Goal: Information Seeking & Learning: Learn about a topic

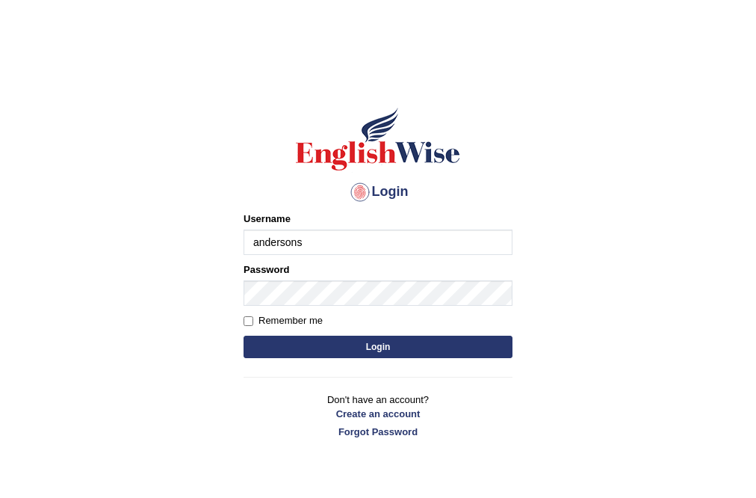
type input "andersons"
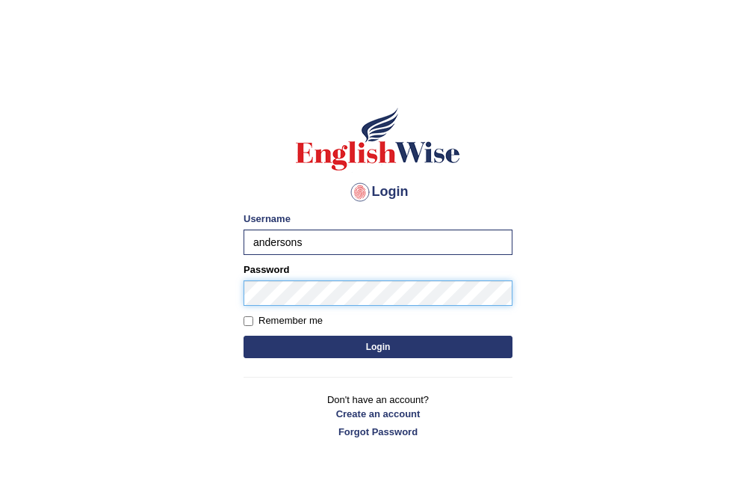
click at [244, 336] on button "Login" at bounding box center [378, 347] width 269 height 22
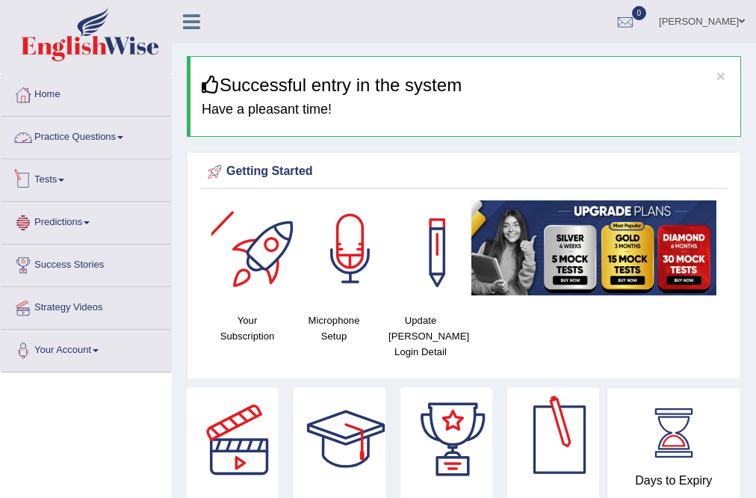
click at [329, 285] on div at bounding box center [350, 252] width 105 height 105
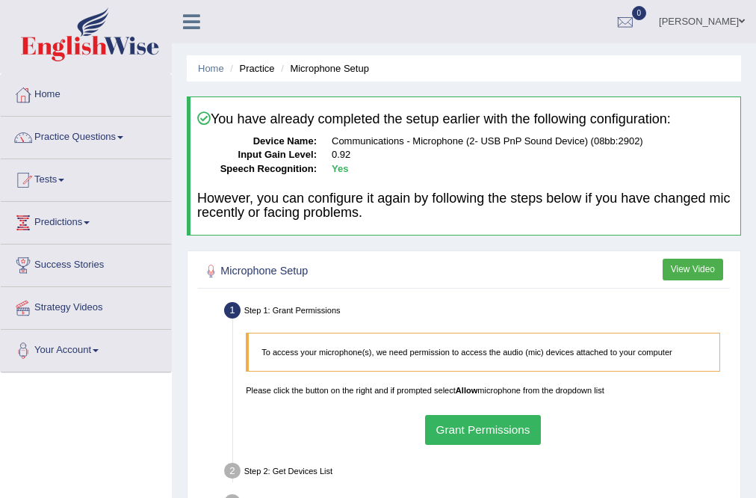
click at [501, 435] on button "Grant Permissions" at bounding box center [483, 429] width 116 height 29
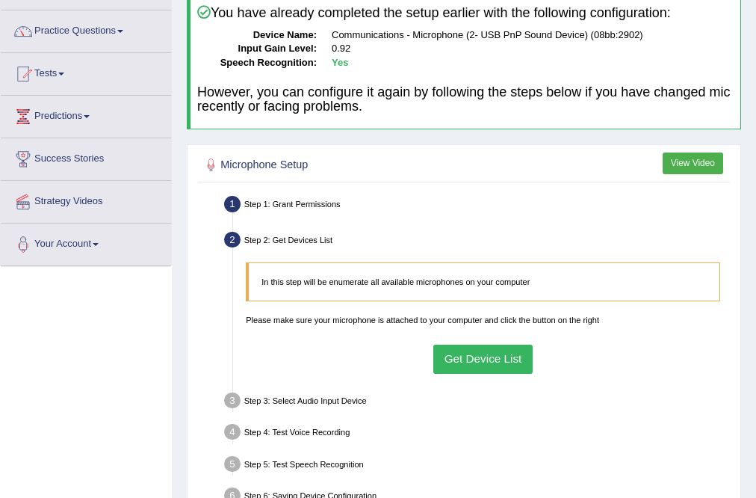
scroll to position [120, 0]
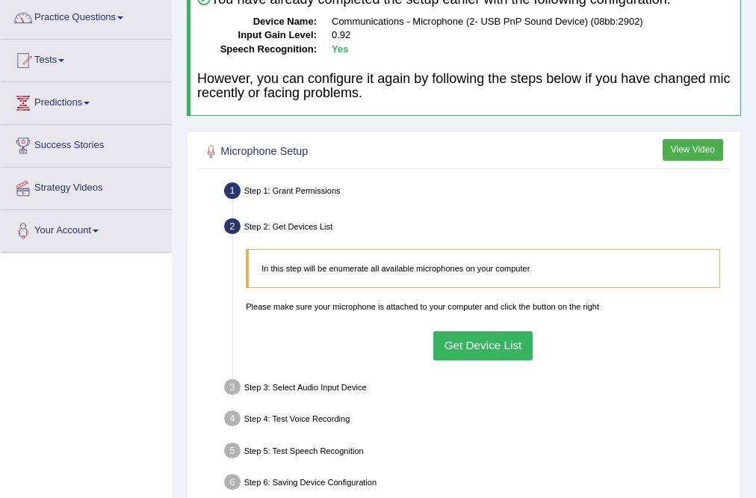
click at [472, 347] on button "Get Device List" at bounding box center [482, 345] width 99 height 29
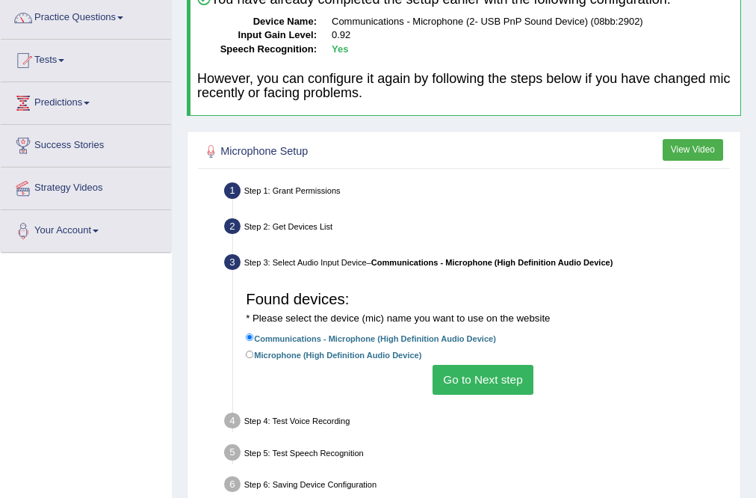
click at [493, 380] on button "Go to Next step" at bounding box center [483, 379] width 101 height 29
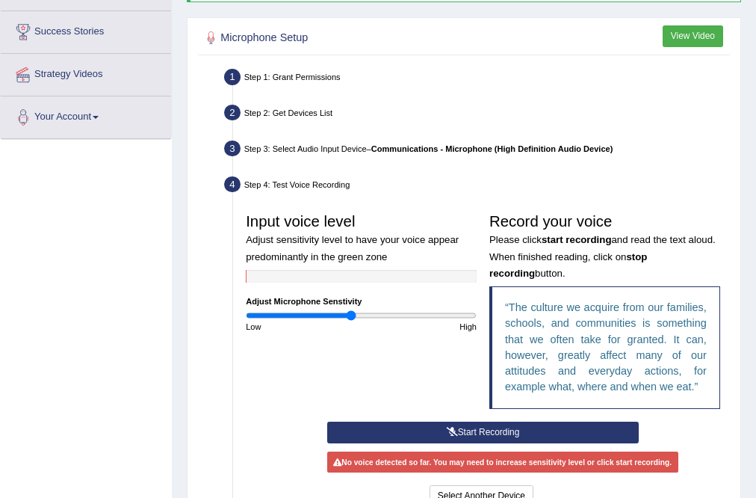
scroll to position [239, 0]
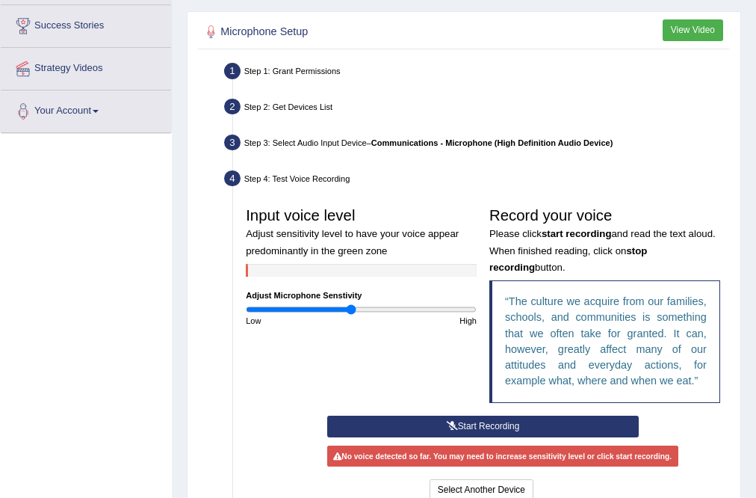
drag, startPoint x: 498, startPoint y: 37, endPoint x: 519, endPoint y: 421, distance: 385.4
click at [517, 421] on button "Start Recording" at bounding box center [483, 426] width 312 height 22
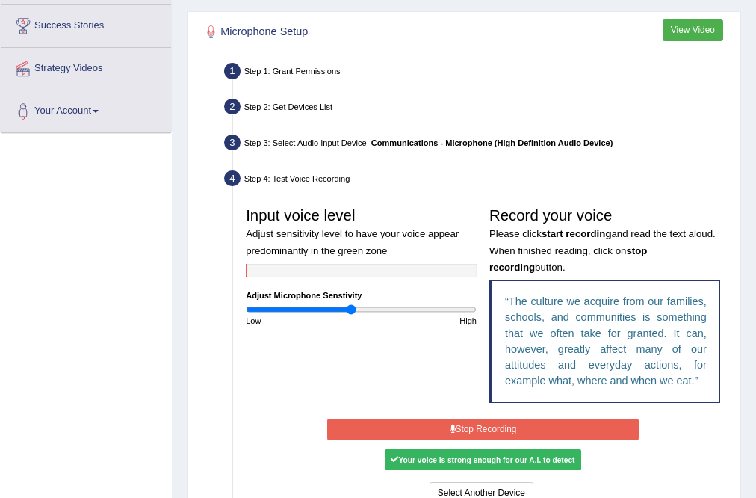
click at [548, 427] on button "Stop Recording" at bounding box center [483, 429] width 312 height 22
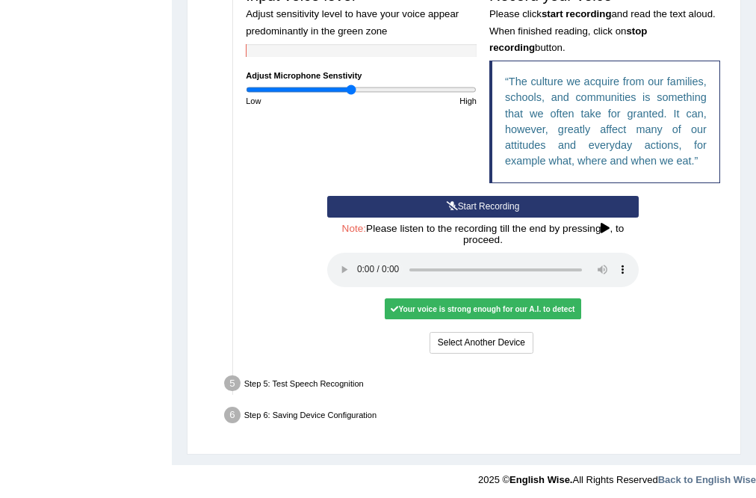
scroll to position [462, 0]
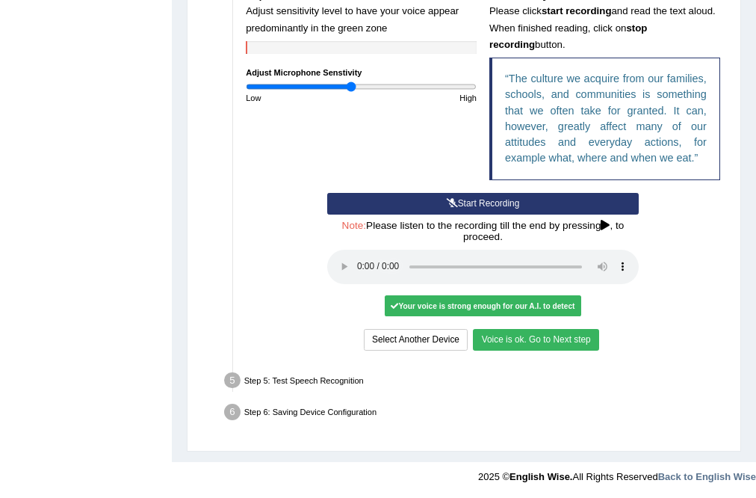
click at [538, 339] on button "Voice is ok. Go to Next step" at bounding box center [536, 340] width 126 height 22
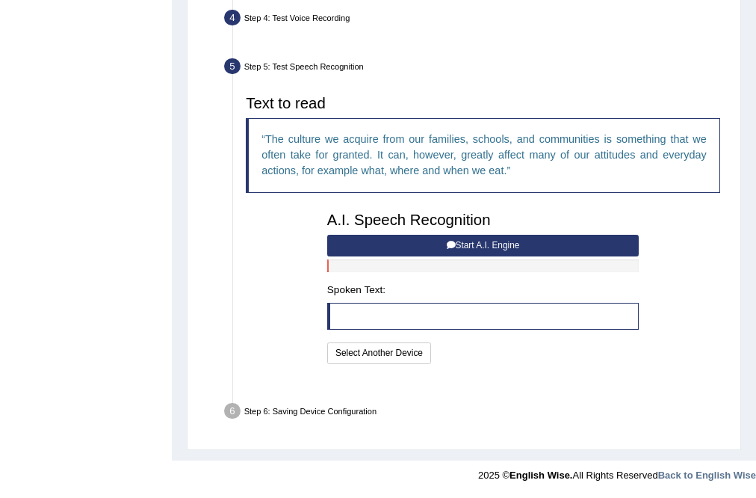
scroll to position [368, 0]
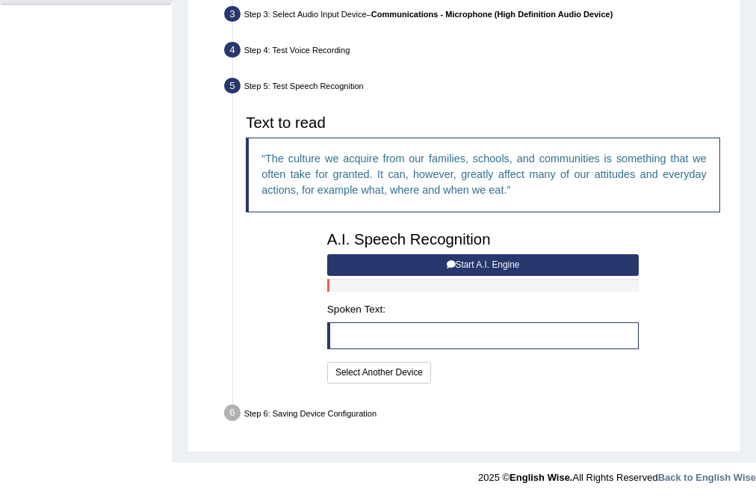
click at [478, 262] on button "Start A.I. Engine" at bounding box center [483, 265] width 312 height 22
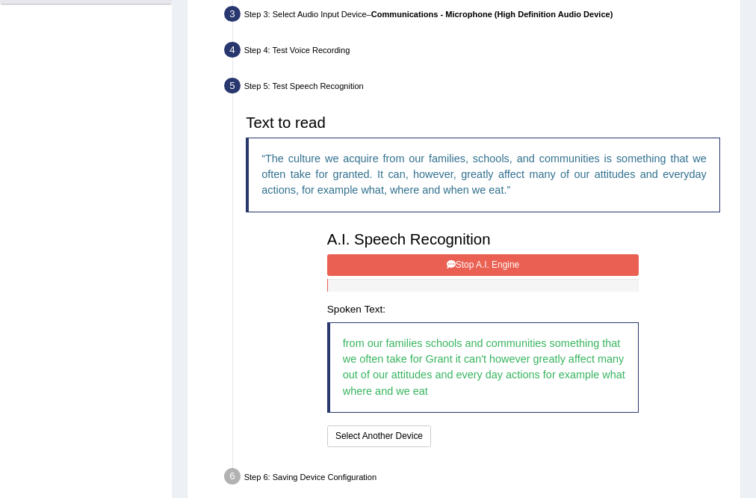
click at [493, 264] on button "Stop A.I. Engine" at bounding box center [483, 265] width 312 height 22
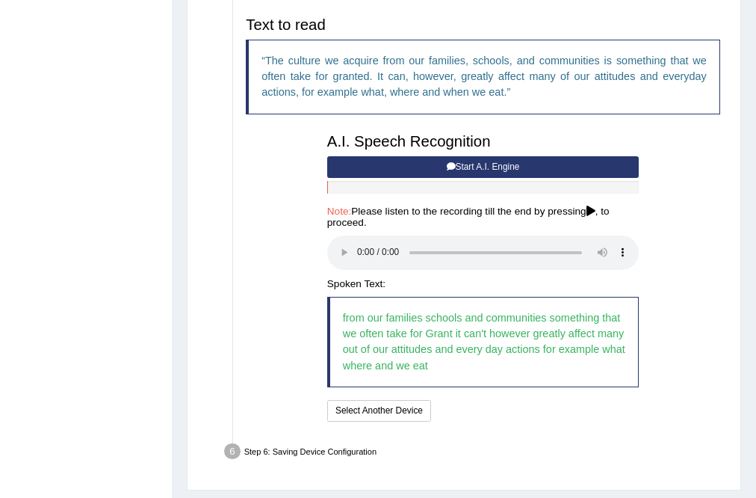
scroll to position [487, 0]
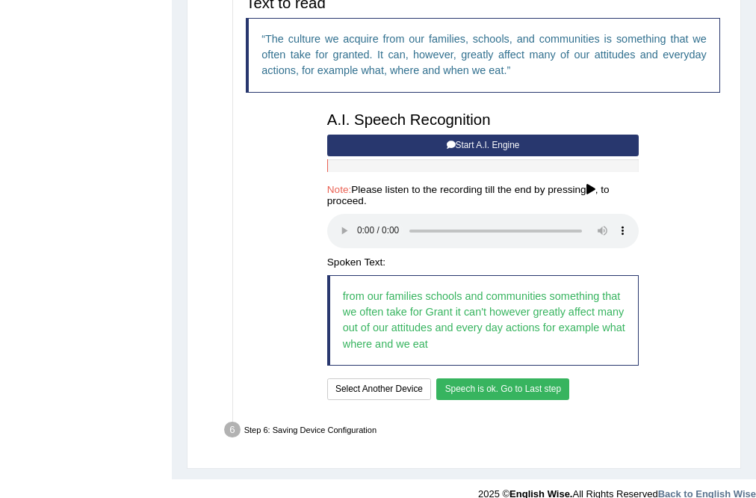
click at [504, 392] on button "Speech is ok. Go to Last step" at bounding box center [502, 389] width 133 height 22
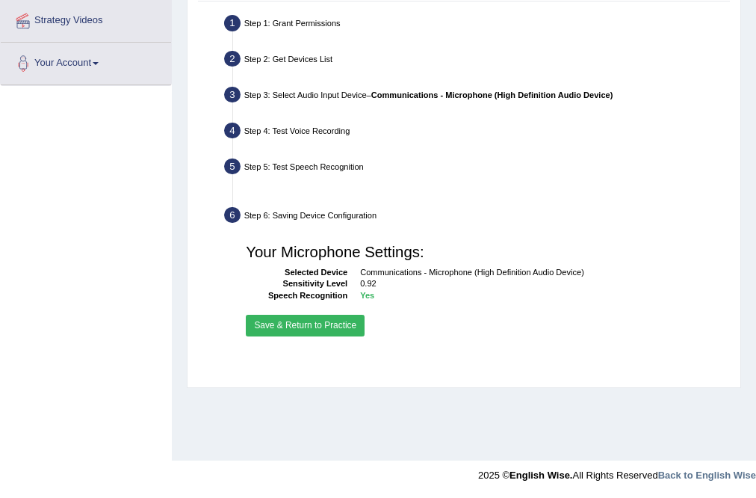
scroll to position [287, 0]
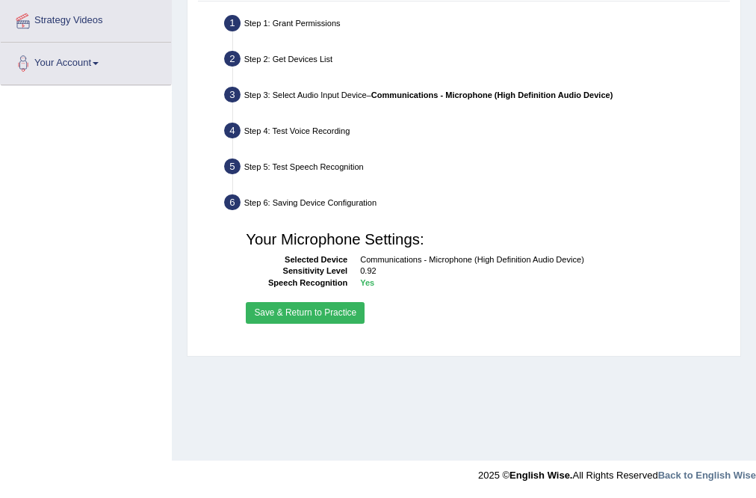
click at [340, 306] on button "Save & Return to Practice" at bounding box center [305, 313] width 119 height 22
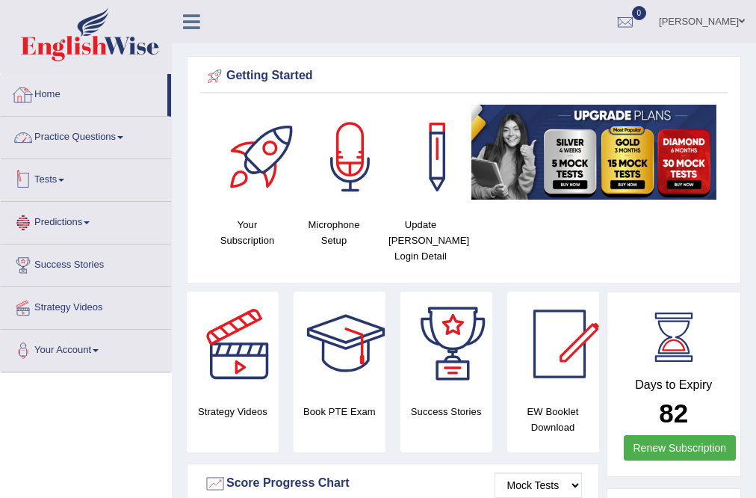
click at [108, 155] on li "Practice Questions Speaking Practice Read Aloud Repeat Sentence Describe Image …" at bounding box center [86, 138] width 170 height 43
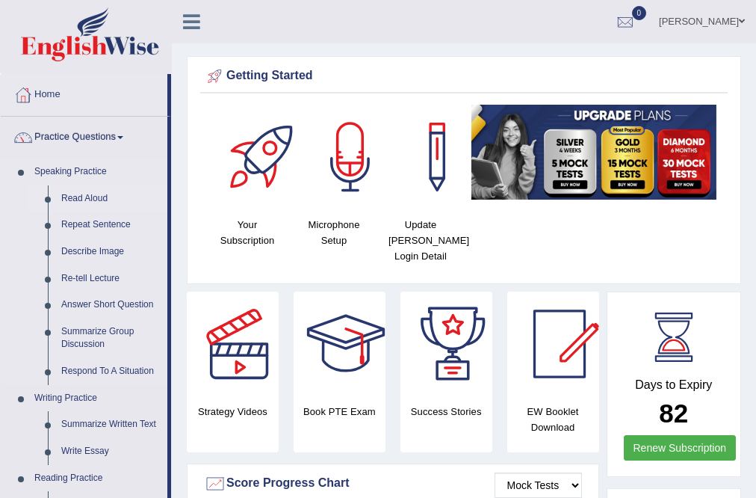
click at [84, 199] on link "Read Aloud" at bounding box center [111, 198] width 113 height 27
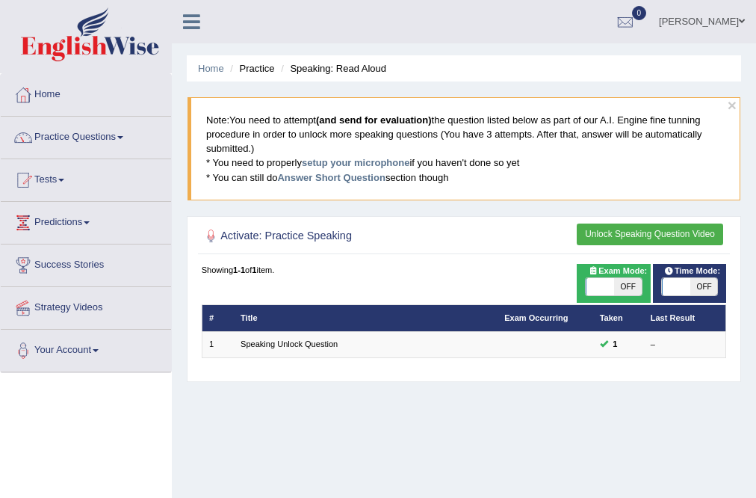
click at [630, 288] on span "OFF" at bounding box center [628, 287] width 28 height 18
checkbox input "true"
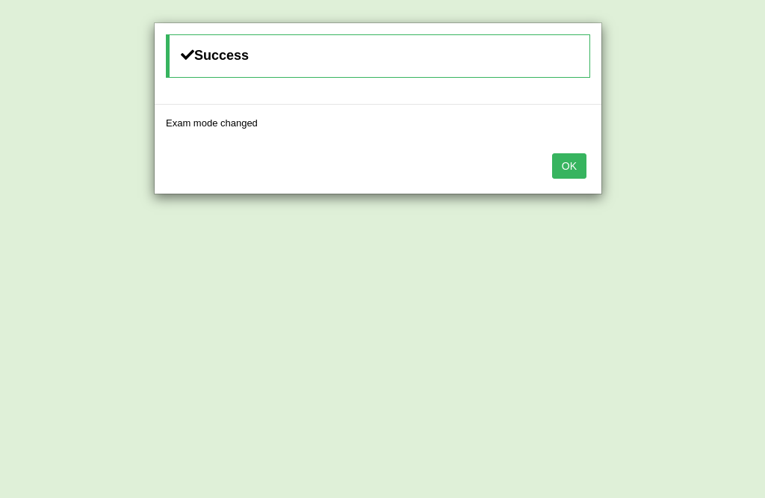
click at [560, 161] on button "OK" at bounding box center [569, 165] width 34 height 25
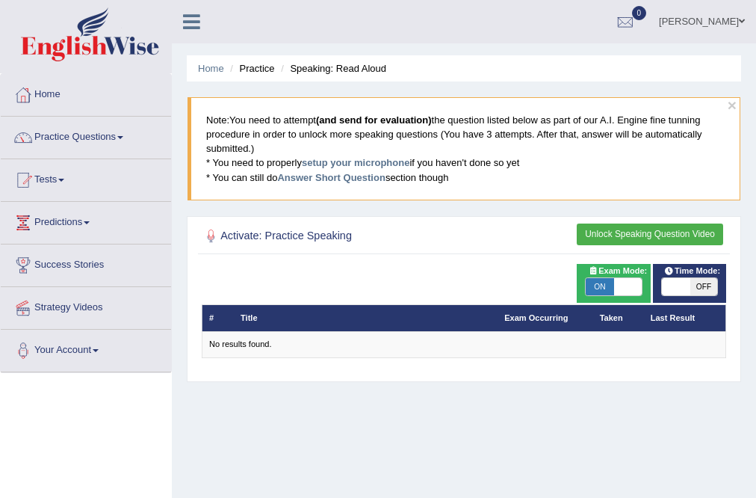
click at [689, 282] on span at bounding box center [676, 287] width 28 height 18
checkbox input "true"
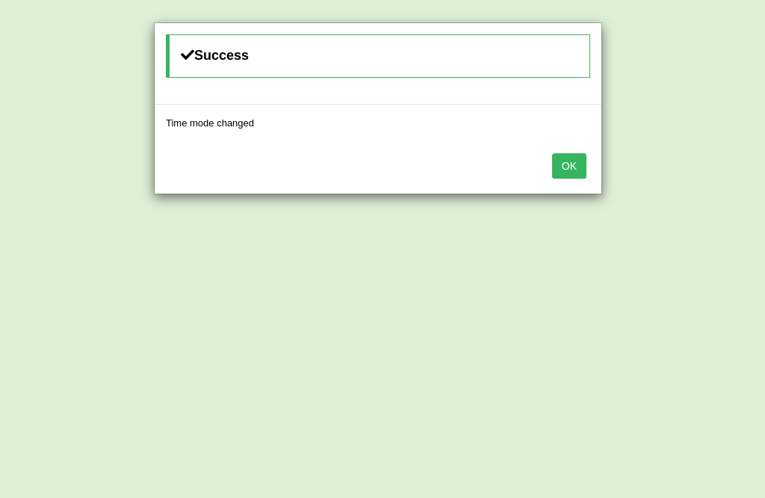
click at [560, 167] on button "OK" at bounding box center [569, 165] width 34 height 25
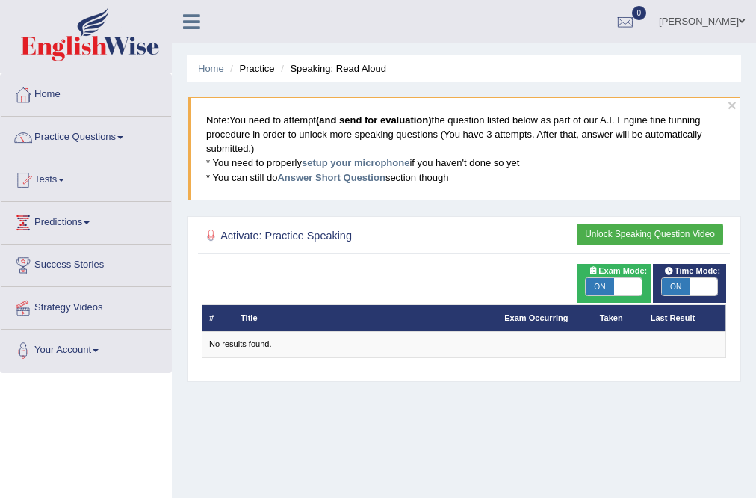
click at [340, 179] on link "Answer Short Question" at bounding box center [331, 177] width 108 height 11
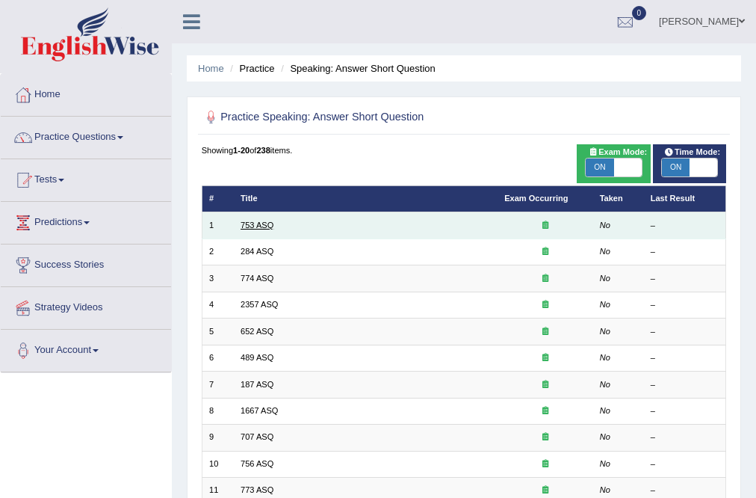
click at [249, 224] on link "753 ASQ" at bounding box center [257, 224] width 33 height 9
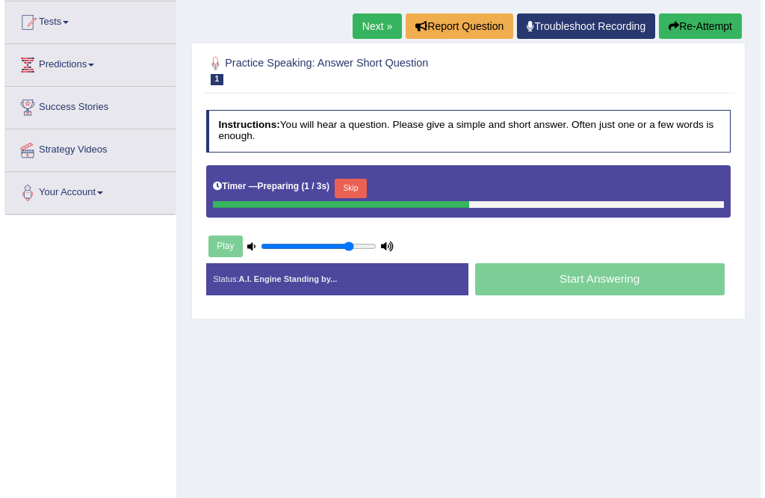
scroll to position [179, 0]
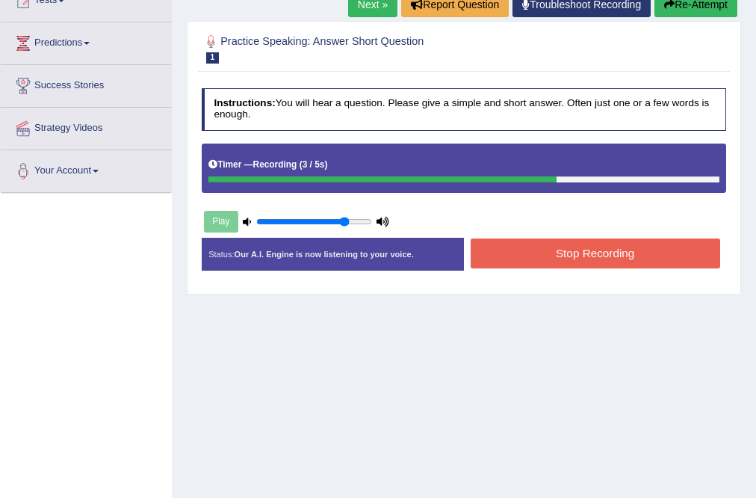
click at [521, 250] on button "Stop Recording" at bounding box center [596, 252] width 250 height 29
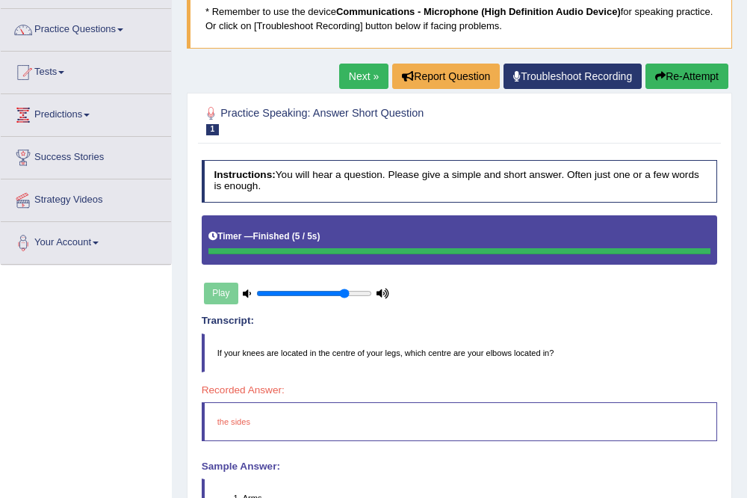
scroll to position [108, 0]
click at [347, 75] on link "Next »" at bounding box center [363, 76] width 49 height 25
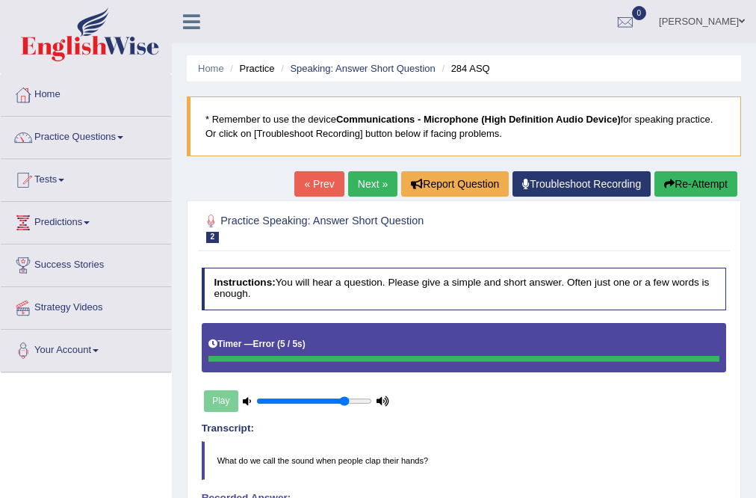
click at [353, 191] on link "Next »" at bounding box center [372, 183] width 49 height 25
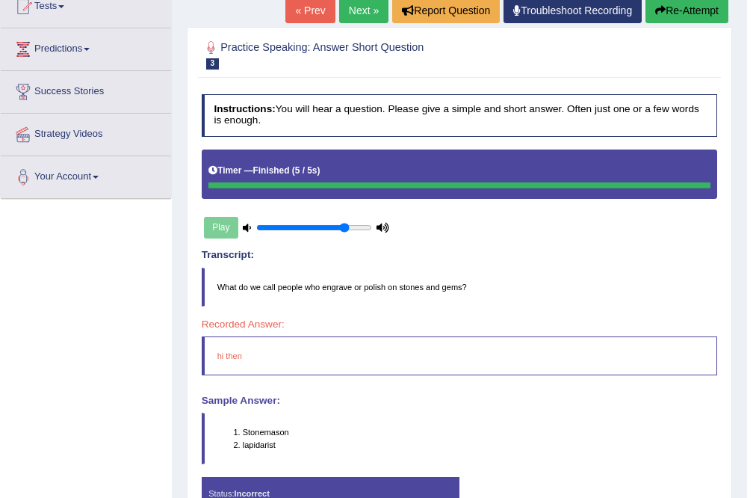
scroll to position [179, 0]
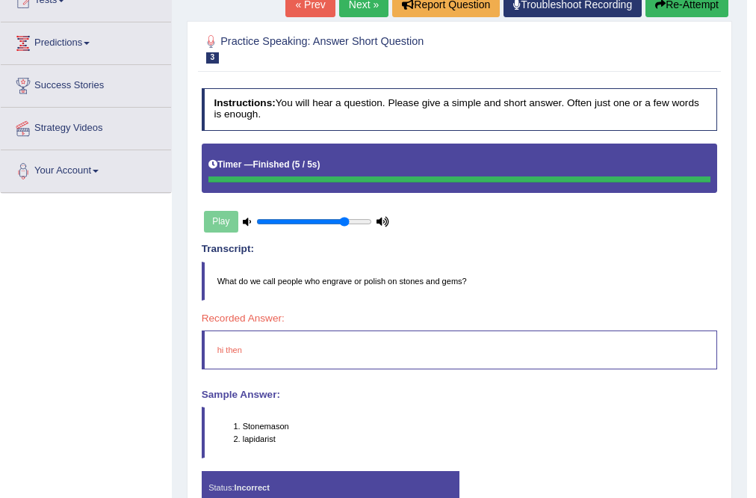
click at [265, 438] on li "lapidarist" at bounding box center [480, 439] width 475 height 12
drag, startPoint x: 279, startPoint y: 105, endPoint x: 383, endPoint y: 312, distance: 231.9
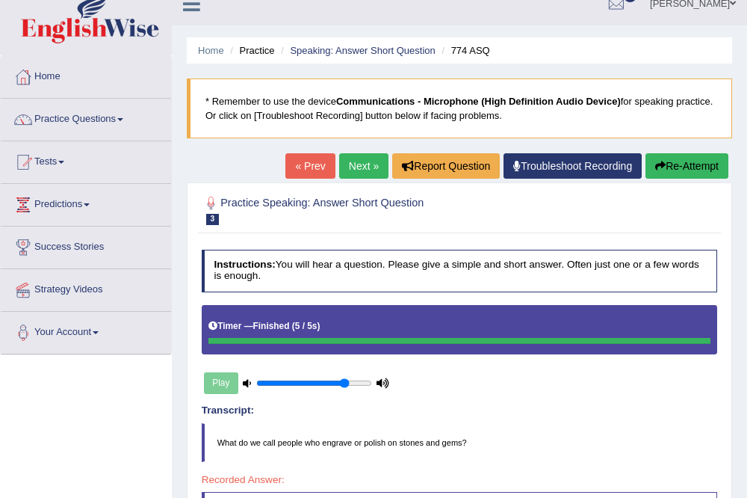
scroll to position [0, 0]
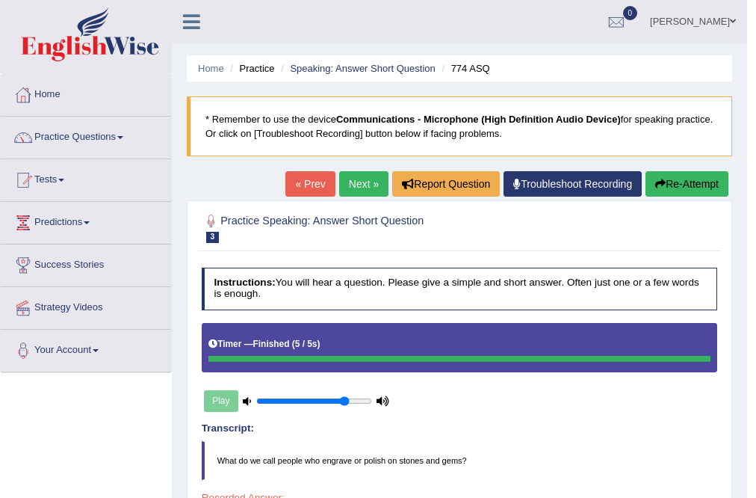
click at [368, 190] on link "Next »" at bounding box center [363, 183] width 49 height 25
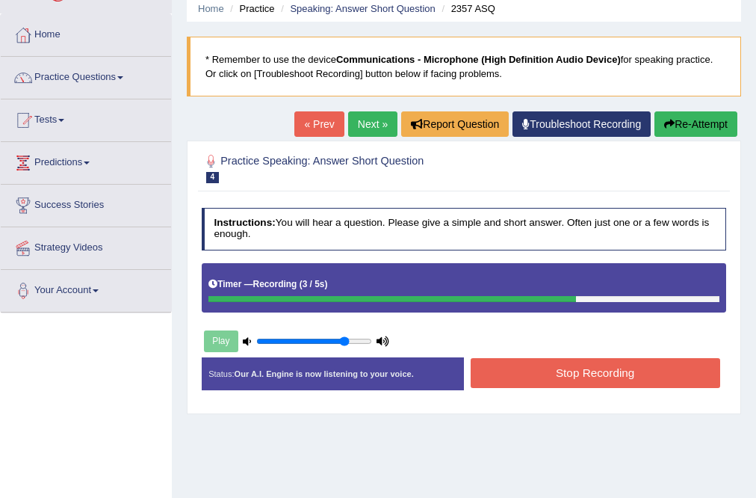
scroll to position [66, 0]
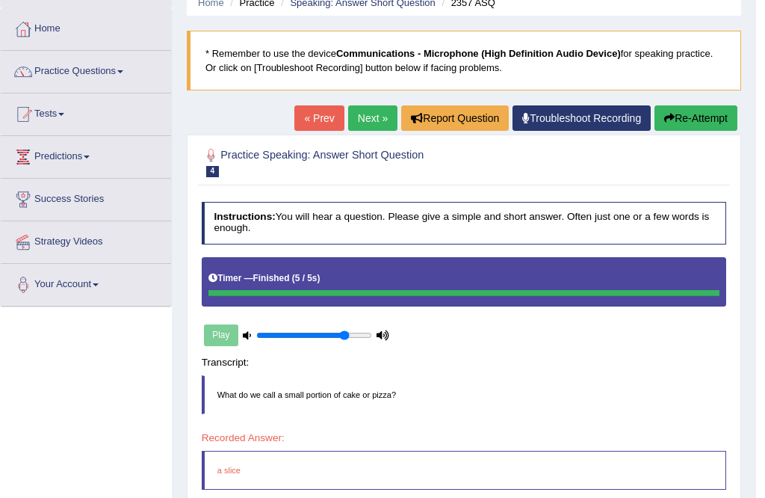
click at [0, 0] on div "Saving your answer..." at bounding box center [0, 0] width 0 height 0
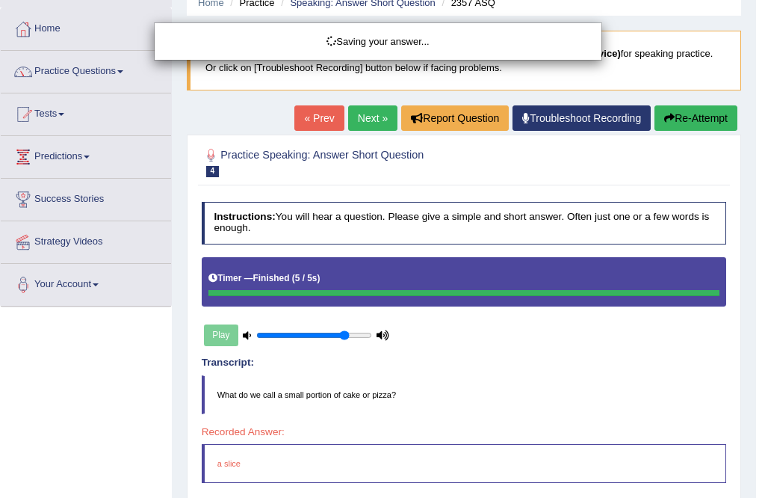
drag, startPoint x: 764, startPoint y: 272, endPoint x: 764, endPoint y: 308, distance: 35.9
click at [755, 308] on div "Saving your answer..." at bounding box center [382, 249] width 765 height 498
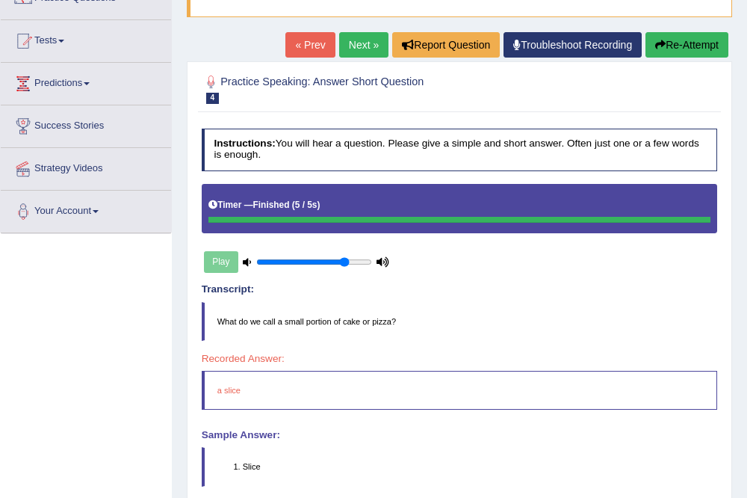
scroll to position [134, 0]
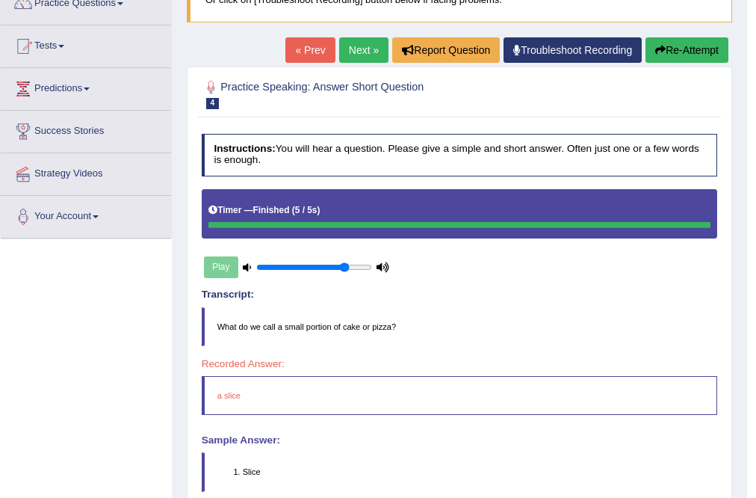
click at [733, 52] on div "Home Practice Speaking: Answer Short Question 2357 ASQ * Remember to use the de…" at bounding box center [459, 239] width 575 height 747
click at [720, 60] on button "Re-Attempt" at bounding box center [687, 49] width 83 height 25
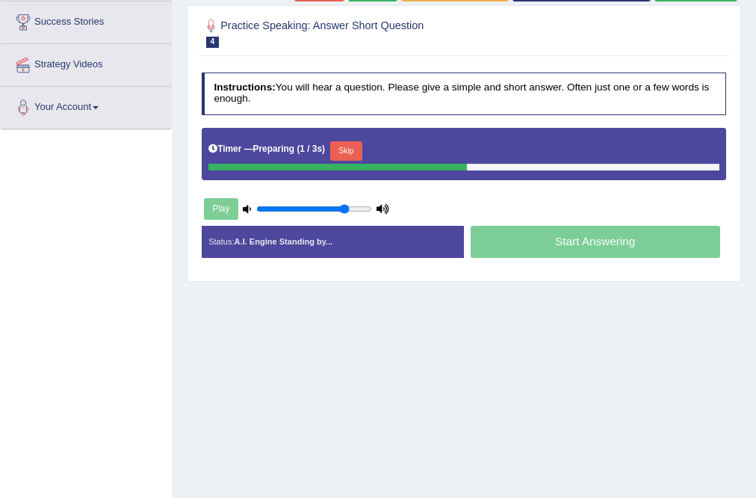
scroll to position [167, 0]
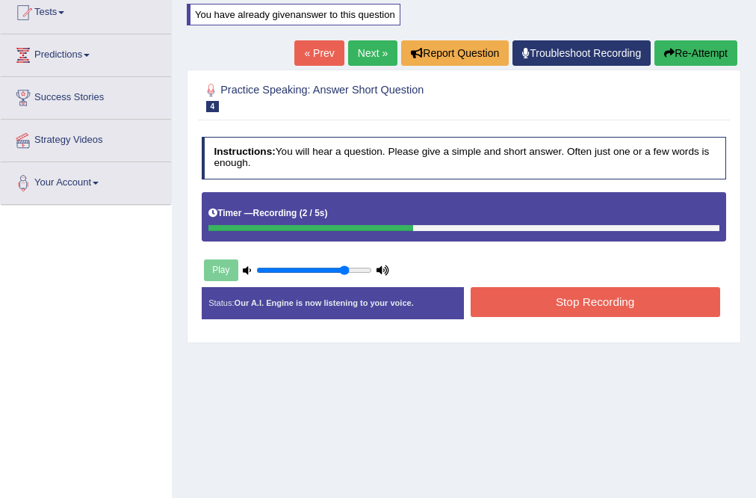
click at [577, 303] on button "Stop Recording" at bounding box center [596, 301] width 250 height 29
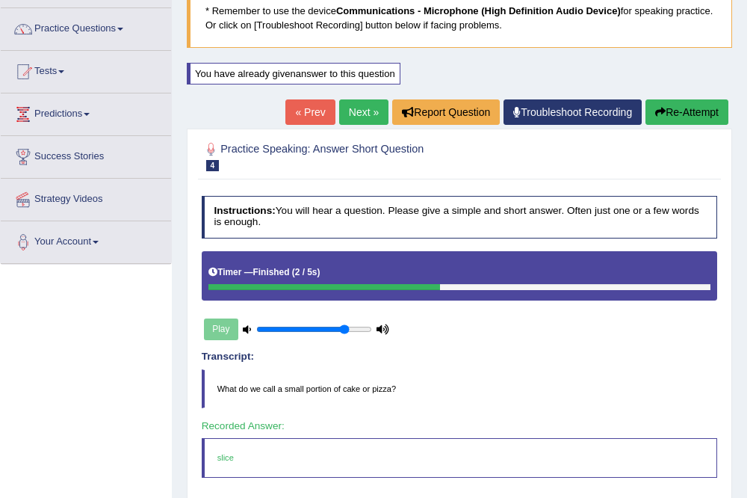
scroll to position [108, 0]
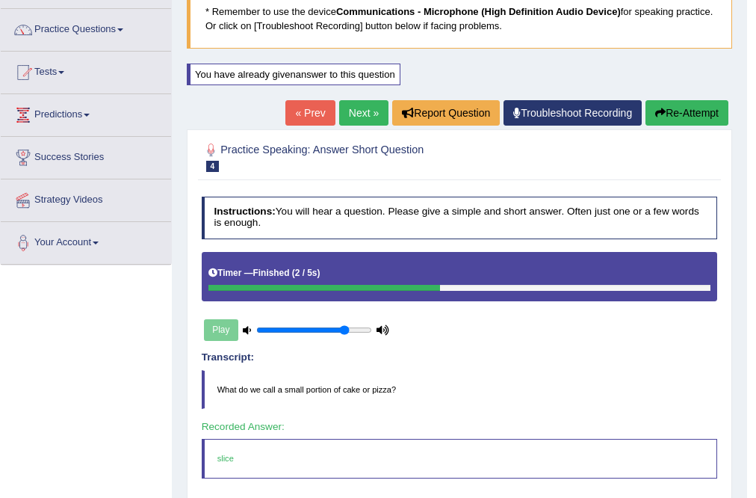
click at [353, 105] on link "Next »" at bounding box center [363, 112] width 49 height 25
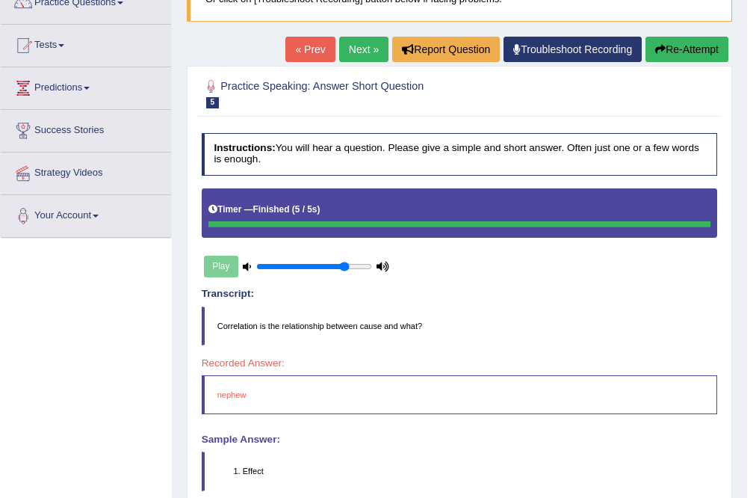
scroll to position [108, 0]
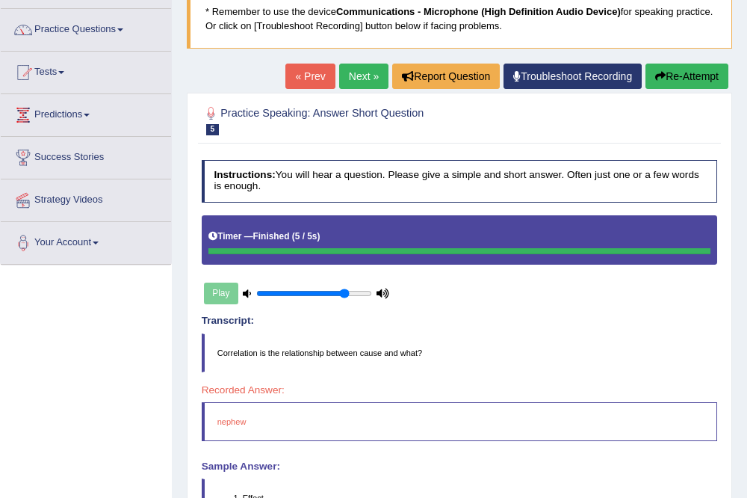
click at [346, 79] on link "Next »" at bounding box center [363, 76] width 49 height 25
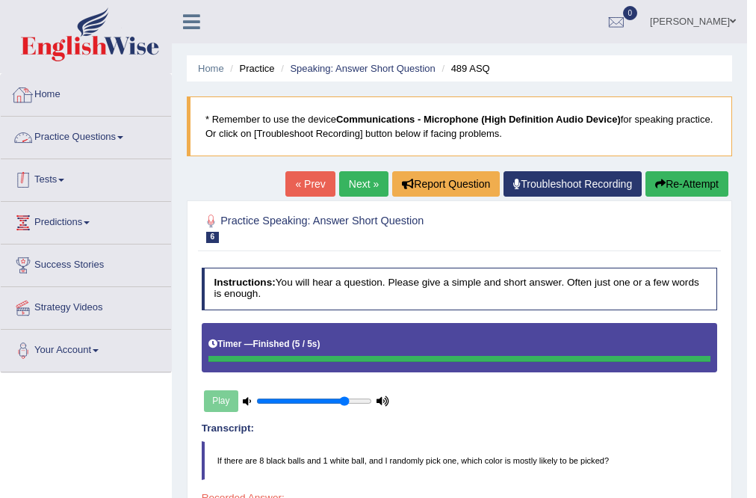
click at [87, 148] on link "Practice Questions" at bounding box center [86, 135] width 170 height 37
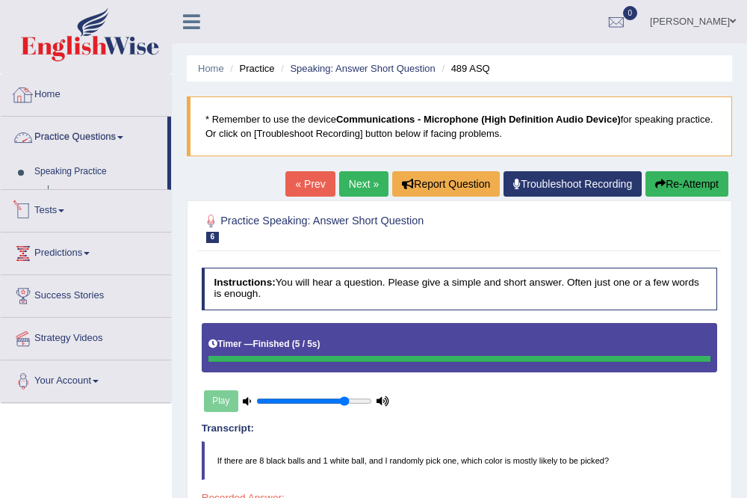
click at [108, 131] on link "Practice Questions" at bounding box center [84, 135] width 167 height 37
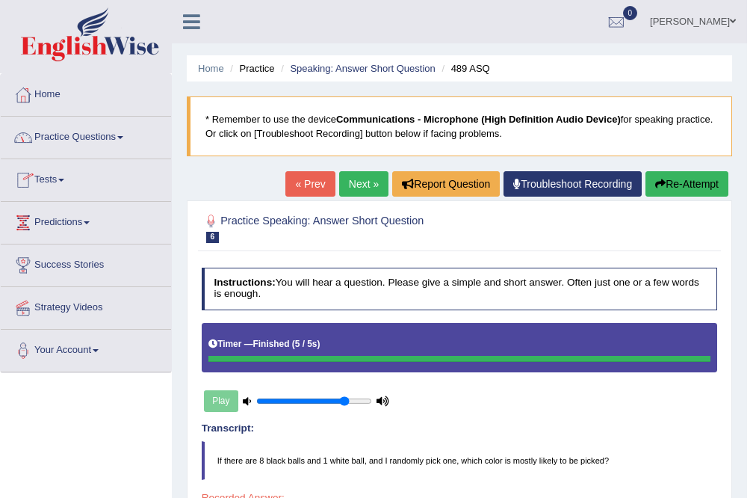
click at [94, 142] on link "Practice Questions" at bounding box center [86, 135] width 170 height 37
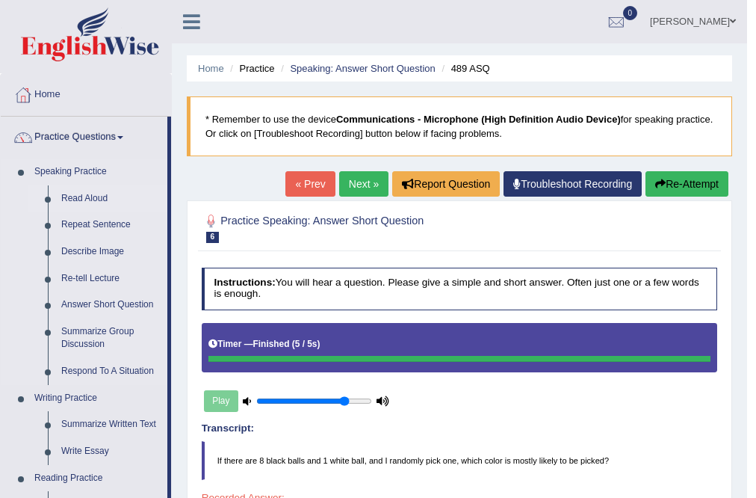
click at [87, 196] on link "Read Aloud" at bounding box center [111, 198] width 113 height 27
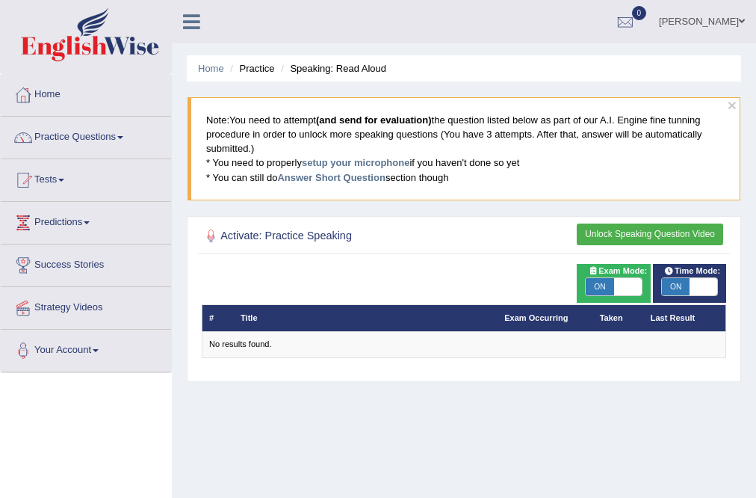
click at [386, 126] on blockquote "Note: You need to attempt (and send for evaluation) the question listed below a…" at bounding box center [464, 148] width 553 height 103
click at [349, 160] on link "setup your microphone" at bounding box center [356, 162] width 108 height 11
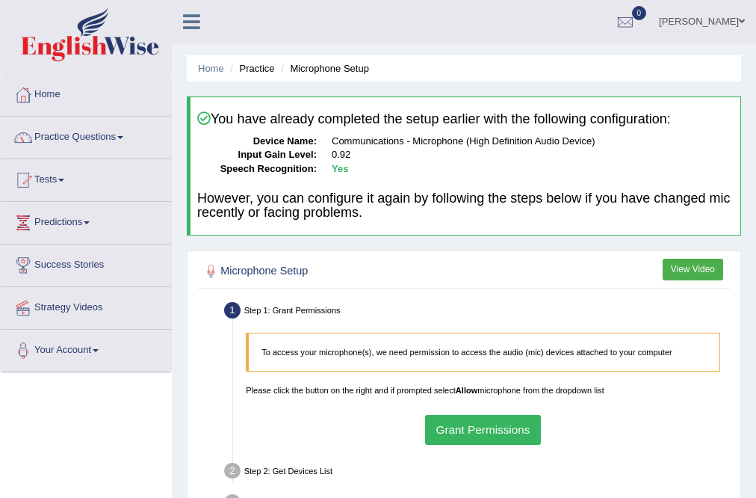
click at [491, 407] on div "To access your microphone(s), we need permission to access the audio (mic) devi…" at bounding box center [483, 388] width 487 height 125
click at [499, 430] on button "Grant Permissions" at bounding box center [483, 429] width 116 height 29
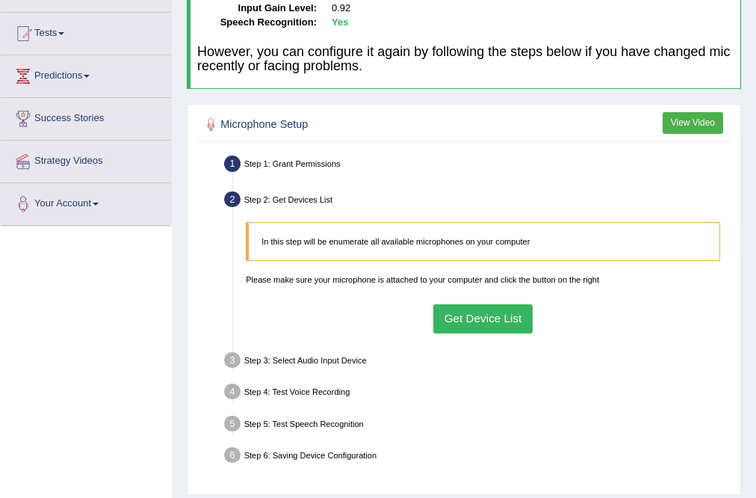
scroll to position [179, 0]
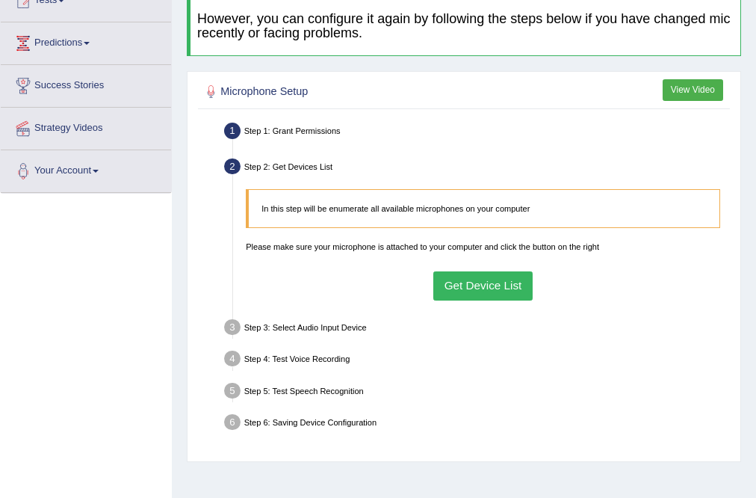
click at [500, 287] on button "Get Device List" at bounding box center [482, 285] width 99 height 29
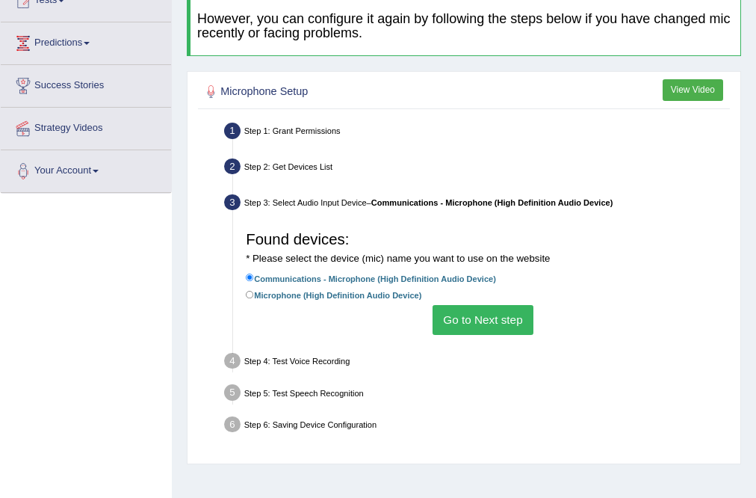
click at [487, 318] on button "Go to Next step" at bounding box center [483, 319] width 101 height 29
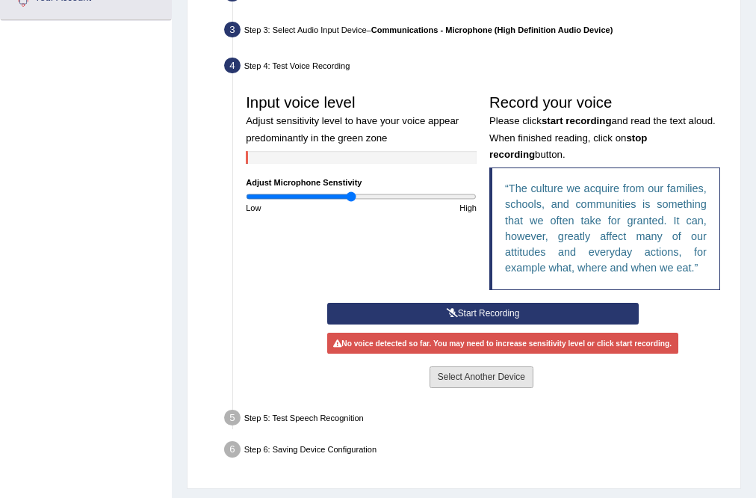
scroll to position [359, 0]
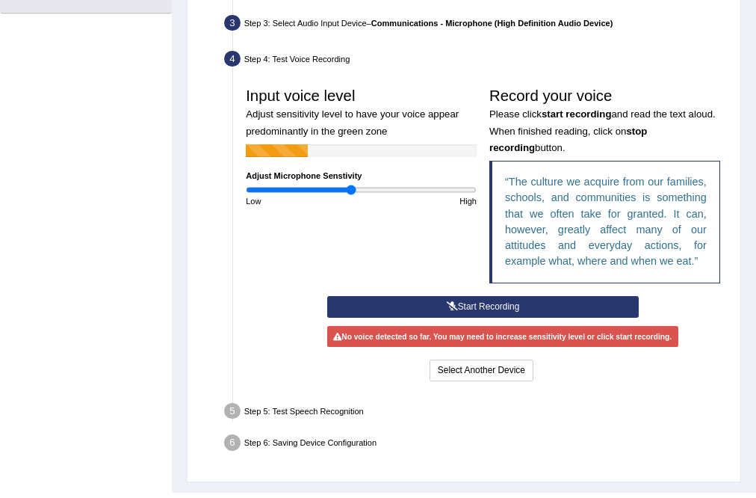
click at [532, 299] on button "Start Recording" at bounding box center [483, 307] width 312 height 22
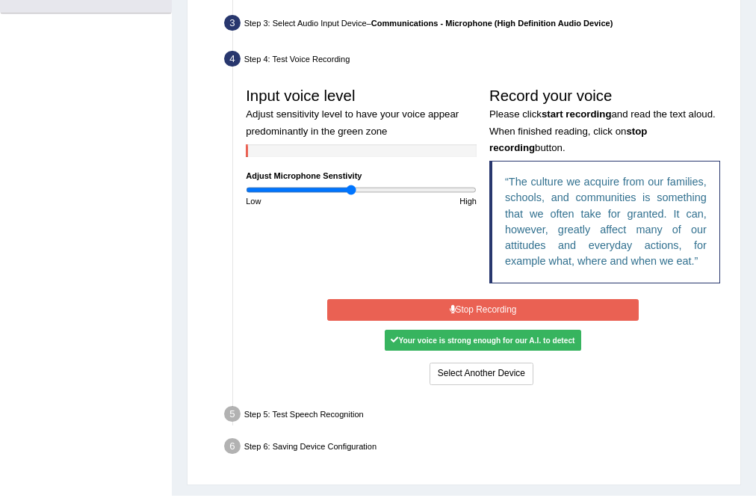
click at [513, 318] on button "Stop Recording" at bounding box center [483, 310] width 312 height 22
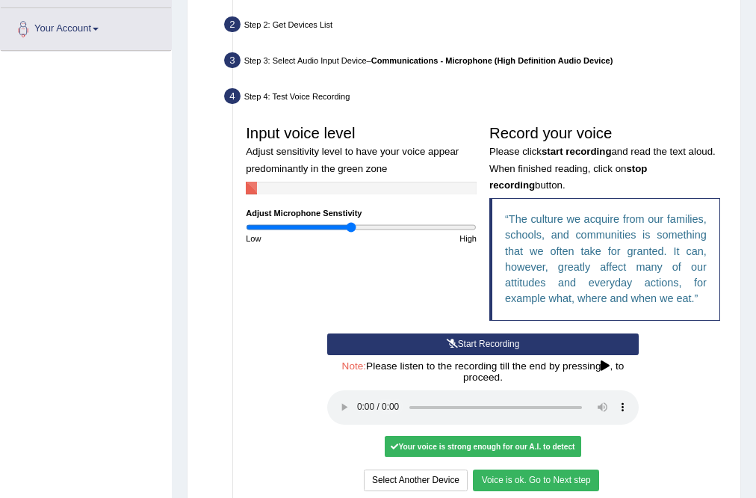
scroll to position [418, 0]
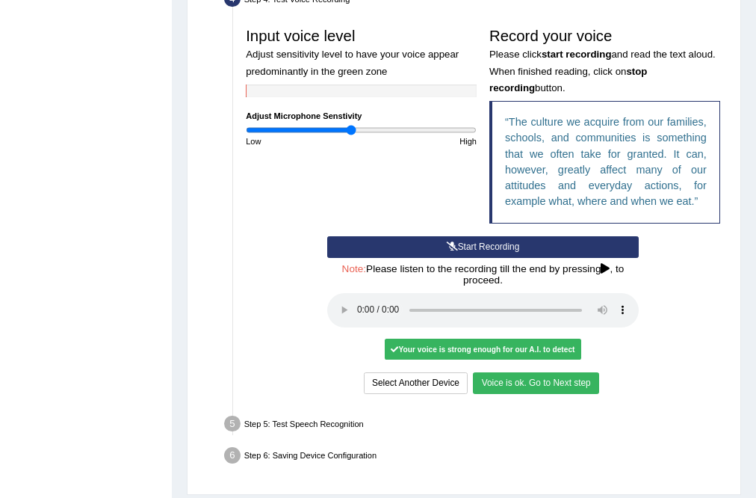
click at [532, 382] on button "Voice is ok. Go to Next step" at bounding box center [536, 383] width 126 height 22
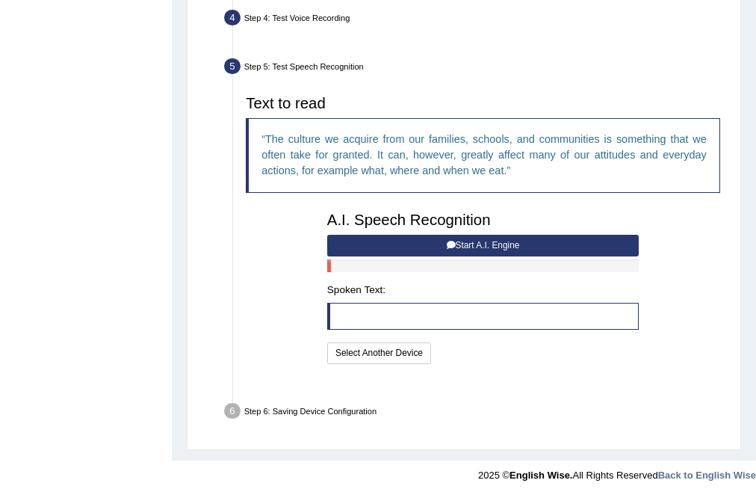
scroll to position [368, 0]
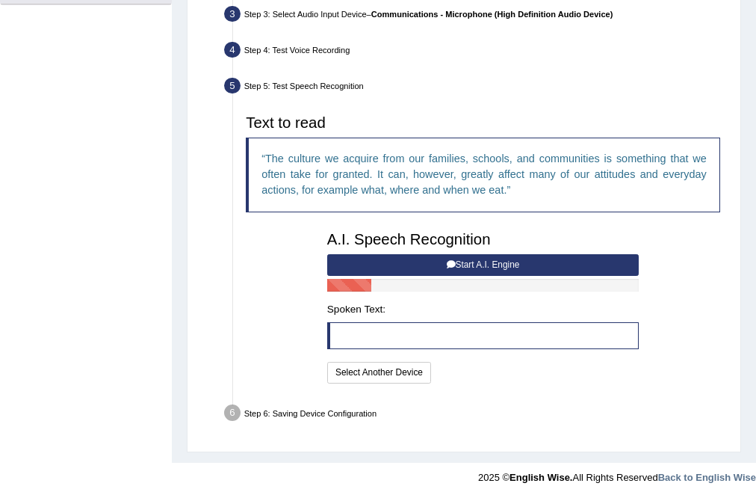
click at [424, 261] on button "Start A.I. Engine" at bounding box center [483, 265] width 312 height 22
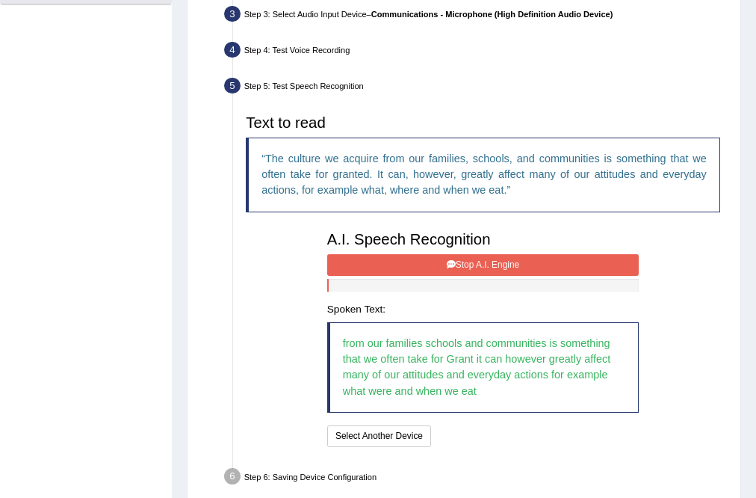
click at [490, 266] on button "Stop A.I. Engine" at bounding box center [483, 265] width 312 height 22
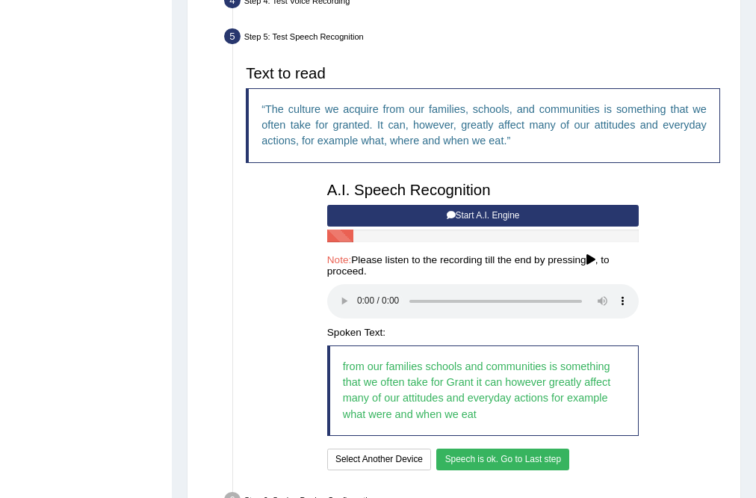
scroll to position [487, 0]
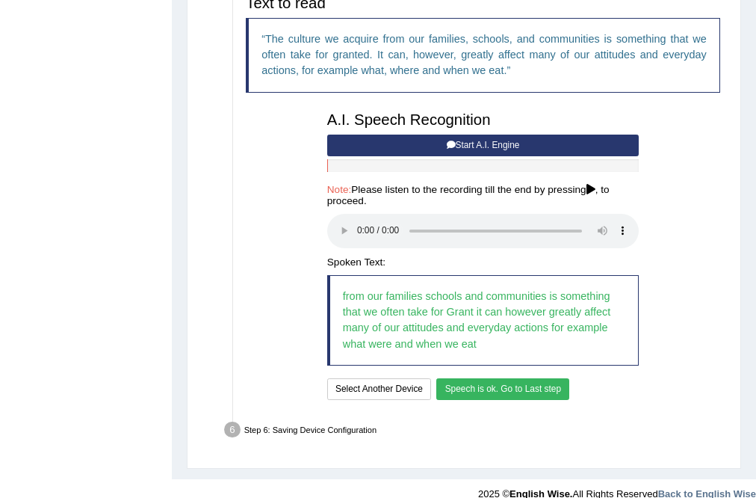
click at [508, 385] on button "Speech is ok. Go to Last step" at bounding box center [502, 389] width 133 height 22
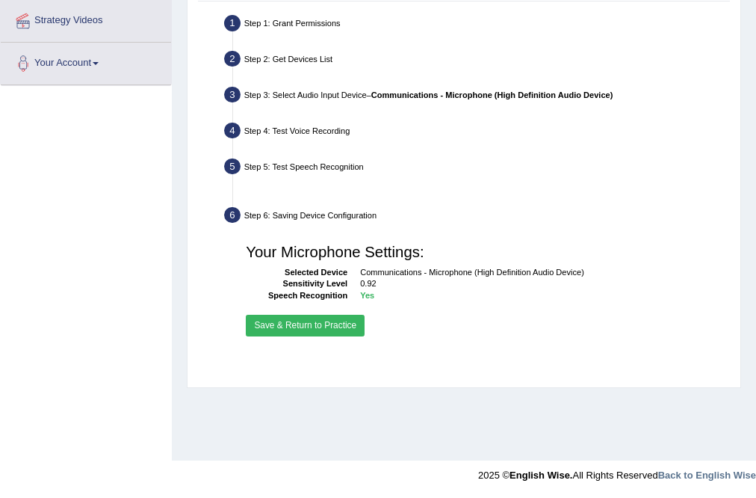
scroll to position [287, 0]
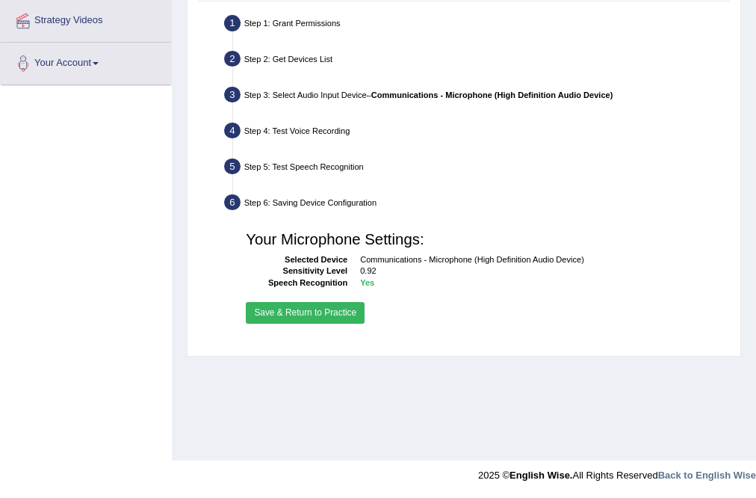
click at [329, 318] on button "Save & Return to Practice" at bounding box center [305, 313] width 119 height 22
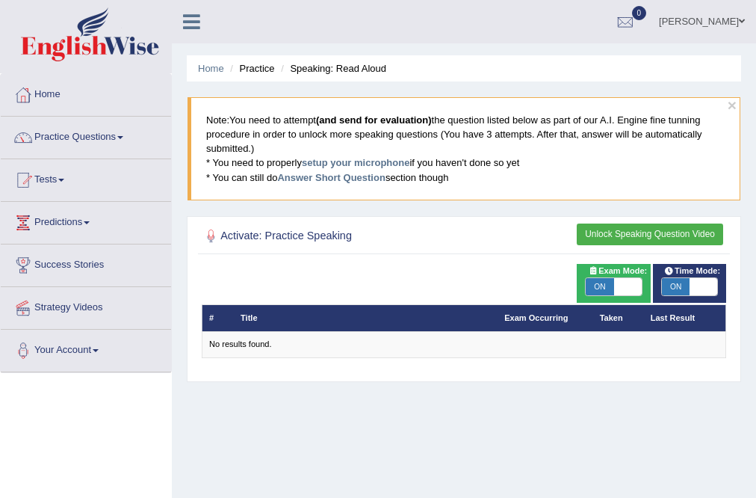
click at [616, 234] on button "Unlock Speaking Question Video" at bounding box center [650, 234] width 146 height 22
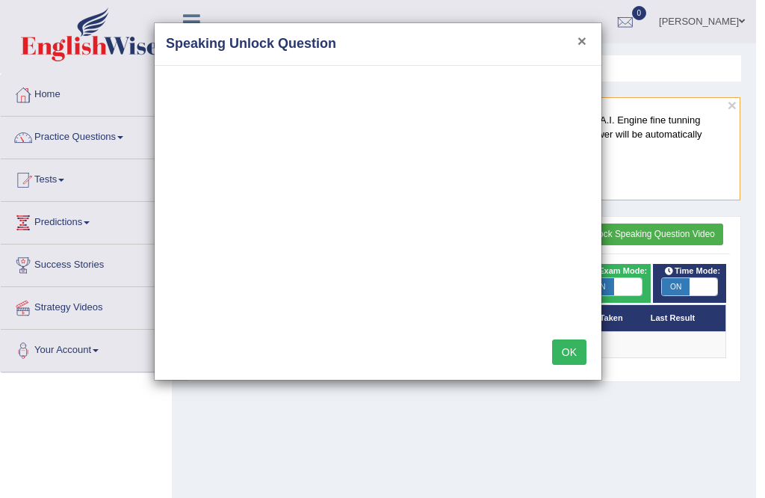
click at [585, 37] on button "×" at bounding box center [582, 41] width 9 height 16
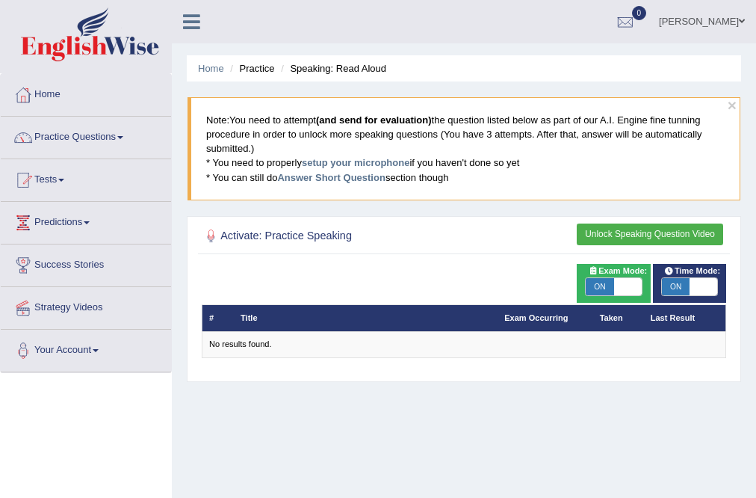
click at [726, 15] on link "Anderson Sanabria" at bounding box center [702, 19] width 108 height 39
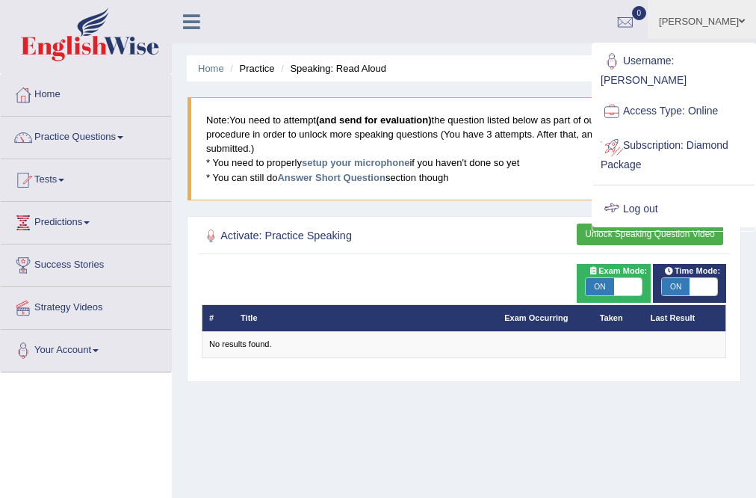
click at [641, 194] on link "Log out" at bounding box center [673, 209] width 161 height 34
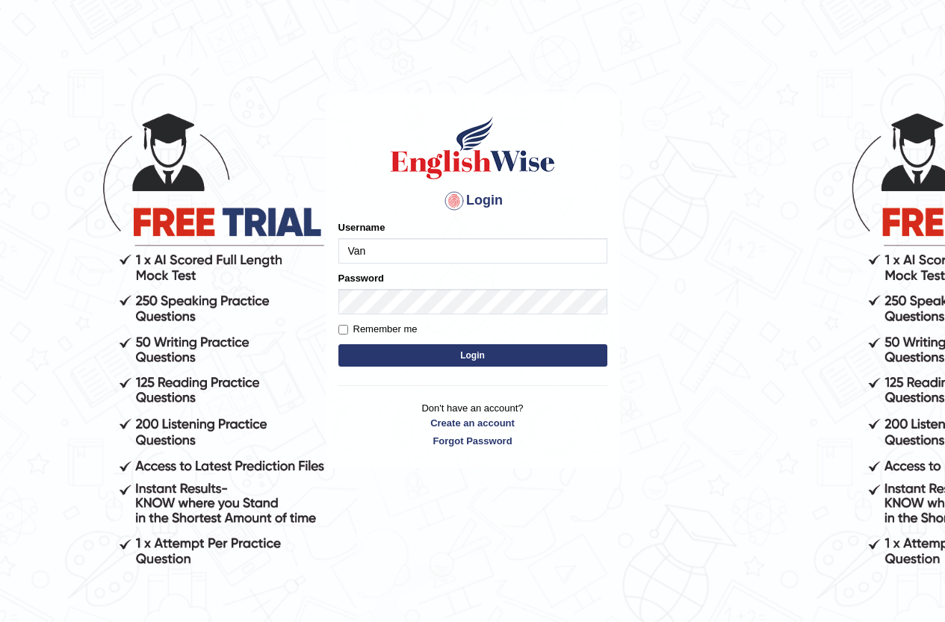
type input "VanessaF"
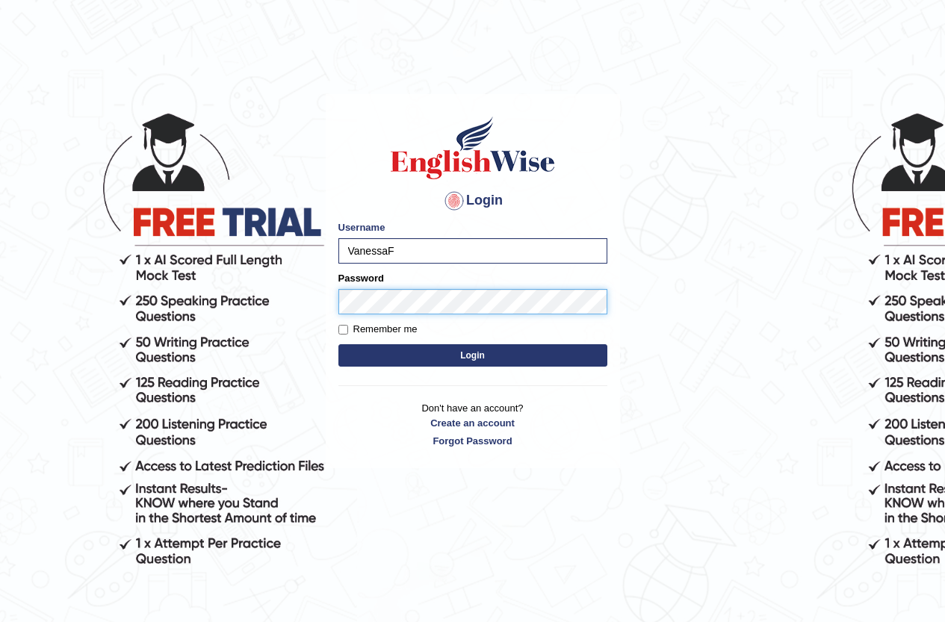
click at [339, 344] on button "Login" at bounding box center [473, 355] width 269 height 22
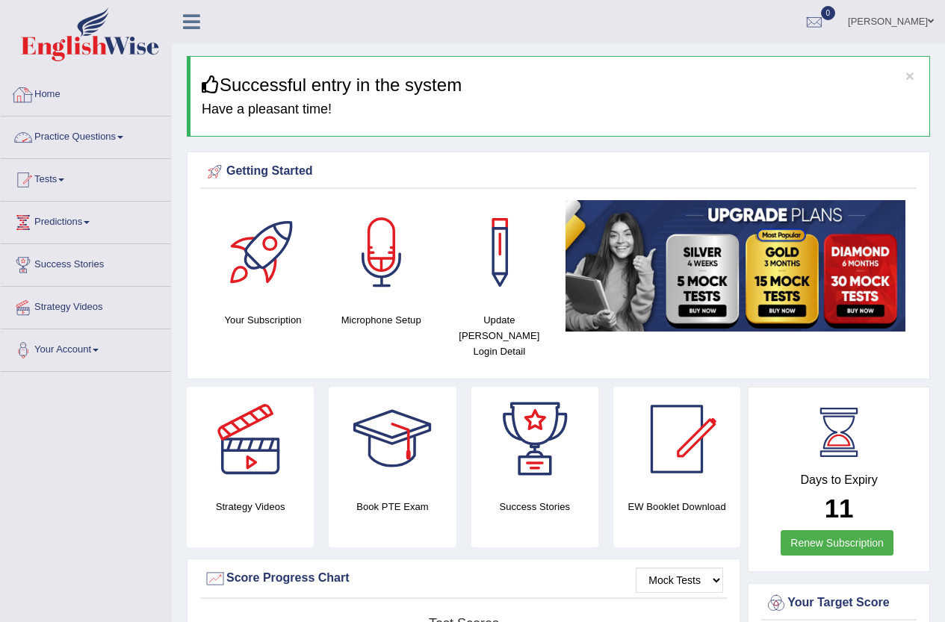
click at [103, 138] on link "Practice Questions" at bounding box center [86, 135] width 170 height 37
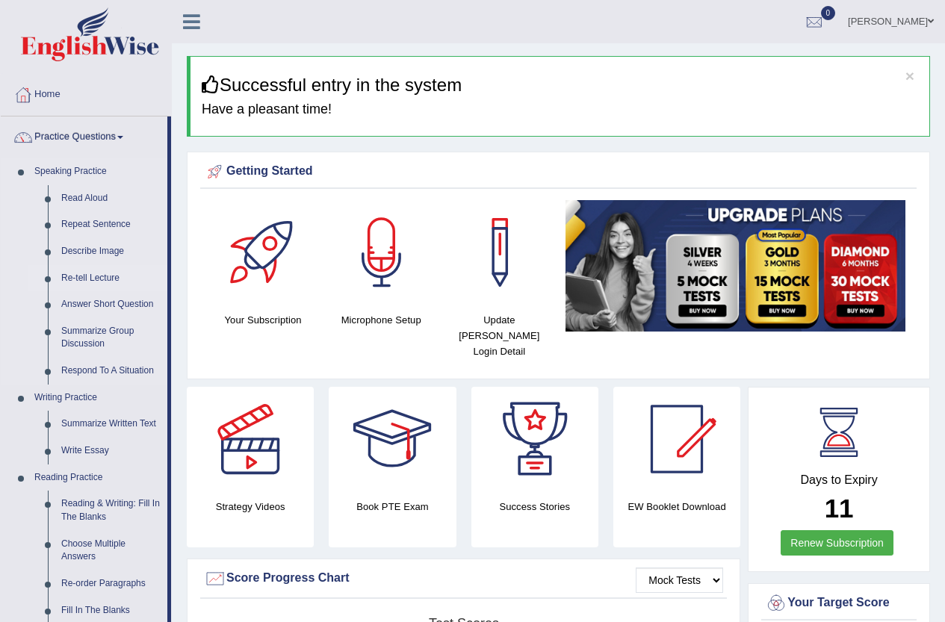
click at [111, 278] on link "Re-tell Lecture" at bounding box center [111, 278] width 113 height 27
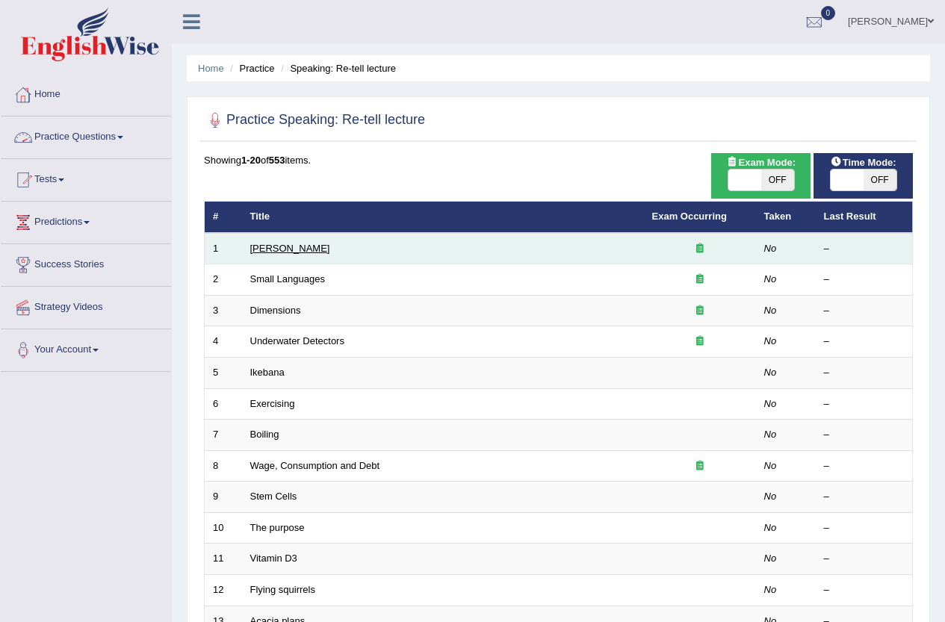
click at [295, 250] on link "Amory Lovins" at bounding box center [290, 248] width 80 height 11
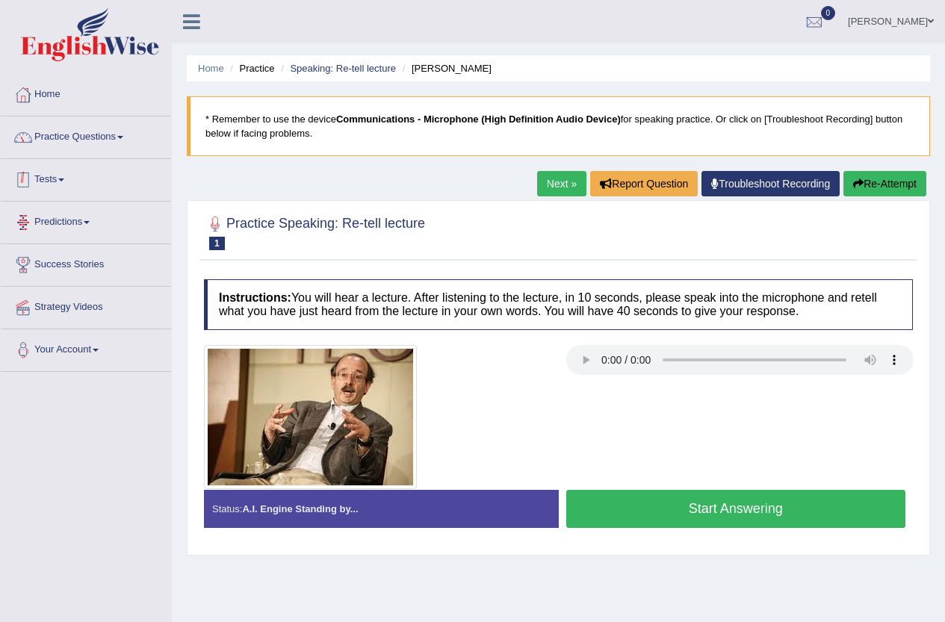
click at [87, 144] on link "Practice Questions" at bounding box center [86, 135] width 170 height 37
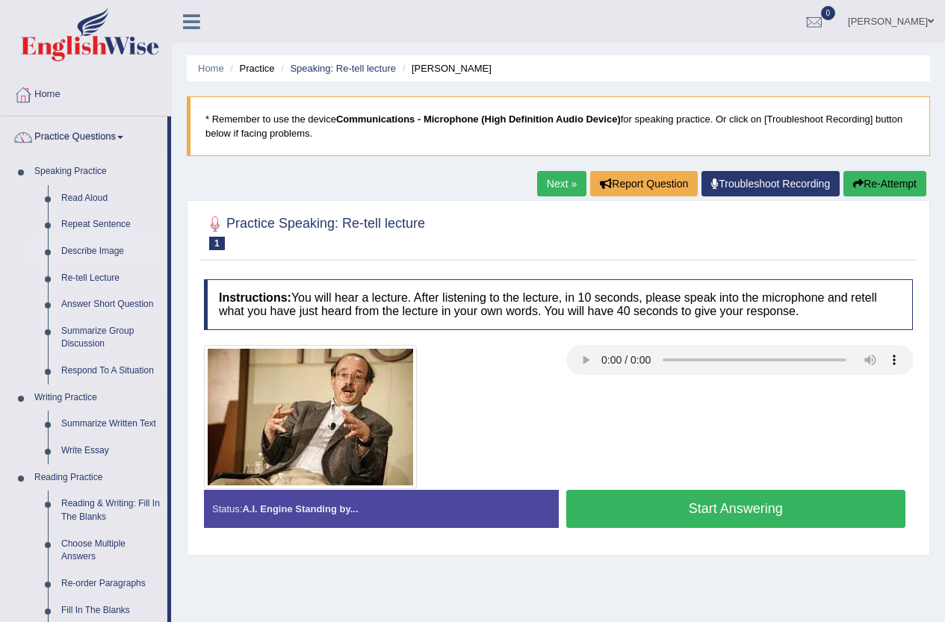
click at [99, 255] on link "Describe Image" at bounding box center [111, 251] width 113 height 27
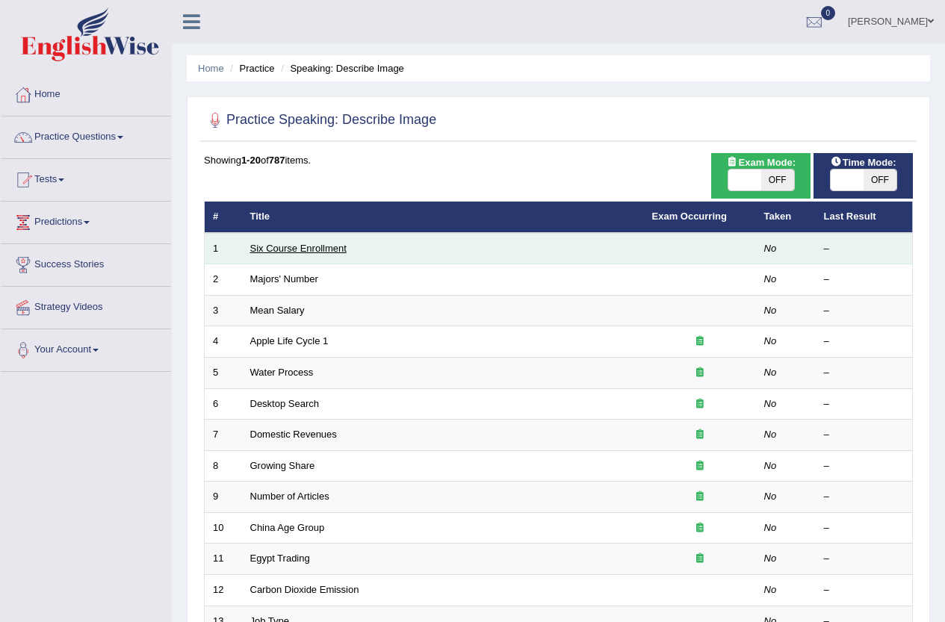
click at [320, 252] on link "Six Course Enrollment" at bounding box center [298, 248] width 96 height 11
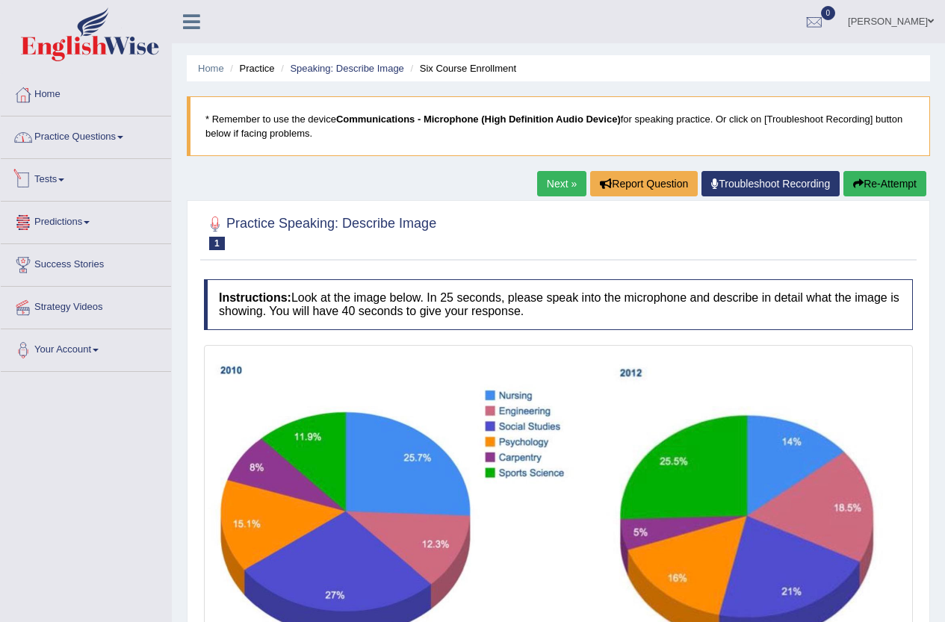
click at [90, 137] on link "Practice Questions" at bounding box center [86, 135] width 170 height 37
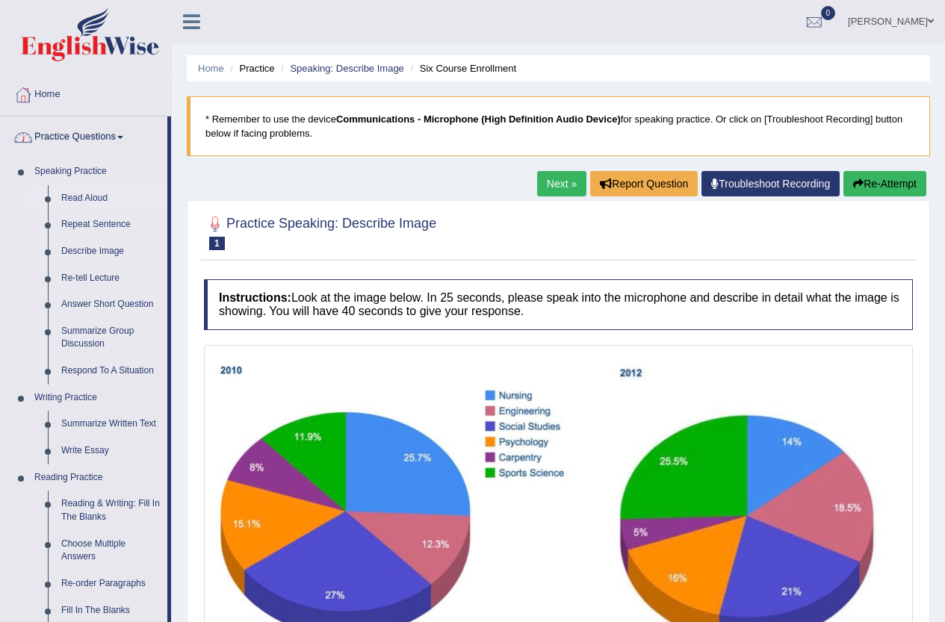
click at [93, 196] on link "Read Aloud" at bounding box center [111, 198] width 113 height 27
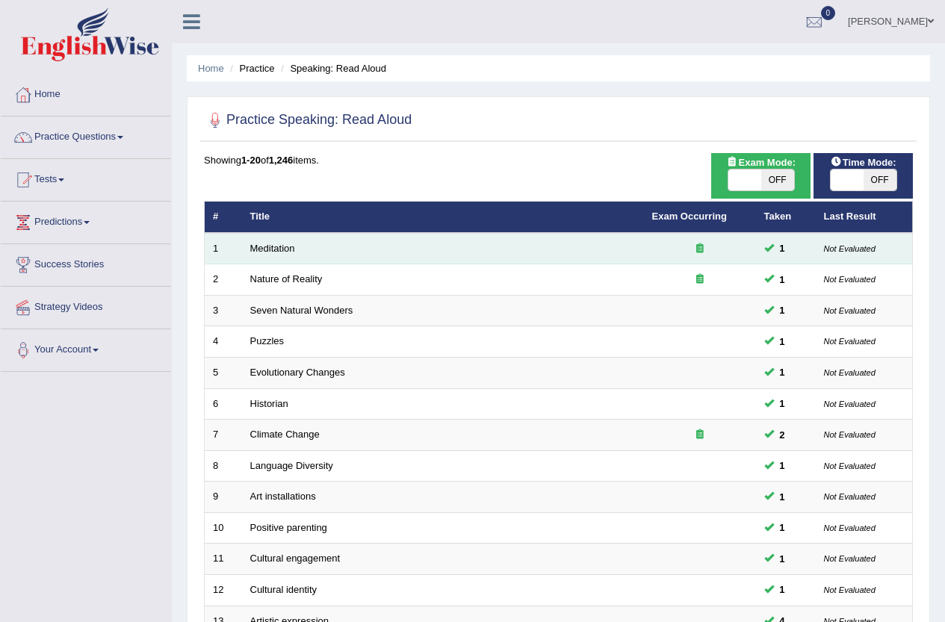
click at [560, 240] on td "Meditation" at bounding box center [443, 248] width 402 height 31
click at [264, 245] on link "Meditation" at bounding box center [272, 248] width 45 height 11
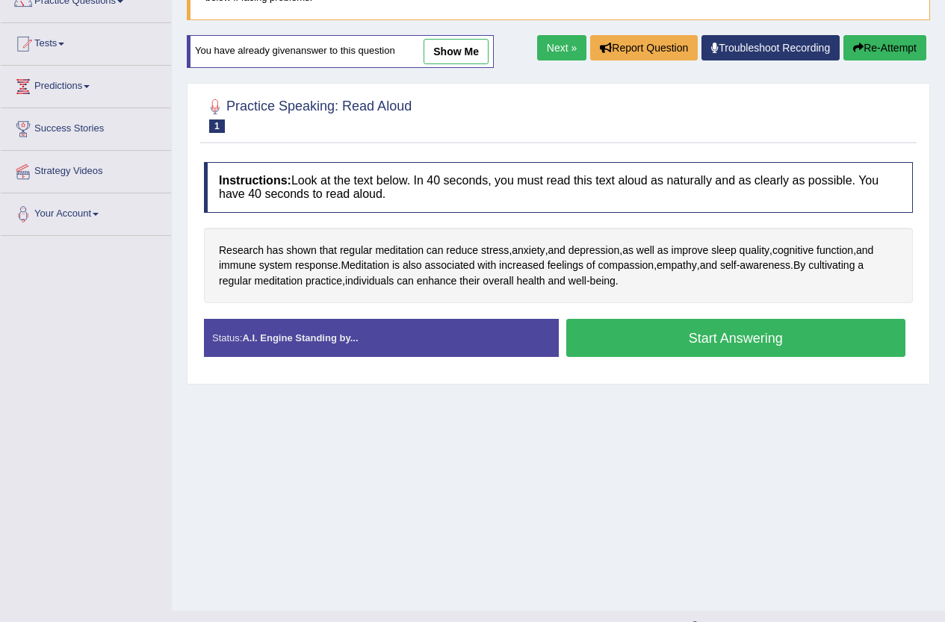
scroll to position [149, 0]
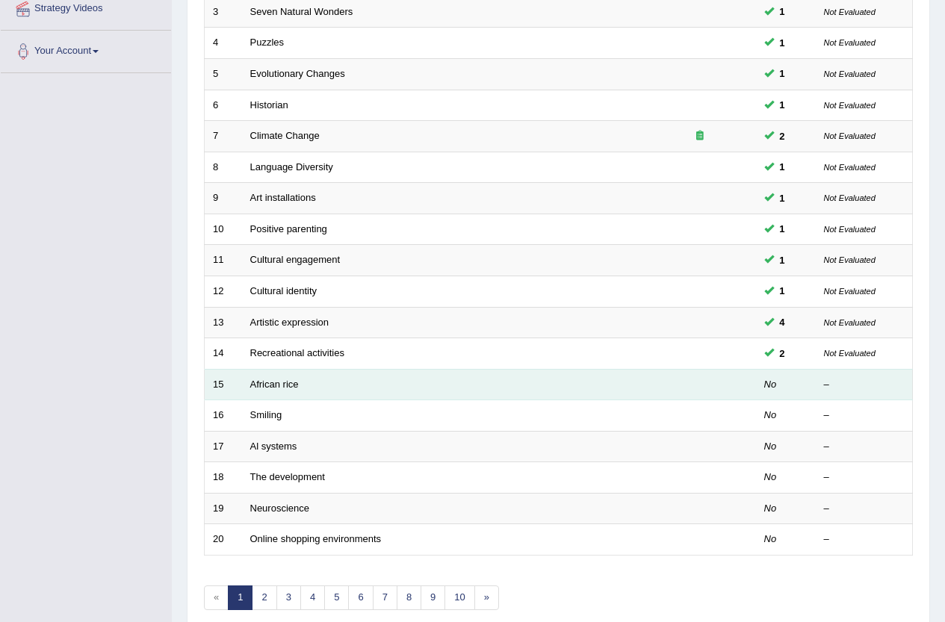
scroll to position [299, 0]
click at [286, 384] on link "African rice" at bounding box center [274, 384] width 49 height 11
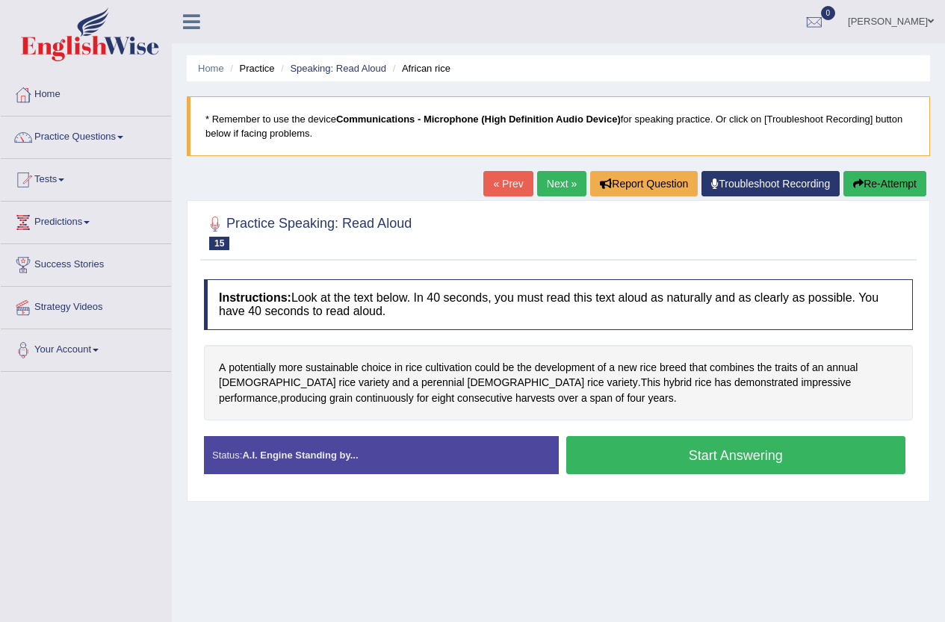
click at [723, 464] on button "Start Answering" at bounding box center [736, 455] width 340 height 38
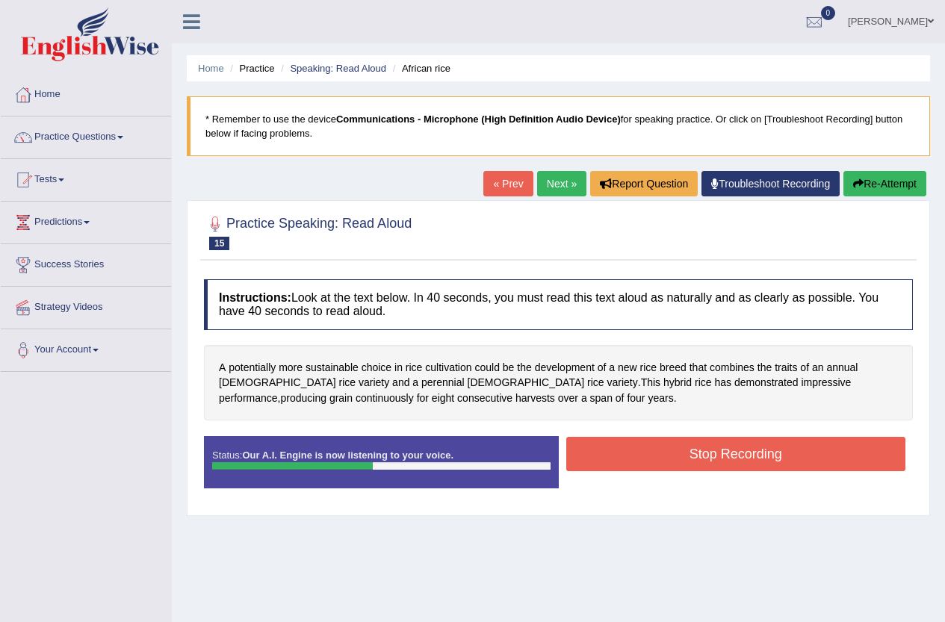
click at [723, 464] on button "Stop Recording" at bounding box center [736, 454] width 340 height 34
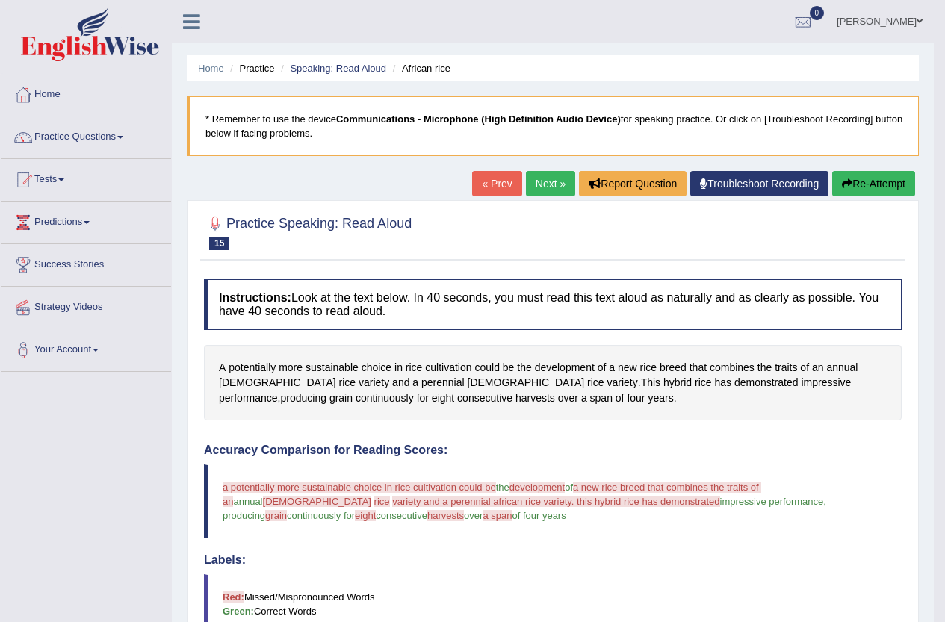
click at [847, 176] on button "Re-Attempt" at bounding box center [873, 183] width 83 height 25
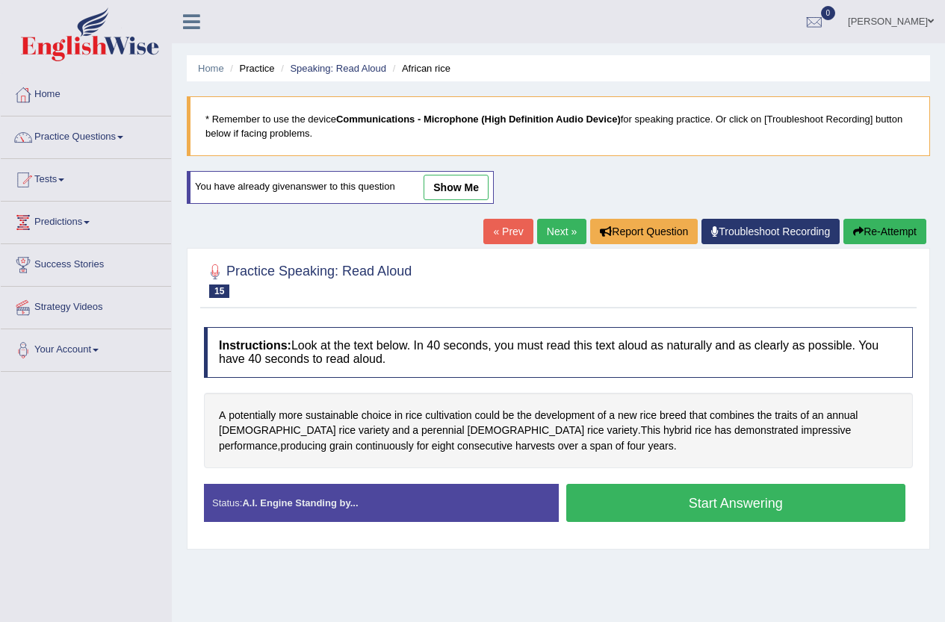
click at [649, 506] on button "Start Answering" at bounding box center [736, 503] width 340 height 38
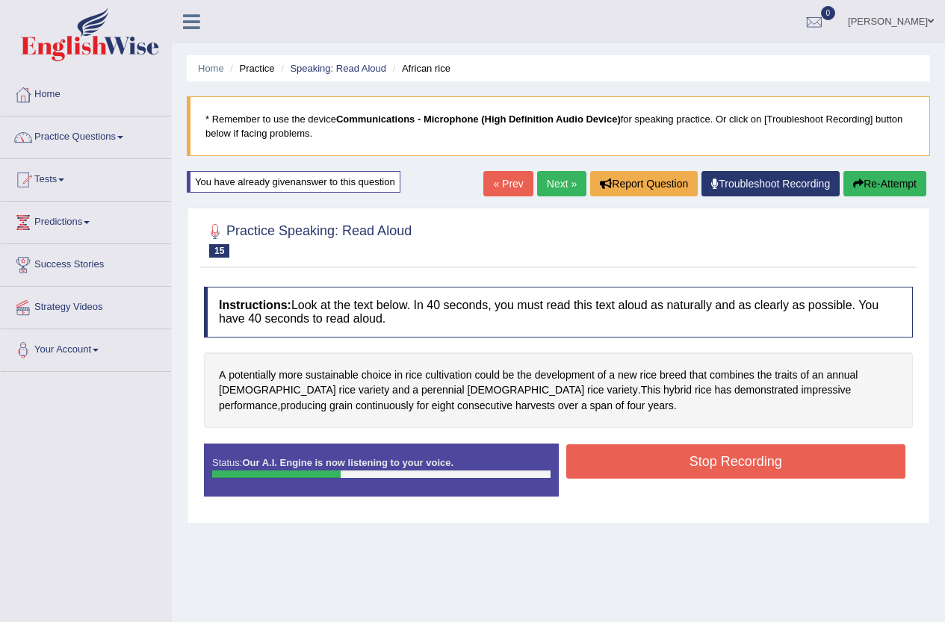
click at [646, 457] on button "Stop Recording" at bounding box center [736, 462] width 340 height 34
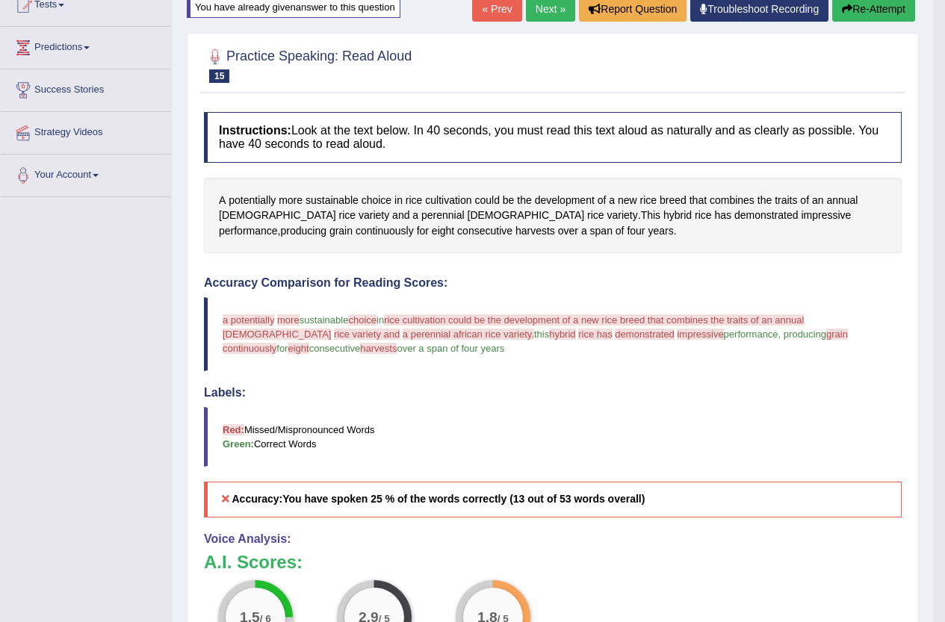
scroll to position [121, 0]
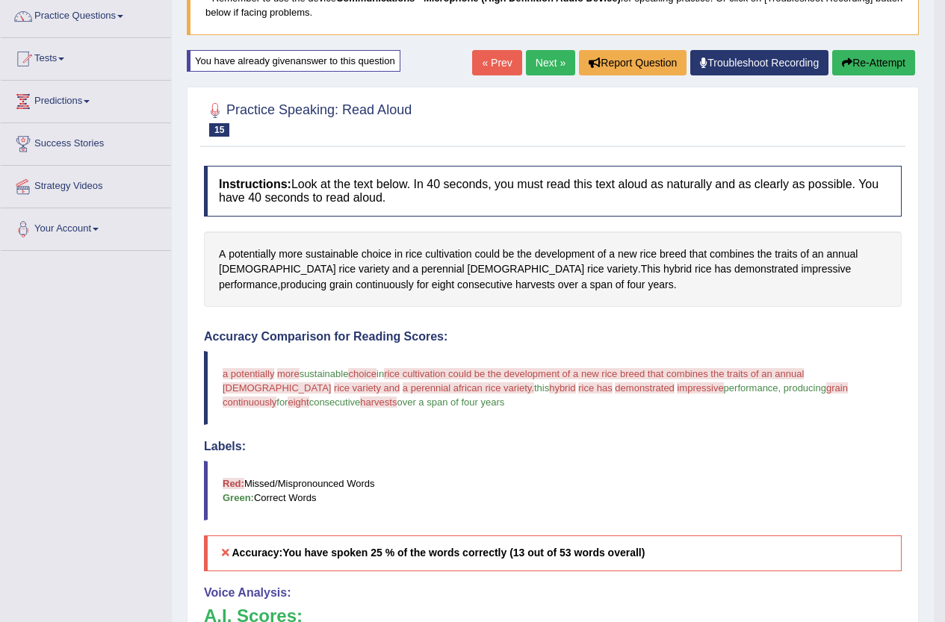
click at [855, 61] on button "Re-Attempt" at bounding box center [873, 62] width 83 height 25
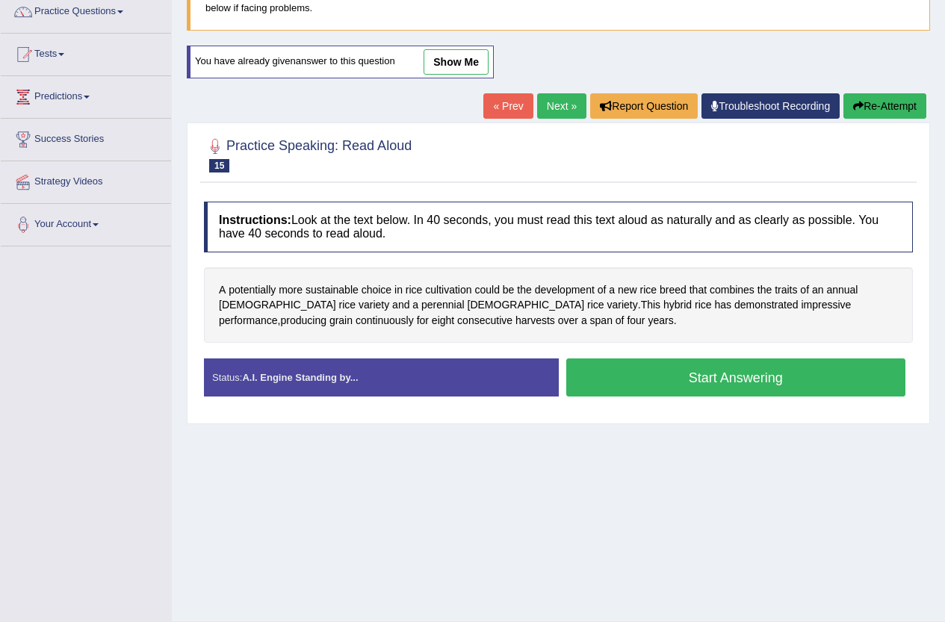
click at [626, 376] on button "Start Answering" at bounding box center [736, 378] width 340 height 38
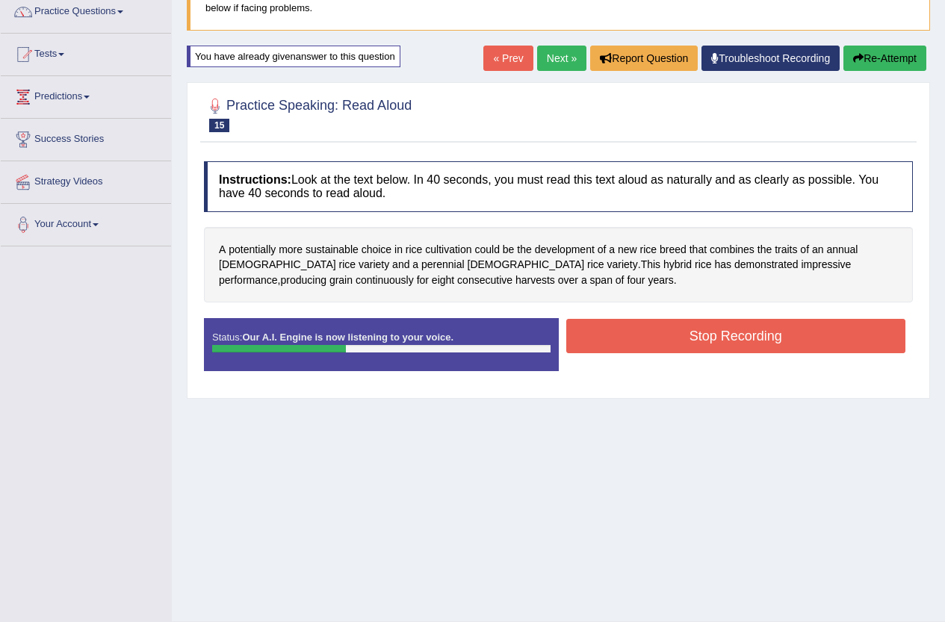
click at [667, 331] on button "Stop Recording" at bounding box center [736, 336] width 340 height 34
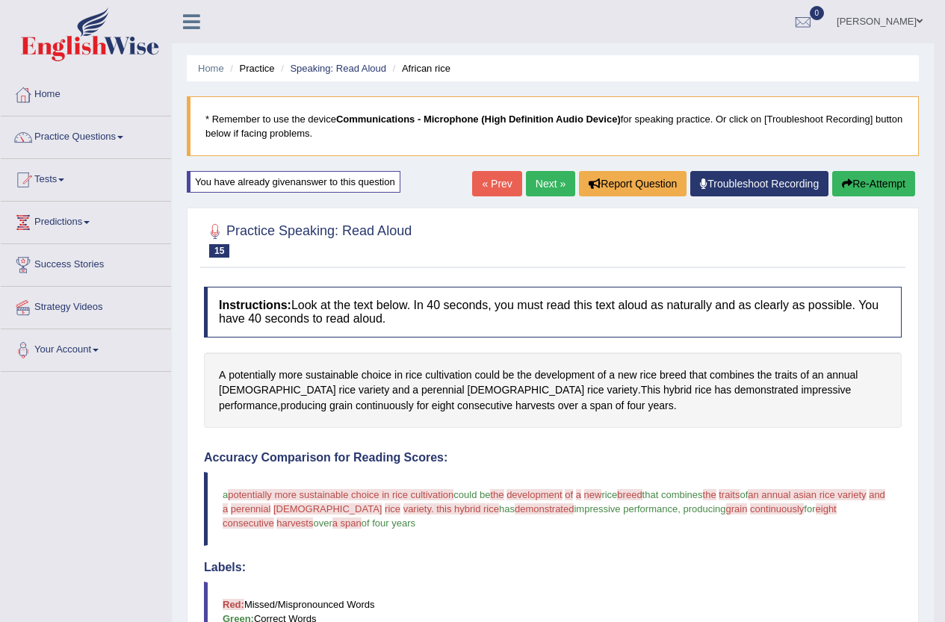
click at [555, 182] on link "Next »" at bounding box center [550, 183] width 49 height 25
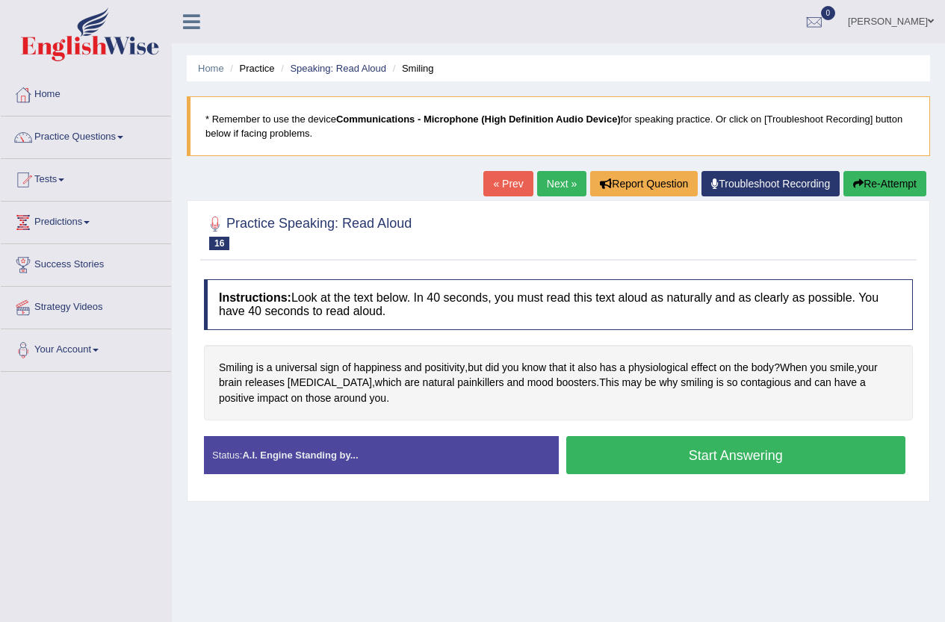
click at [663, 457] on button "Start Answering" at bounding box center [736, 455] width 340 height 38
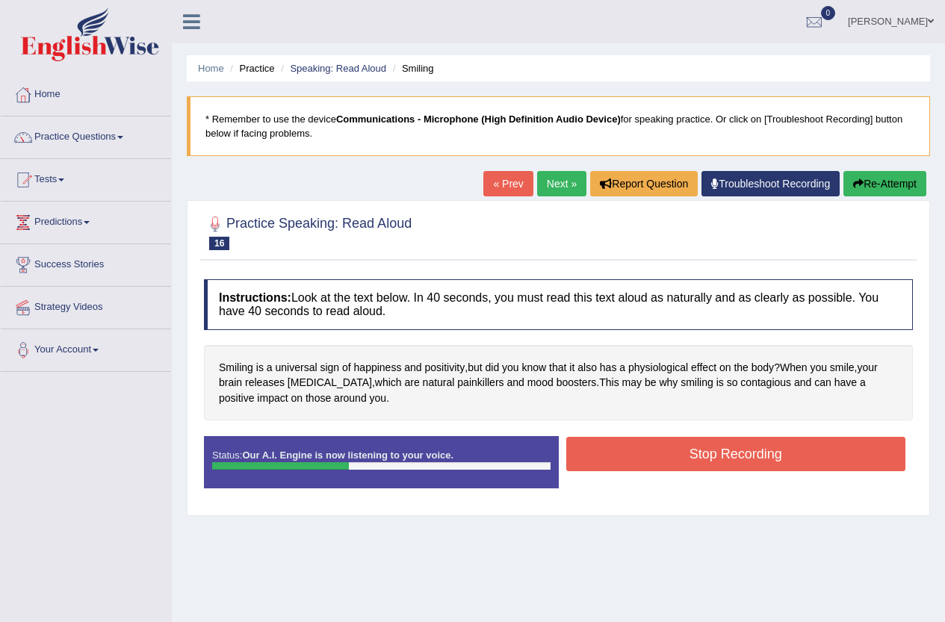
click at [656, 454] on button "Stop Recording" at bounding box center [736, 454] width 340 height 34
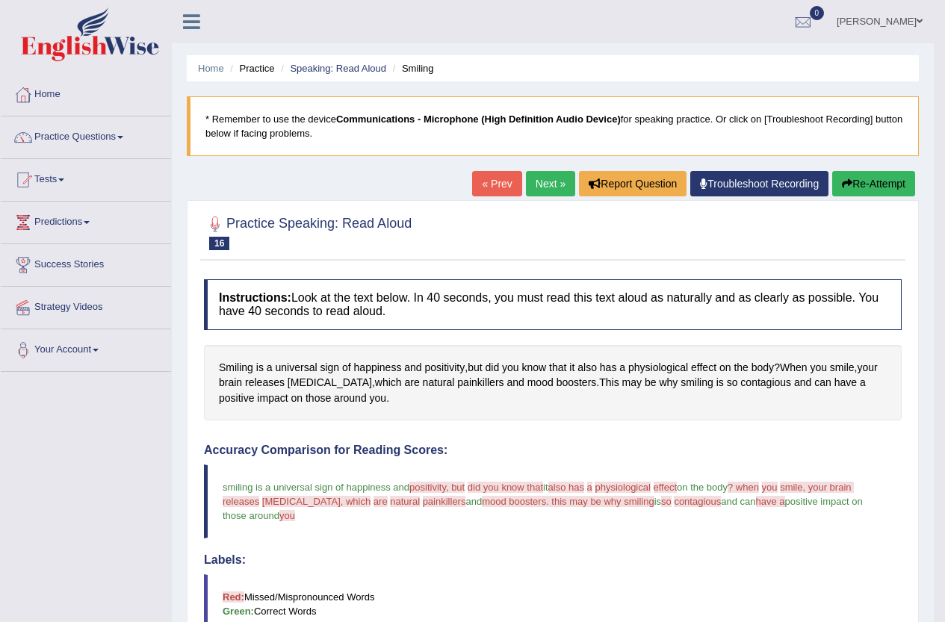
click at [540, 185] on link "Next »" at bounding box center [550, 183] width 49 height 25
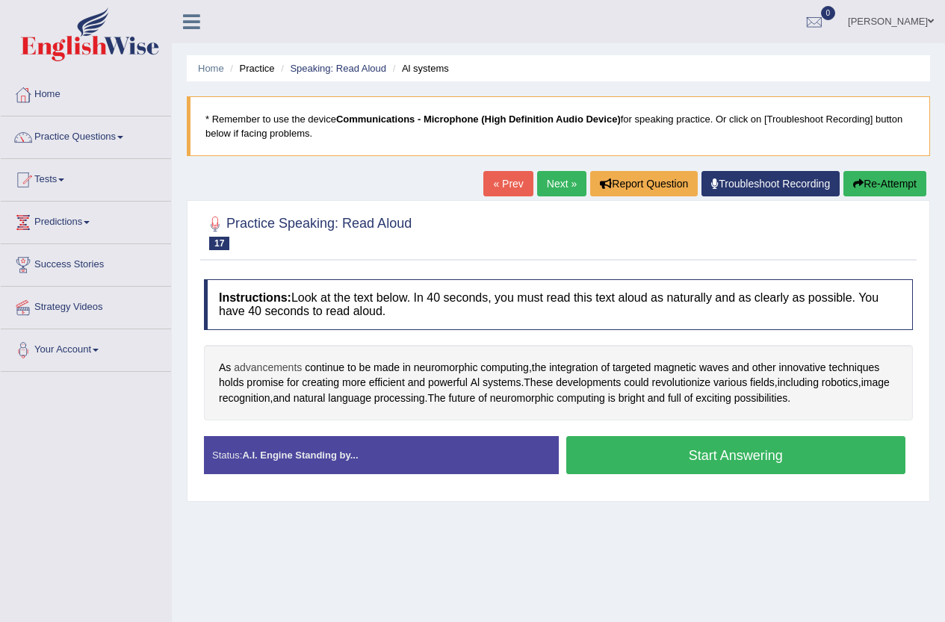
click at [282, 364] on span "advancements" at bounding box center [268, 368] width 68 height 16
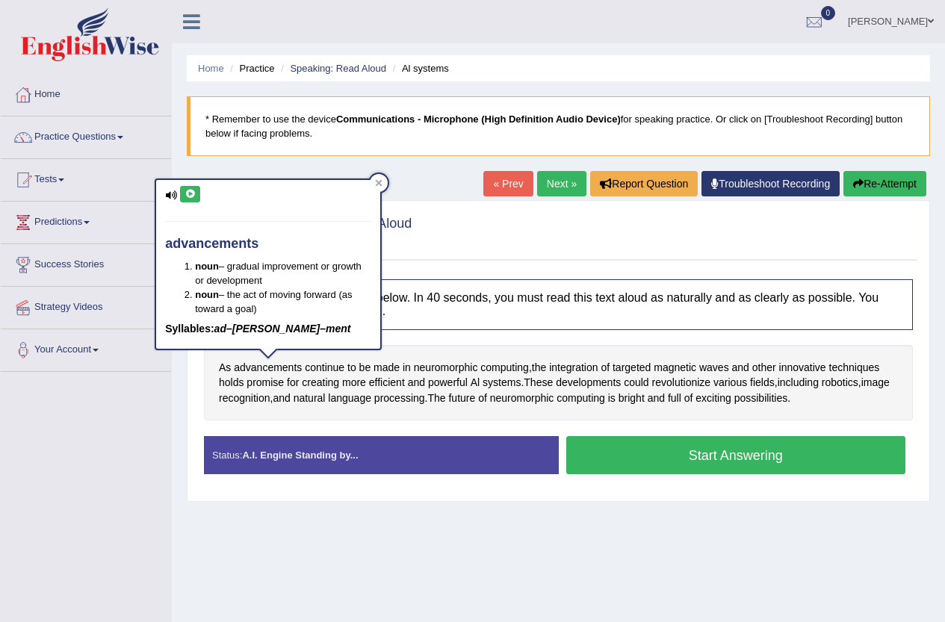
click at [188, 200] on button at bounding box center [190, 194] width 20 height 16
click at [193, 194] on icon at bounding box center [190, 194] width 11 height 9
click at [191, 191] on icon at bounding box center [190, 194] width 11 height 9
click at [645, 363] on span "targeted" at bounding box center [632, 368] width 38 height 16
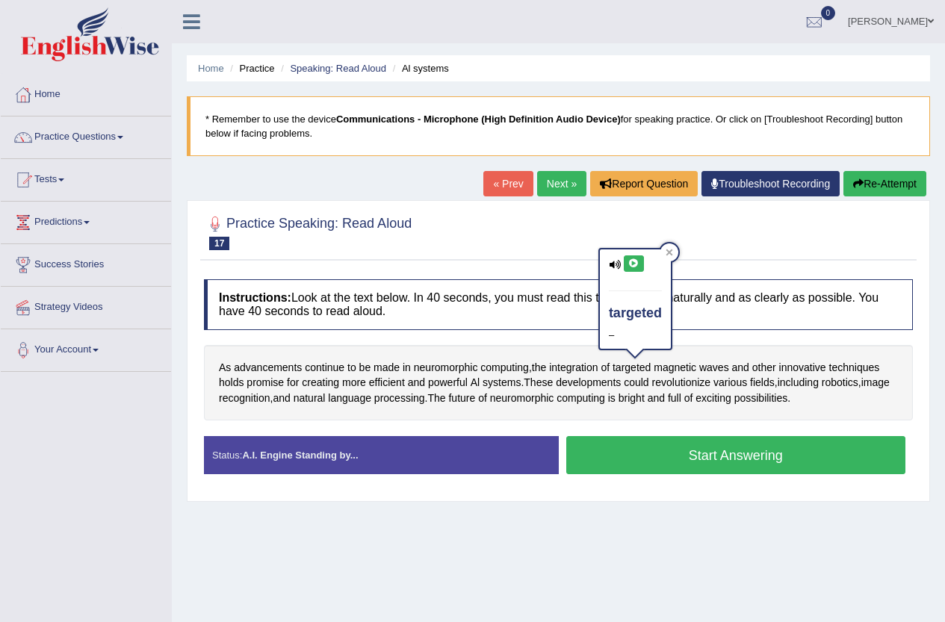
click at [624, 260] on button at bounding box center [634, 264] width 20 height 16
click at [697, 386] on span "revolutionize" at bounding box center [681, 383] width 59 height 16
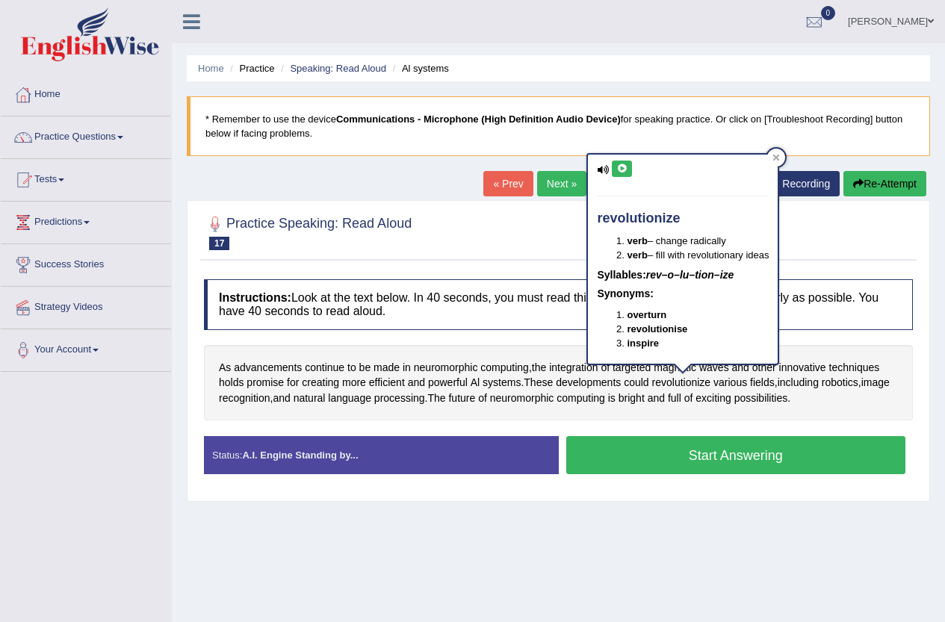
click at [605, 173] on icon at bounding box center [603, 170] width 12 height 10
click at [619, 167] on icon at bounding box center [621, 168] width 11 height 9
click at [472, 347] on div "As advancements continue to be made in neuromorphic computing , the integration…" at bounding box center [558, 383] width 709 height 76
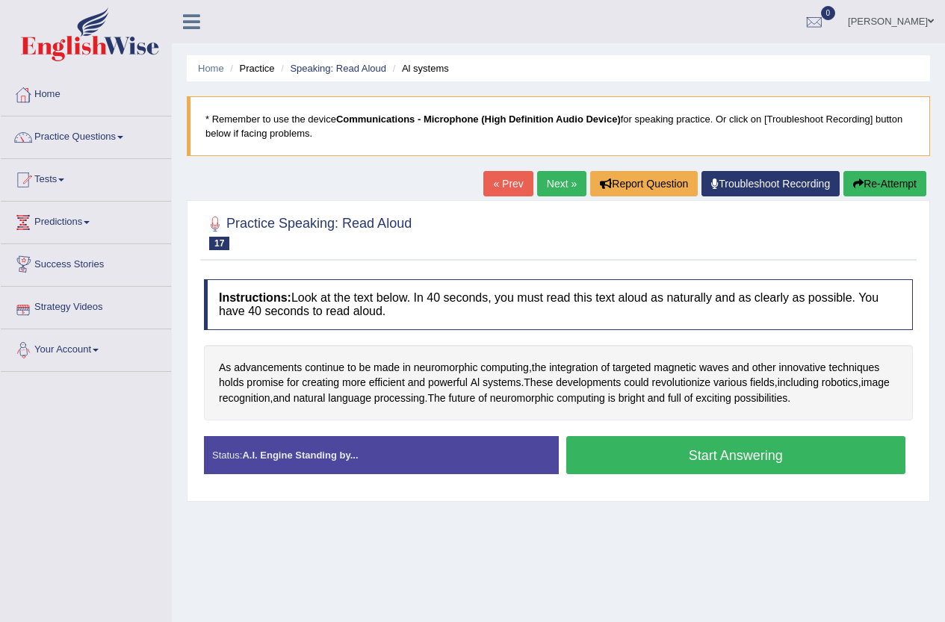
click at [631, 443] on button "Start Answering" at bounding box center [736, 455] width 340 height 38
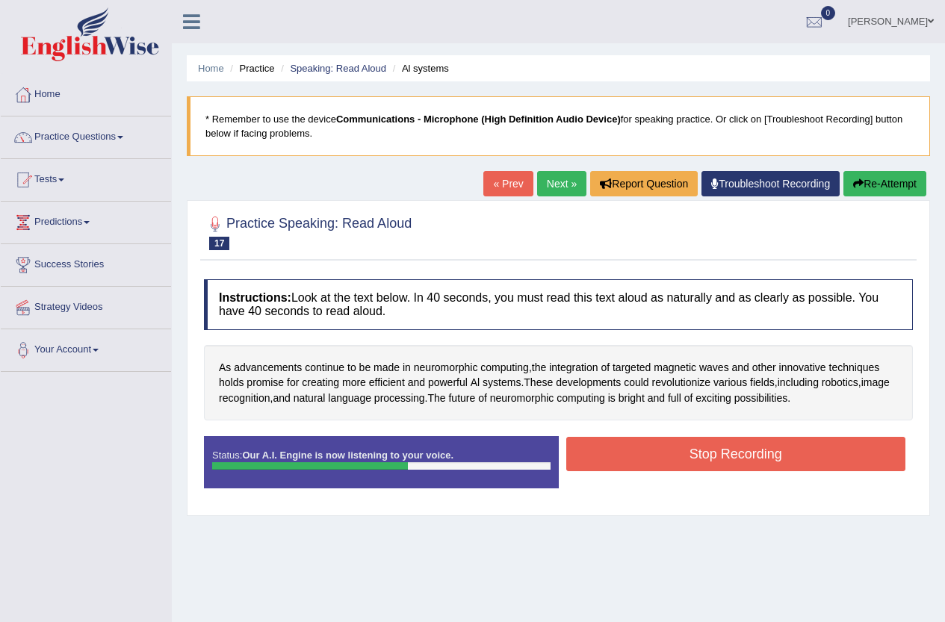
click at [747, 450] on button "Stop Recording" at bounding box center [736, 454] width 340 height 34
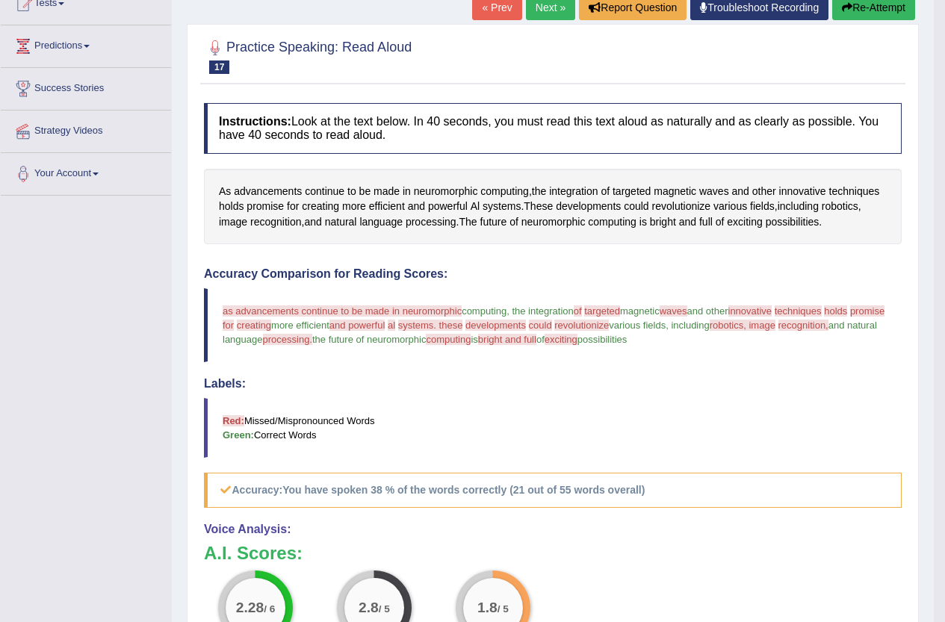
scroll to position [114, 0]
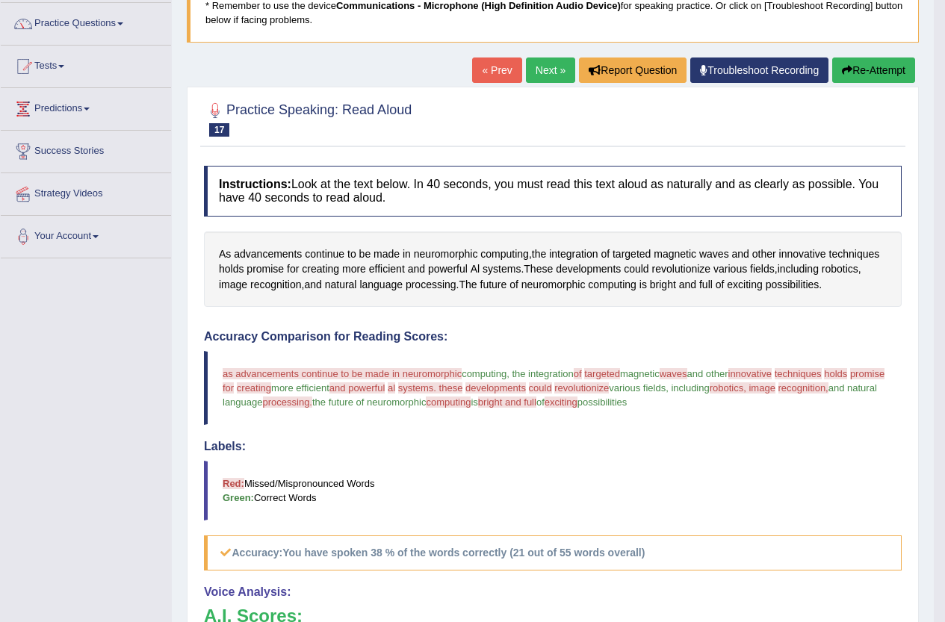
click at [868, 72] on button "Re-Attempt" at bounding box center [873, 70] width 83 height 25
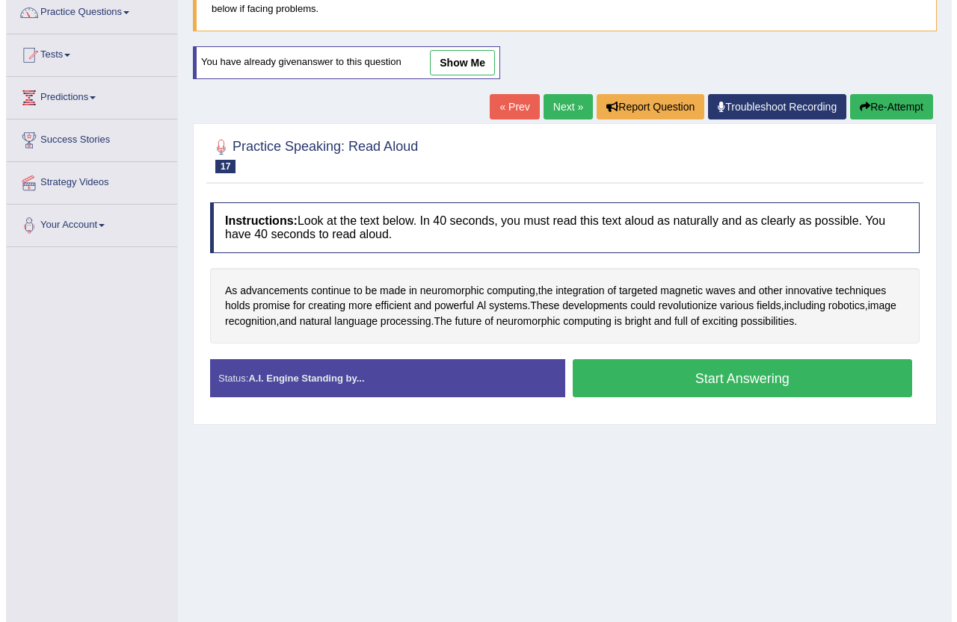
scroll to position [125, 0]
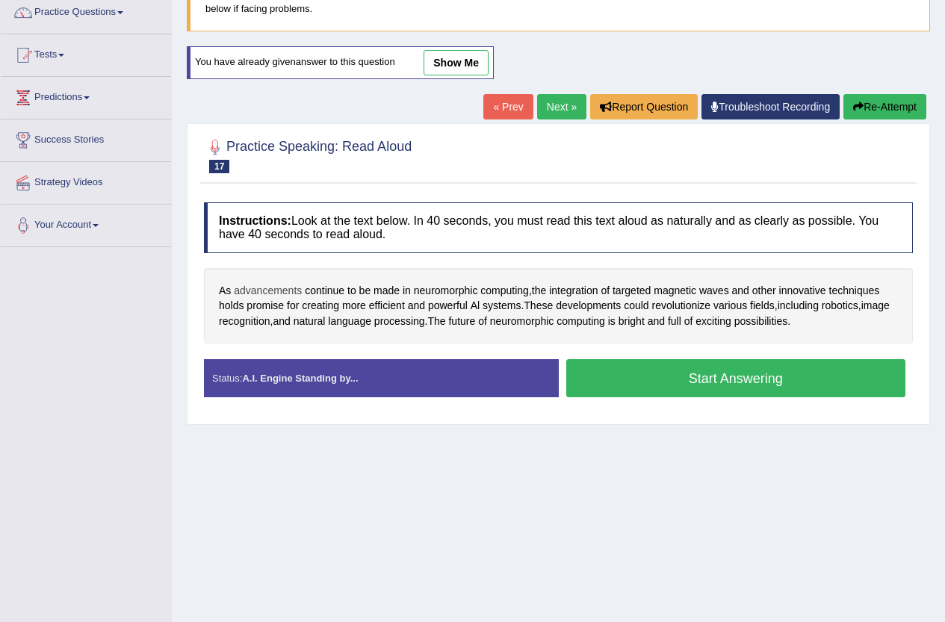
click at [274, 291] on span "advancements" at bounding box center [268, 291] width 68 height 16
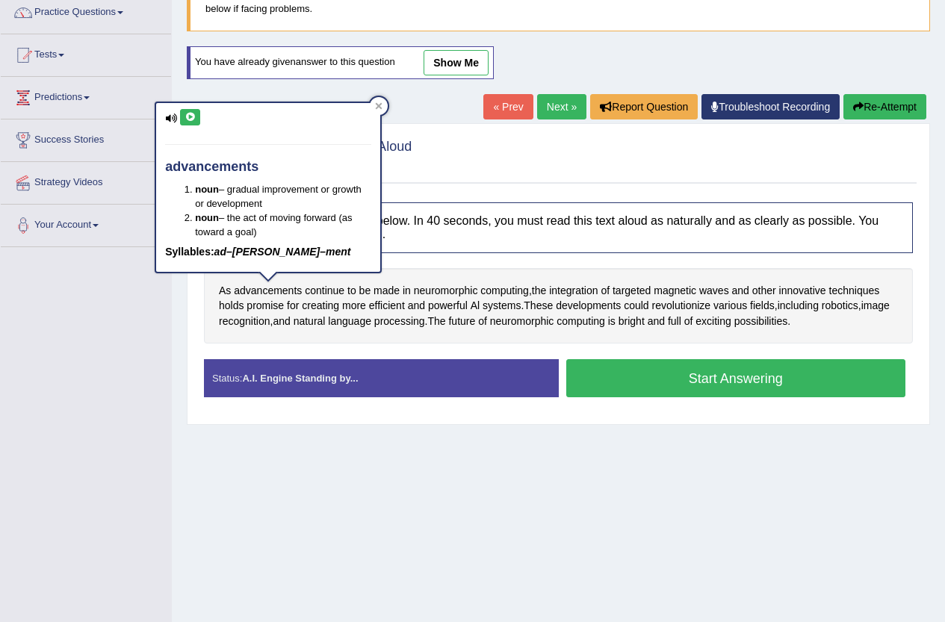
click at [194, 117] on icon at bounding box center [190, 117] width 11 height 9
click at [373, 108] on div at bounding box center [379, 106] width 18 height 18
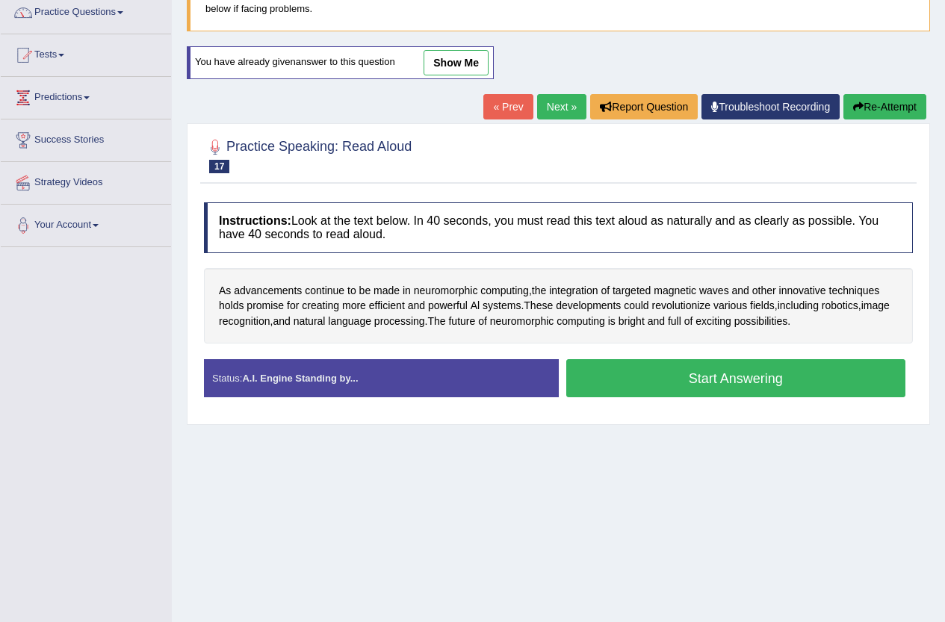
click at [685, 372] on button "Start Answering" at bounding box center [736, 378] width 340 height 38
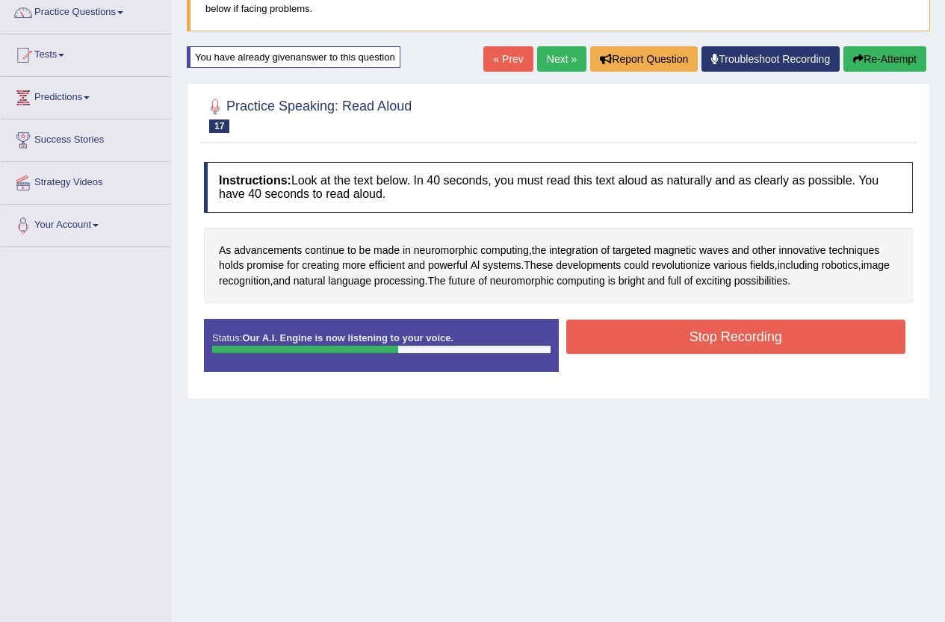
click at [763, 336] on button "Stop Recording" at bounding box center [736, 337] width 340 height 34
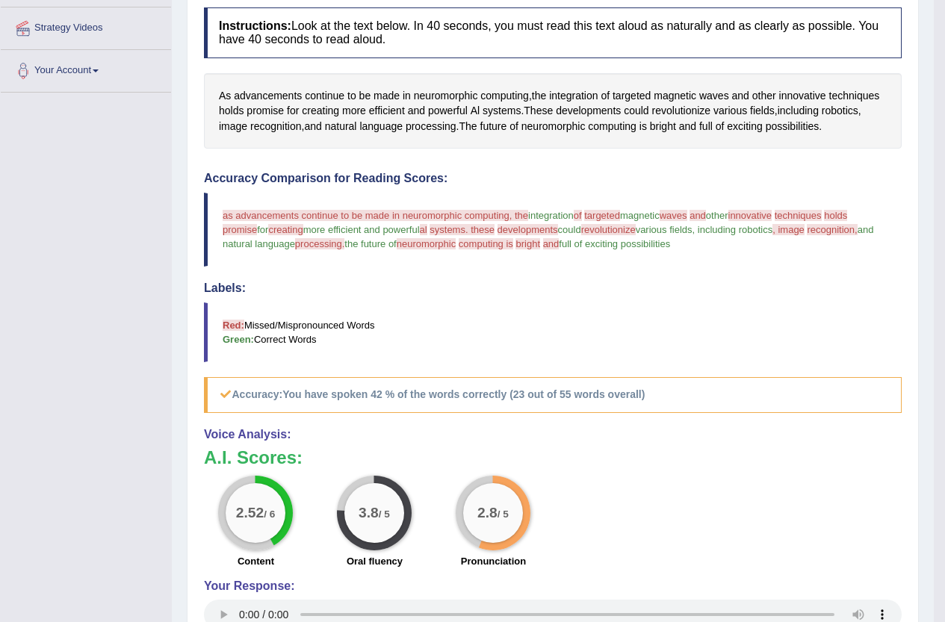
scroll to position [0, 0]
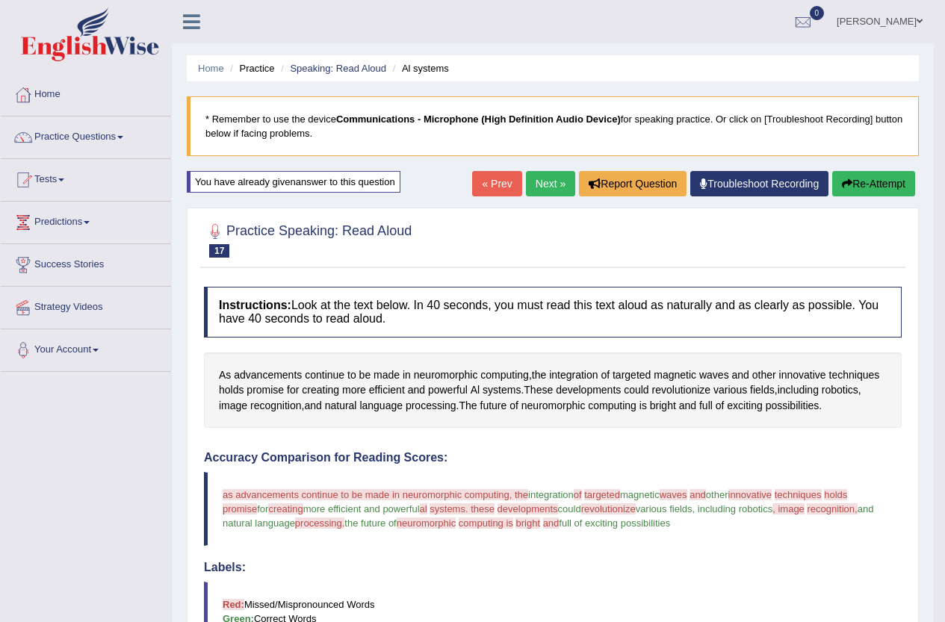
click at [560, 186] on link "Next »" at bounding box center [550, 183] width 49 height 25
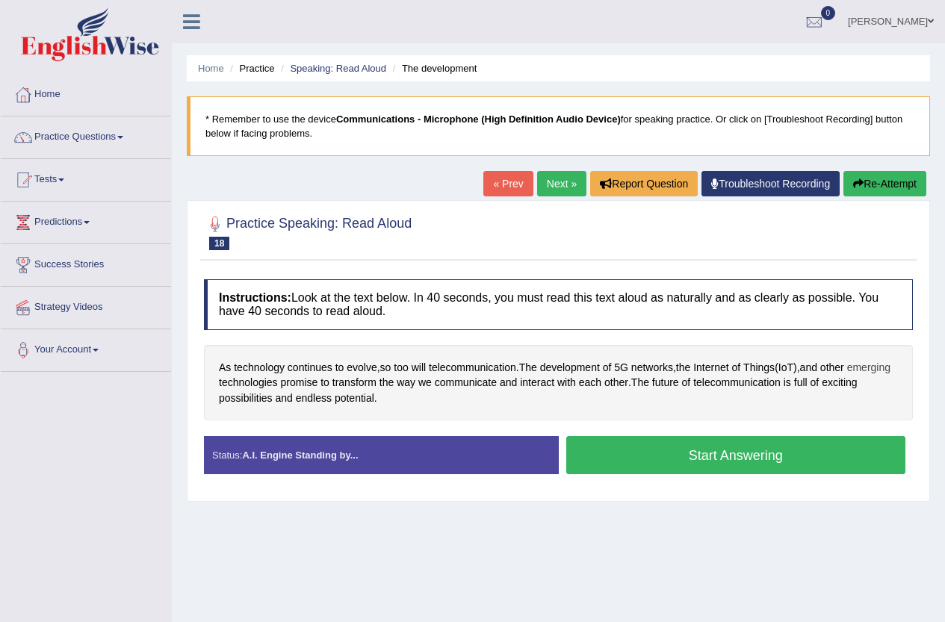
click at [847, 376] on span "emerging" at bounding box center [868, 368] width 43 height 16
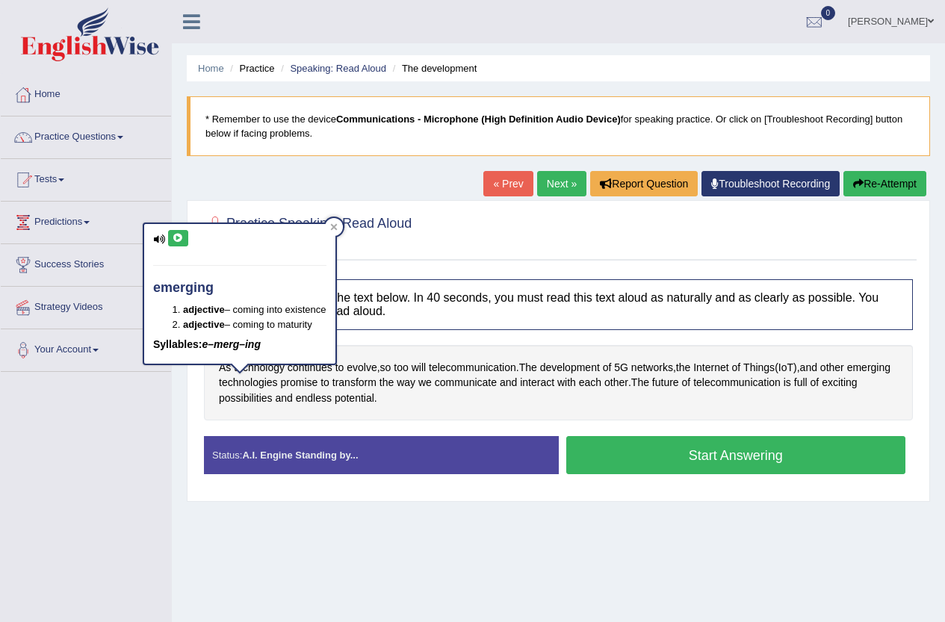
click at [181, 243] on button at bounding box center [178, 238] width 20 height 16
click at [338, 226] on icon at bounding box center [333, 226] width 7 height 7
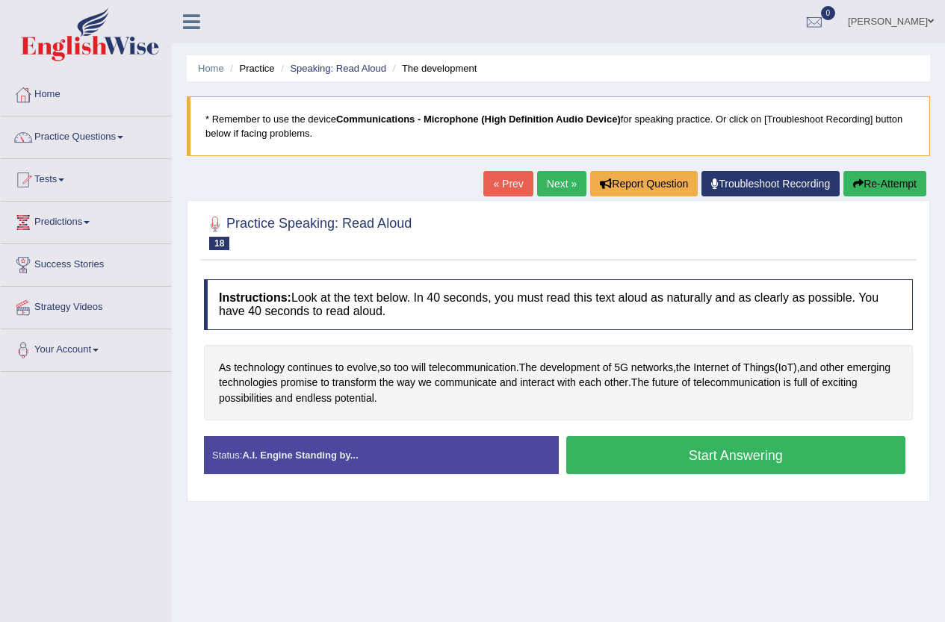
click at [587, 445] on button "Start Answering" at bounding box center [736, 455] width 340 height 38
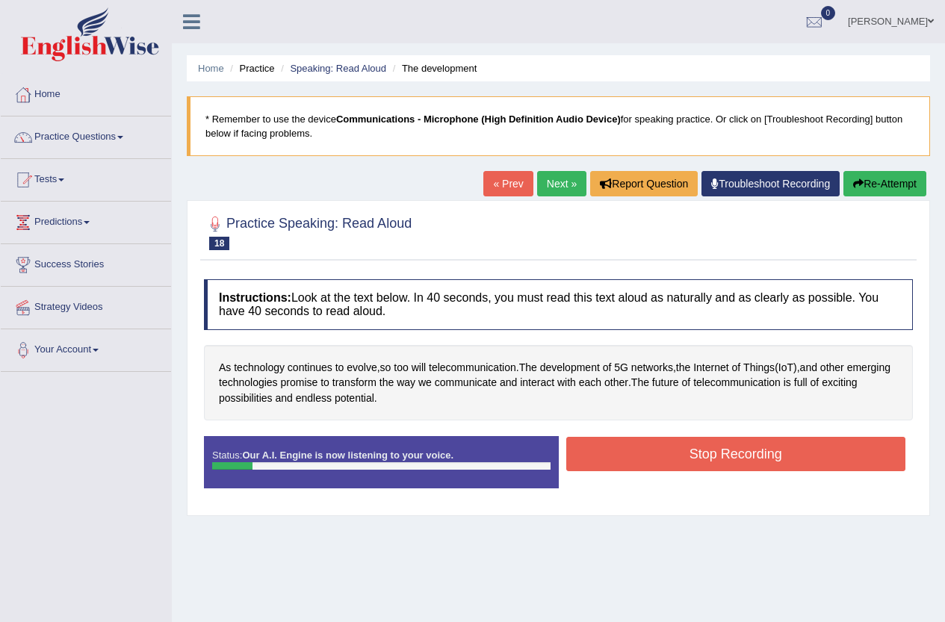
click at [661, 433] on div "Instructions: Look at the text below. In 40 seconds, you must read this text al…" at bounding box center [558, 390] width 717 height 236
click at [675, 454] on button "Stop Recording" at bounding box center [736, 454] width 340 height 34
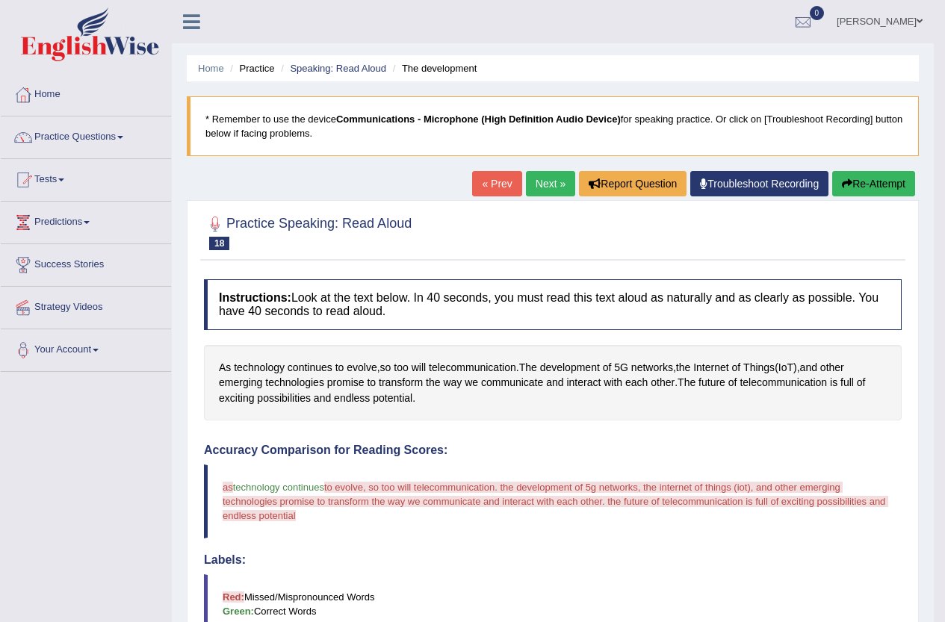
click at [792, 185] on link "Troubleshoot Recording" at bounding box center [759, 183] width 138 height 25
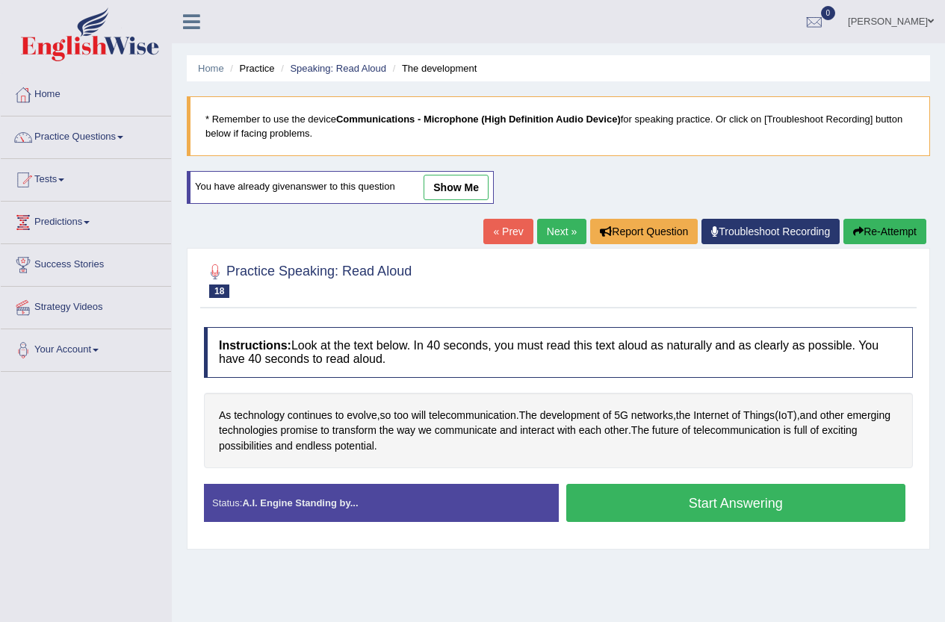
click at [877, 229] on button "Re-Attempt" at bounding box center [885, 231] width 83 height 25
click at [665, 504] on button "Start Answering" at bounding box center [736, 503] width 340 height 38
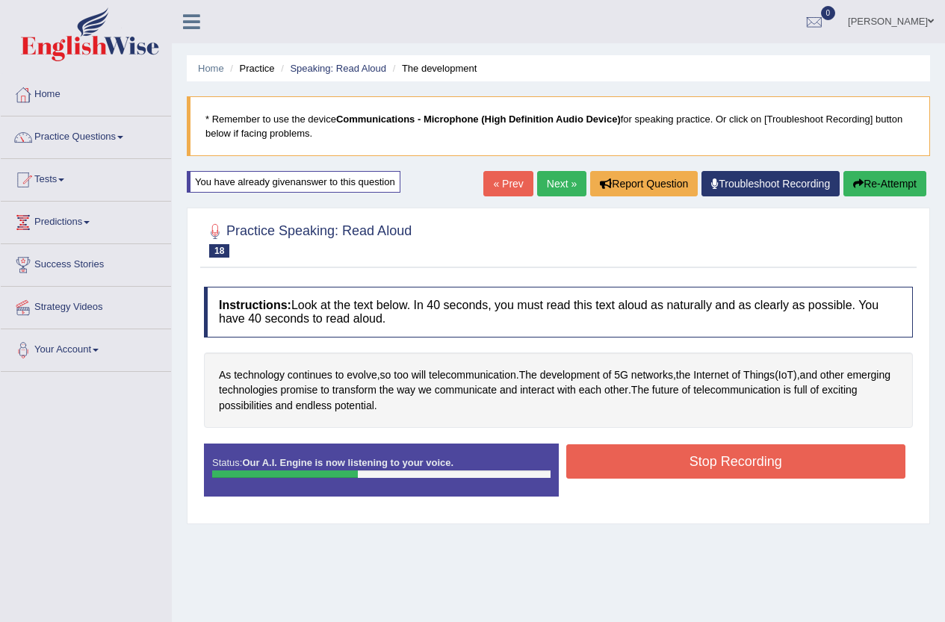
click at [650, 456] on button "Stop Recording" at bounding box center [736, 462] width 340 height 34
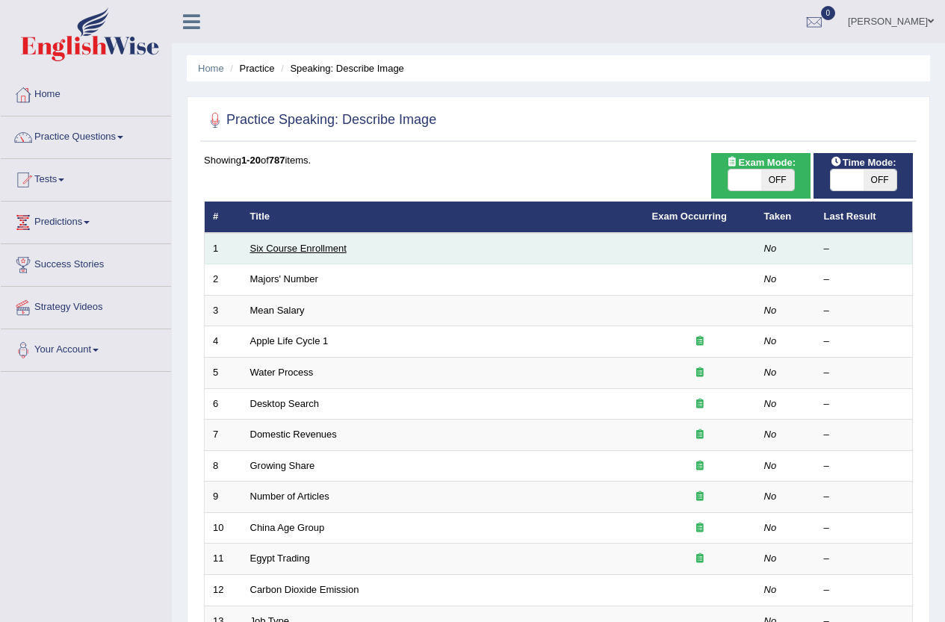
click at [265, 249] on link "Six Course Enrollment" at bounding box center [298, 248] width 96 height 11
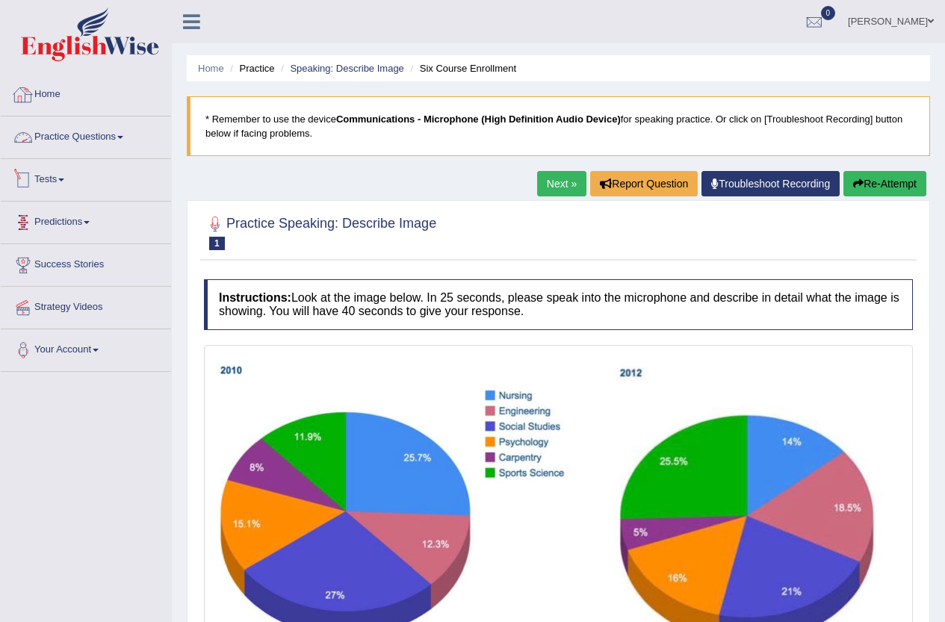
click at [85, 137] on link "Practice Questions" at bounding box center [86, 135] width 170 height 37
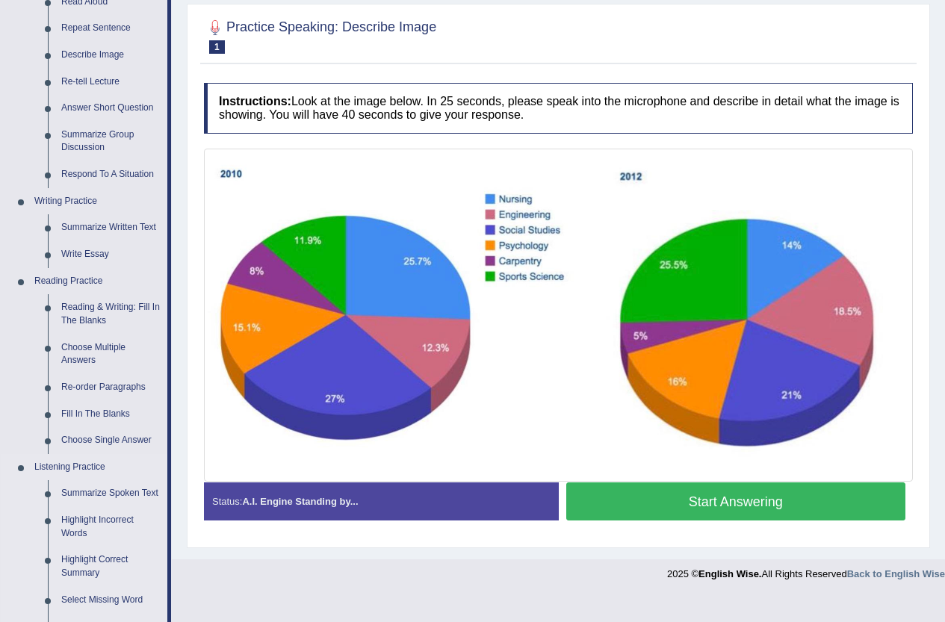
scroll to position [448, 0]
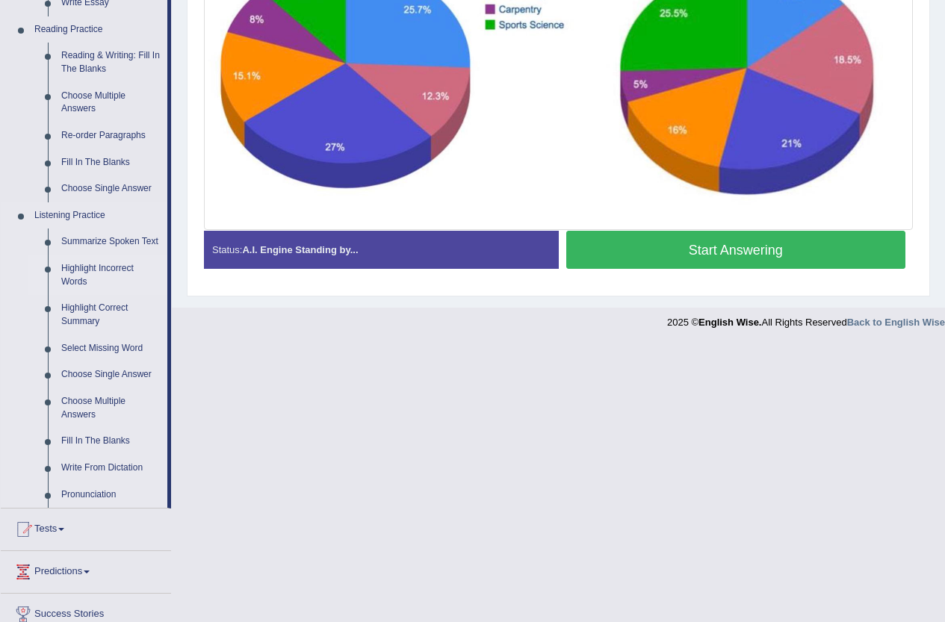
click at [116, 265] on link "Highlight Incorrect Words" at bounding box center [111, 276] width 113 height 40
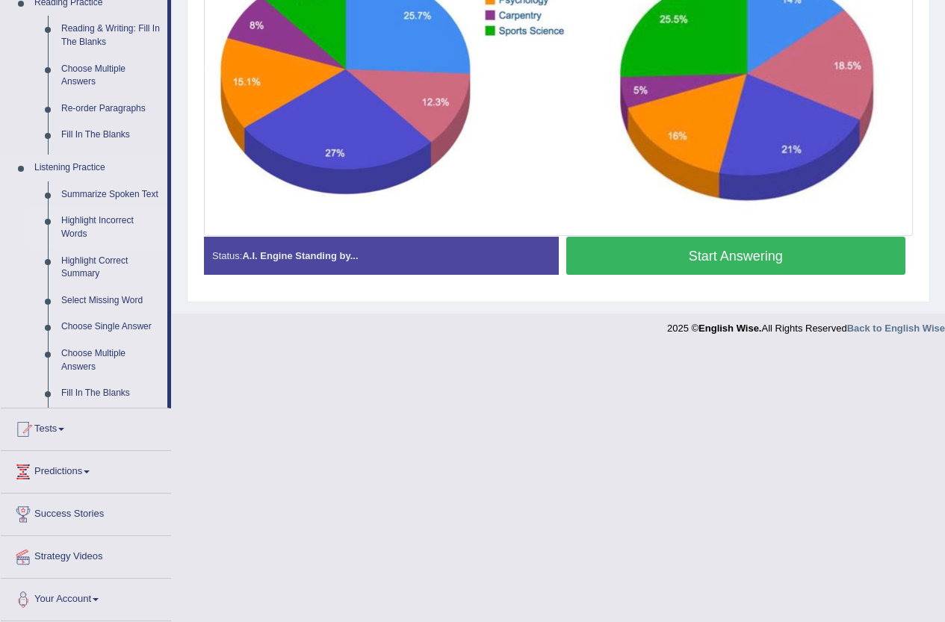
scroll to position [171, 0]
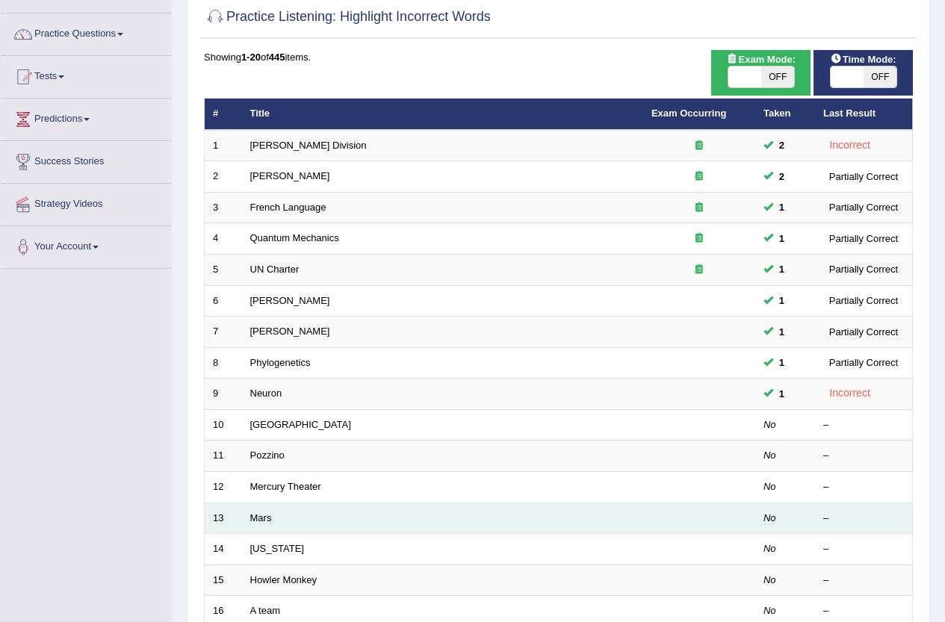
scroll to position [149, 0]
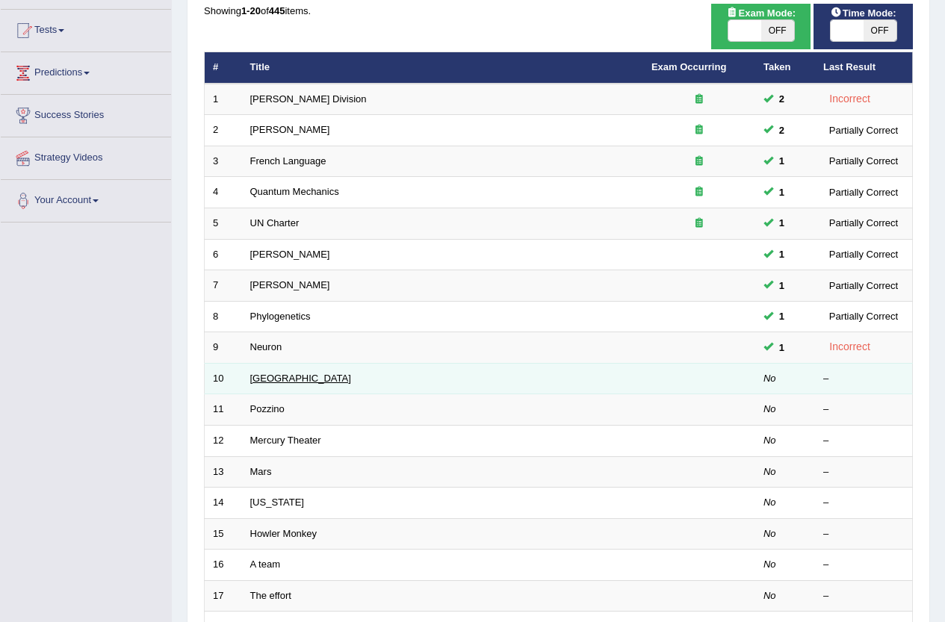
click at [260, 380] on link "[GEOGRAPHIC_DATA]" at bounding box center [300, 378] width 101 height 11
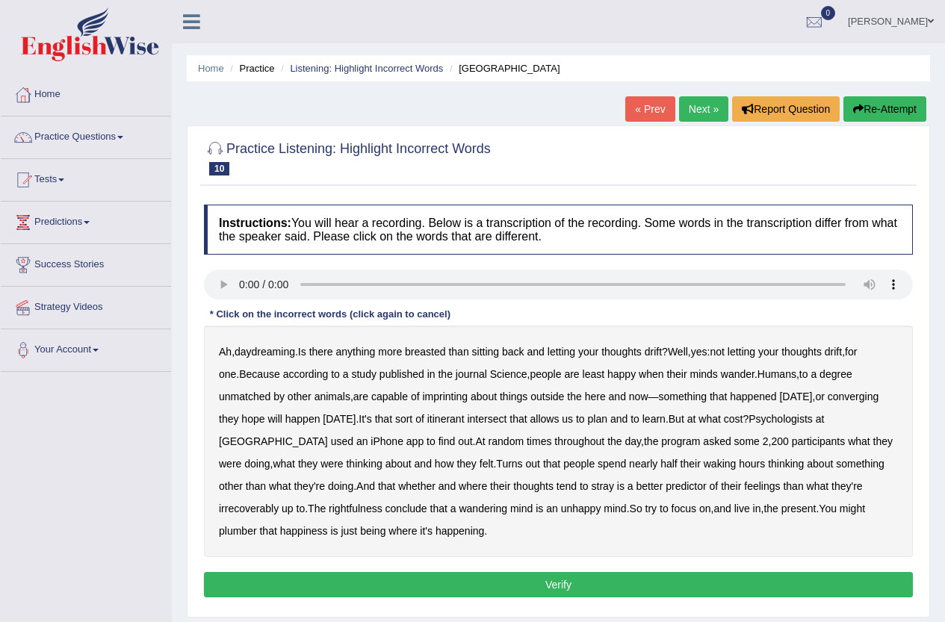
click at [421, 355] on b "breasted" at bounding box center [425, 352] width 40 height 12
click at [773, 400] on div "Ah , daydreaming . Is there anything more breasted than sitting back and lettin…" at bounding box center [558, 442] width 709 height 232
click at [779, 398] on b "yesterday" at bounding box center [795, 397] width 33 height 12
click at [828, 394] on b "converging" at bounding box center [854, 397] width 52 height 12
click at [779, 395] on b "yesterday" at bounding box center [795, 397] width 33 height 12
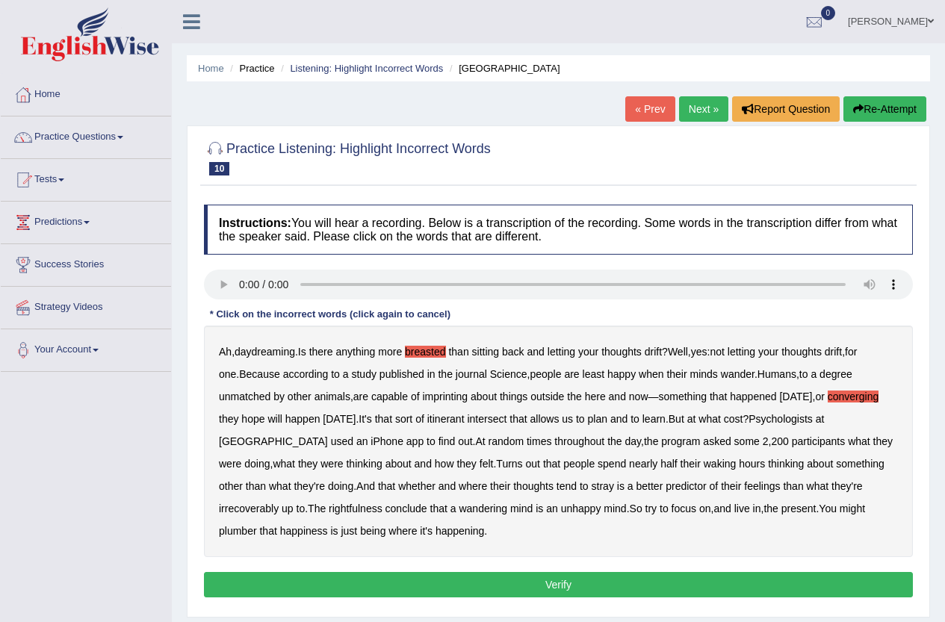
click at [422, 396] on b "imprinting" at bounding box center [445, 397] width 46 height 12
click at [279, 503] on b "irrecoverably" at bounding box center [249, 509] width 60 height 12
click at [257, 525] on b "plumber" at bounding box center [238, 531] width 38 height 12
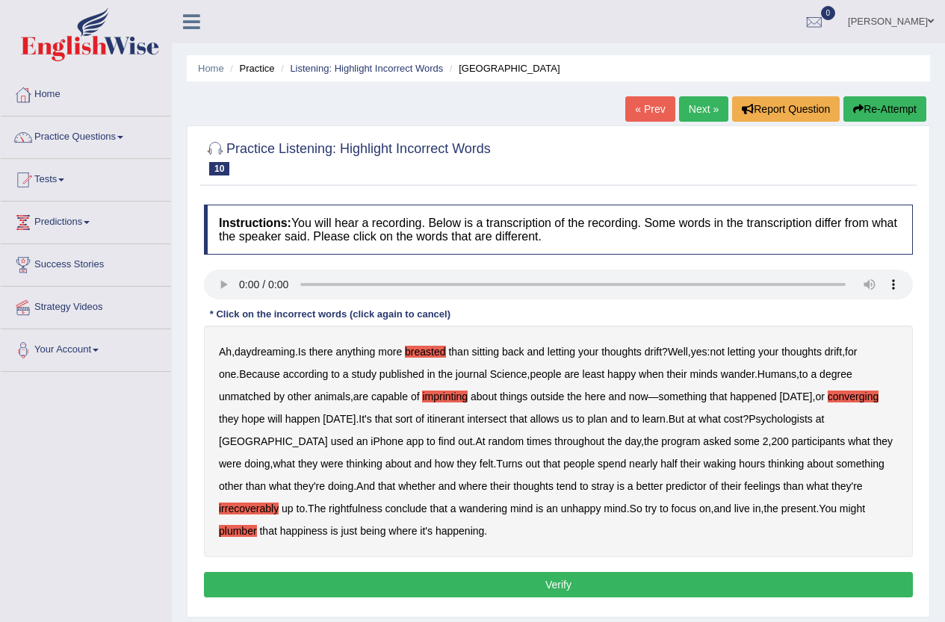
click at [559, 586] on button "Verify" at bounding box center [558, 584] width 709 height 25
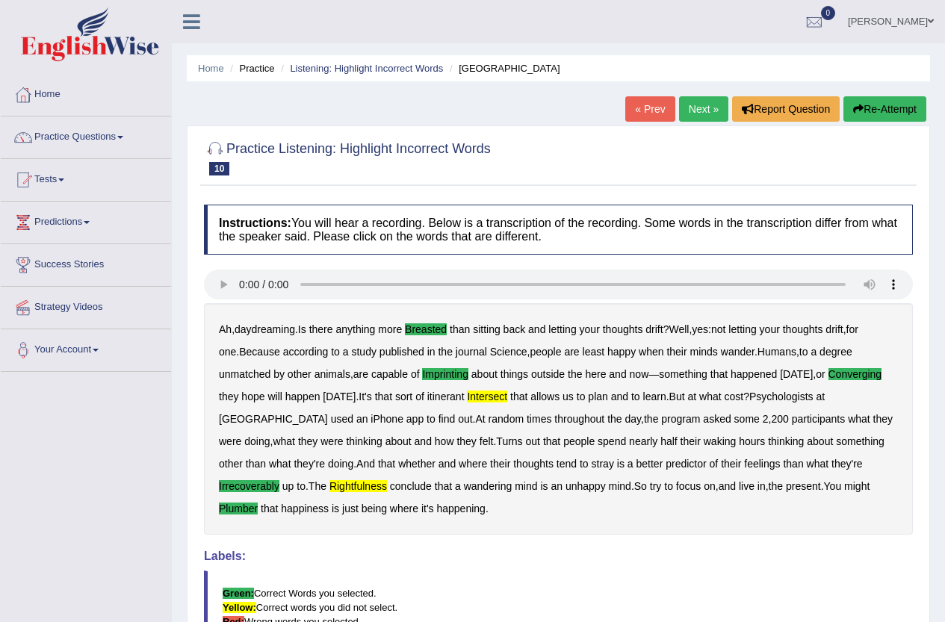
click at [698, 101] on link "Next »" at bounding box center [703, 108] width 49 height 25
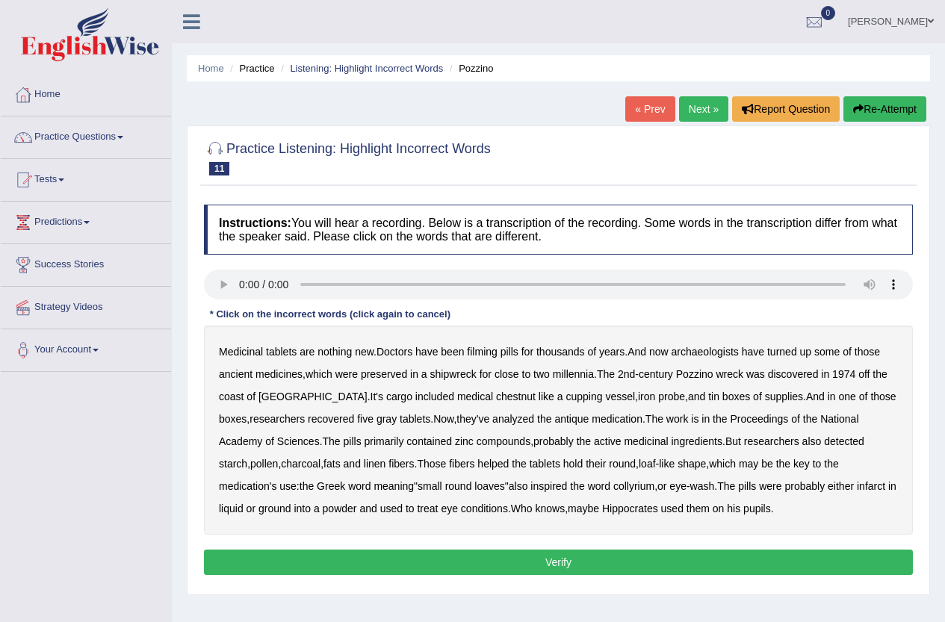
click at [527, 564] on button "Verify" at bounding box center [558, 562] width 709 height 25
click at [489, 354] on b "filming" at bounding box center [482, 352] width 30 height 12
drag, startPoint x: 426, startPoint y: 398, endPoint x: 377, endPoint y: 392, distance: 49.7
click at [496, 397] on b "chestnut" at bounding box center [516, 397] width 40 height 12
click at [457, 392] on b "medical" at bounding box center [475, 397] width 36 height 12
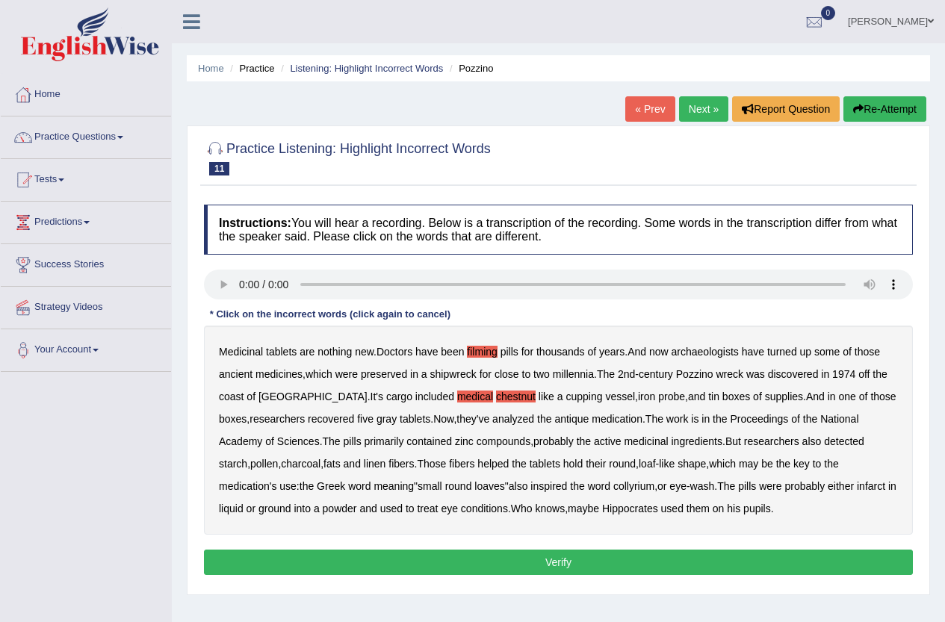
click at [496, 394] on b "chestnut" at bounding box center [516, 397] width 40 height 12
click at [421, 390] on div "Medicinal tablets are nothing new . Doctors have been filming pills for thousan…" at bounding box center [558, 430] width 709 height 209
click at [457, 401] on b "medical" at bounding box center [475, 397] width 36 height 12
click at [496, 402] on b "chestnut" at bounding box center [516, 397] width 40 height 12
click at [738, 488] on b "pills" at bounding box center [747, 486] width 18 height 12
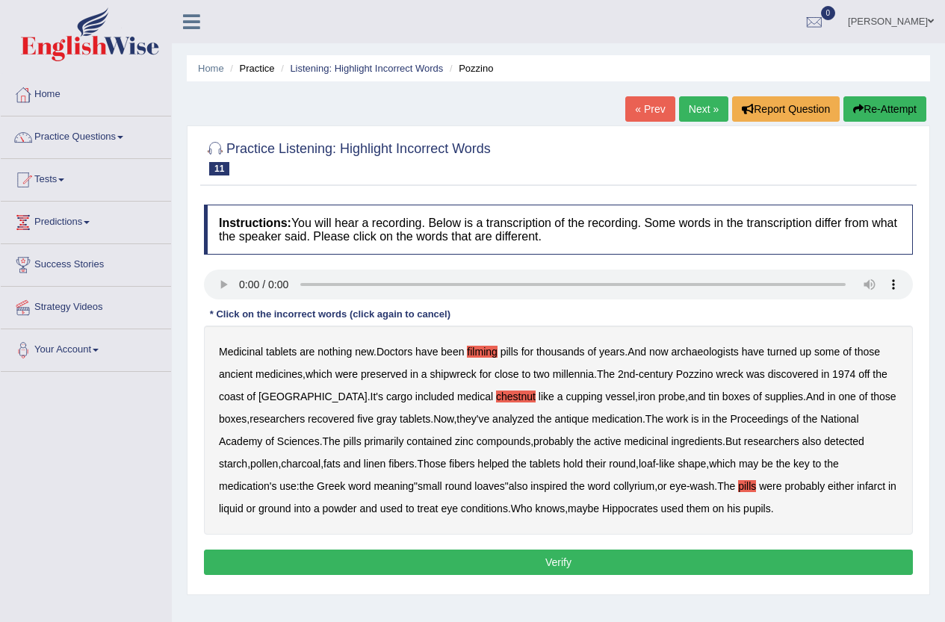
click at [738, 486] on b "pills" at bounding box center [747, 486] width 18 height 12
click at [857, 487] on b "infarct" at bounding box center [871, 486] width 28 height 12
click at [635, 555] on button "Verify" at bounding box center [558, 562] width 709 height 25
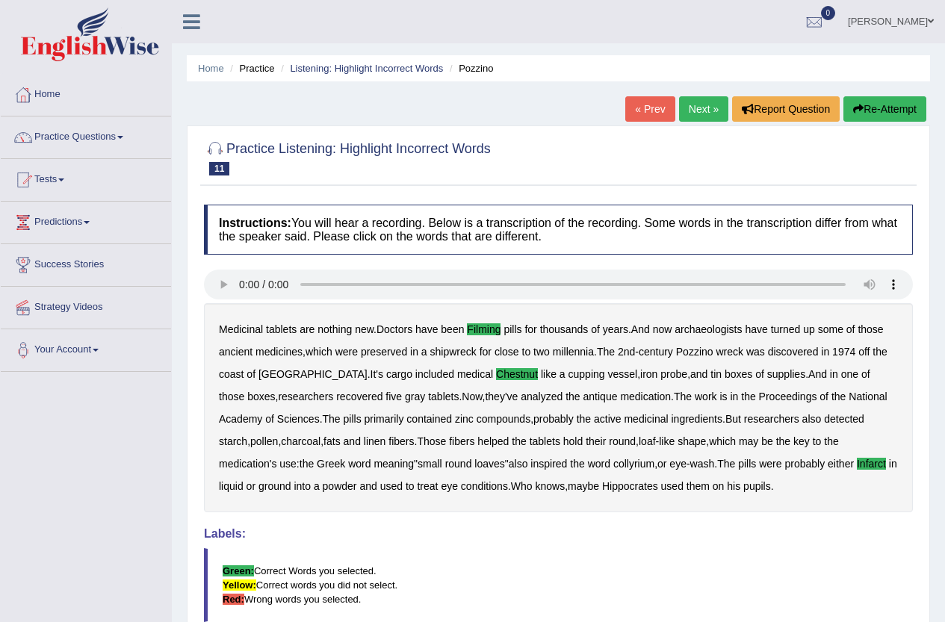
click at [699, 105] on link "Next »" at bounding box center [703, 108] width 49 height 25
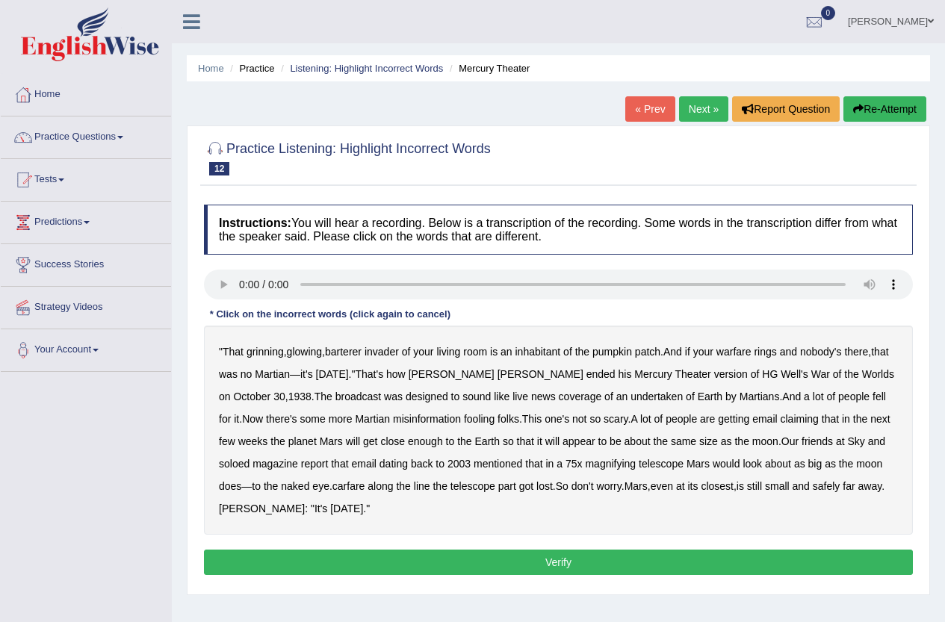
click at [358, 356] on b "barterer" at bounding box center [343, 352] width 37 height 12
click at [290, 377] on b "Martian" at bounding box center [272, 374] width 35 height 12
click at [631, 400] on b "undertaken" at bounding box center [657, 397] width 52 height 12
click at [735, 442] on b "the" at bounding box center [742, 442] width 14 height 12
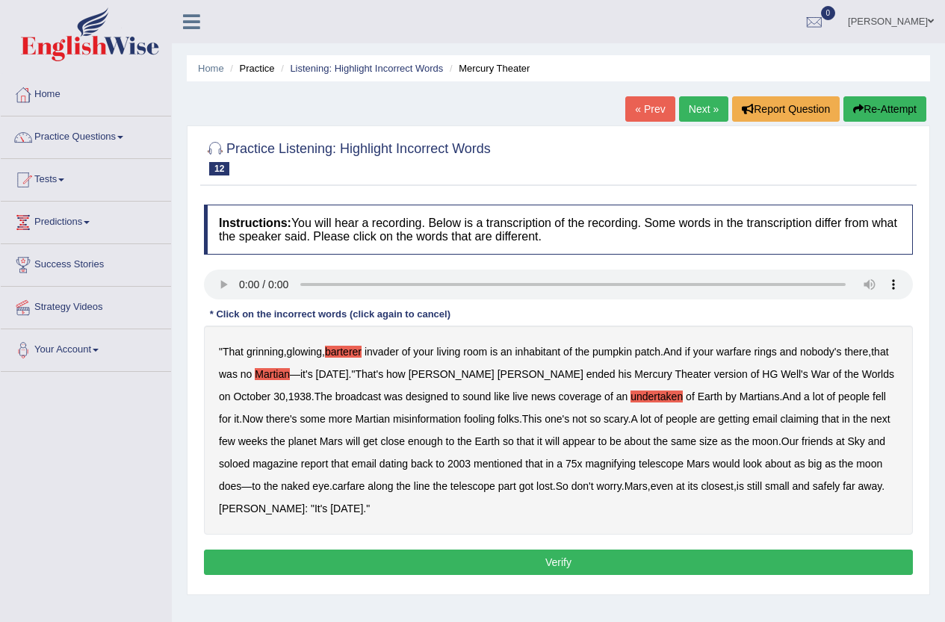
click at [362, 487] on b "carfare" at bounding box center [349, 486] width 33 height 12
click at [440, 567] on button "Verify" at bounding box center [558, 562] width 709 height 25
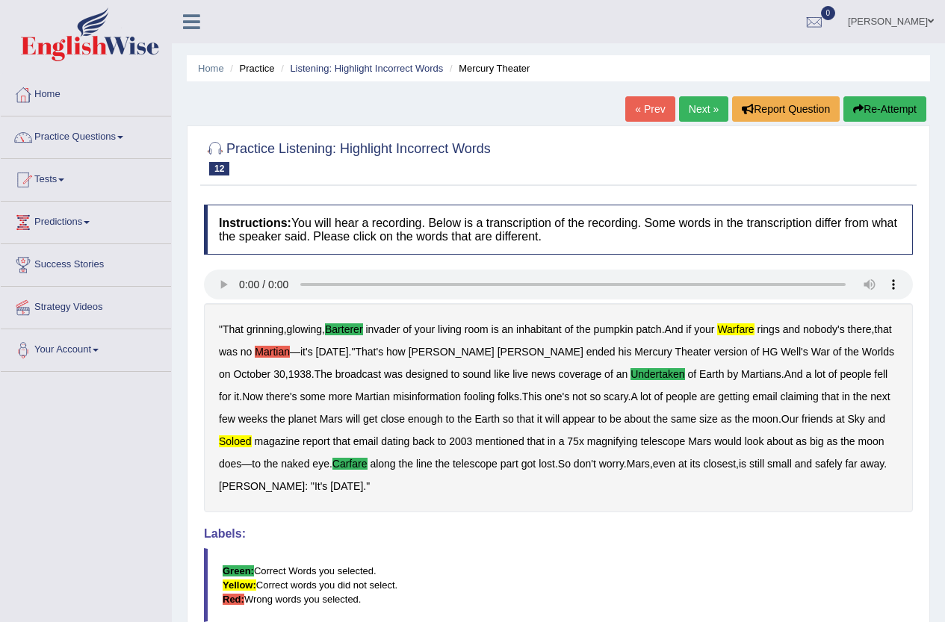
click at [698, 108] on link "Next »" at bounding box center [703, 108] width 49 height 25
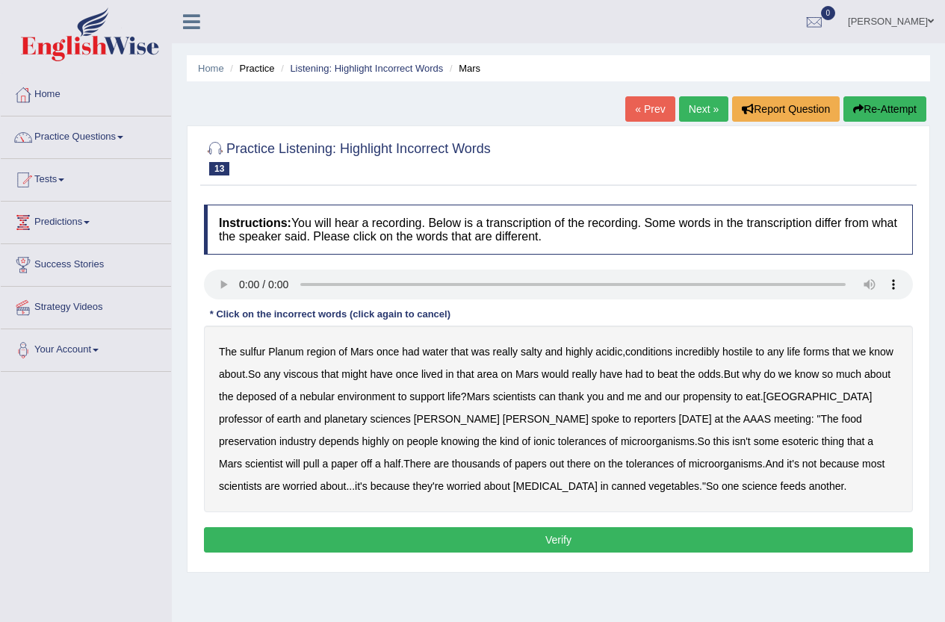
click at [248, 348] on b "sulfur" at bounding box center [252, 352] width 25 height 12
click at [289, 371] on b "viscous" at bounding box center [300, 374] width 35 height 12
click at [270, 401] on b "deposed" at bounding box center [256, 397] width 40 height 12
click at [256, 397] on b "deposed" at bounding box center [256, 397] width 40 height 12
click at [268, 395] on b "deposed" at bounding box center [256, 397] width 40 height 12
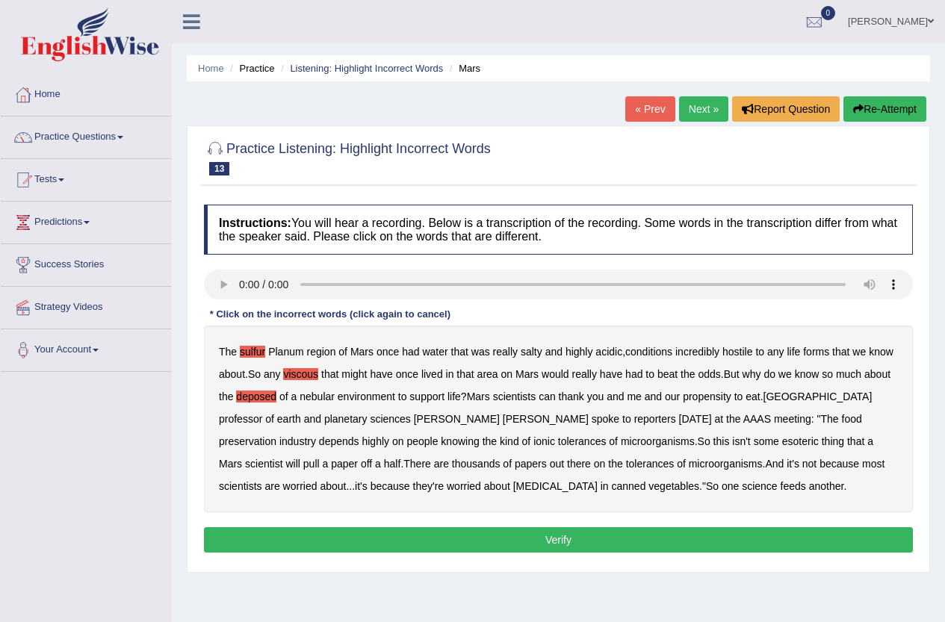
click at [401, 458] on b "half" at bounding box center [392, 464] width 17 height 12
click at [554, 537] on button "Verify" at bounding box center [558, 540] width 709 height 25
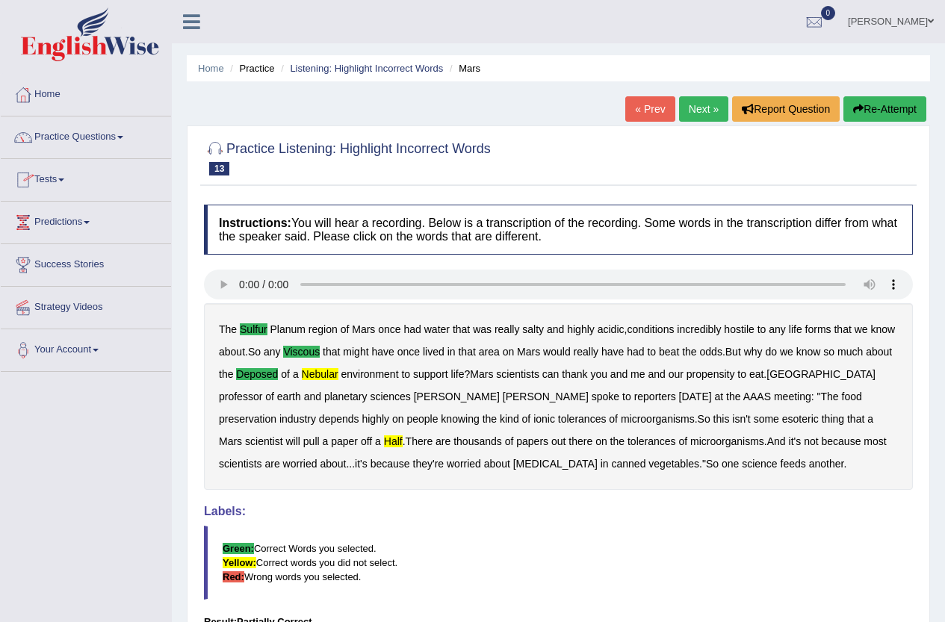
click at [703, 113] on link "Next »" at bounding box center [703, 108] width 49 height 25
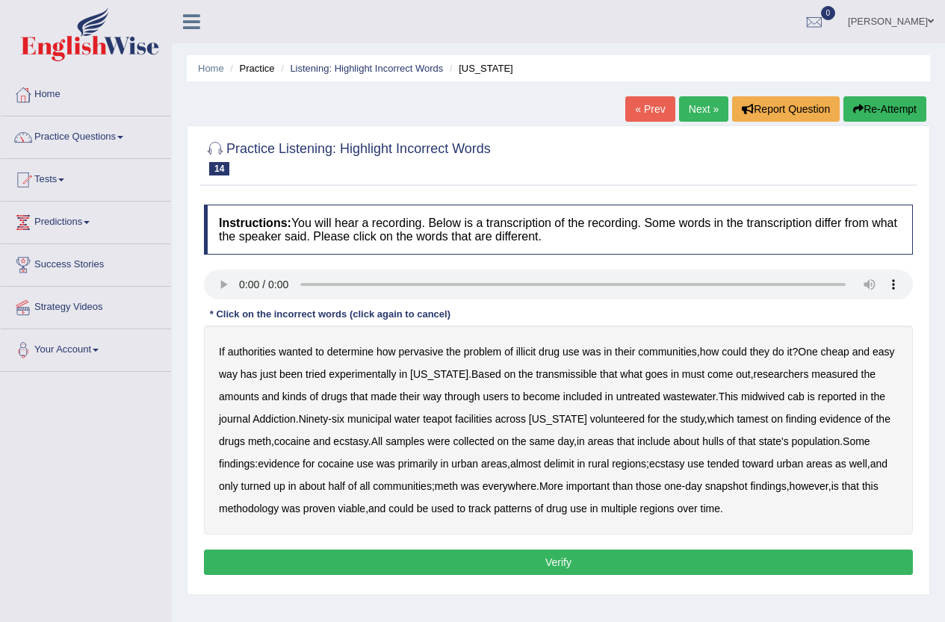
click at [932, 439] on div "Home Practice Listening: Highlight Incorrect Words Oregon « Prev Next » Report …" at bounding box center [558, 373] width 773 height 747
click at [413, 357] on b "pervasive" at bounding box center [421, 352] width 45 height 12
click at [418, 350] on b "pervasive" at bounding box center [421, 352] width 45 height 12
click at [581, 374] on b "transmissible" at bounding box center [566, 374] width 61 height 12
click at [759, 399] on b "midwived" at bounding box center [762, 397] width 43 height 12
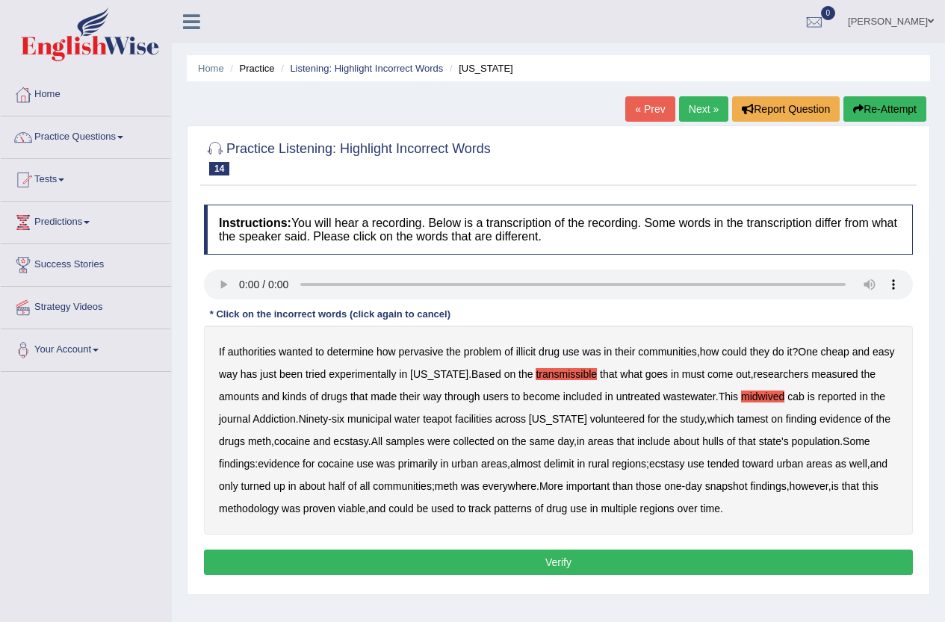
click at [723, 446] on b "hulls" at bounding box center [713, 442] width 22 height 12
click at [571, 469] on b "delimit" at bounding box center [559, 464] width 30 height 12
click at [628, 566] on button "Verify" at bounding box center [558, 562] width 709 height 25
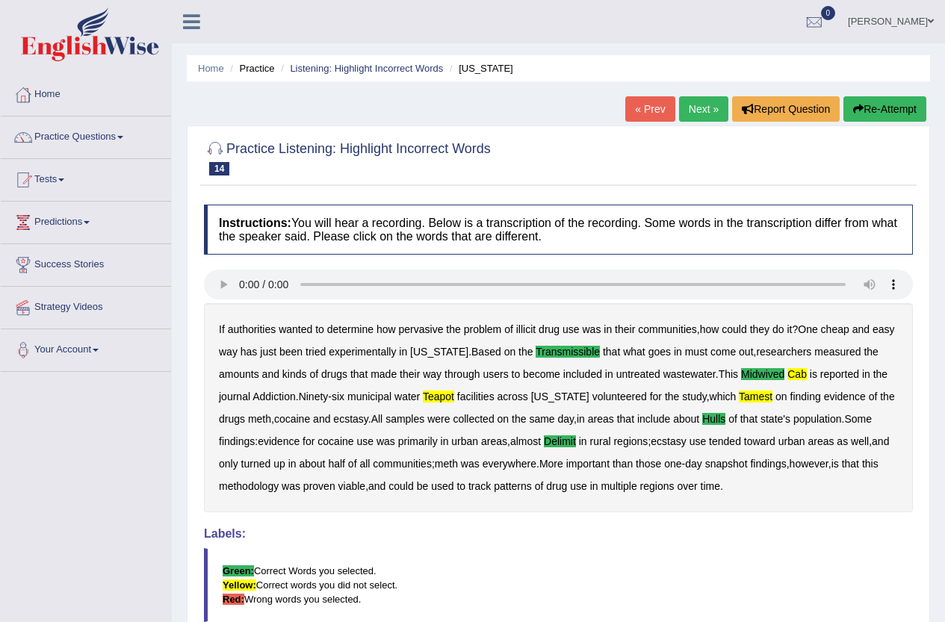
click at [704, 120] on link "Next »" at bounding box center [703, 108] width 49 height 25
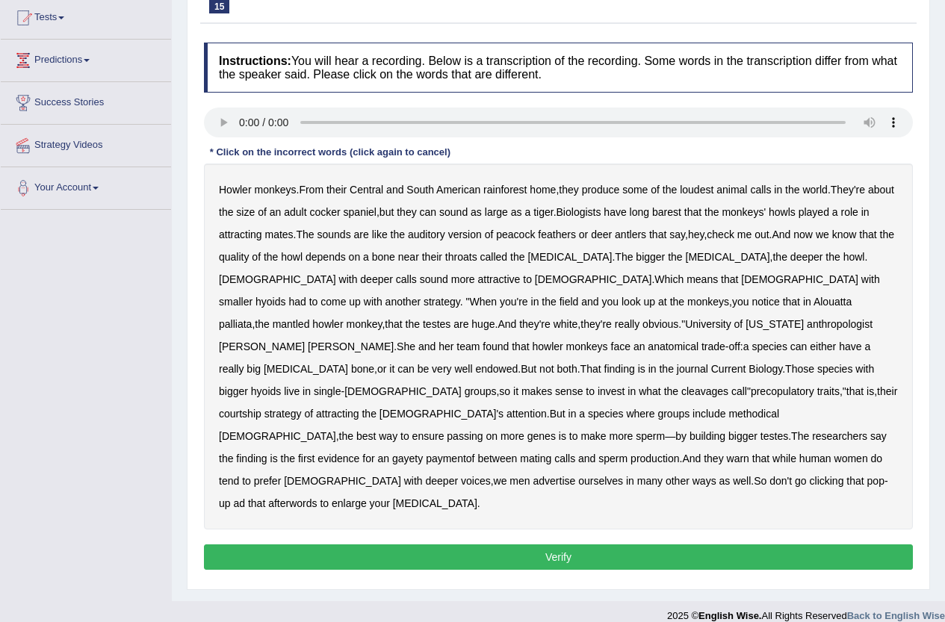
click at [682, 214] on b "barest" at bounding box center [666, 212] width 29 height 12
click at [478, 280] on b "attractive" at bounding box center [499, 280] width 43 height 12
click at [729, 408] on b "methodical" at bounding box center [754, 414] width 51 height 12
click at [423, 453] on b "gayety" at bounding box center [407, 459] width 31 height 12
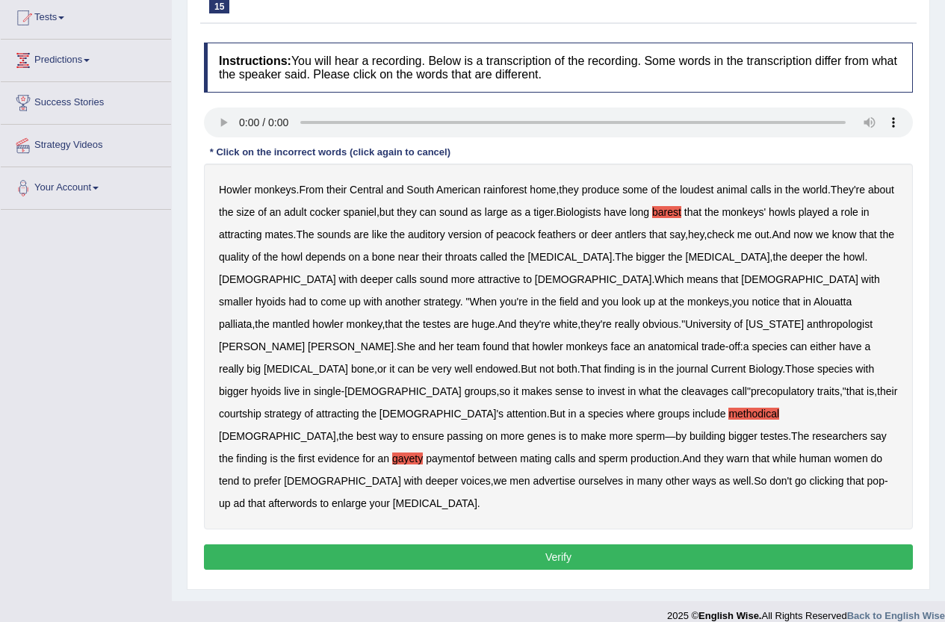
click at [810, 475] on b "clicking" at bounding box center [827, 481] width 34 height 12
click at [317, 498] on b "afterwords" at bounding box center [292, 504] width 49 height 12
click at [590, 545] on button "Verify" at bounding box center [558, 557] width 709 height 25
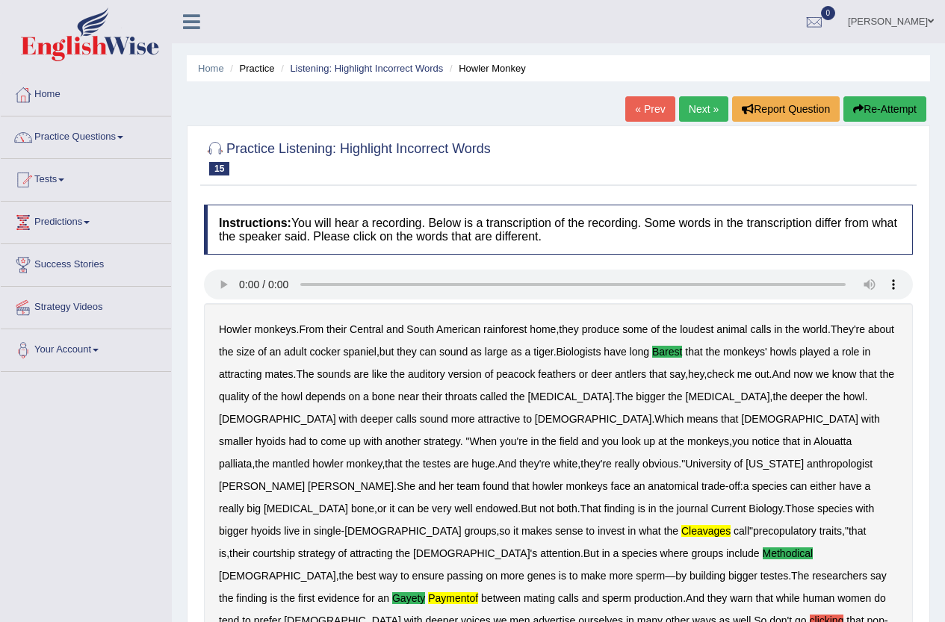
click at [687, 106] on link "Next »" at bounding box center [703, 108] width 49 height 25
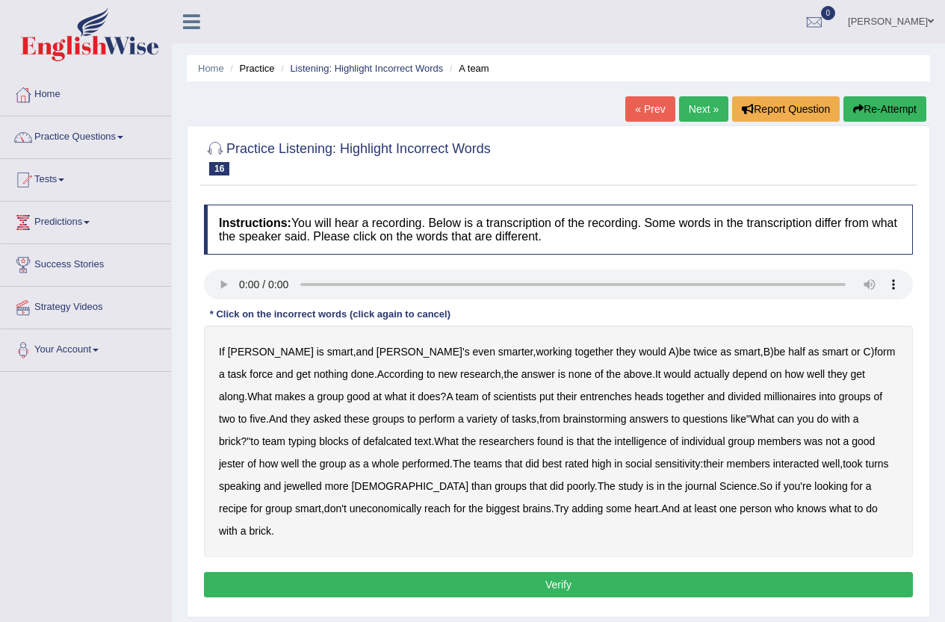
click at [580, 400] on b "entrenches" at bounding box center [606, 397] width 52 height 12
click at [363, 444] on b "defalcated" at bounding box center [387, 442] width 49 height 12
click at [244, 458] on b "jester" at bounding box center [231, 464] width 25 height 12
click at [284, 483] on b "jewelled" at bounding box center [303, 486] width 38 height 12
click at [526, 572] on button "Verify" at bounding box center [558, 584] width 709 height 25
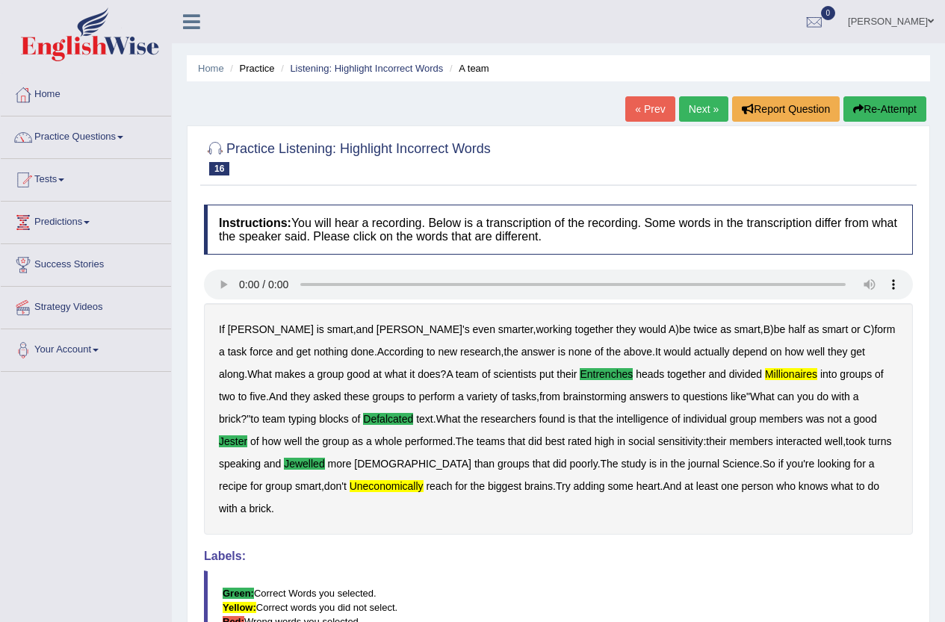
click at [710, 108] on link "Next »" at bounding box center [703, 108] width 49 height 25
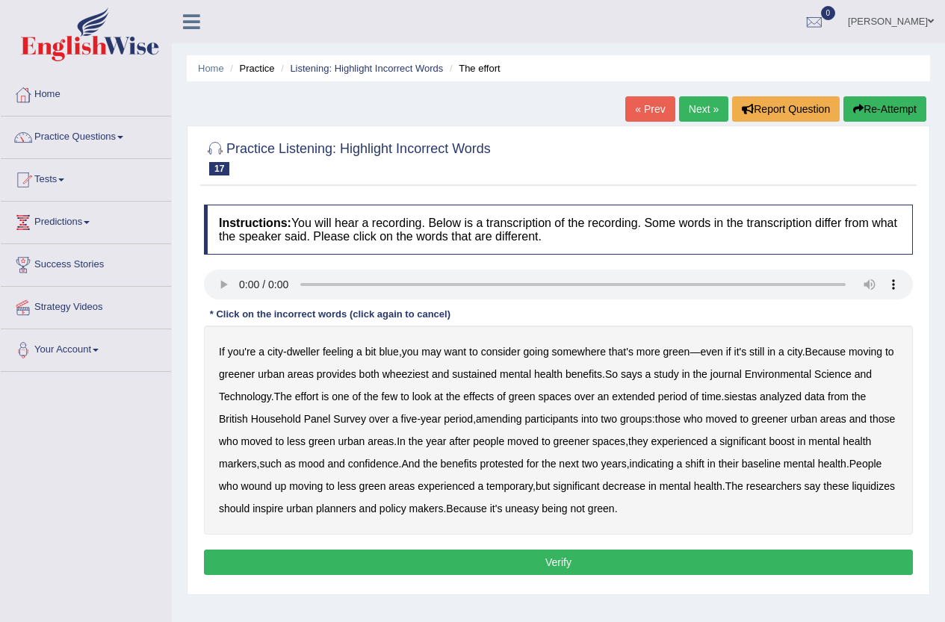
click at [429, 377] on b "wheeziest" at bounding box center [406, 374] width 46 height 12
click at [749, 395] on b "siestas" at bounding box center [740, 397] width 33 height 12
click at [480, 420] on b "amending" at bounding box center [499, 419] width 46 height 12
click at [852, 492] on b "liquidizes" at bounding box center [873, 486] width 43 height 12
click at [548, 569] on button "Verify" at bounding box center [558, 562] width 709 height 25
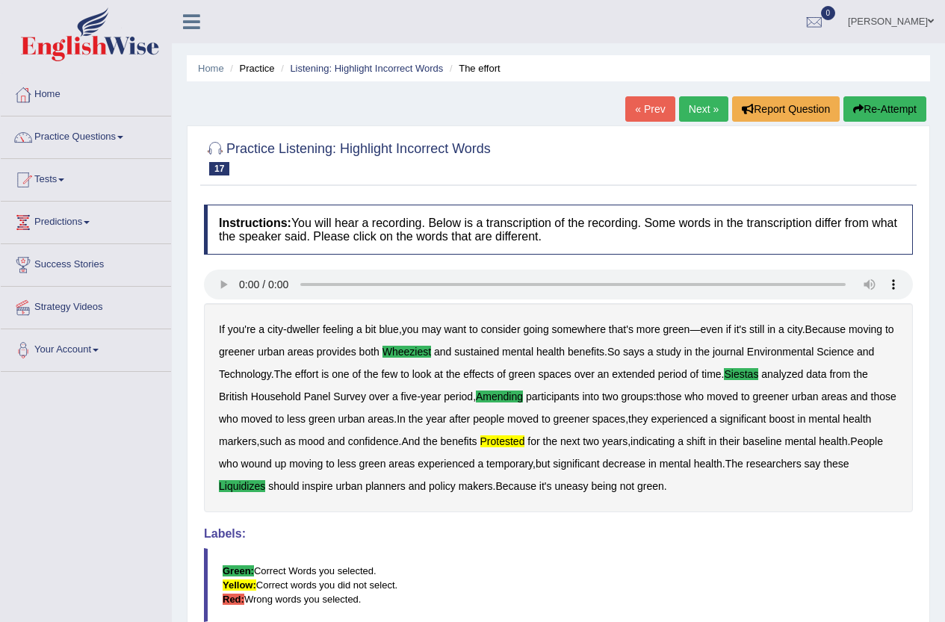
click at [689, 108] on link "Next »" at bounding box center [703, 108] width 49 height 25
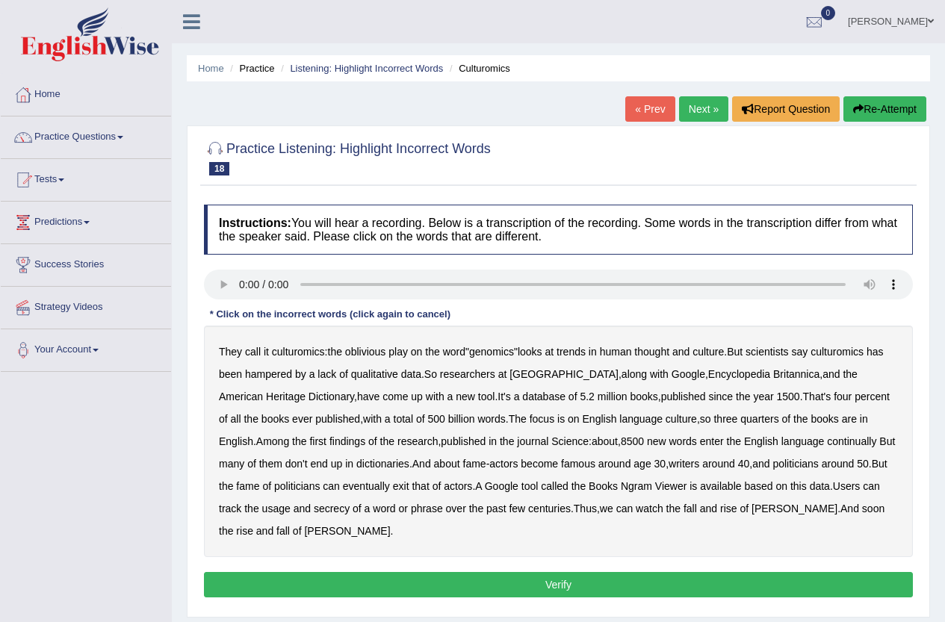
click at [377, 376] on b "qualitative" at bounding box center [374, 374] width 47 height 12
click at [827, 442] on b "continually" at bounding box center [851, 442] width 49 height 12
click at [541, 490] on b "called" at bounding box center [555, 486] width 28 height 12
click at [541, 488] on b "called" at bounding box center [555, 486] width 28 height 12
click at [810, 488] on b "data" at bounding box center [820, 486] width 20 height 12
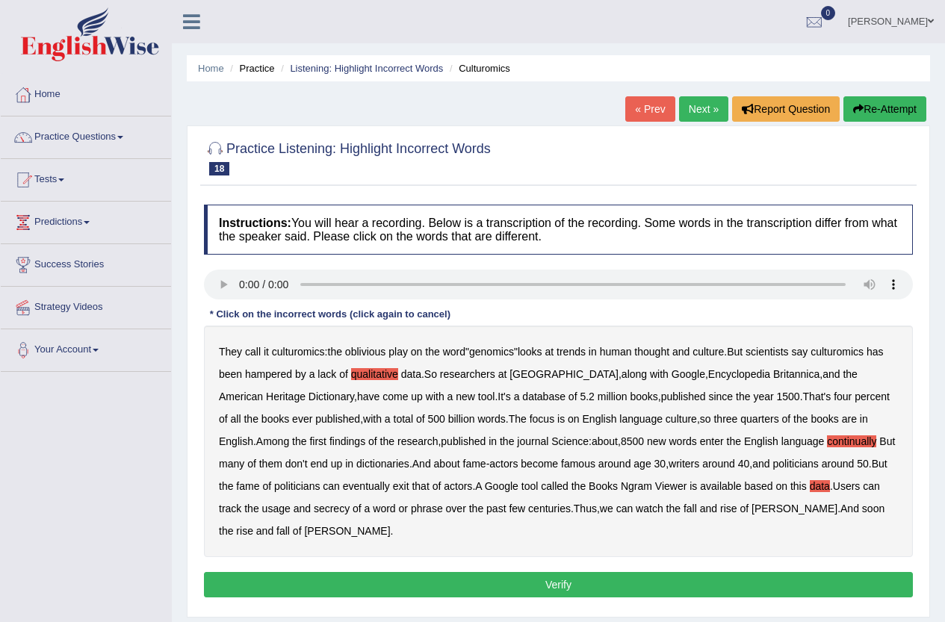
click at [810, 489] on b "data" at bounding box center [820, 486] width 20 height 12
click at [810, 486] on b "data" at bounding box center [820, 486] width 20 height 12
click at [672, 583] on button "Verify" at bounding box center [558, 584] width 709 height 25
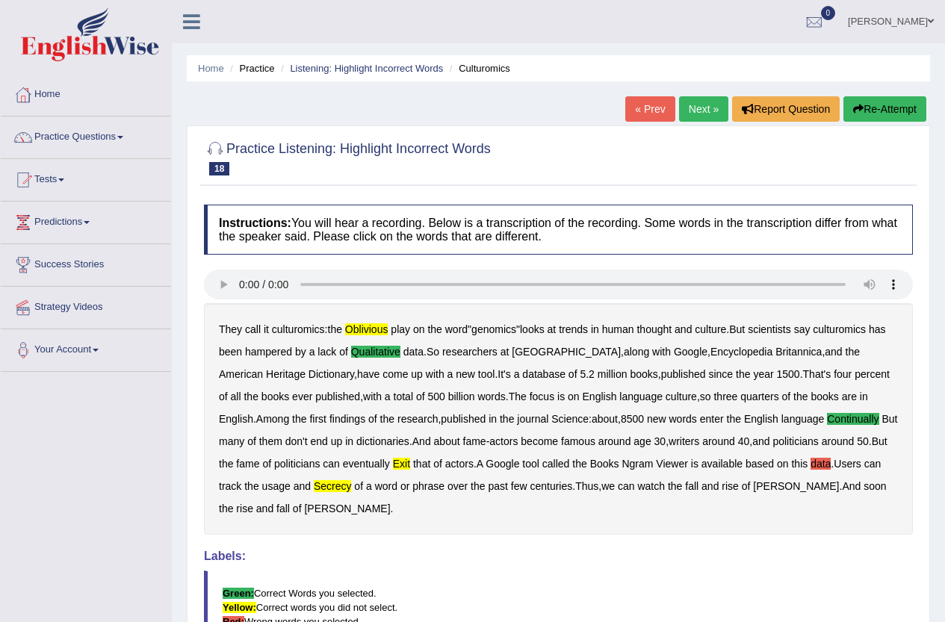
click at [859, 108] on icon "button" at bounding box center [858, 109] width 10 height 10
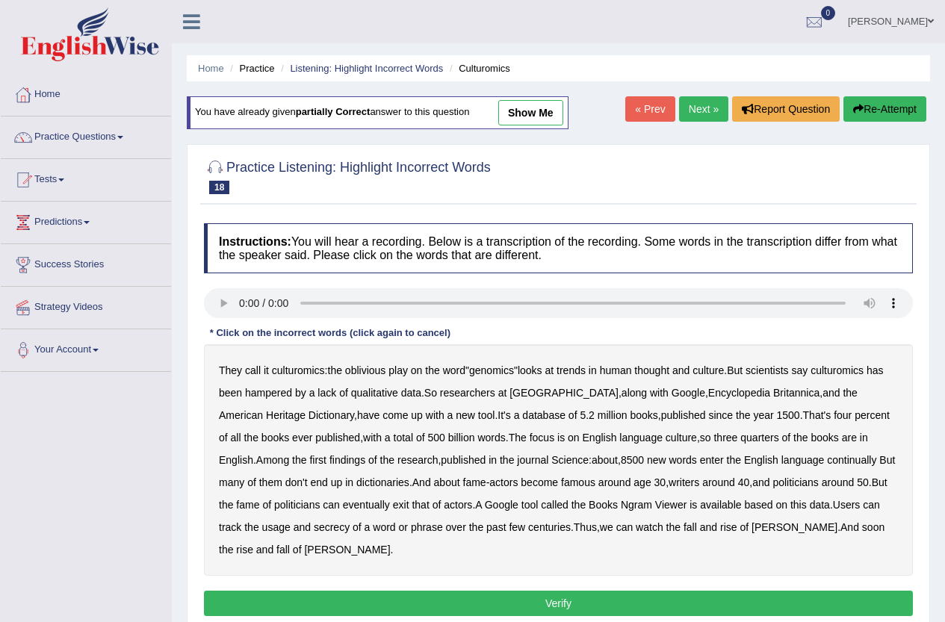
click at [379, 375] on b "oblivious" at bounding box center [365, 371] width 40 height 12
click at [361, 366] on b "oblivious" at bounding box center [365, 371] width 40 height 12
click at [379, 395] on b "qualitative" at bounding box center [374, 393] width 47 height 12
click at [827, 463] on b "continually" at bounding box center [851, 460] width 49 height 12
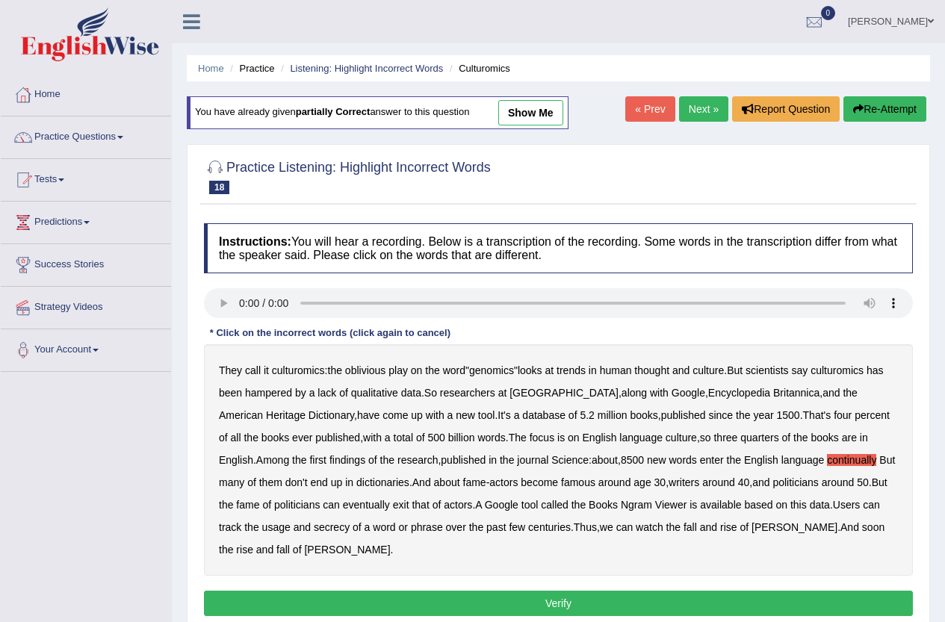
click at [314, 529] on b "secrecy" at bounding box center [332, 528] width 36 height 12
click at [588, 596] on button "Verify" at bounding box center [558, 603] width 709 height 25
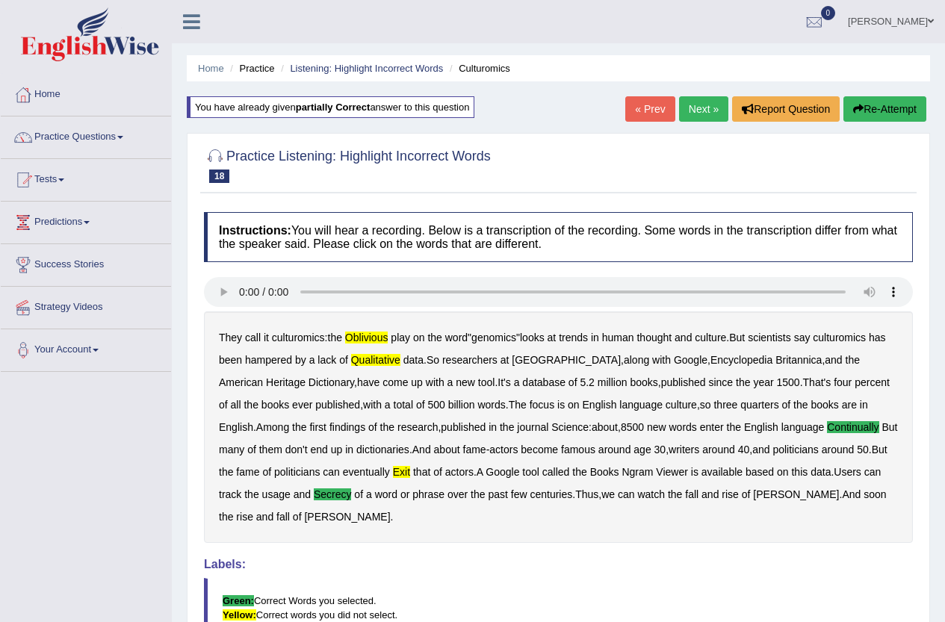
click at [705, 117] on link "Next »" at bounding box center [703, 108] width 49 height 25
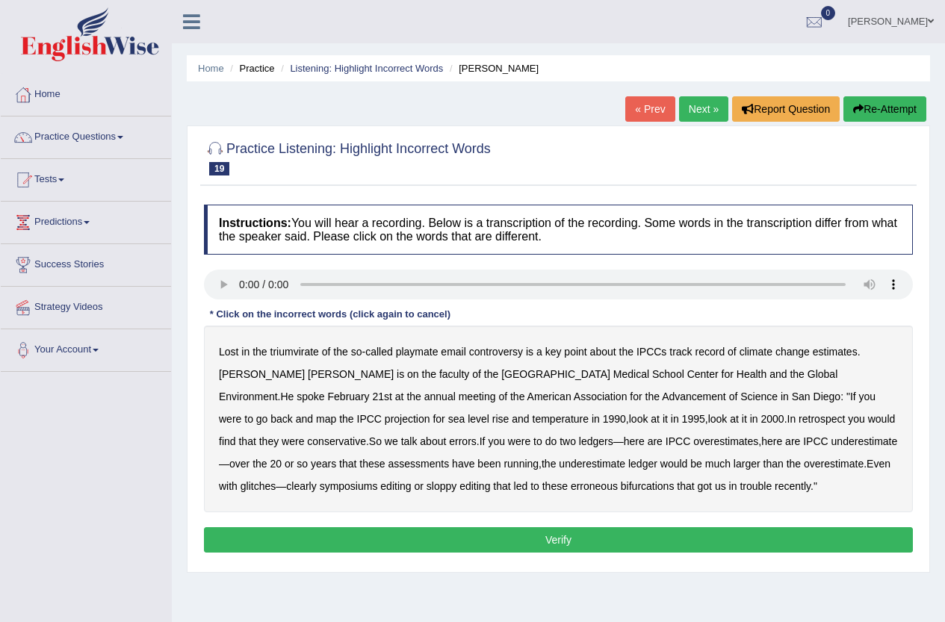
click at [281, 353] on b "triumvirate" at bounding box center [295, 352] width 49 height 12
click at [705, 351] on b "record" at bounding box center [710, 352] width 30 height 12
click at [696, 352] on b "record" at bounding box center [710, 352] width 30 height 12
click at [705, 465] on b "much" at bounding box center [717, 464] width 25 height 12
click at [705, 464] on b "much" at bounding box center [717, 464] width 25 height 12
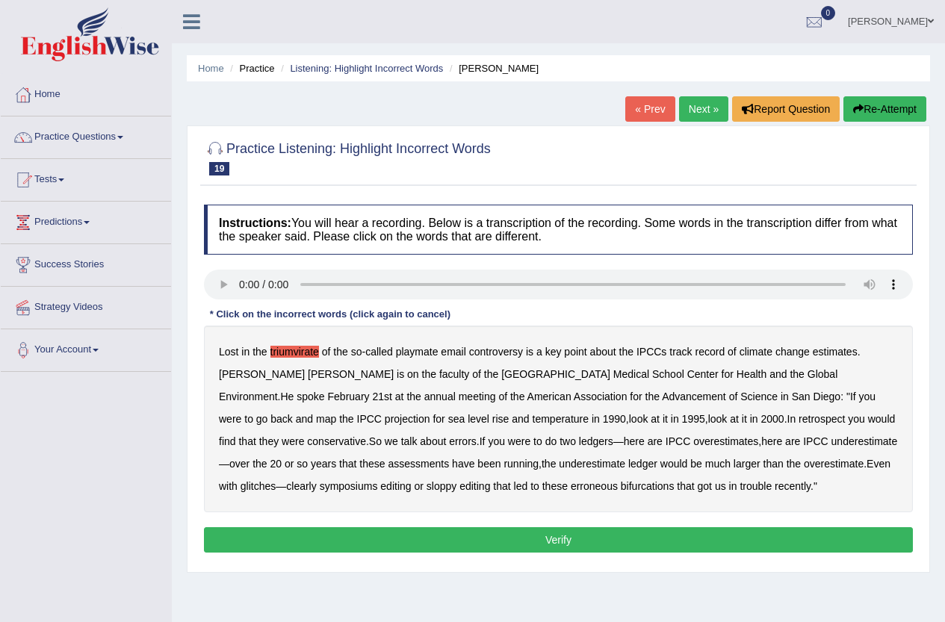
click at [378, 480] on b "symposiums" at bounding box center [349, 486] width 58 height 12
click at [573, 546] on button "Verify" at bounding box center [558, 540] width 709 height 25
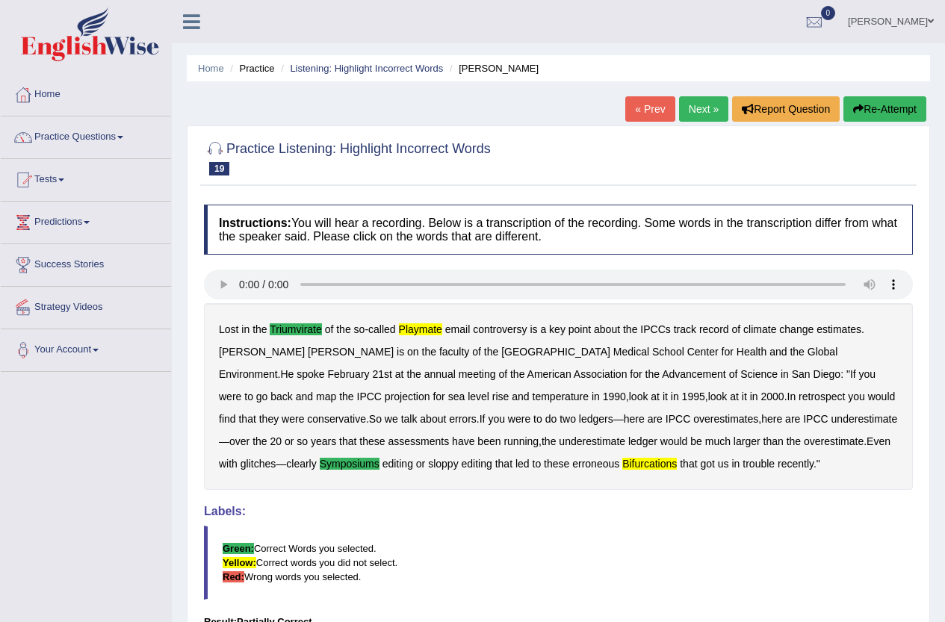
click at [881, 105] on button "Re-Attempt" at bounding box center [885, 108] width 83 height 25
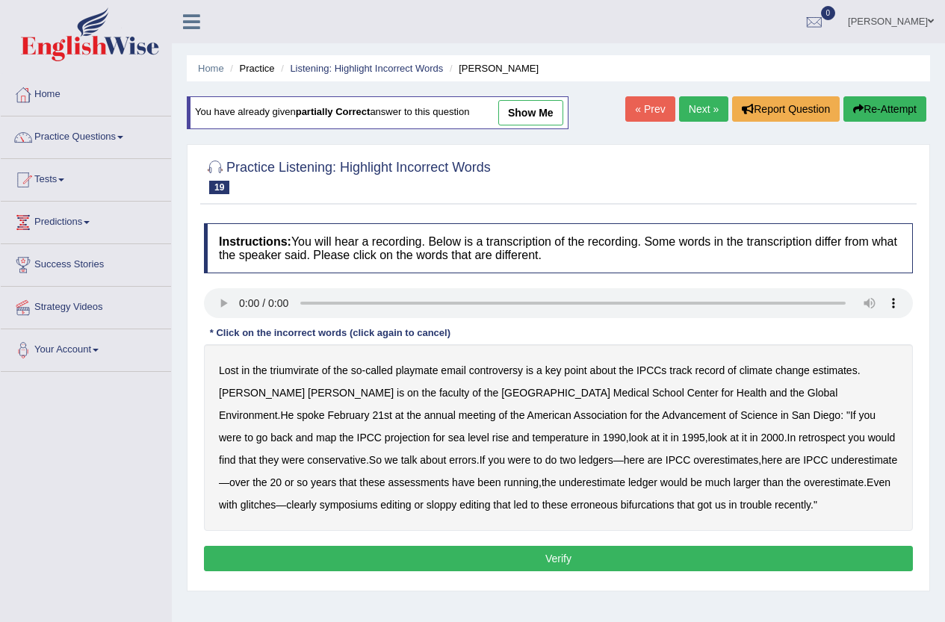
click at [289, 374] on b "triumvirate" at bounding box center [295, 371] width 49 height 12
click at [407, 372] on b "playmate" at bounding box center [417, 371] width 43 height 12
click at [378, 499] on b "symposiums" at bounding box center [349, 505] width 58 height 12
click at [380, 502] on b "editing" at bounding box center [395, 505] width 31 height 12
click at [593, 569] on button "Verify" at bounding box center [558, 558] width 709 height 25
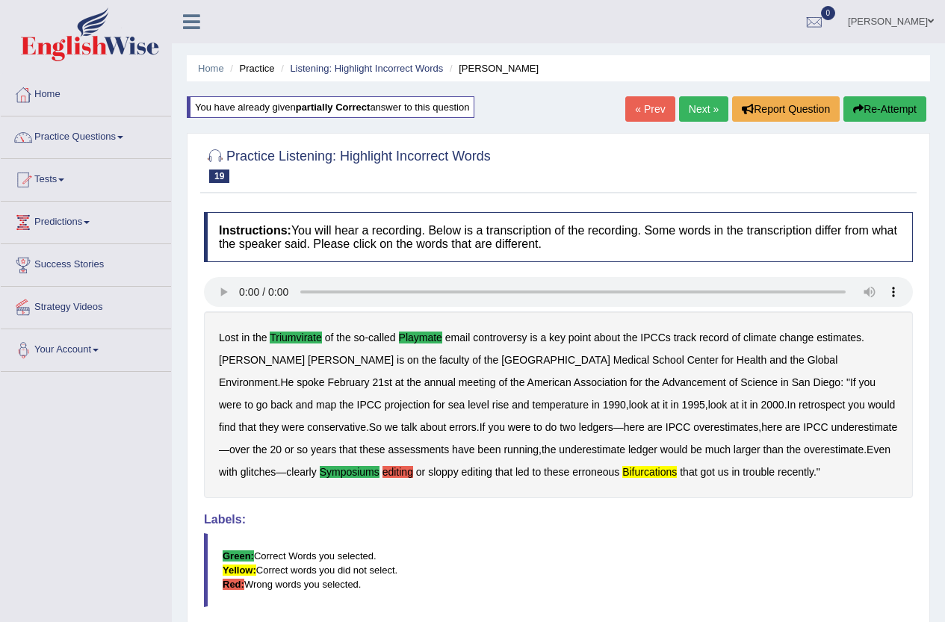
click at [704, 111] on link "Next »" at bounding box center [703, 108] width 49 height 25
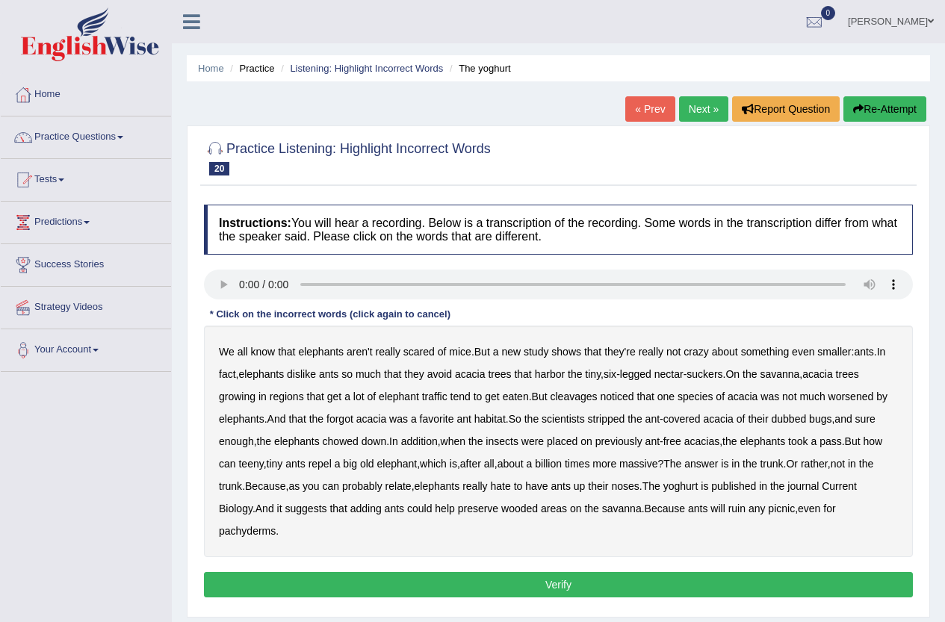
click at [572, 398] on b "cleavages" at bounding box center [574, 397] width 47 height 12
click at [848, 396] on b "worsened" at bounding box center [852, 397] width 46 height 12
click at [699, 491] on b "yoghurt" at bounding box center [681, 486] width 35 height 12
click at [357, 421] on div "We all know that elephants aren't really scared of mice . But a new study shows…" at bounding box center [558, 442] width 709 height 232
click at [346, 421] on b "forgot" at bounding box center [340, 419] width 27 height 12
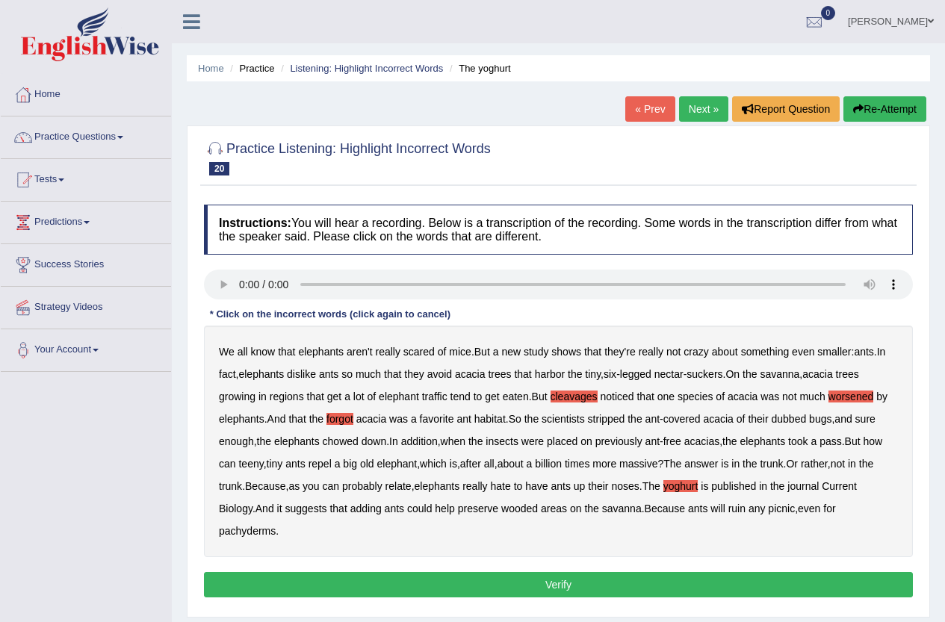
click at [566, 582] on button "Verify" at bounding box center [558, 584] width 709 height 25
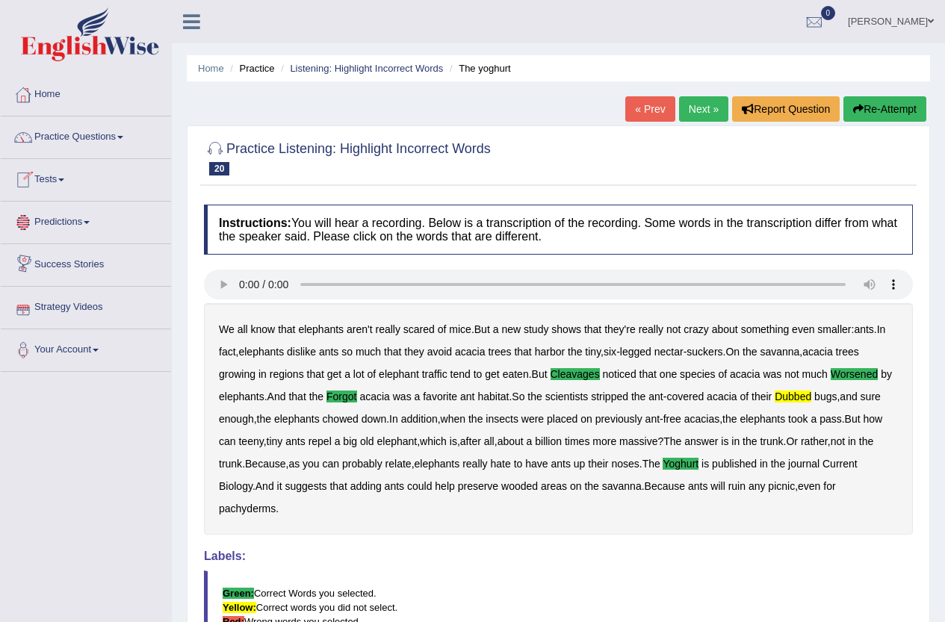
click at [692, 109] on link "Next »" at bounding box center [703, 108] width 49 height 25
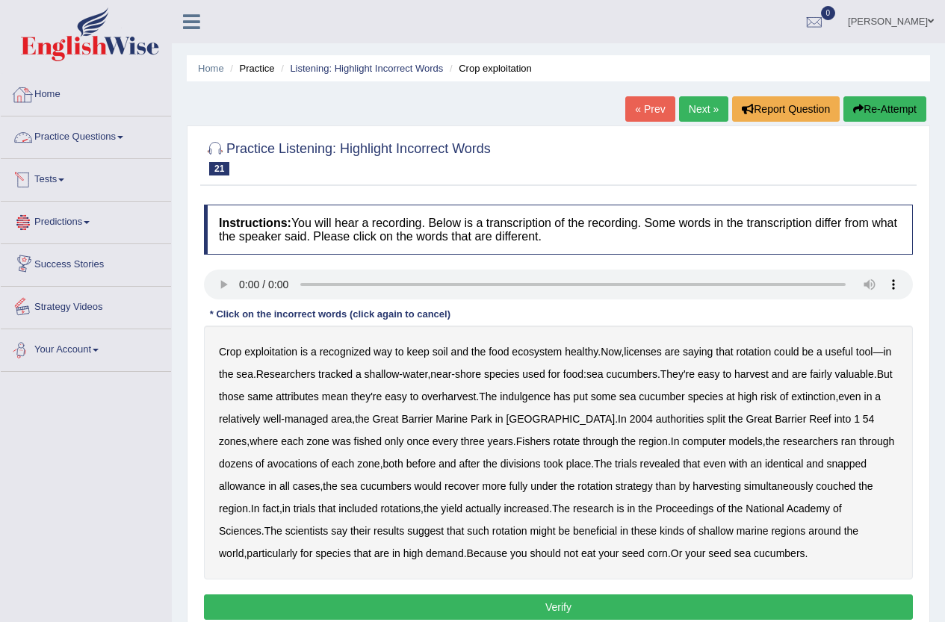
click at [111, 139] on link "Practice Questions" at bounding box center [86, 135] width 170 height 37
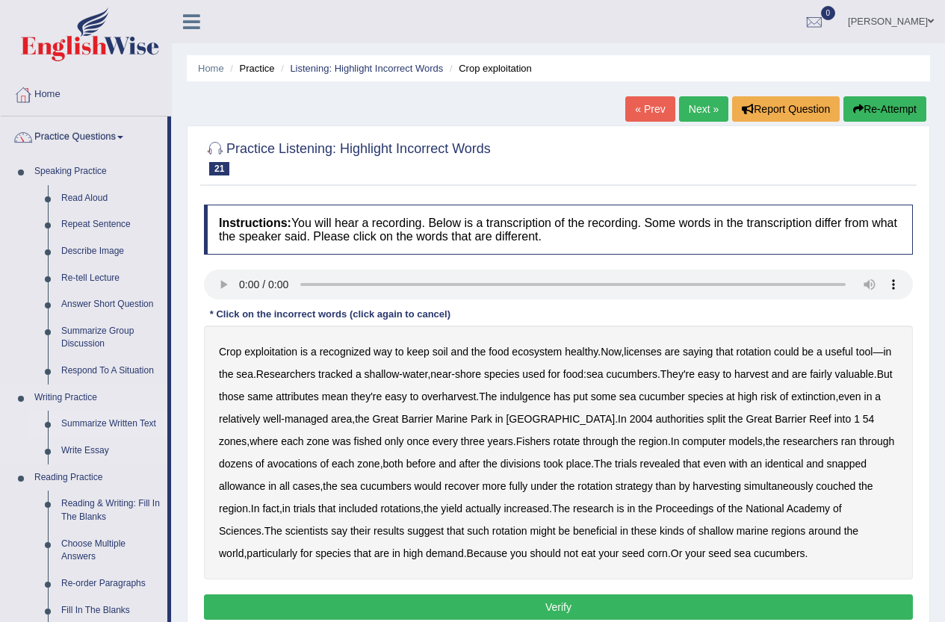
click at [128, 422] on link "Summarize Written Text" at bounding box center [111, 424] width 113 height 27
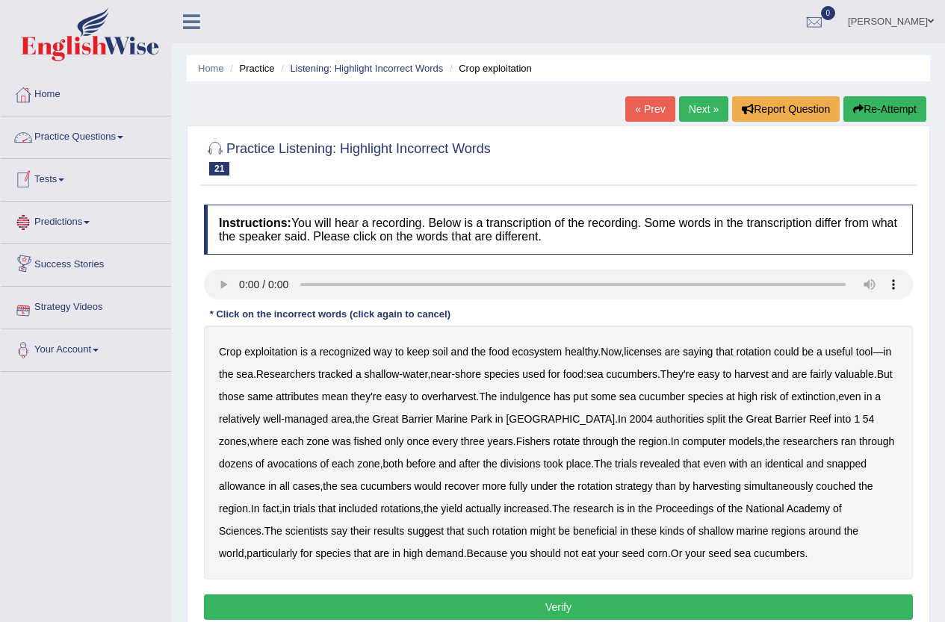
click at [73, 126] on link "Practice Questions" at bounding box center [86, 135] width 170 height 37
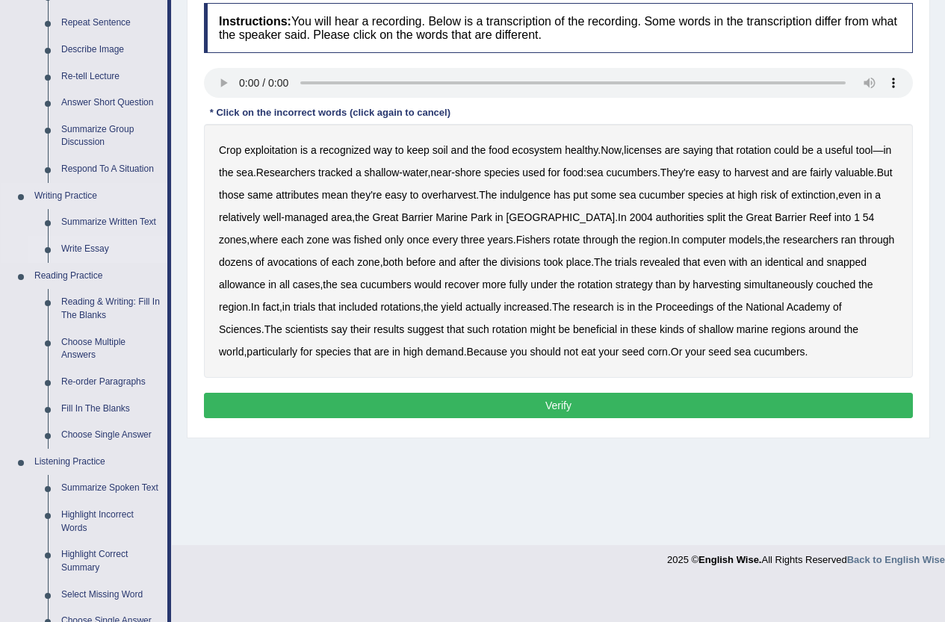
scroll to position [224, 0]
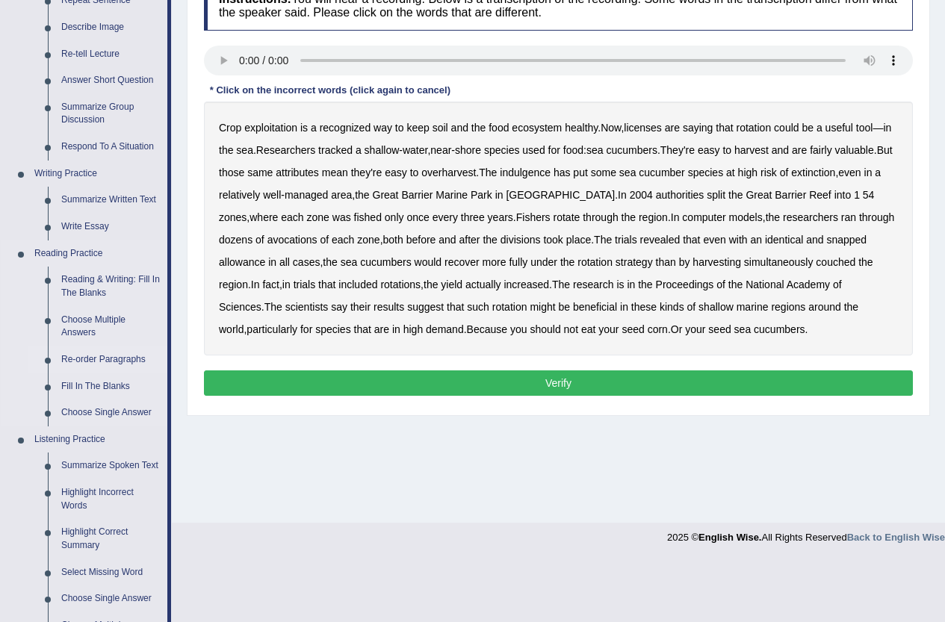
click at [132, 359] on link "Re-order Paragraphs" at bounding box center [111, 360] width 113 height 27
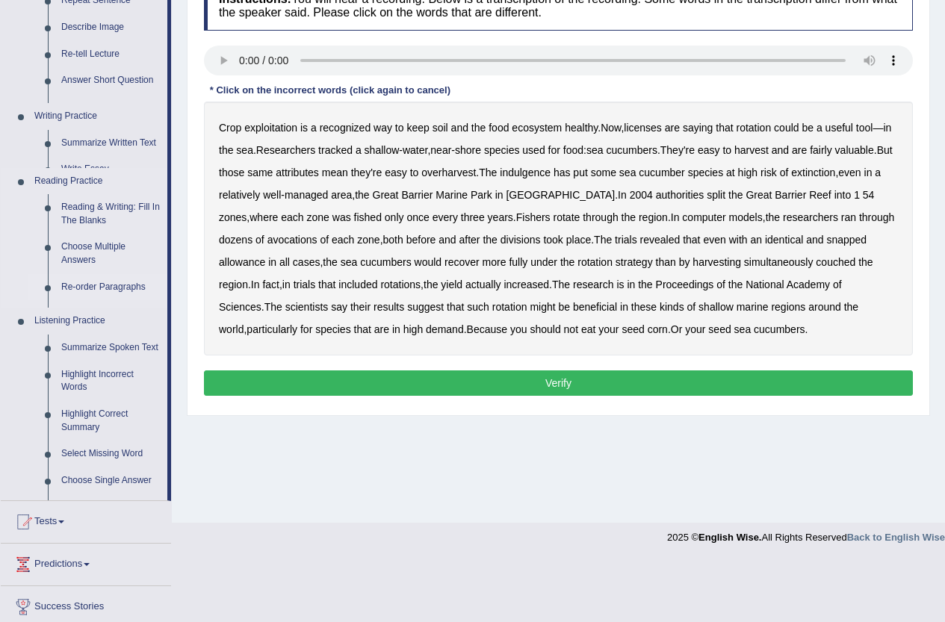
scroll to position [162, 0]
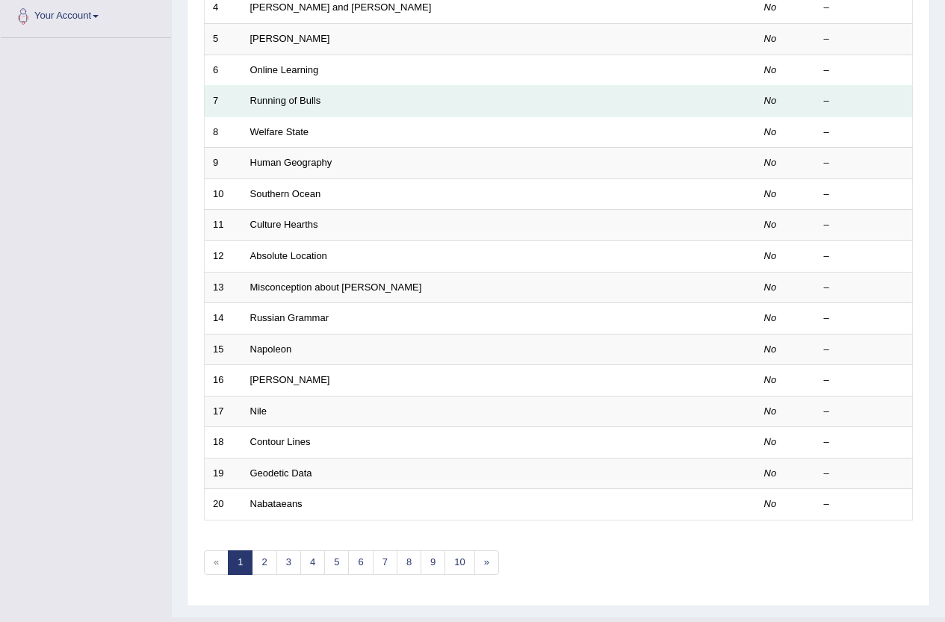
scroll to position [367, 0]
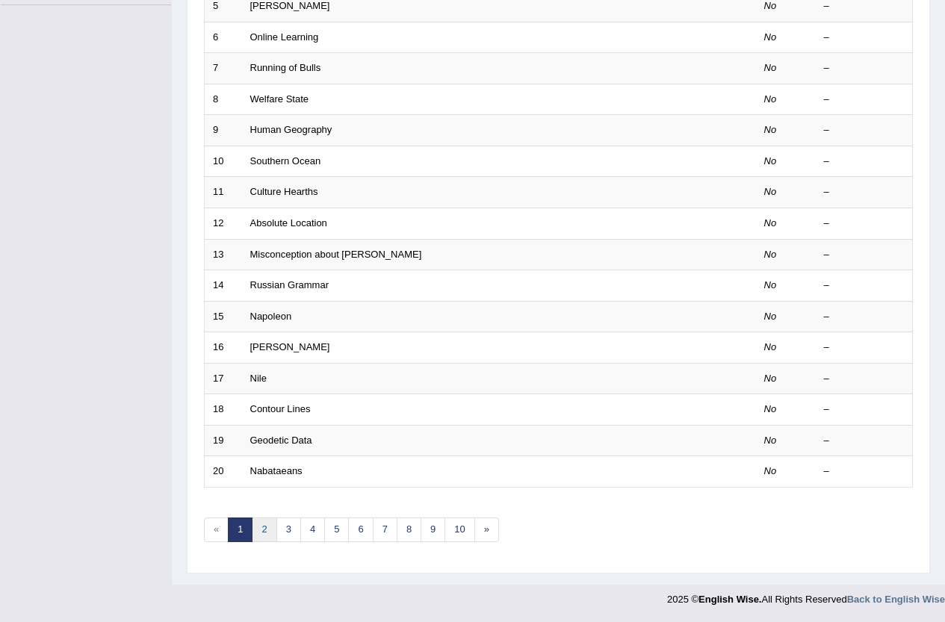
click at [257, 520] on link "2" at bounding box center [264, 530] width 25 height 25
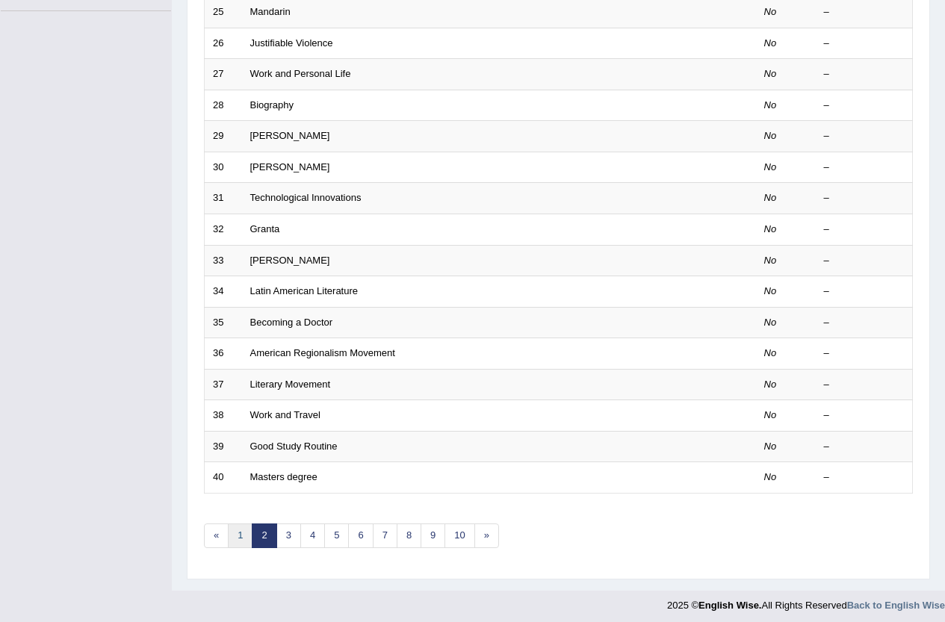
scroll to position [367, 0]
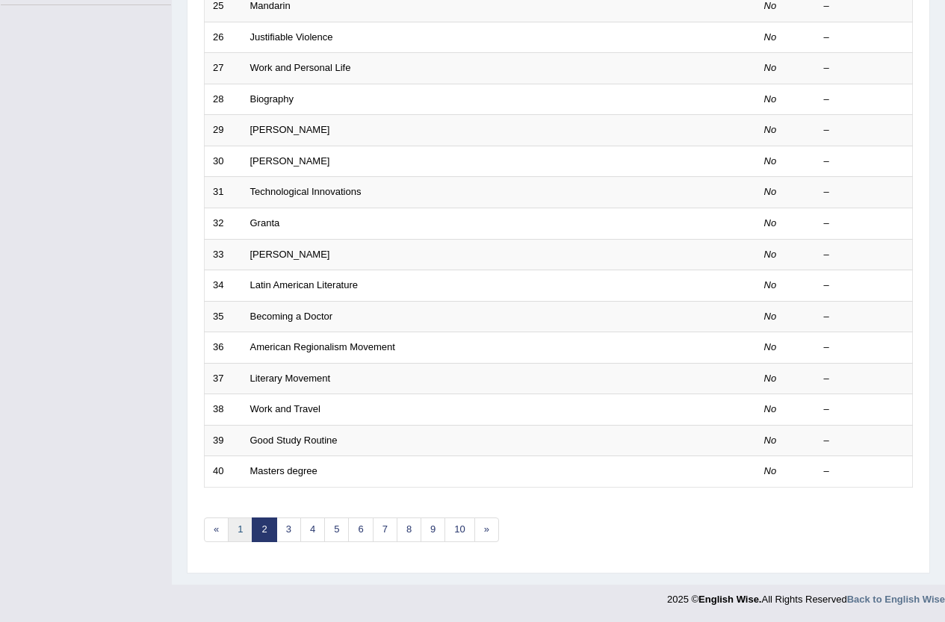
click at [237, 533] on link "1" at bounding box center [240, 530] width 25 height 25
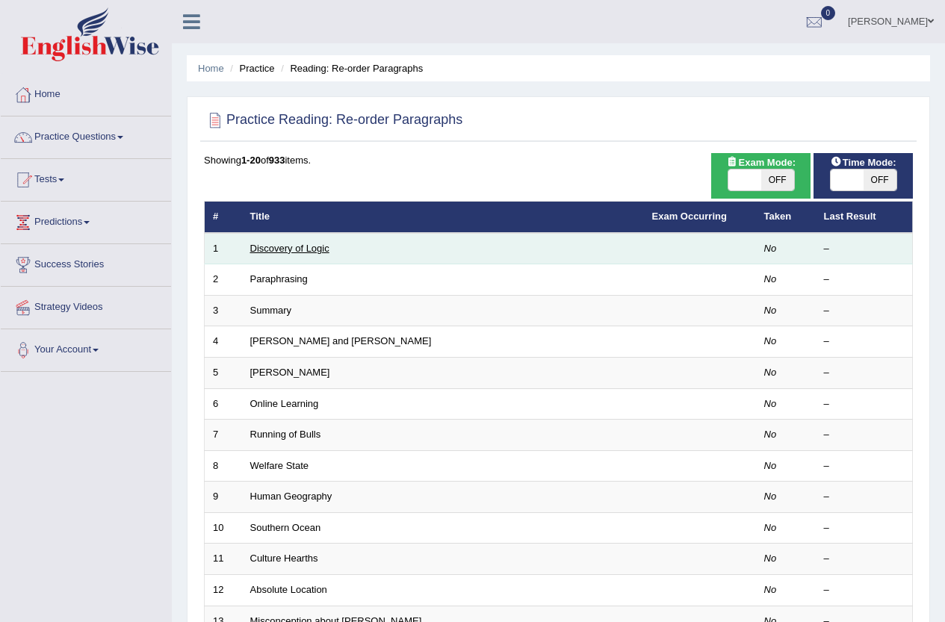
click at [301, 250] on link "Discovery of Logic" at bounding box center [289, 248] width 79 height 11
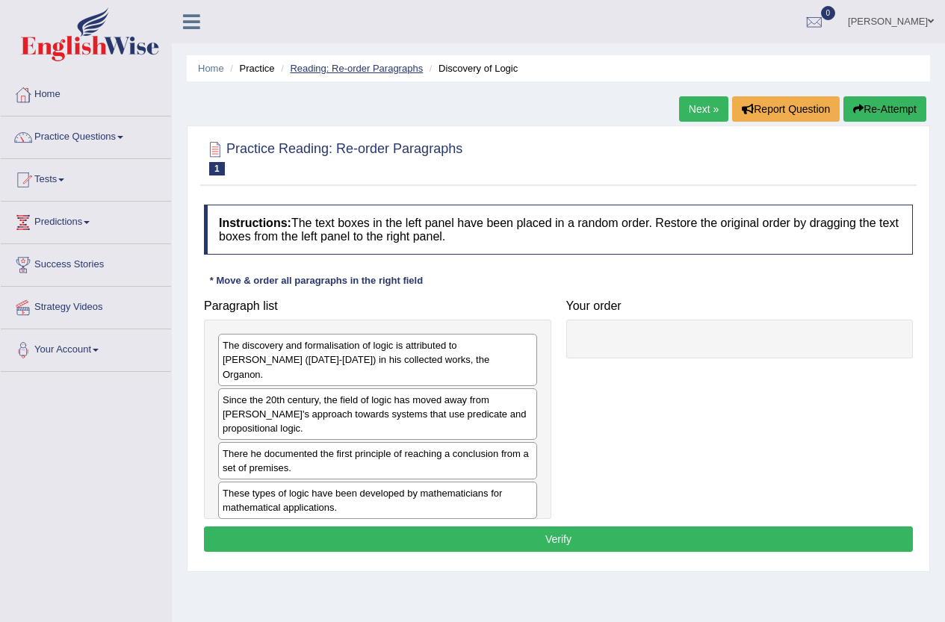
click at [321, 63] on link "Reading: Re-order Paragraphs" at bounding box center [356, 68] width 133 height 11
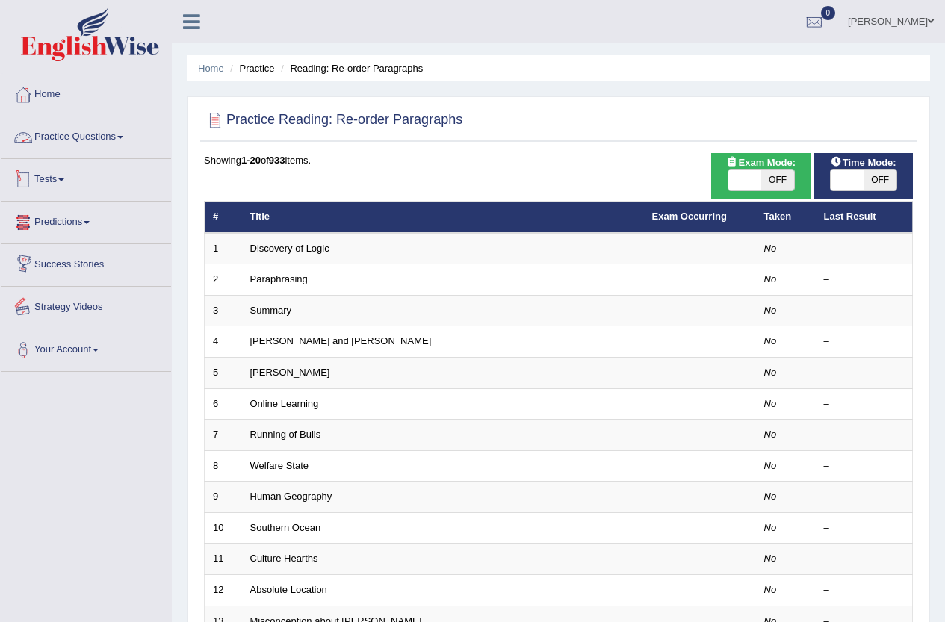
click at [63, 138] on link "Practice Questions" at bounding box center [86, 135] width 170 height 37
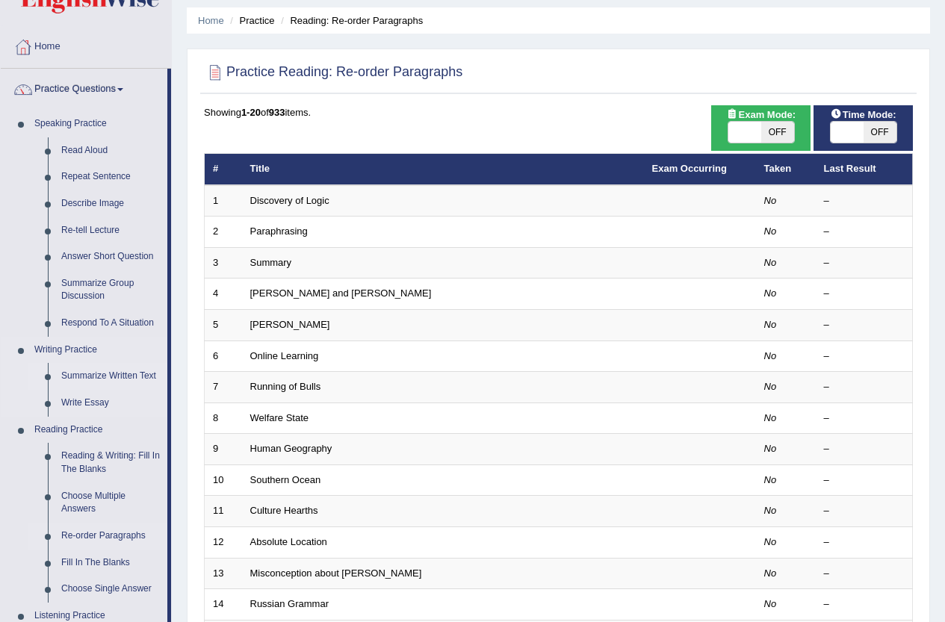
scroll to position [75, 0]
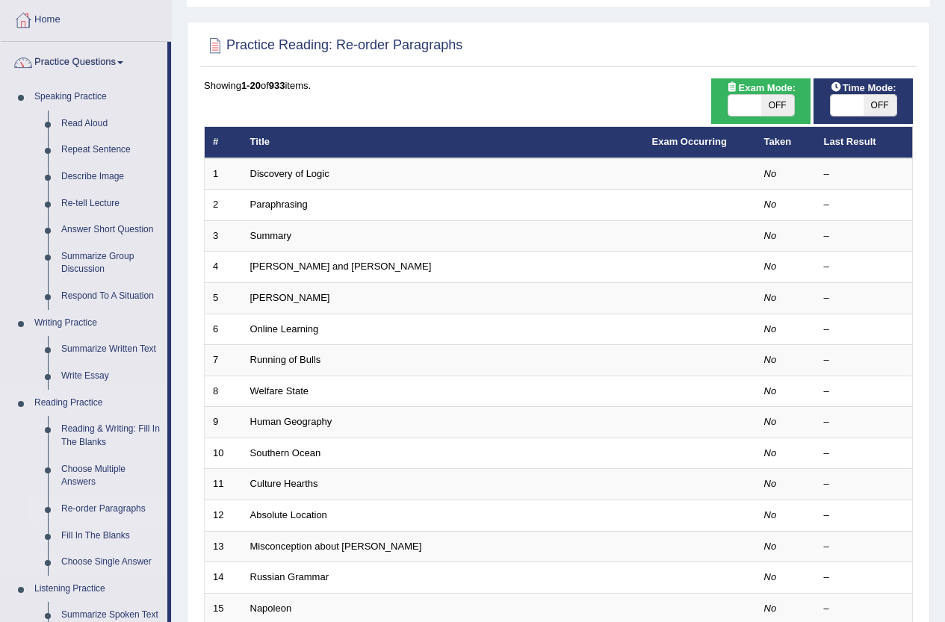
click at [111, 509] on link "Re-order Paragraphs" at bounding box center [111, 509] width 113 height 27
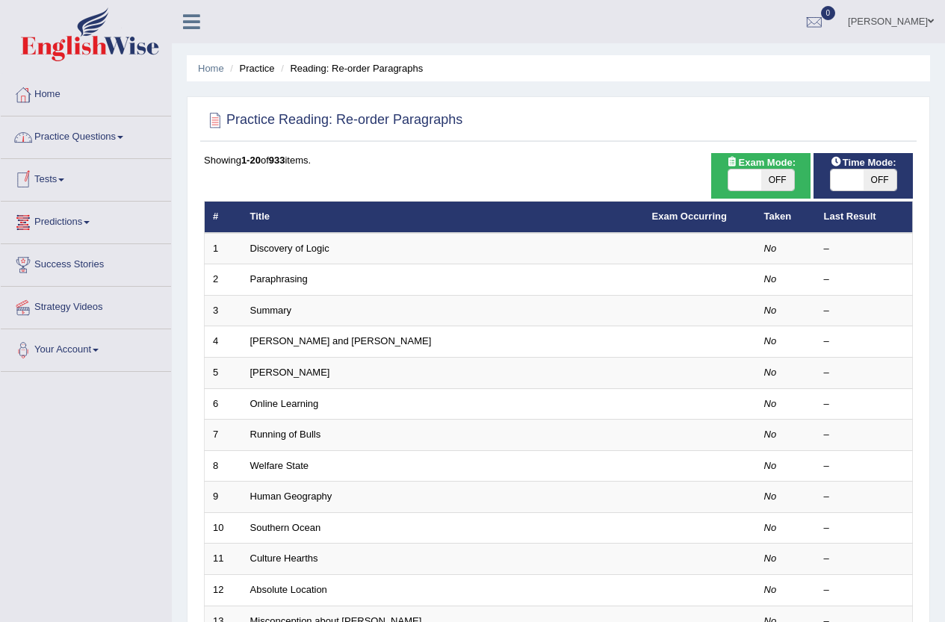
click at [99, 140] on link "Practice Questions" at bounding box center [86, 135] width 170 height 37
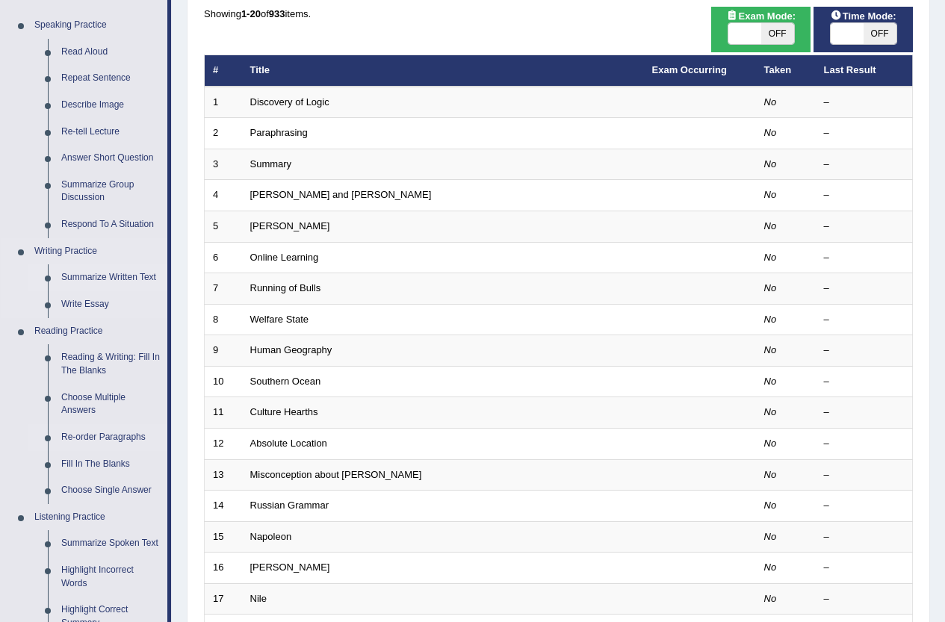
scroll to position [149, 0]
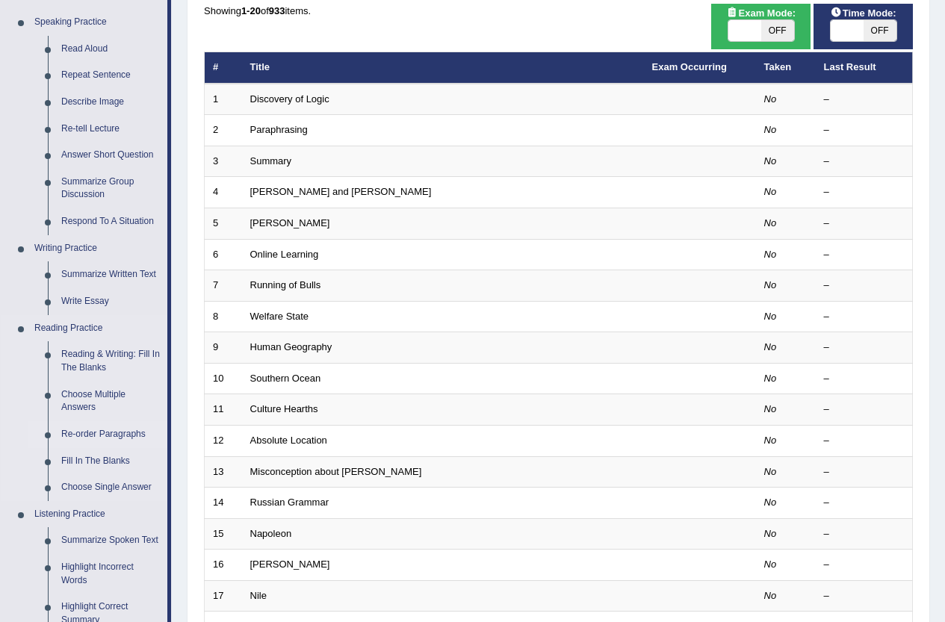
click at [130, 431] on link "Re-order Paragraphs" at bounding box center [111, 434] width 113 height 27
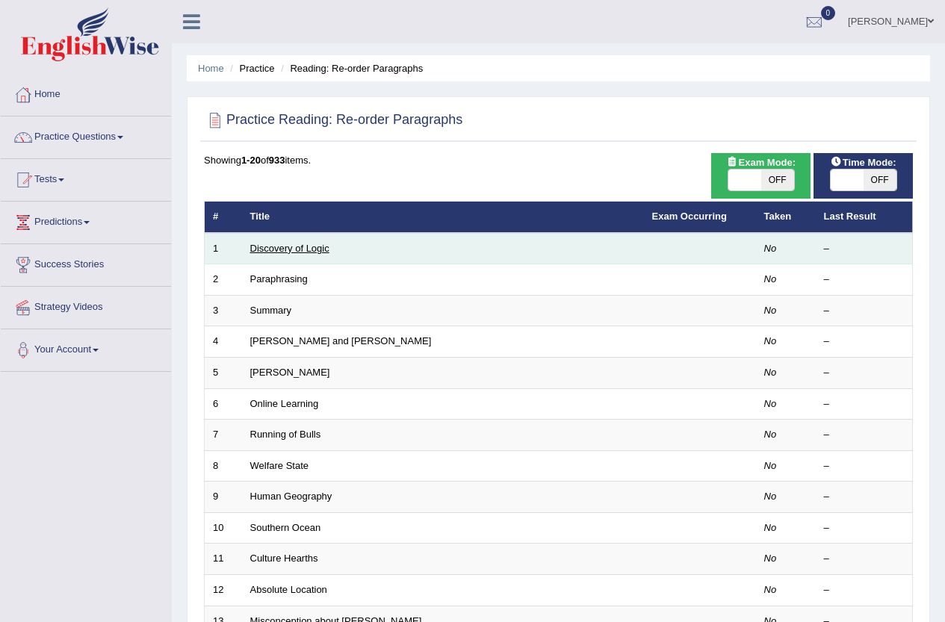
click at [262, 243] on link "Discovery of Logic" at bounding box center [289, 248] width 79 height 11
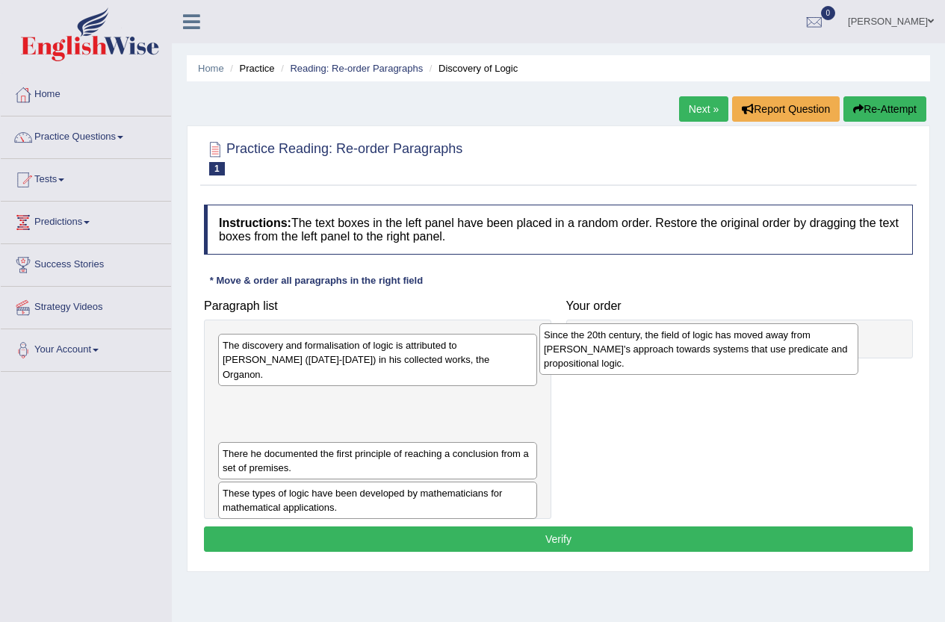
drag, startPoint x: 342, startPoint y: 410, endPoint x: 664, endPoint y: 359, distance: 325.3
click at [664, 359] on div "Since the 20th century, the field of logic has moved away from [PERSON_NAME]'s …" at bounding box center [699, 350] width 319 height 52
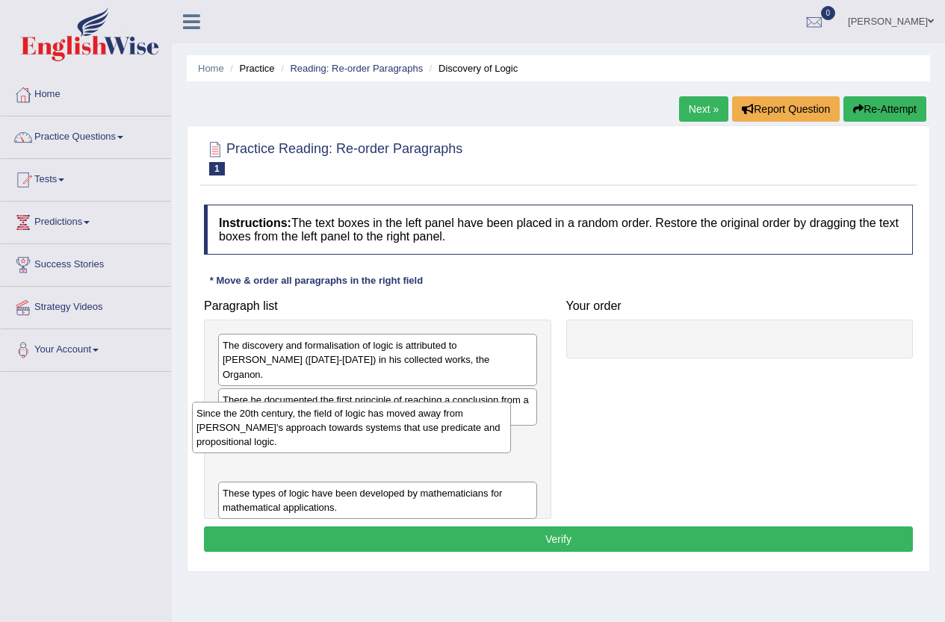
drag, startPoint x: 330, startPoint y: 399, endPoint x: 268, endPoint y: 411, distance: 63.2
click at [268, 411] on div "Since the 20th century, the field of logic has moved away from [PERSON_NAME]'s …" at bounding box center [351, 428] width 319 height 52
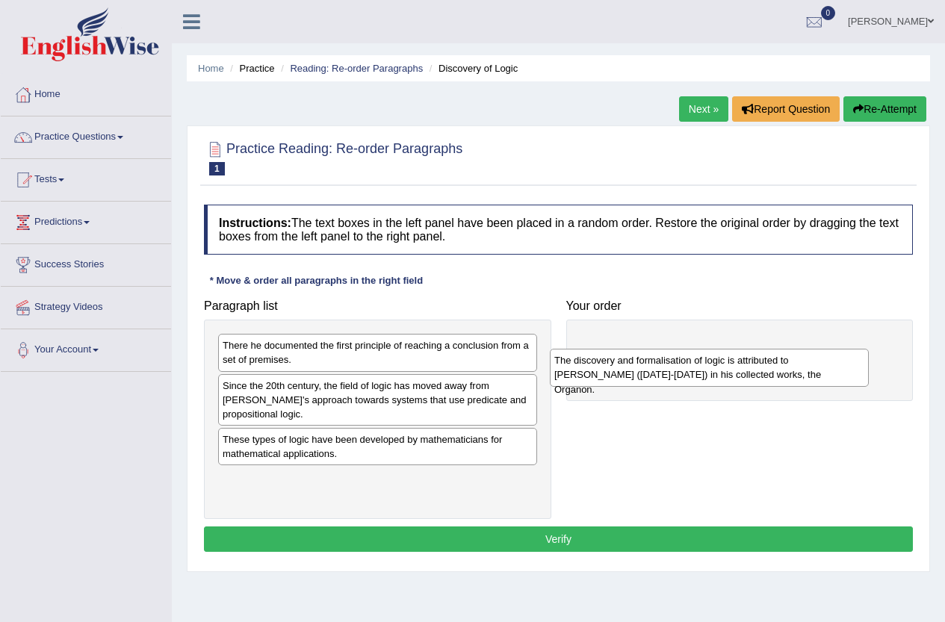
drag, startPoint x: 370, startPoint y: 360, endPoint x: 723, endPoint y: 362, distance: 352.7
click at [723, 362] on div "The discovery and formalisation of logic is attributed to [PERSON_NAME] ([DATE]…" at bounding box center [709, 367] width 319 height 37
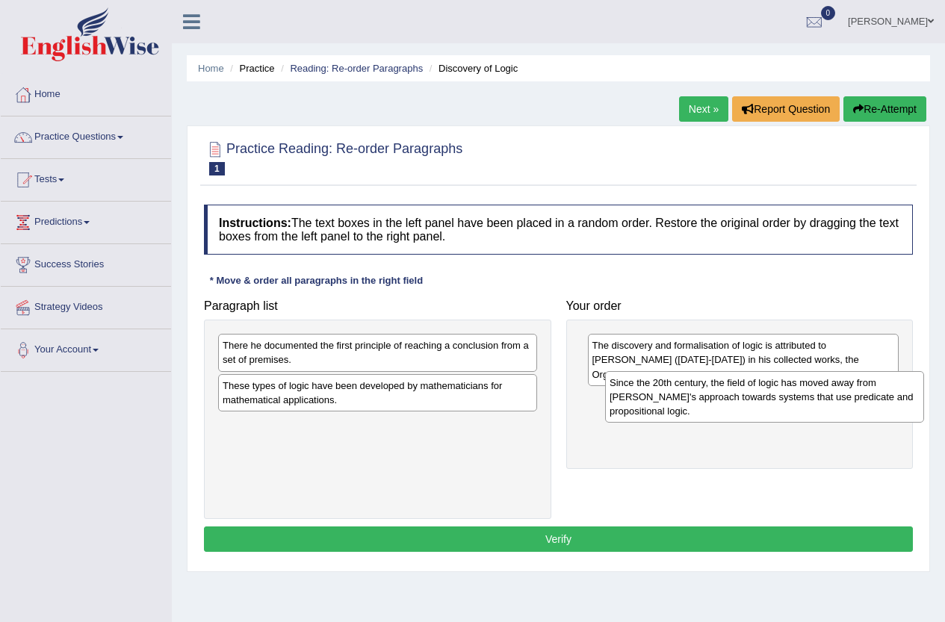
drag, startPoint x: 304, startPoint y: 402, endPoint x: 691, endPoint y: 399, distance: 387.1
click at [691, 399] on div "Since the 20th century, the field of logic has moved away from [PERSON_NAME]'s …" at bounding box center [764, 397] width 319 height 52
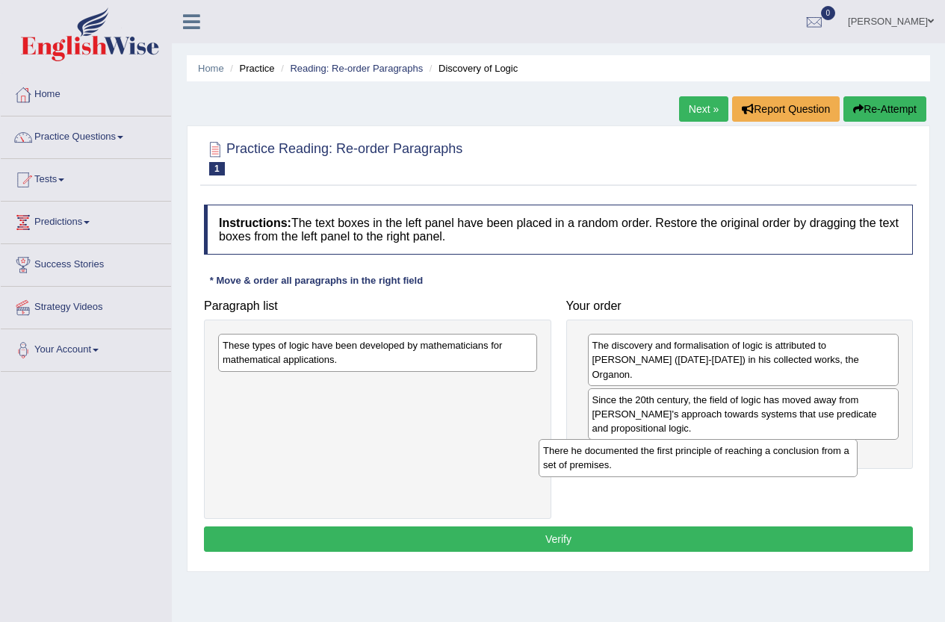
drag, startPoint x: 370, startPoint y: 360, endPoint x: 702, endPoint y: 462, distance: 347.0
click at [702, 462] on div "There he documented the first principle of reaching a conclusion from a set of …" at bounding box center [698, 457] width 319 height 37
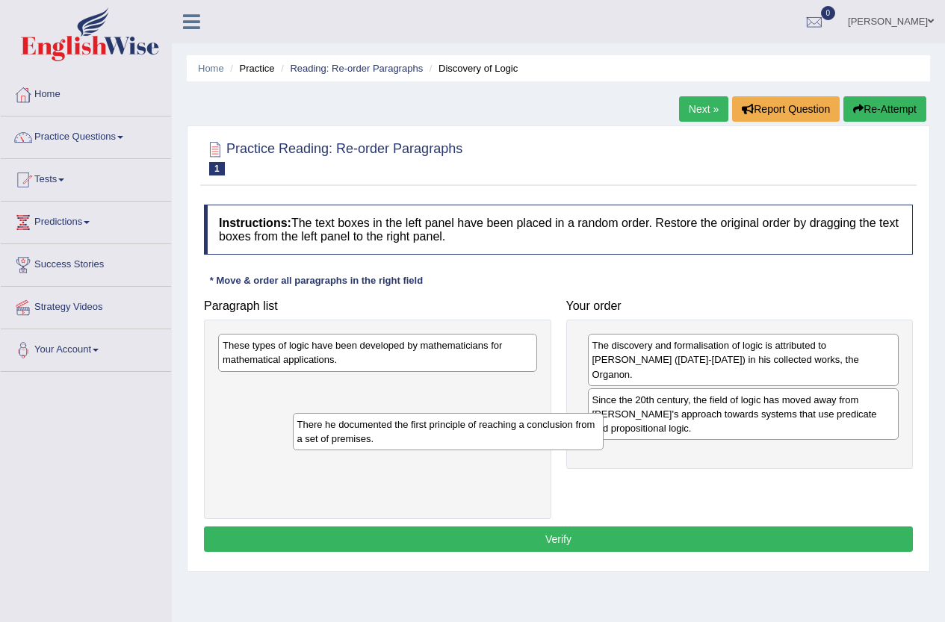
drag, startPoint x: 634, startPoint y: 445, endPoint x: 339, endPoint y: 430, distance: 295.5
click at [339, 430] on div "There he documented the first principle of reaching a conclusion from a set of …" at bounding box center [449, 431] width 312 height 37
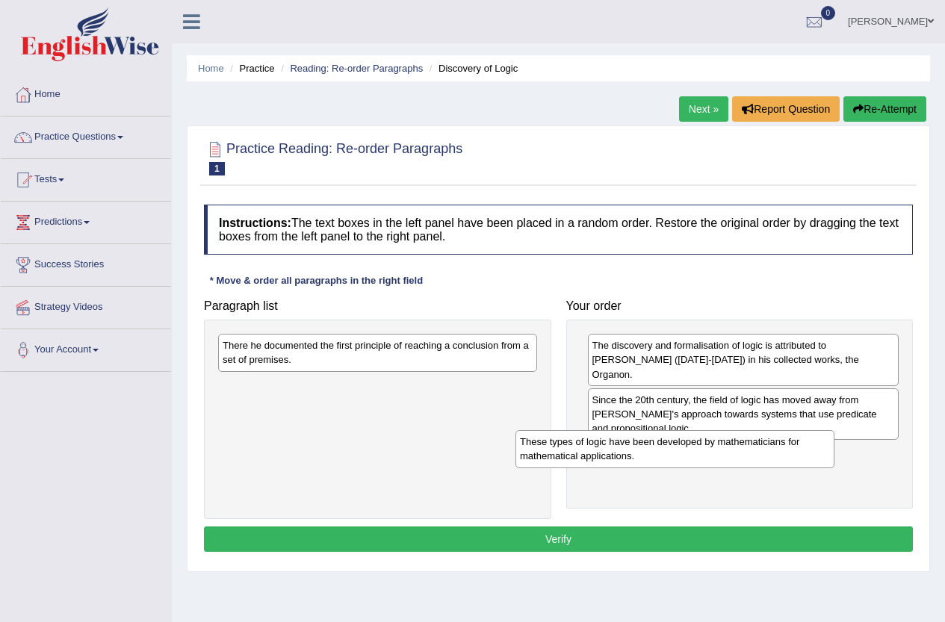
drag, startPoint x: 447, startPoint y: 356, endPoint x: 744, endPoint y: 453, distance: 312.6
click at [744, 453] on div "These types of logic have been developed by mathematicians for mathematical app…" at bounding box center [675, 448] width 319 height 37
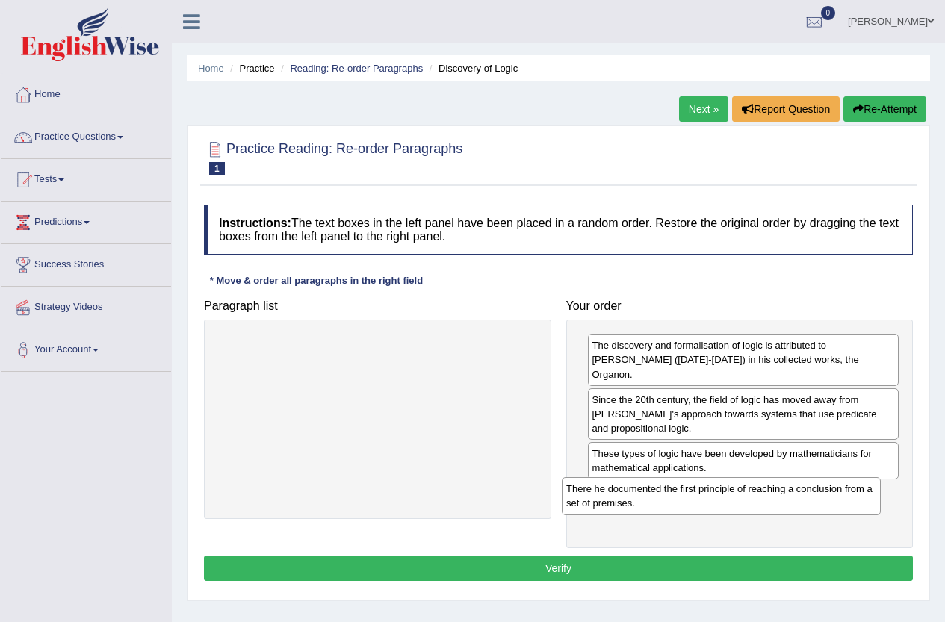
drag, startPoint x: 387, startPoint y: 359, endPoint x: 753, endPoint y: 509, distance: 395.8
click at [753, 509] on div "There he documented the first principle of reaching a conclusion from a set of …" at bounding box center [721, 496] width 319 height 37
click at [624, 556] on button "Verify" at bounding box center [558, 568] width 709 height 25
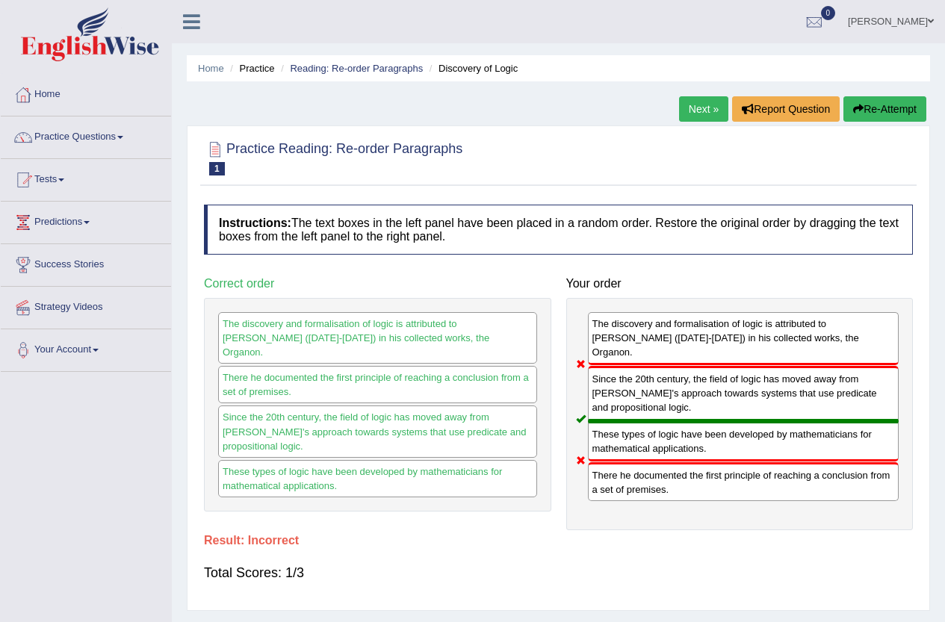
click at [859, 112] on icon "button" at bounding box center [858, 109] width 10 height 10
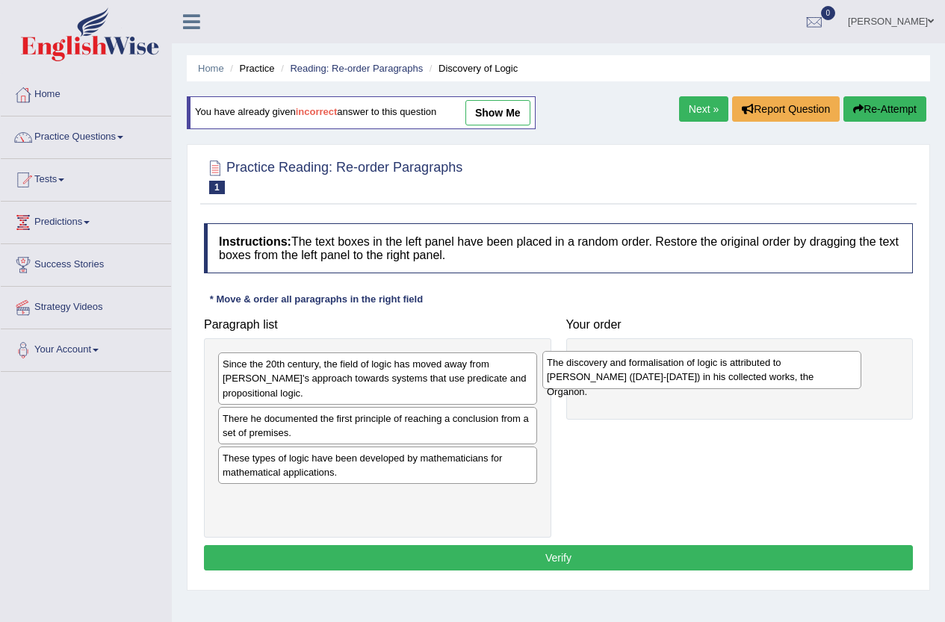
drag, startPoint x: 309, startPoint y: 379, endPoint x: 671, endPoint y: 375, distance: 362.4
click at [671, 375] on div "The discovery and formalisation of logic is attributed to [PERSON_NAME] ([DATE]…" at bounding box center [702, 369] width 319 height 37
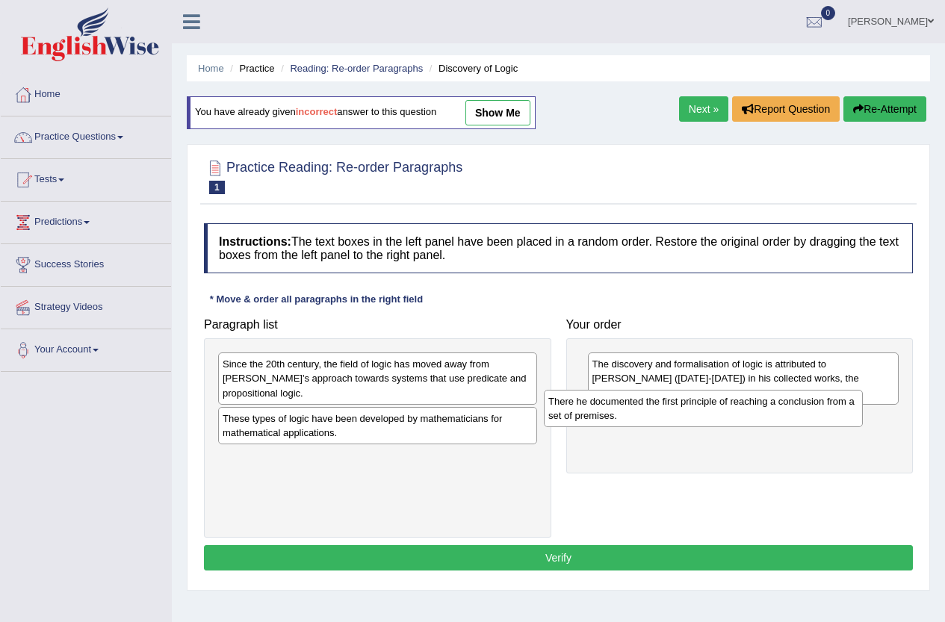
drag, startPoint x: 476, startPoint y: 429, endPoint x: 747, endPoint y: 408, distance: 271.3
click at [747, 408] on div "There he documented the first principle of reaching a conclusion from a set of …" at bounding box center [703, 408] width 319 height 37
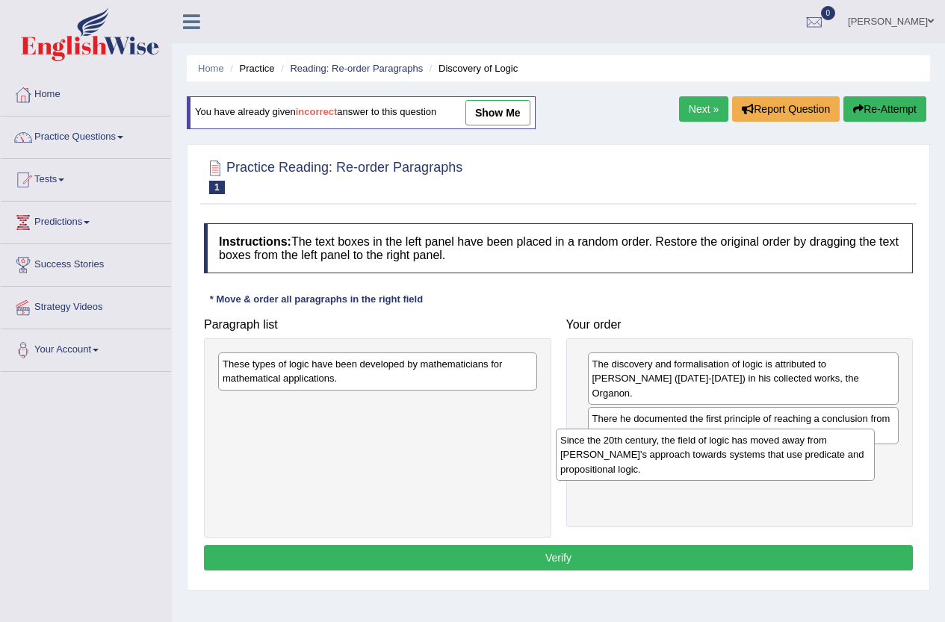
drag, startPoint x: 323, startPoint y: 376, endPoint x: 661, endPoint y: 452, distance: 346.3
click at [661, 452] on div "Since the 20th century, the field of logic has moved away from [PERSON_NAME]'s …" at bounding box center [715, 455] width 319 height 52
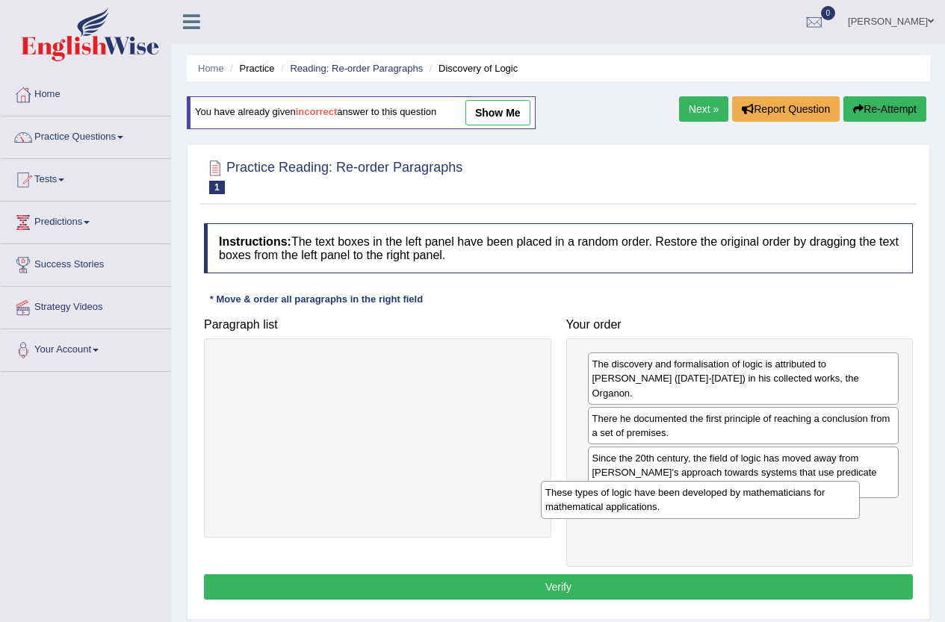
drag, startPoint x: 412, startPoint y: 477, endPoint x: 600, endPoint y: 502, distance: 189.3
click at [600, 502] on div "These types of logic have been developed by mathematicians for mathematical app…" at bounding box center [700, 499] width 319 height 37
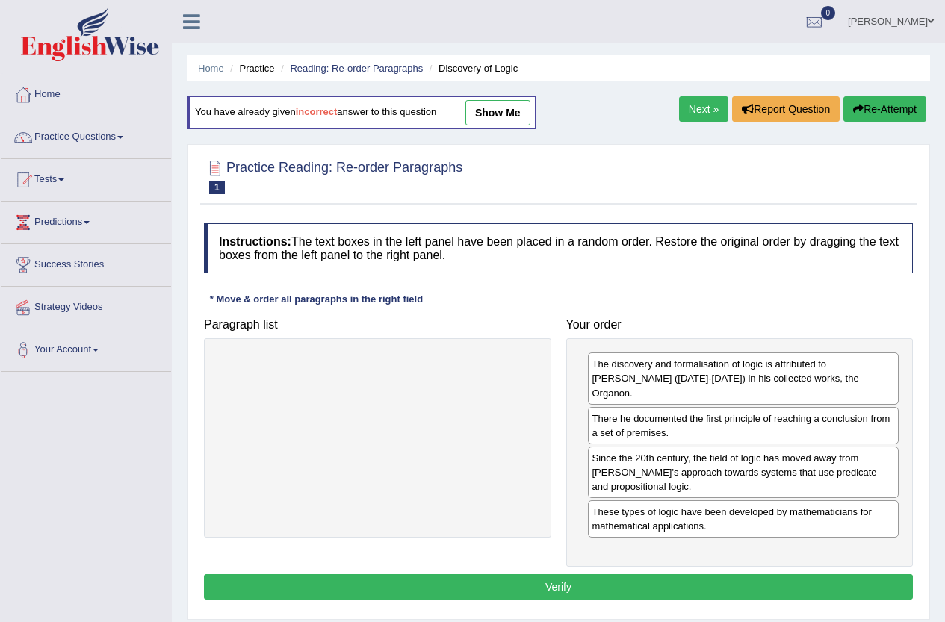
click at [526, 575] on button "Verify" at bounding box center [558, 587] width 709 height 25
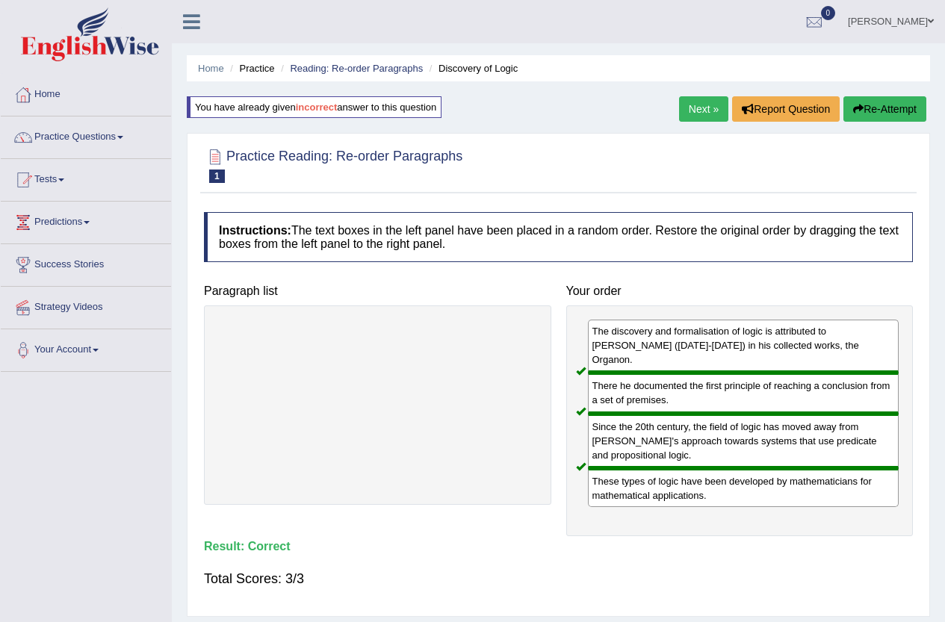
click at [710, 111] on link "Next »" at bounding box center [703, 108] width 49 height 25
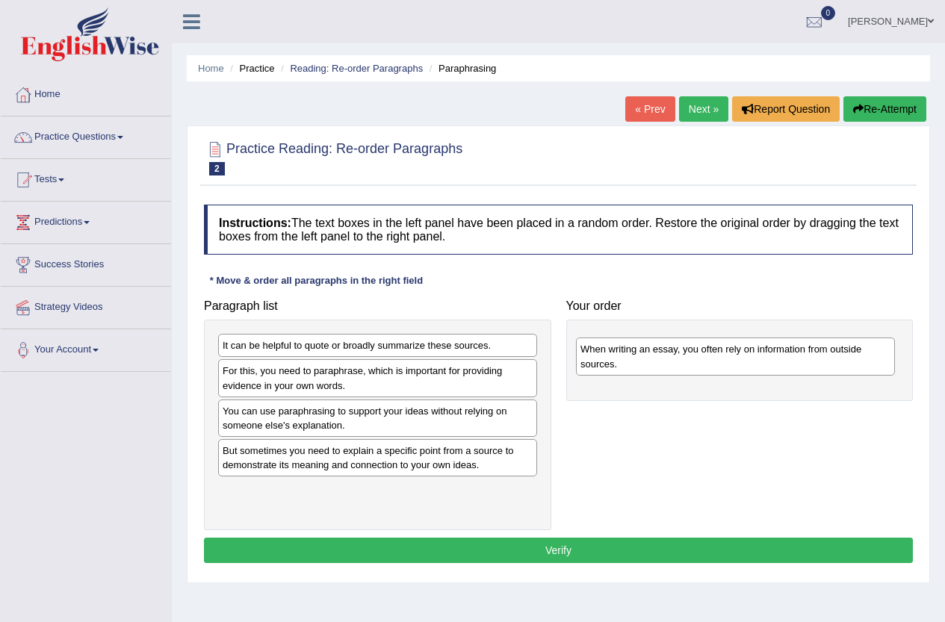
drag, startPoint x: 307, startPoint y: 385, endPoint x: 665, endPoint y: 363, distance: 358.6
click at [665, 363] on div "When writing an essay, you often rely on information from outside sources." at bounding box center [735, 356] width 319 height 37
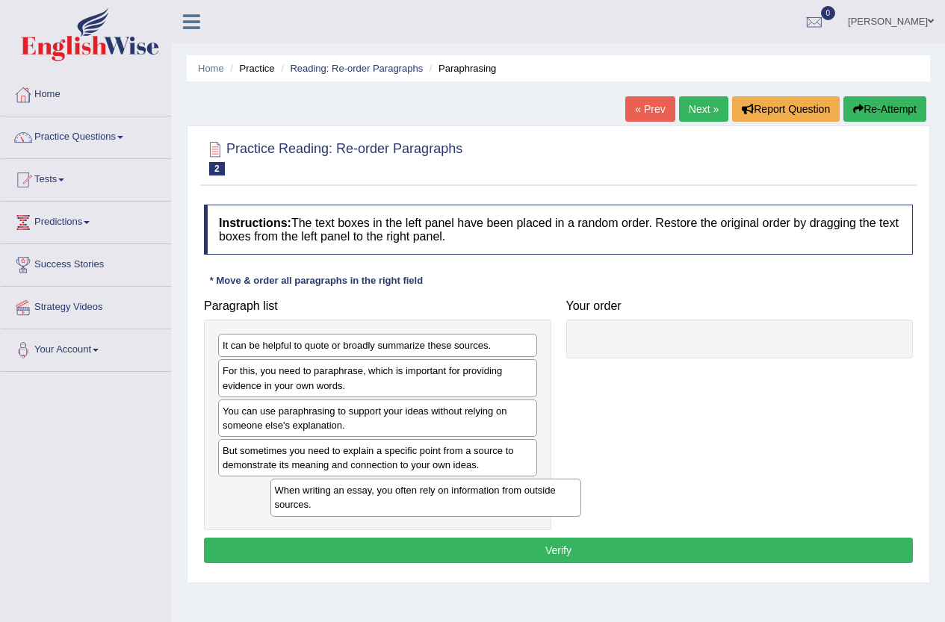
drag, startPoint x: 627, startPoint y: 350, endPoint x: 309, endPoint y: 495, distance: 349.1
click at [309, 495] on div "When writing an essay, you often rely on information from outside sources." at bounding box center [427, 497] width 312 height 37
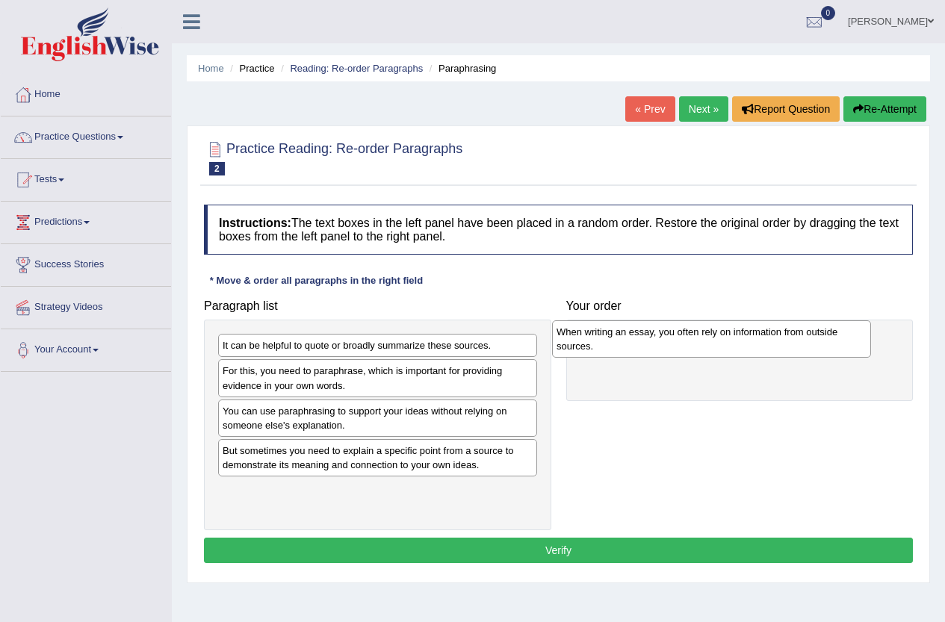
drag, startPoint x: 278, startPoint y: 501, endPoint x: 647, endPoint y: 359, distance: 395.5
click at [647, 358] on div "When writing an essay, you often rely on information from outside sources." at bounding box center [711, 339] width 319 height 37
drag, startPoint x: 679, startPoint y: 361, endPoint x: 646, endPoint y: 354, distance: 32.8
click at [649, 350] on div "When writing an essay, you often rely on information from outside sources." at bounding box center [712, 336] width 312 height 37
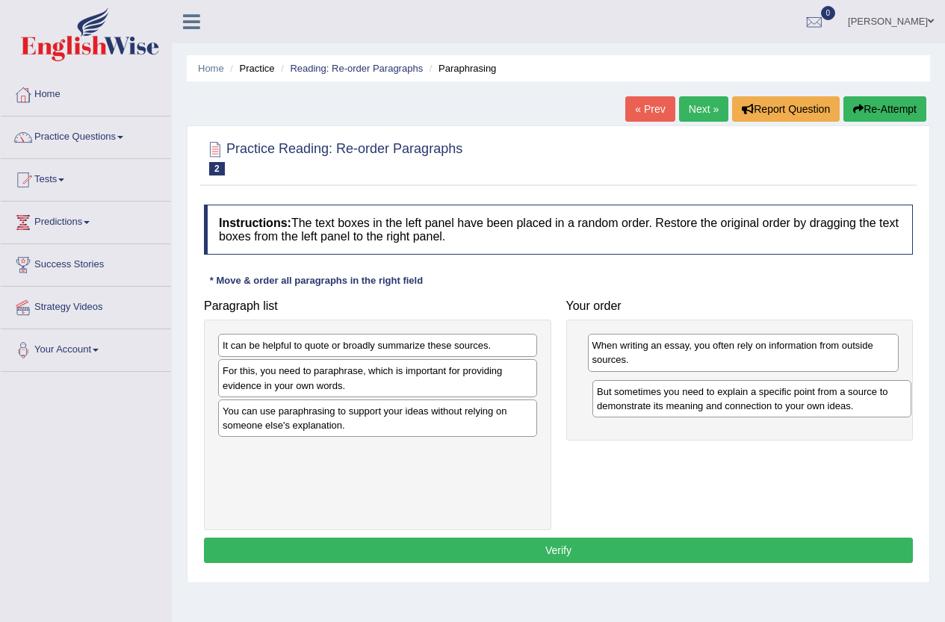
drag, startPoint x: 301, startPoint y: 466, endPoint x: 676, endPoint y: 407, distance: 379.0
click at [676, 407] on div "But sometimes you need to explain a specific point from a source to demonstrate…" at bounding box center [752, 398] width 319 height 37
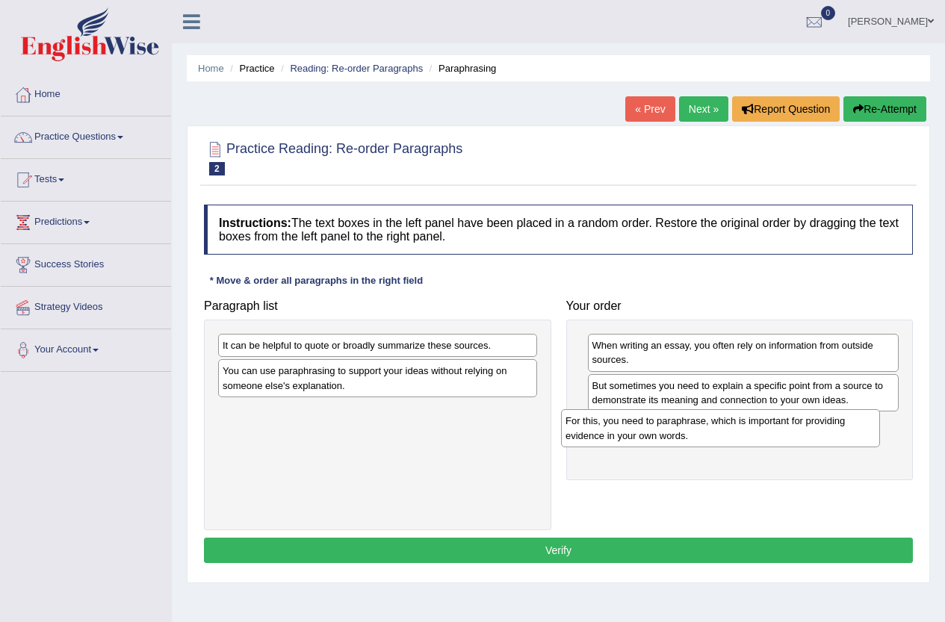
drag, startPoint x: 349, startPoint y: 383, endPoint x: 695, endPoint y: 433, distance: 349.6
click at [694, 433] on div "For this, you need to paraphrase, which is important for providing evidence in …" at bounding box center [720, 428] width 319 height 37
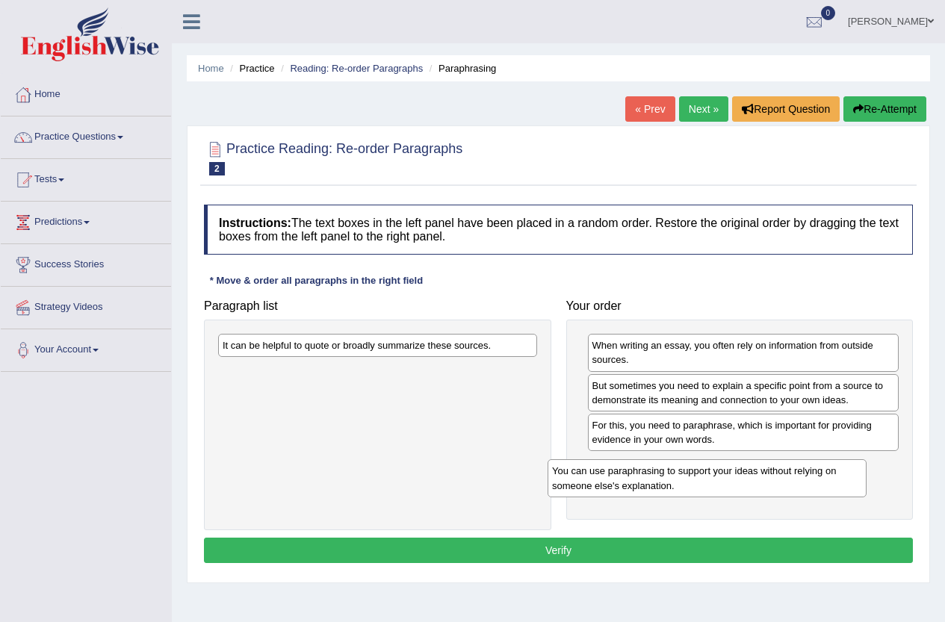
drag, startPoint x: 324, startPoint y: 380, endPoint x: 653, endPoint y: 480, distance: 344.4
click at [653, 480] on div "You can use paraphrasing to support your ideas without relying on someone else'…" at bounding box center [707, 478] width 319 height 37
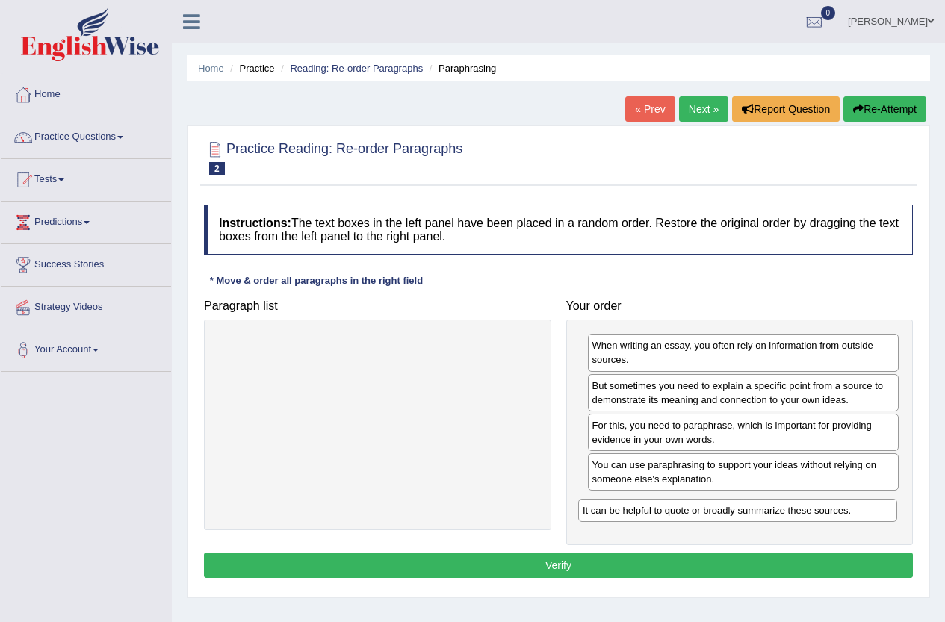
drag, startPoint x: 377, startPoint y: 348, endPoint x: 736, endPoint y: 513, distance: 395.6
click at [736, 513] on div "It can be helpful to quote or broadly summarize these sources." at bounding box center [737, 510] width 319 height 23
click at [526, 569] on button "Verify" at bounding box center [558, 565] width 709 height 25
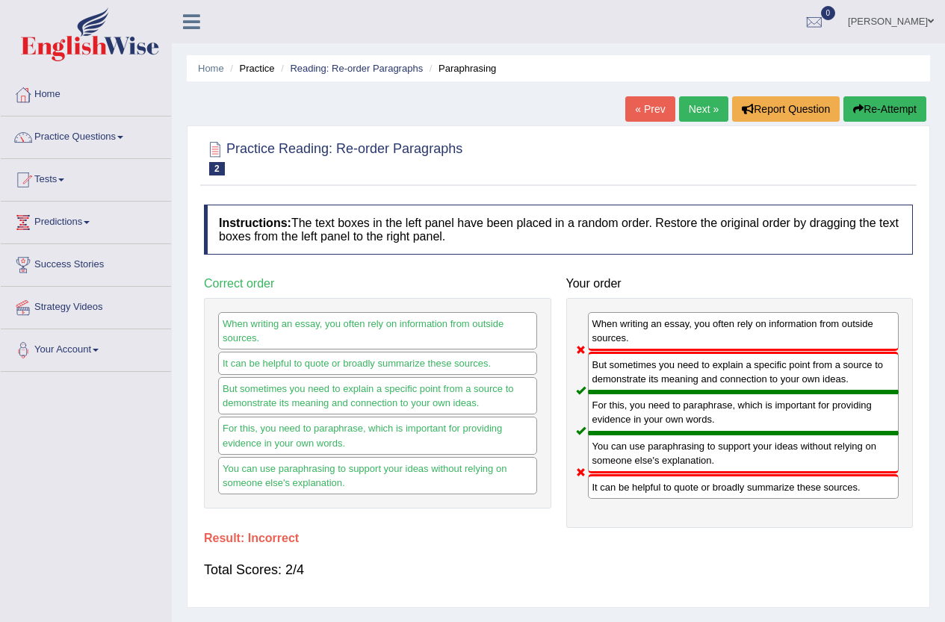
click at [862, 106] on button "Re-Attempt" at bounding box center [885, 108] width 83 height 25
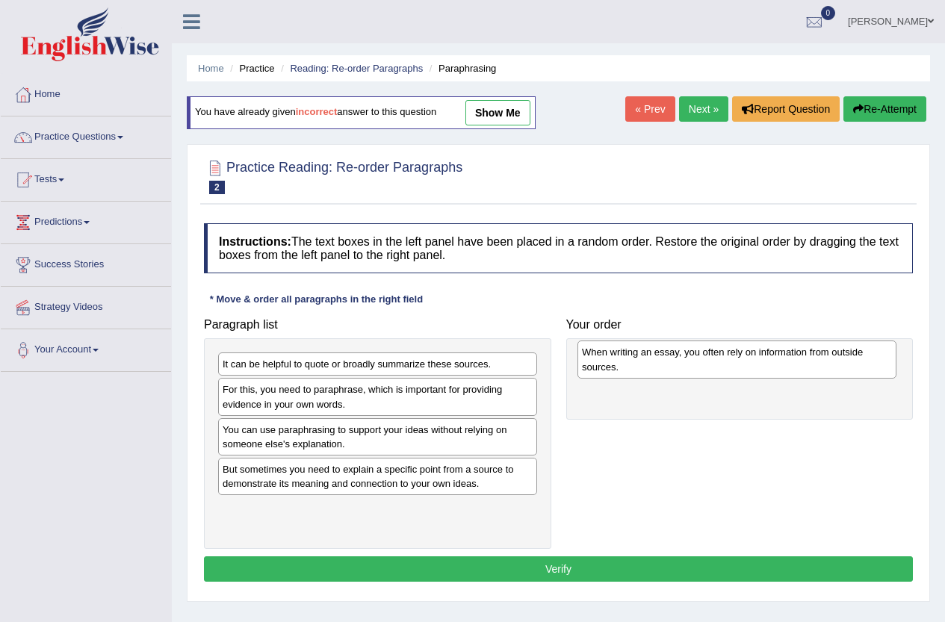
drag, startPoint x: 353, startPoint y: 398, endPoint x: 713, endPoint y: 360, distance: 361.4
click at [713, 360] on div "When writing an essay, you often rely on information from outside sources." at bounding box center [737, 359] width 319 height 37
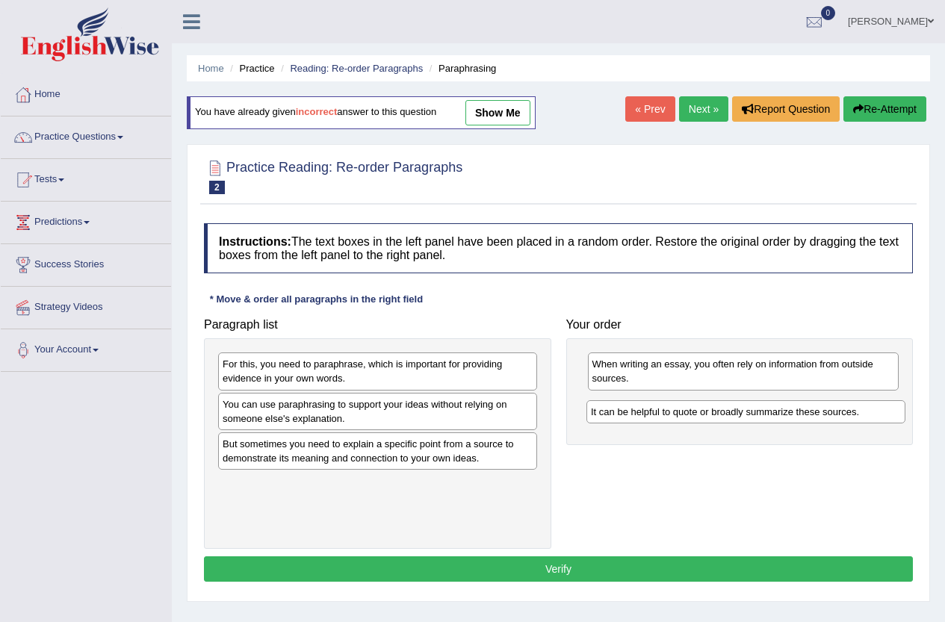
drag, startPoint x: 365, startPoint y: 371, endPoint x: 728, endPoint y: 412, distance: 364.8
click at [728, 412] on div "It can be helpful to quote or broadly summarize these sources." at bounding box center [746, 412] width 319 height 23
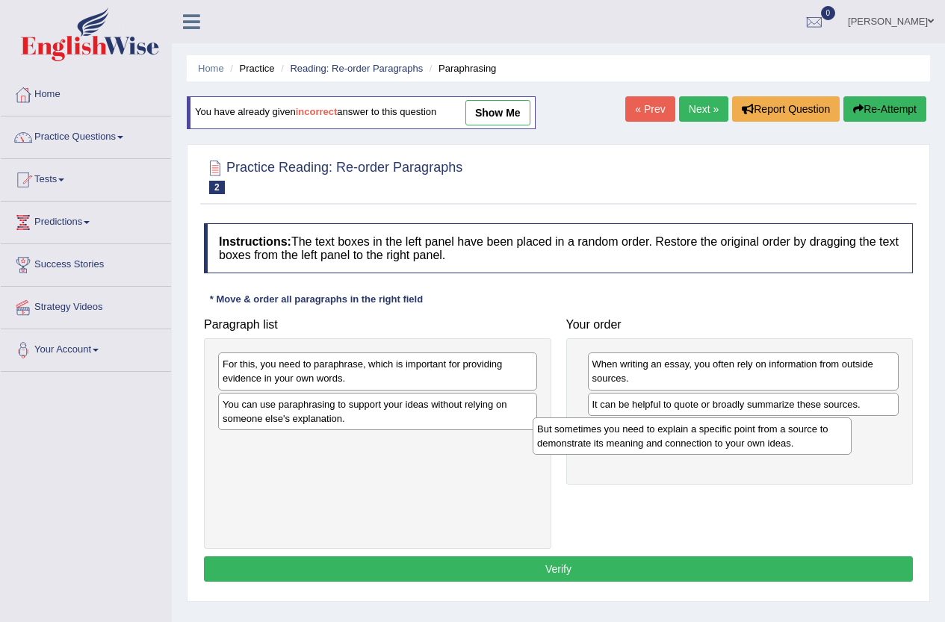
drag, startPoint x: 433, startPoint y: 454, endPoint x: 748, endPoint y: 439, distance: 315.0
click at [748, 439] on div "But sometimes you need to explain a specific point from a source to demonstrate…" at bounding box center [692, 436] width 319 height 37
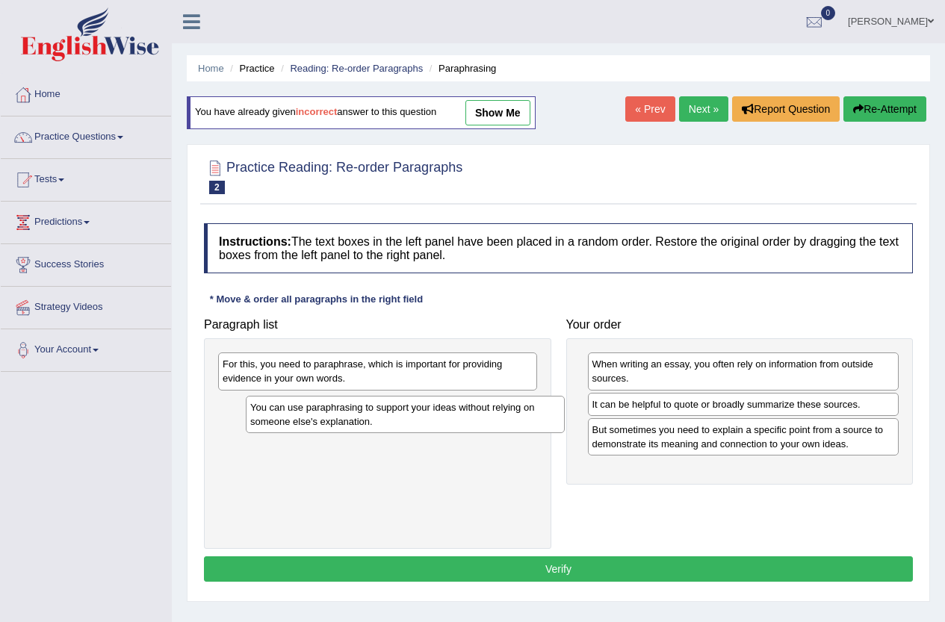
drag, startPoint x: 276, startPoint y: 418, endPoint x: 294, endPoint y: 412, distance: 18.9
click at [294, 412] on div "You can use paraphrasing to support your ideas without relying on someone else'…" at bounding box center [405, 414] width 319 height 37
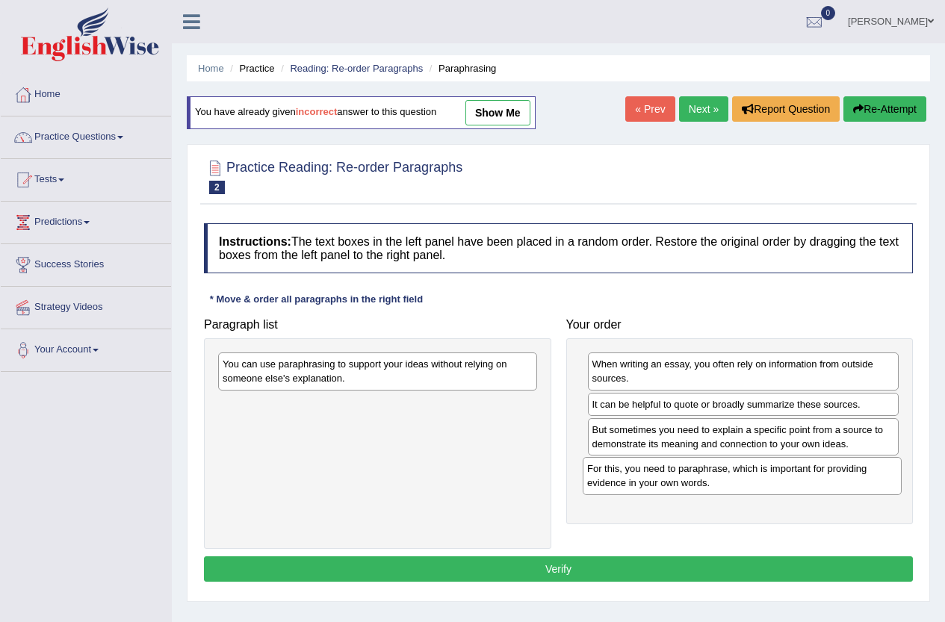
drag, startPoint x: 373, startPoint y: 408, endPoint x: 676, endPoint y: 469, distance: 309.5
click at [676, 469] on div "For this, you need to paraphrase, which is important for providing evidence in …" at bounding box center [742, 475] width 319 height 37
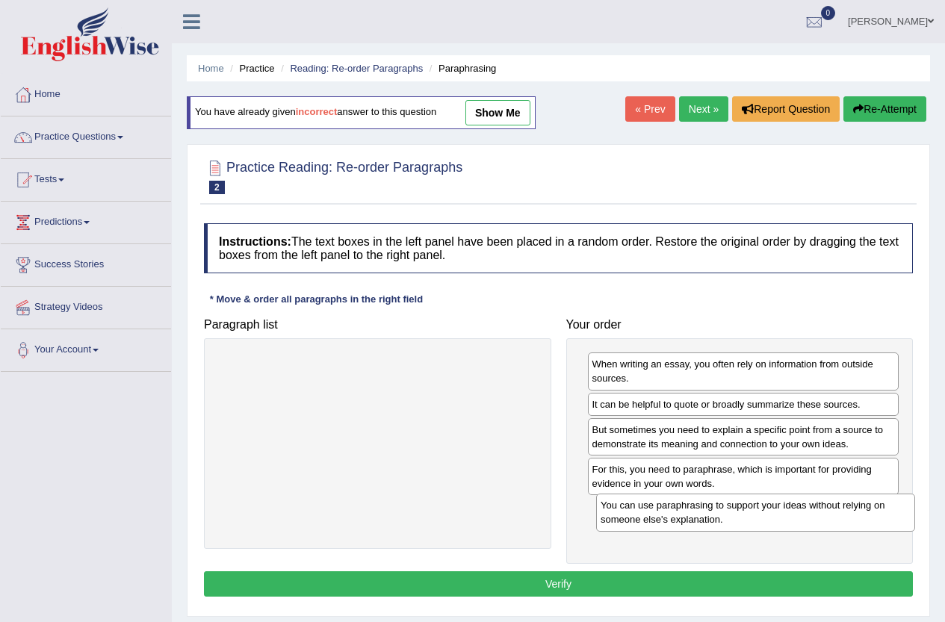
drag, startPoint x: 302, startPoint y: 371, endPoint x: 681, endPoint y: 513, distance: 404.3
click at [681, 513] on div "You can use paraphrasing to support your ideas without relying on someone else'…" at bounding box center [755, 512] width 319 height 37
click at [607, 577] on button "Verify" at bounding box center [558, 584] width 709 height 25
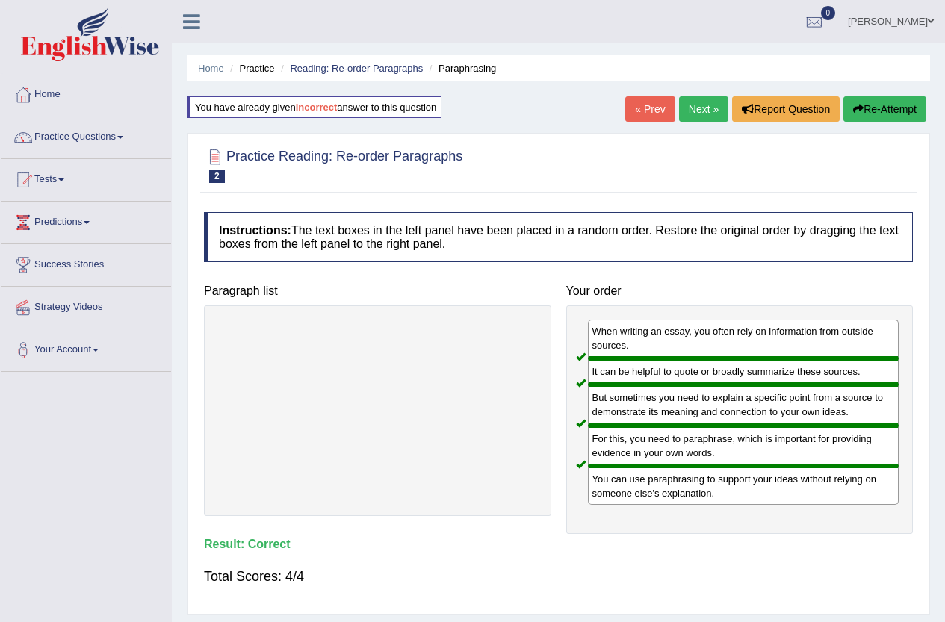
click at [693, 116] on link "Next »" at bounding box center [703, 108] width 49 height 25
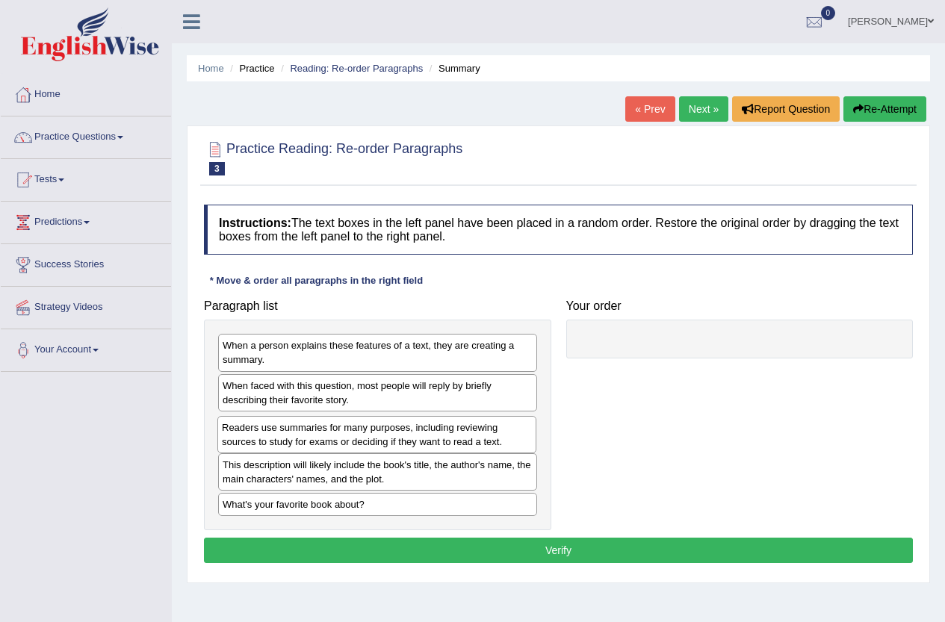
drag, startPoint x: 268, startPoint y: 473, endPoint x: 267, endPoint y: 436, distance: 37.4
click at [267, 436] on div "Readers use summaries for many purposes, including reviewing sources to study f…" at bounding box center [376, 434] width 319 height 37
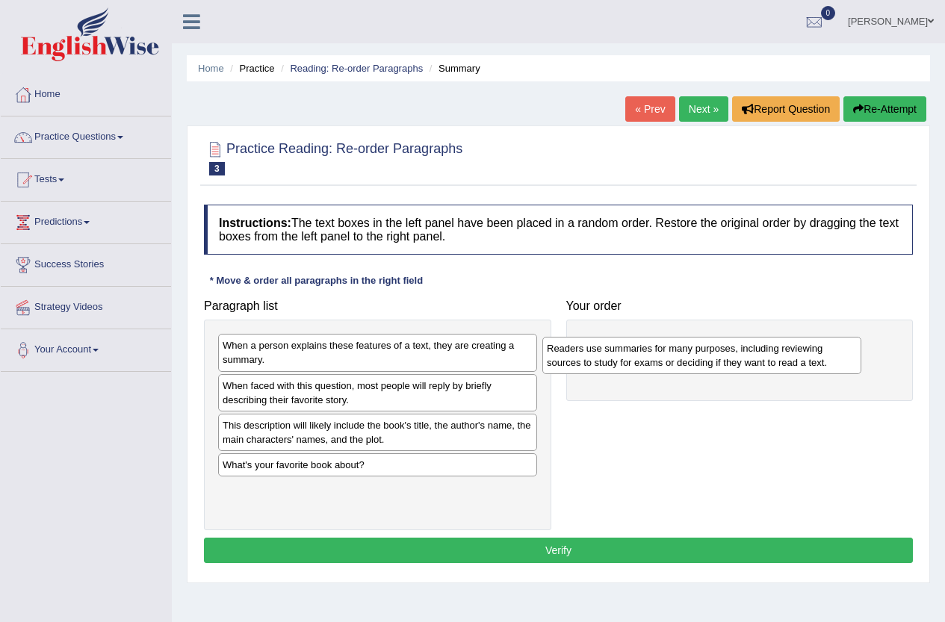
drag, startPoint x: 299, startPoint y: 434, endPoint x: 631, endPoint y: 342, distance: 345.2
click at [631, 342] on div "Readers use summaries for many purposes, including reviewing sources to study f…" at bounding box center [702, 355] width 319 height 37
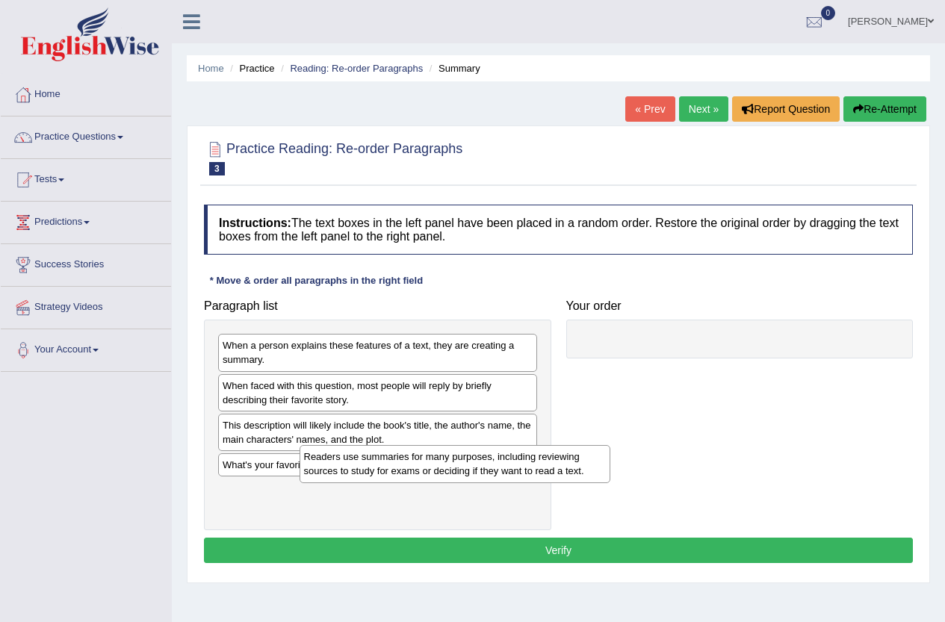
drag, startPoint x: 625, startPoint y: 357, endPoint x: 336, endPoint y: 469, distance: 309.2
click at [336, 469] on div "Readers use summaries for many purposes, including reviewing sources to study f…" at bounding box center [456, 463] width 312 height 37
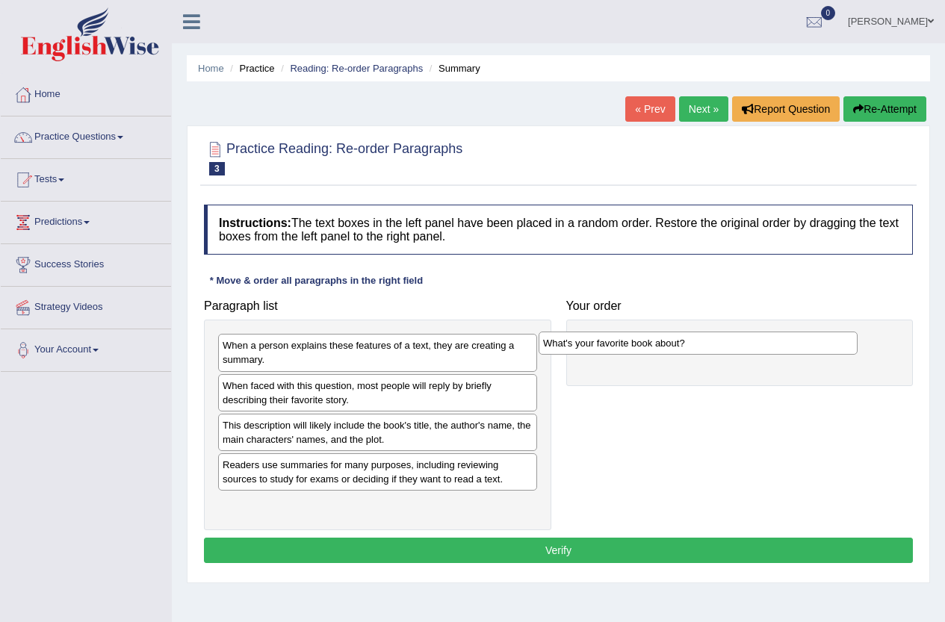
drag, startPoint x: 343, startPoint y: 464, endPoint x: 665, endPoint y: 340, distance: 345.1
click at [665, 340] on div "What's your favorite book about?" at bounding box center [698, 343] width 319 height 23
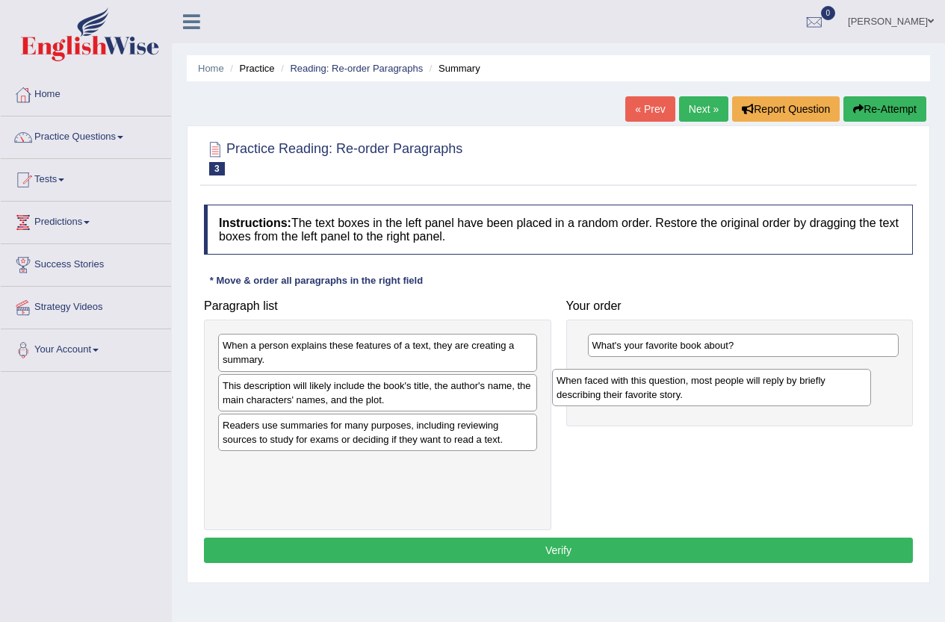
drag, startPoint x: 329, startPoint y: 396, endPoint x: 657, endPoint y: 383, distance: 328.3
click at [657, 383] on div "When faced with this question, most people will reply by briefly describing the…" at bounding box center [711, 387] width 319 height 37
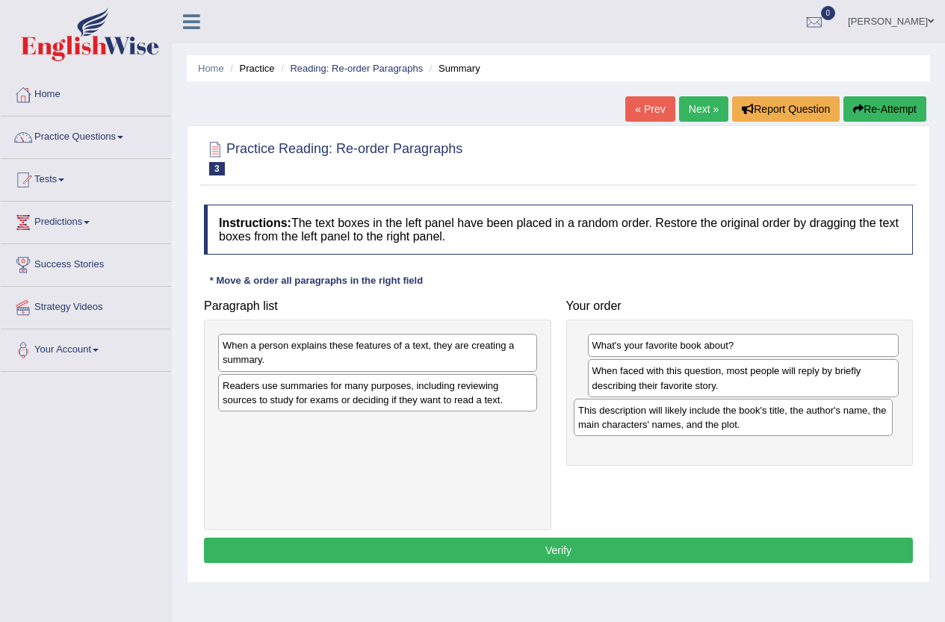
drag, startPoint x: 349, startPoint y: 399, endPoint x: 705, endPoint y: 424, distance: 356.6
click at [705, 424] on div "This description will likely include the book's title, the author's name, the m…" at bounding box center [733, 417] width 319 height 37
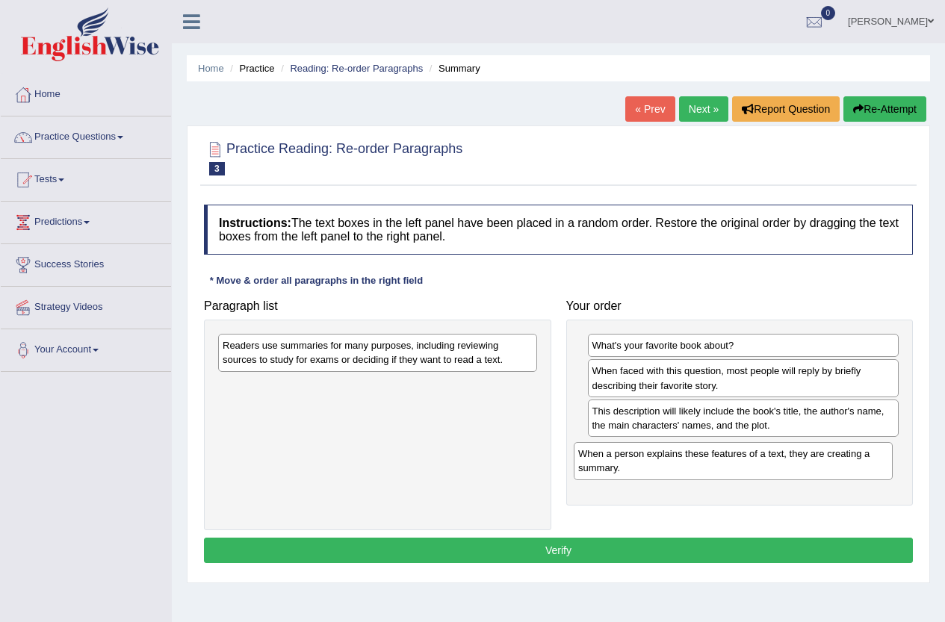
drag, startPoint x: 355, startPoint y: 362, endPoint x: 711, endPoint y: 471, distance: 371.8
click at [711, 471] on div "When a person explains these features of a text, they are creating a summary." at bounding box center [733, 460] width 319 height 37
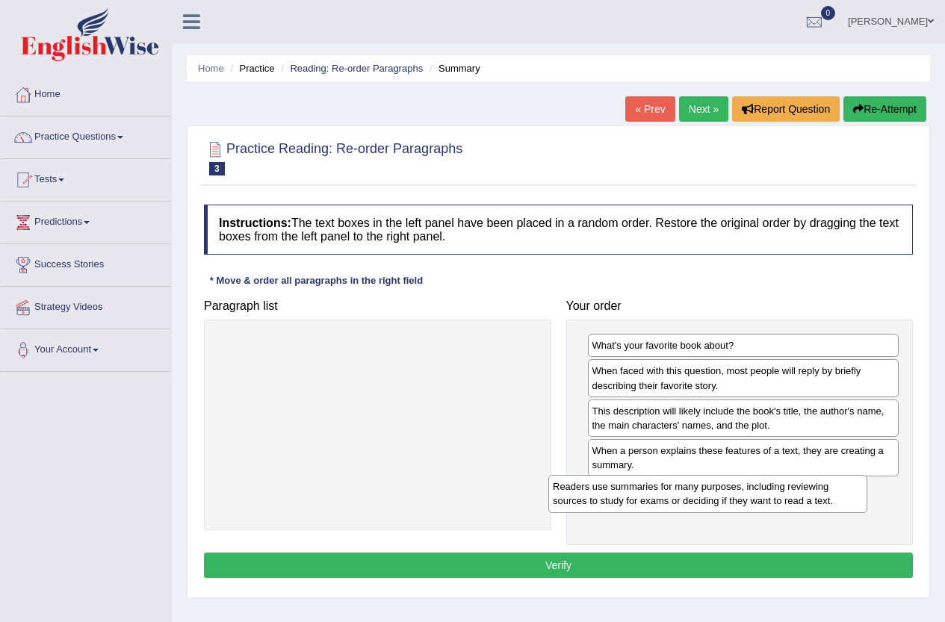
drag, startPoint x: 297, startPoint y: 356, endPoint x: 630, endPoint y: 495, distance: 360.4
click at [630, 495] on div "Readers use summaries for many purposes, including reviewing sources to study f…" at bounding box center [707, 493] width 319 height 37
click at [714, 295] on div "Your order What's your favorite book about? When faced with this question, most…" at bounding box center [740, 419] width 362 height 254
click at [572, 569] on button "Verify" at bounding box center [558, 565] width 709 height 25
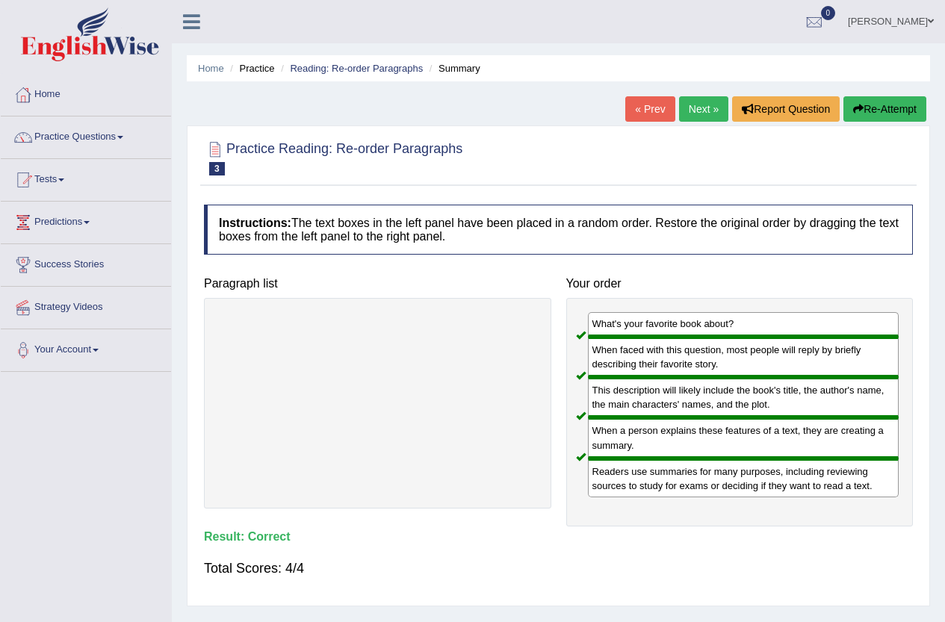
click at [693, 108] on link "Next »" at bounding box center [703, 108] width 49 height 25
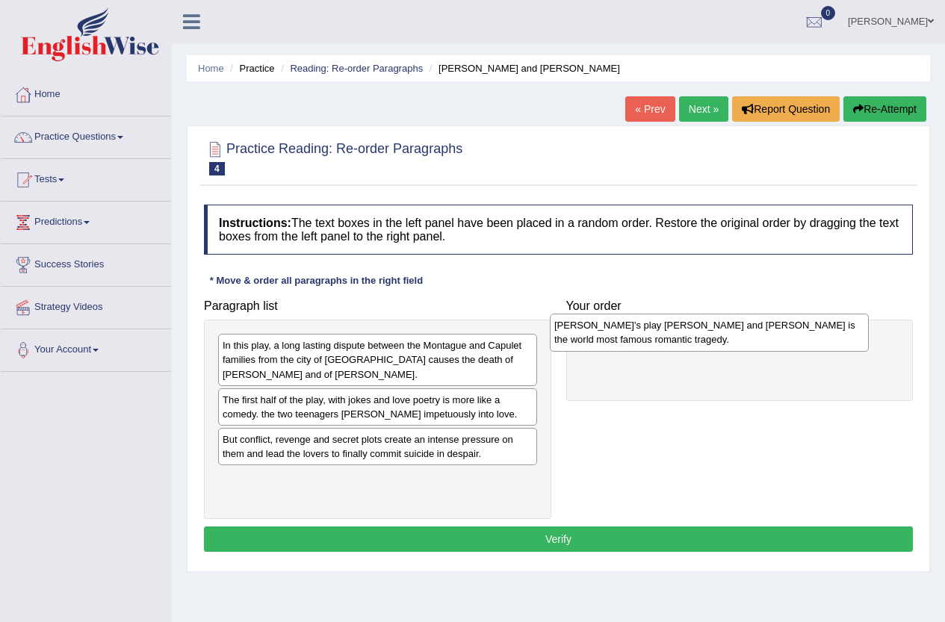
drag, startPoint x: 385, startPoint y: 359, endPoint x: 717, endPoint y: 345, distance: 332.8
click at [717, 342] on div "[PERSON_NAME]'s play [PERSON_NAME] and [PERSON_NAME] is the world most famous r…" at bounding box center [709, 332] width 319 height 37
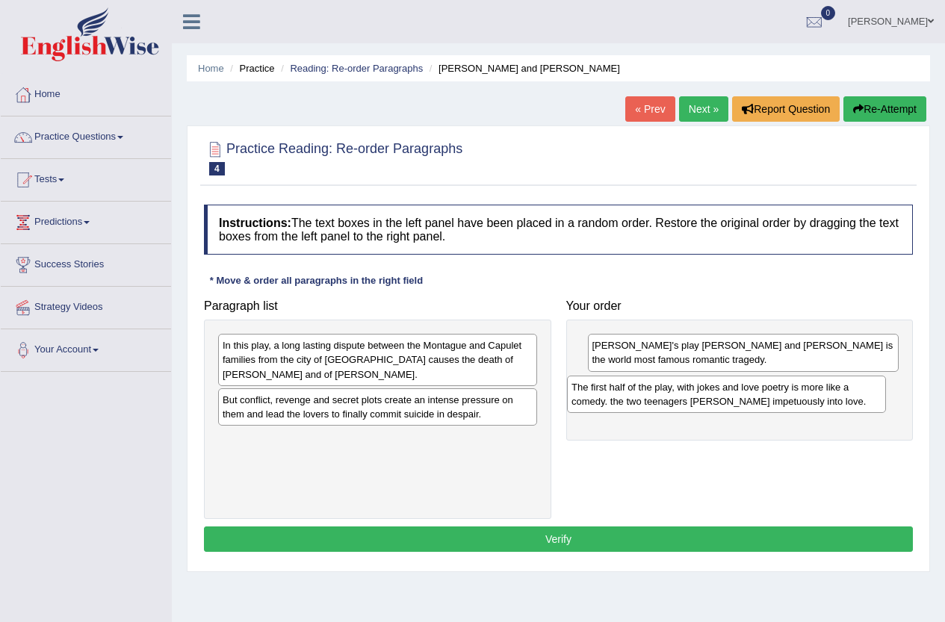
drag, startPoint x: 327, startPoint y: 409, endPoint x: 676, endPoint y: 396, distance: 349.2
click at [676, 396] on div "The first half of the play, with jokes and love poetry is more like a comedy. t…" at bounding box center [726, 394] width 319 height 37
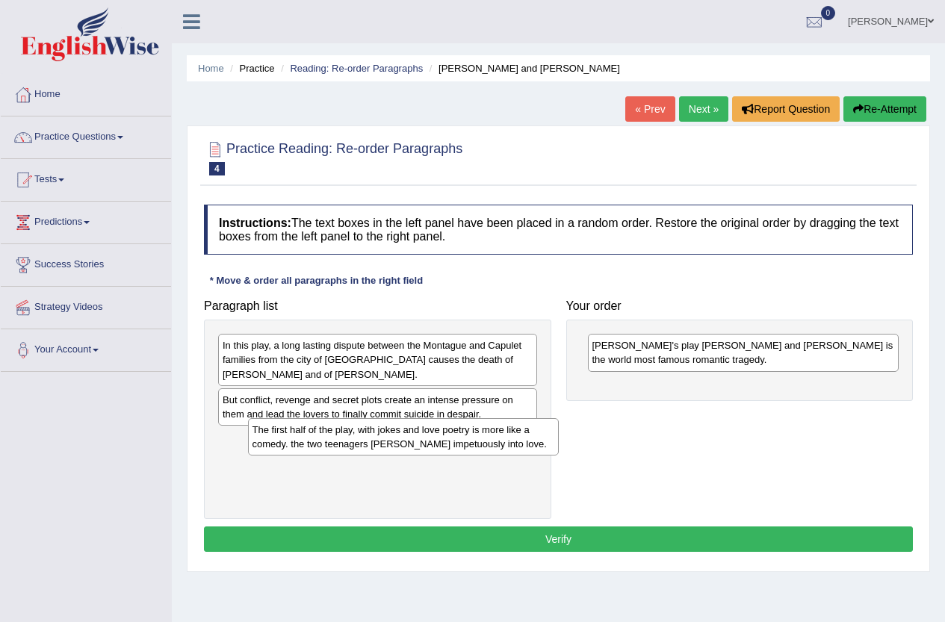
drag, startPoint x: 682, startPoint y: 389, endPoint x: 342, endPoint y: 433, distance: 342.9
click at [342, 433] on div "The first half of the play, with jokes and love poetry is more like a comedy. t…" at bounding box center [404, 436] width 312 height 37
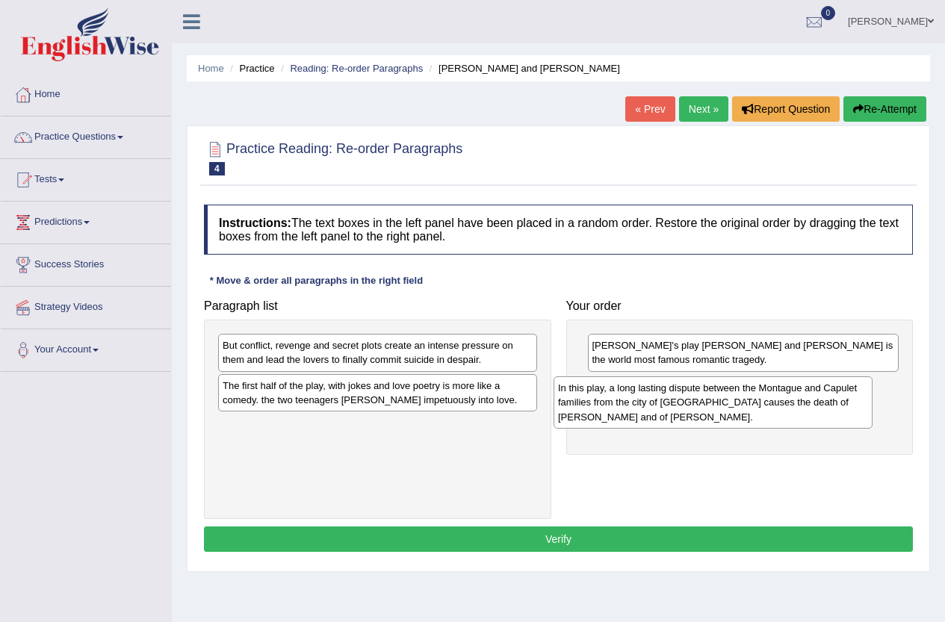
drag, startPoint x: 359, startPoint y: 354, endPoint x: 694, endPoint y: 397, distance: 338.2
click at [694, 397] on div "In this play, a long lasting dispute between the Montague and Capulet families …" at bounding box center [713, 403] width 319 height 52
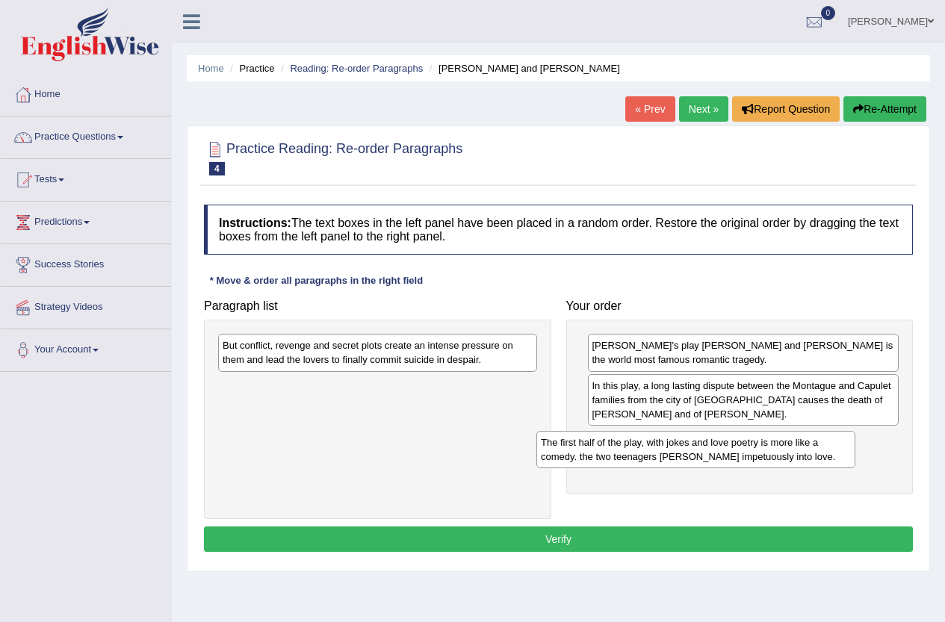
drag, startPoint x: 317, startPoint y: 395, endPoint x: 635, endPoint y: 452, distance: 323.4
click at [635, 452] on div "The first half of the play, with jokes and love poetry is more like a comedy. t…" at bounding box center [696, 449] width 319 height 37
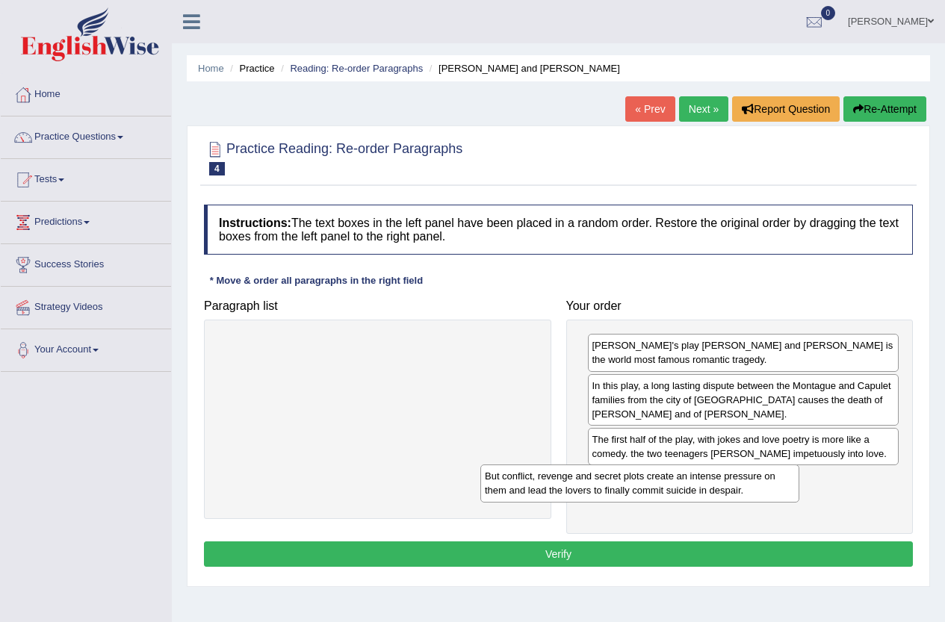
drag, startPoint x: 405, startPoint y: 355, endPoint x: 669, endPoint y: 484, distance: 293.8
click at [669, 485] on div "But conflict, revenge and secret plots create an intense pressure on them and l…" at bounding box center [639, 483] width 319 height 37
click at [605, 543] on button "Verify" at bounding box center [558, 554] width 709 height 25
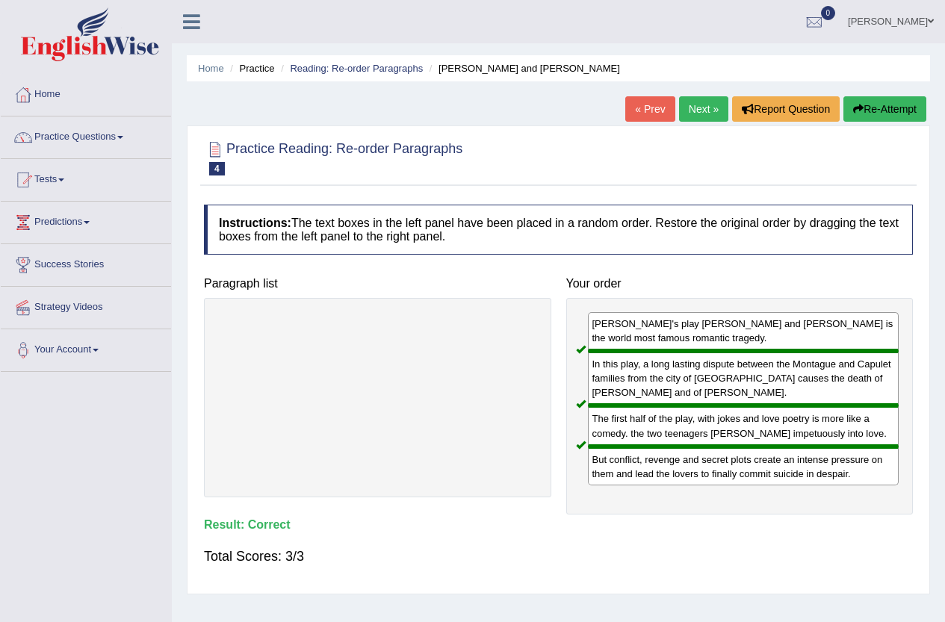
click at [697, 102] on link "Next »" at bounding box center [703, 108] width 49 height 25
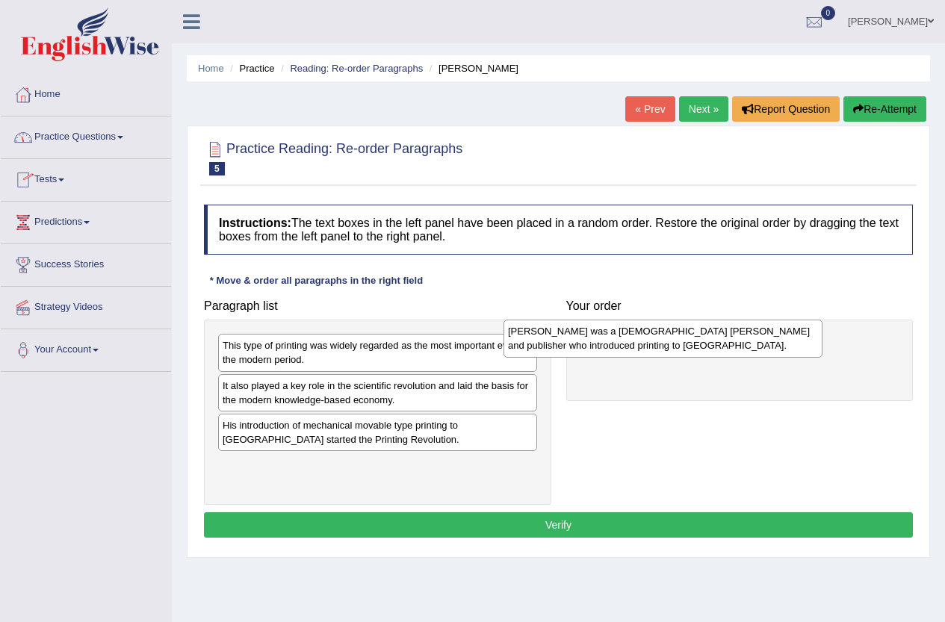
drag, startPoint x: 347, startPoint y: 362, endPoint x: 637, endPoint y: 347, distance: 290.3
click at [634, 347] on div "[PERSON_NAME] was a [DEMOGRAPHIC_DATA] [PERSON_NAME] and publisher who introduc…" at bounding box center [663, 338] width 319 height 37
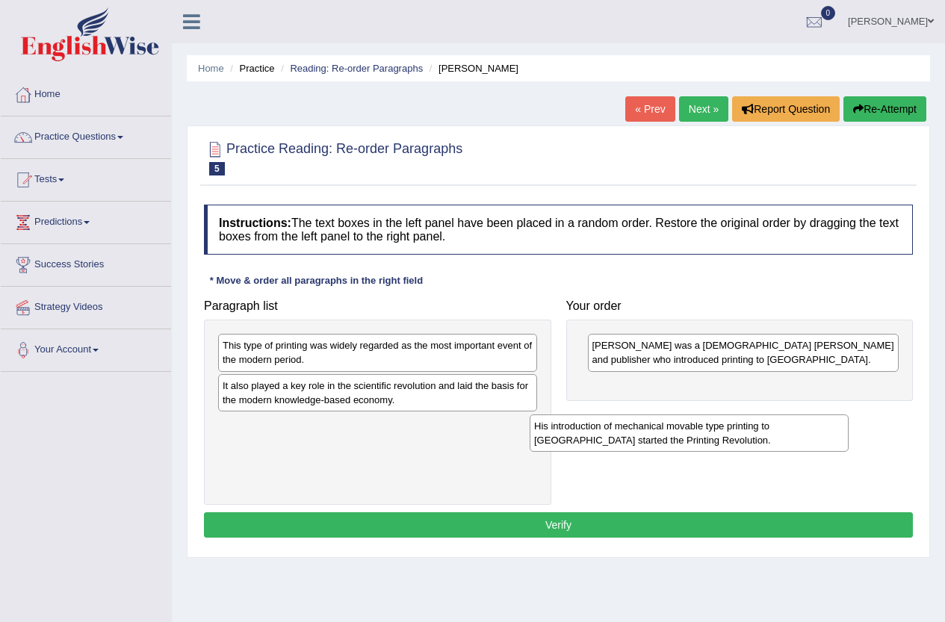
drag, startPoint x: 386, startPoint y: 436, endPoint x: 705, endPoint y: 421, distance: 318.7
click at [705, 421] on div "His introduction of mechanical movable type printing to [GEOGRAPHIC_DATA] start…" at bounding box center [689, 433] width 319 height 37
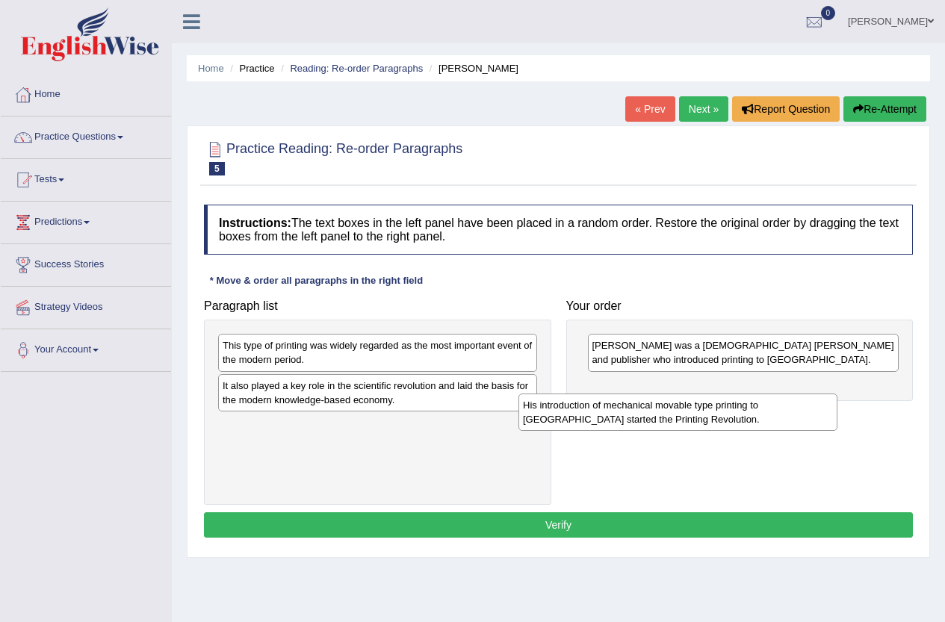
drag, startPoint x: 421, startPoint y: 431, endPoint x: 721, endPoint y: 411, distance: 301.1
click at [721, 411] on div "His introduction of mechanical movable type printing to [GEOGRAPHIC_DATA] start…" at bounding box center [678, 412] width 319 height 37
drag, startPoint x: 413, startPoint y: 431, endPoint x: 758, endPoint y: 402, distance: 345.7
click at [758, 402] on div "His introduction of mechanical movable type printing to [GEOGRAPHIC_DATA] start…" at bounding box center [692, 418] width 319 height 37
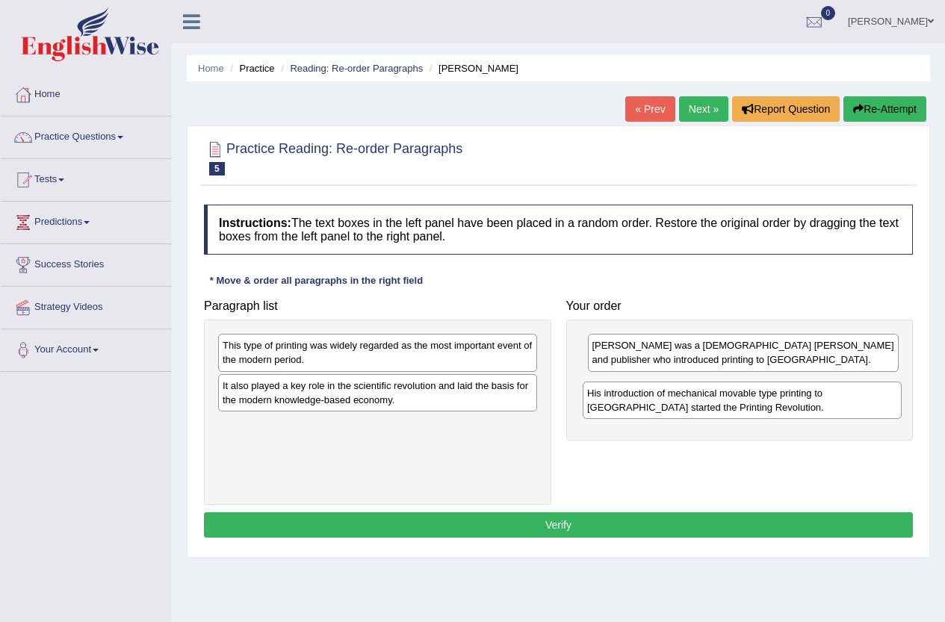
drag, startPoint x: 557, startPoint y: 436, endPoint x: 833, endPoint y: 403, distance: 278.4
click at [833, 403] on div "His introduction of mechanical movable type printing to [GEOGRAPHIC_DATA] start…" at bounding box center [742, 400] width 319 height 37
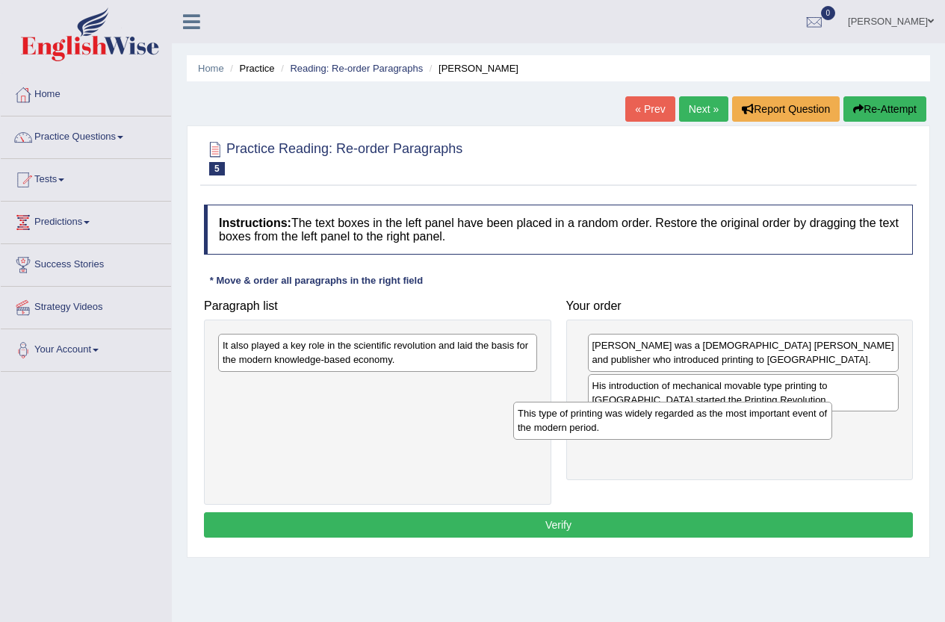
drag, startPoint x: 414, startPoint y: 350, endPoint x: 760, endPoint y: 423, distance: 353.5
click at [760, 423] on div "This type of printing was widely regarded as the most important event of the mo…" at bounding box center [672, 420] width 319 height 37
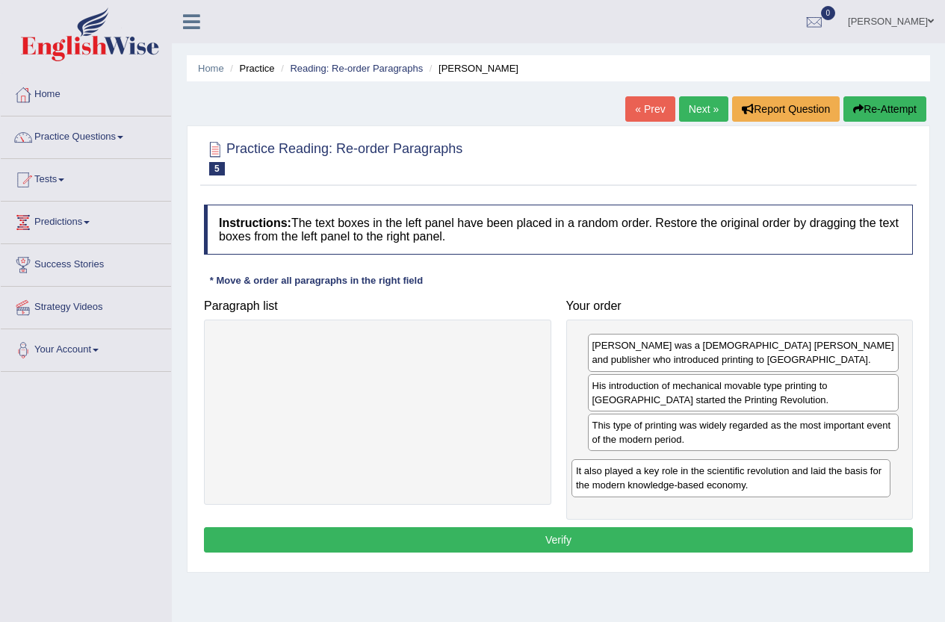
drag, startPoint x: 410, startPoint y: 352, endPoint x: 764, endPoint y: 475, distance: 375.8
click at [764, 475] on div "It also played a key role in the scientific revolution and laid the basis for t…" at bounding box center [731, 478] width 319 height 37
click at [615, 543] on button "Verify" at bounding box center [558, 540] width 709 height 25
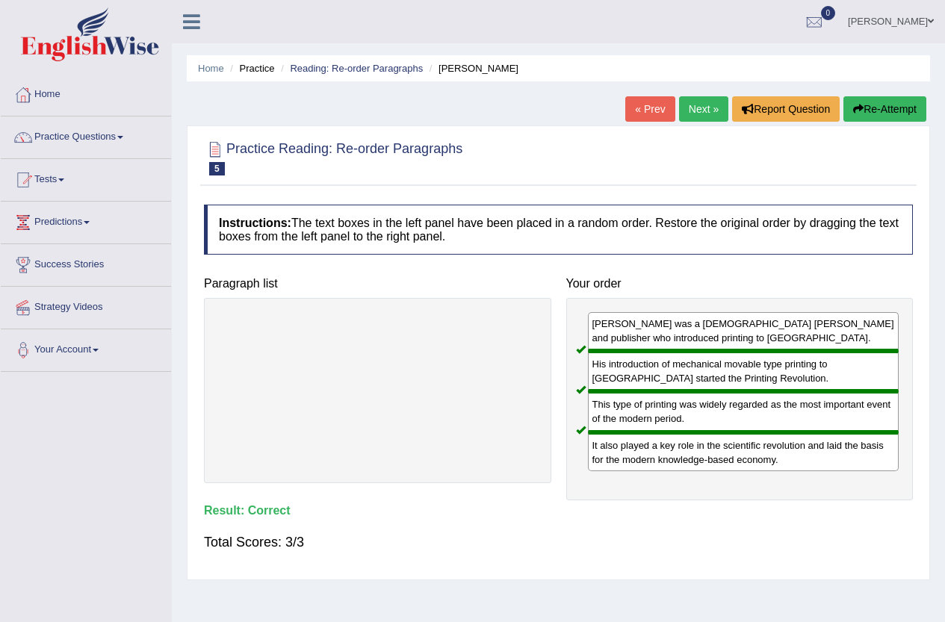
click at [691, 115] on link "Next »" at bounding box center [703, 108] width 49 height 25
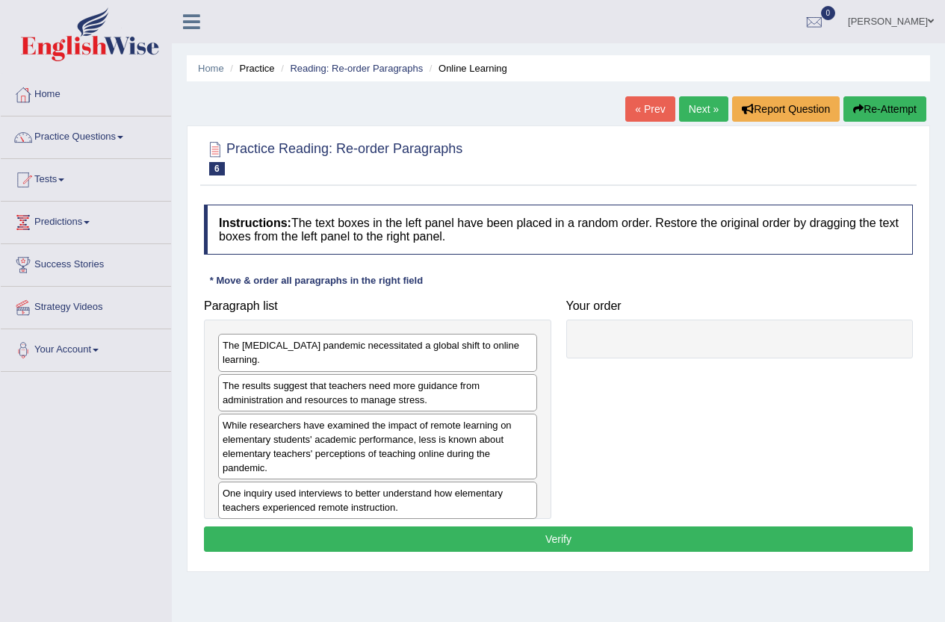
click at [422, 347] on div "The [MEDICAL_DATA] pandemic necessitated a global shift to online learning." at bounding box center [377, 352] width 319 height 37
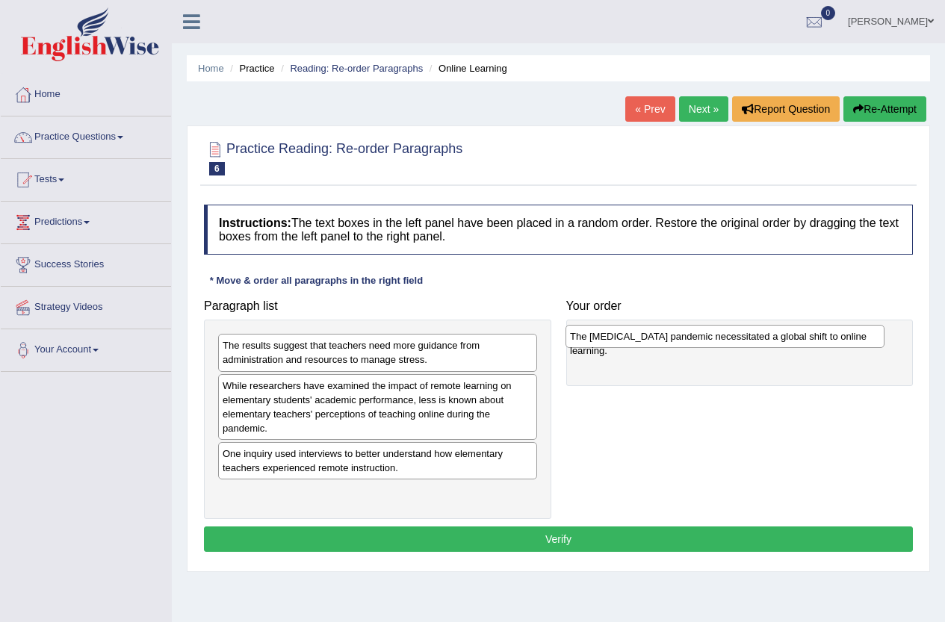
drag, startPoint x: 422, startPoint y: 345, endPoint x: 770, endPoint y: 336, distance: 347.6
click at [770, 336] on div "The [MEDICAL_DATA] pandemic necessitated a global shift to online learning." at bounding box center [725, 336] width 319 height 23
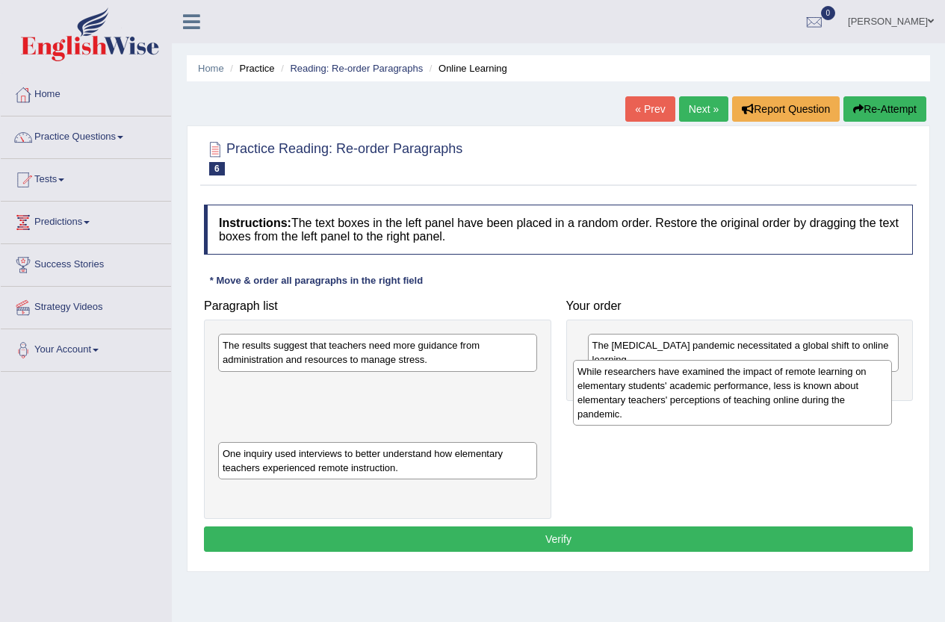
drag, startPoint x: 300, startPoint y: 407, endPoint x: 655, endPoint y: 392, distance: 355.2
click at [655, 392] on div "While researchers have examined the impact of remote learning on elementary stu…" at bounding box center [732, 393] width 319 height 66
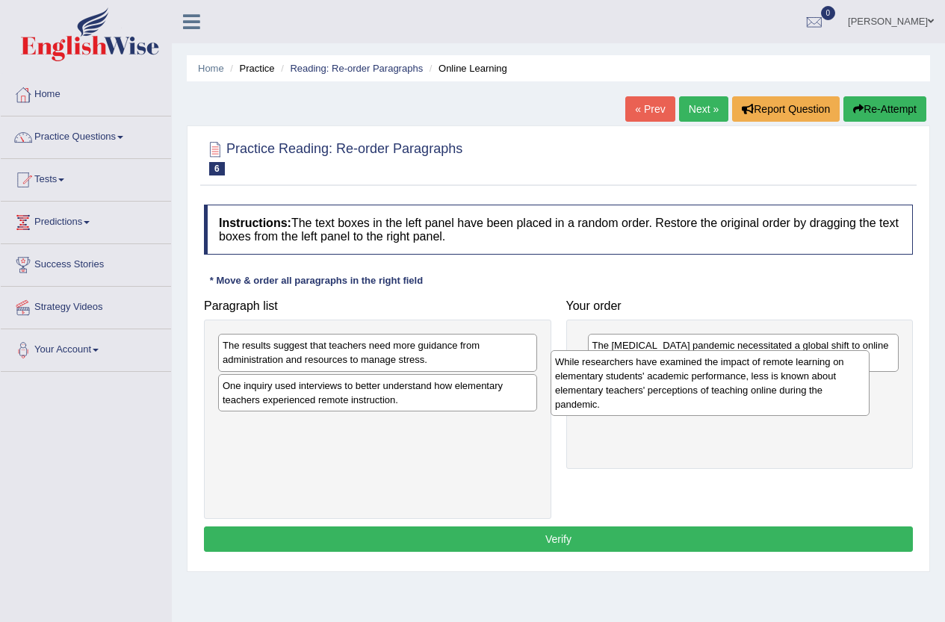
drag, startPoint x: 354, startPoint y: 401, endPoint x: 686, endPoint y: 377, distance: 332.6
click at [686, 377] on div "While researchers have examined the impact of remote learning on elementary stu…" at bounding box center [710, 383] width 319 height 66
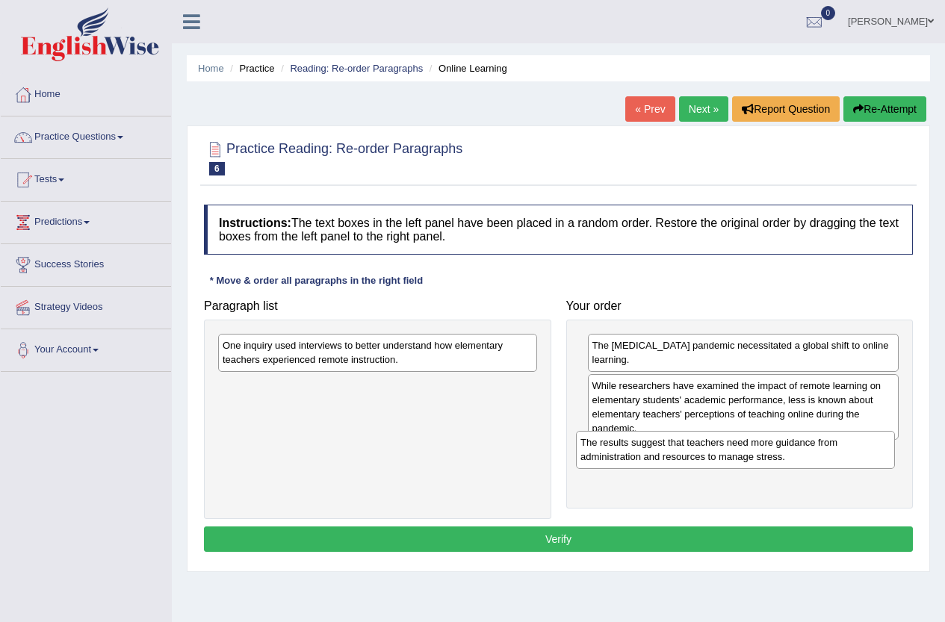
drag, startPoint x: 387, startPoint y: 350, endPoint x: 745, endPoint y: 447, distance: 370.9
click at [745, 447] on div "The results suggest that teachers need more guidance from administration and re…" at bounding box center [735, 449] width 319 height 37
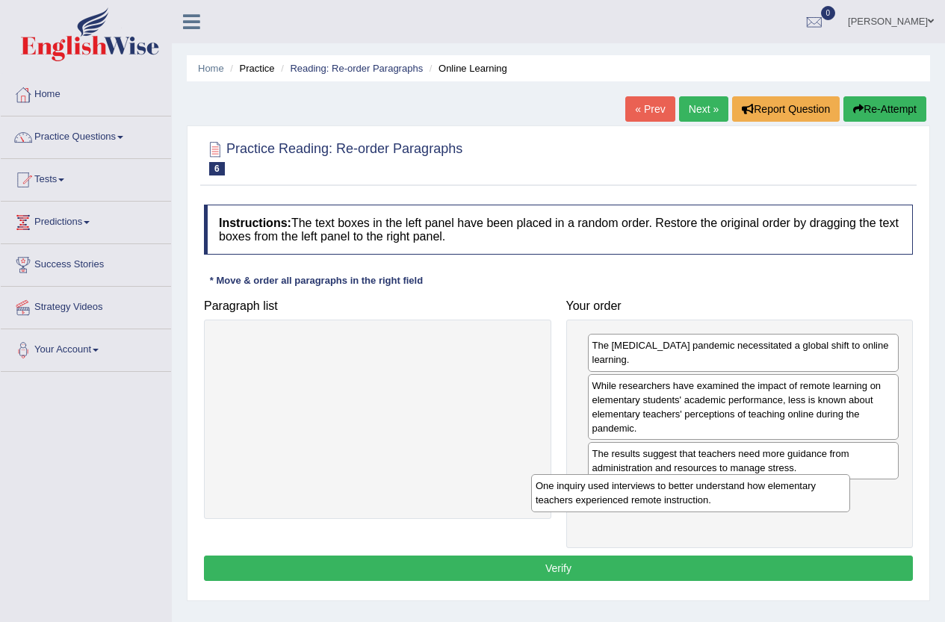
drag, startPoint x: 288, startPoint y: 353, endPoint x: 601, endPoint y: 494, distance: 343.2
click at [601, 494] on div "One inquiry used interviews to better understand how elementary teachers experi…" at bounding box center [690, 493] width 319 height 37
click at [524, 556] on button "Verify" at bounding box center [558, 568] width 709 height 25
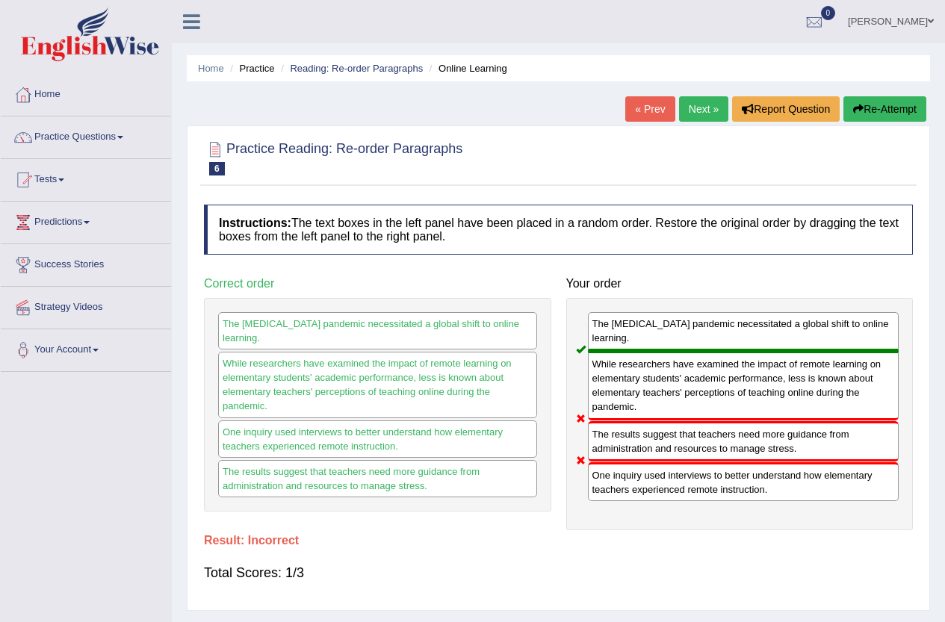
click at [888, 108] on button "Re-Attempt" at bounding box center [885, 108] width 83 height 25
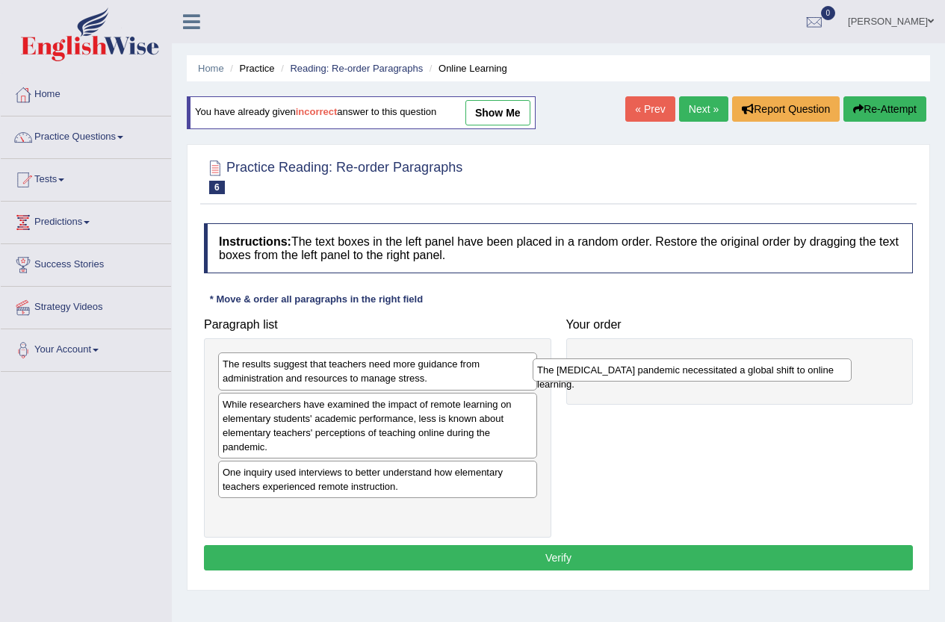
drag, startPoint x: 392, startPoint y: 363, endPoint x: 695, endPoint y: 370, distance: 302.7
click at [708, 369] on div "The [MEDICAL_DATA] pandemic necessitated a global shift to online learning." at bounding box center [692, 370] width 319 height 23
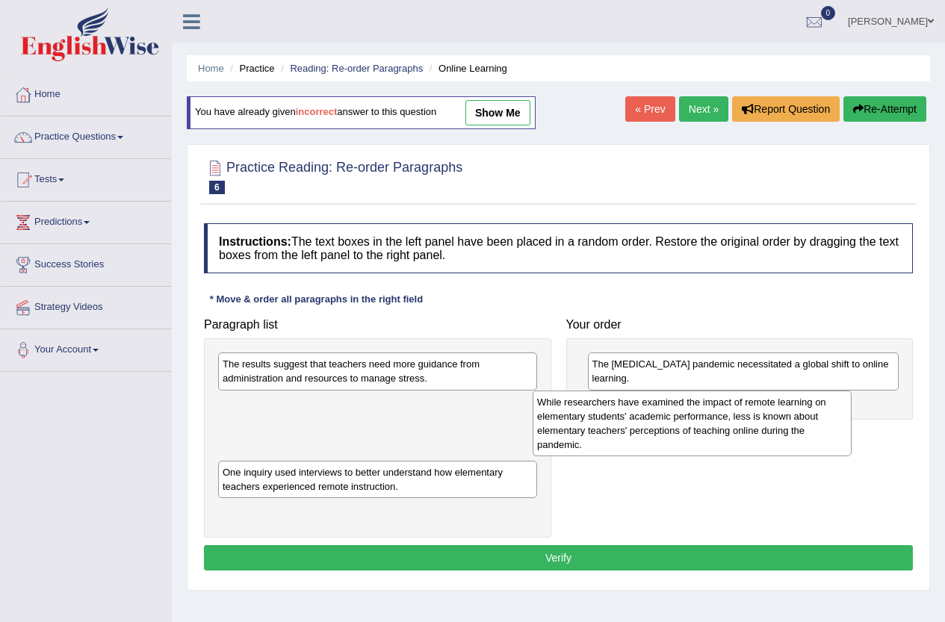
drag, startPoint x: 568, startPoint y: 441, endPoint x: 755, endPoint y: 413, distance: 189.6
click at [755, 413] on div "While researchers have examined the impact of remote learning on elementary stu…" at bounding box center [692, 424] width 319 height 66
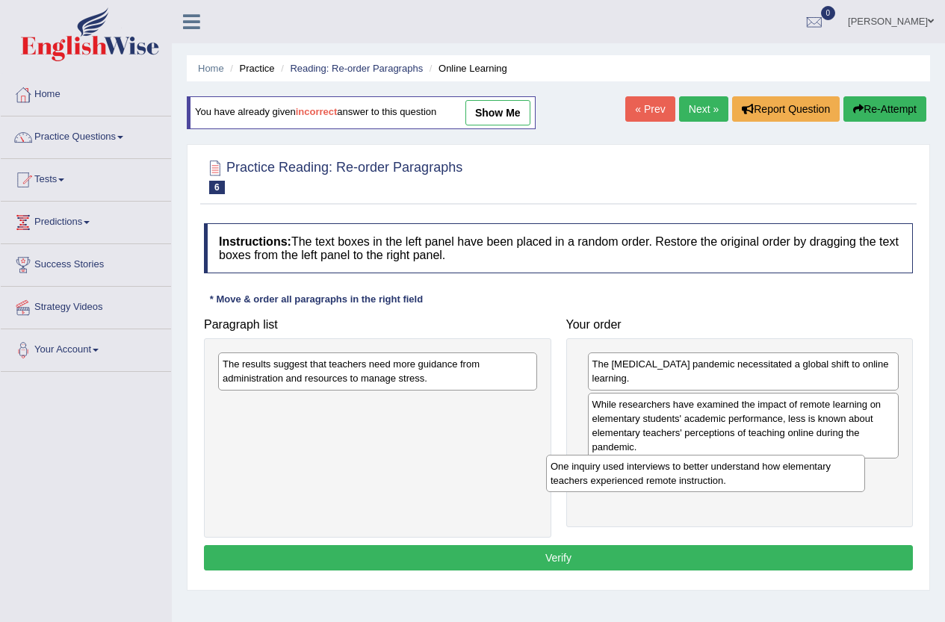
drag, startPoint x: 425, startPoint y: 415, endPoint x: 760, endPoint y: 471, distance: 339.4
click at [760, 471] on div "One inquiry used interviews to better understand how elementary teachers experi…" at bounding box center [705, 473] width 319 height 37
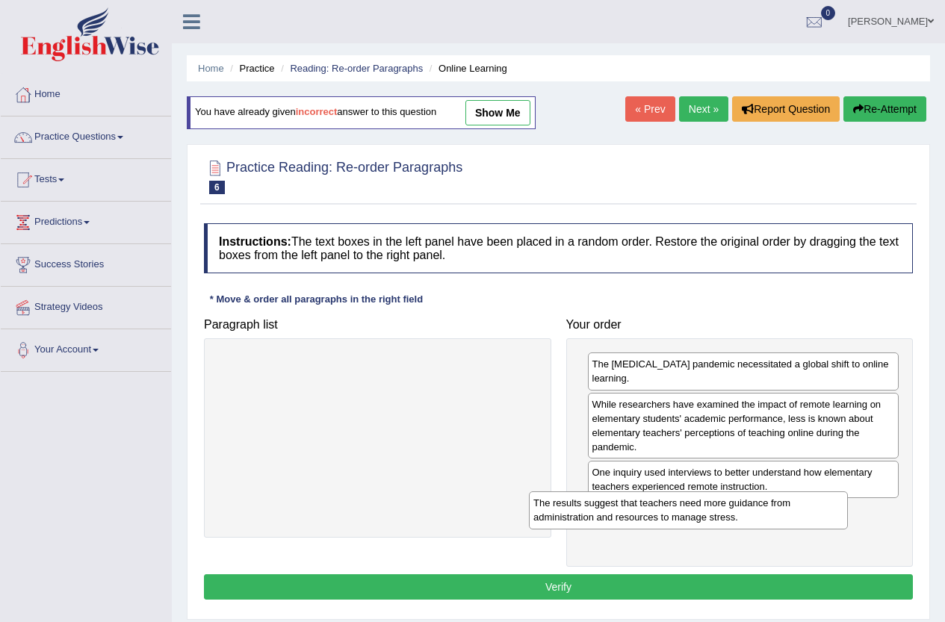
drag, startPoint x: 421, startPoint y: 366, endPoint x: 738, endPoint y: 501, distance: 344.2
click at [738, 501] on div "The results suggest that teachers need more guidance from administration and re…" at bounding box center [688, 510] width 319 height 37
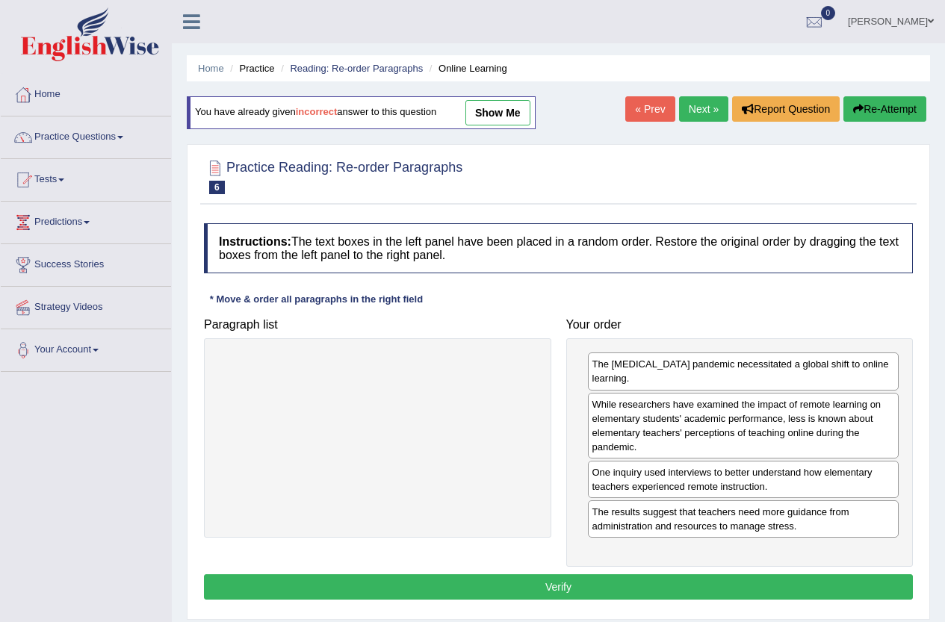
click at [625, 575] on button "Verify" at bounding box center [558, 587] width 709 height 25
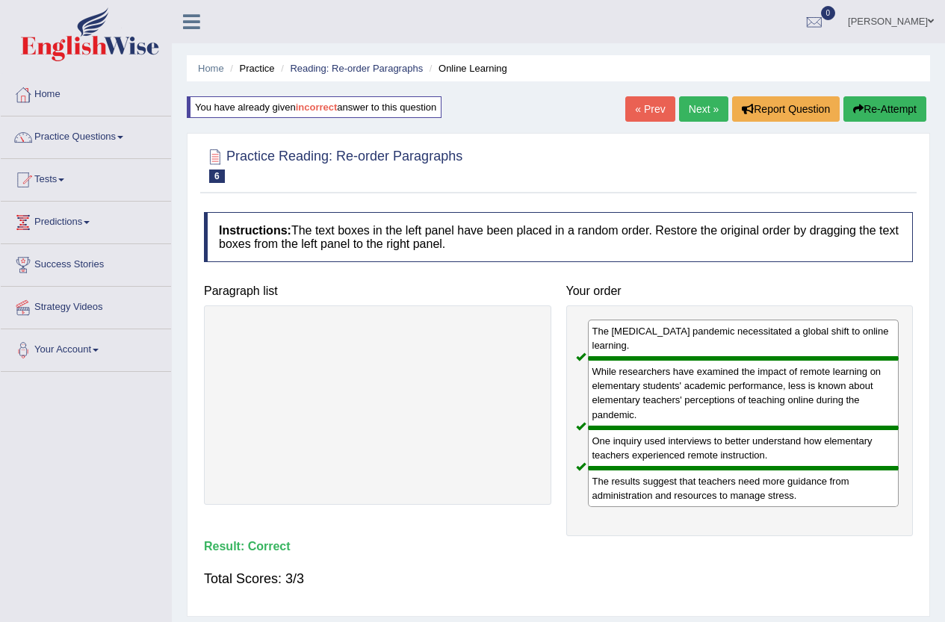
click at [694, 115] on link "Next »" at bounding box center [703, 108] width 49 height 25
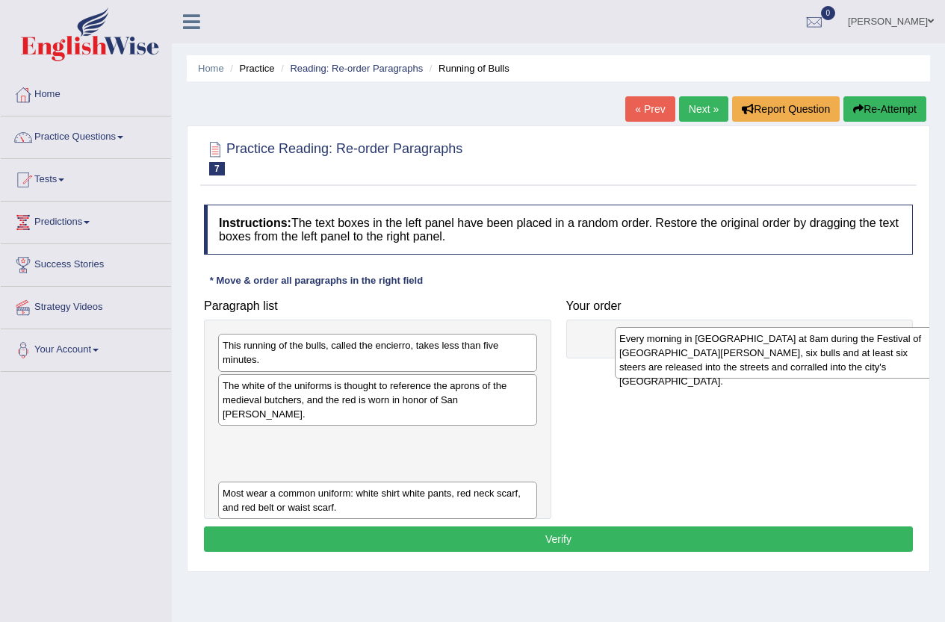
drag, startPoint x: 294, startPoint y: 454, endPoint x: 691, endPoint y: 367, distance: 406.2
click at [691, 367] on div "Every morning in [GEOGRAPHIC_DATA] at 8am during the Festival of [GEOGRAPHIC_DA…" at bounding box center [774, 353] width 319 height 52
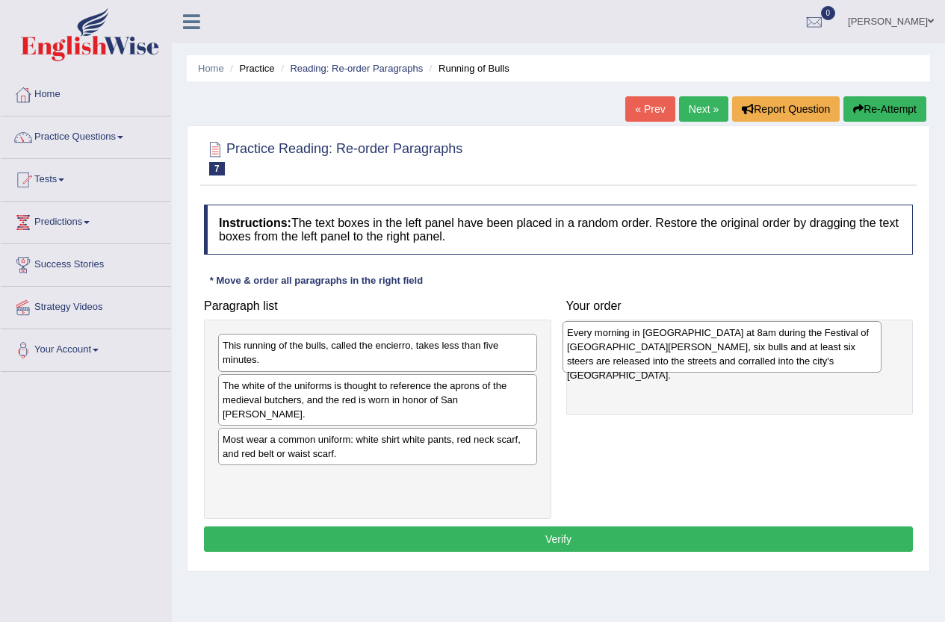
drag, startPoint x: 393, startPoint y: 427, endPoint x: 738, endPoint y: 335, distance: 356.7
click at [738, 335] on div "Every morning in [GEOGRAPHIC_DATA] at 8am during the Festival of [GEOGRAPHIC_DA…" at bounding box center [722, 347] width 319 height 52
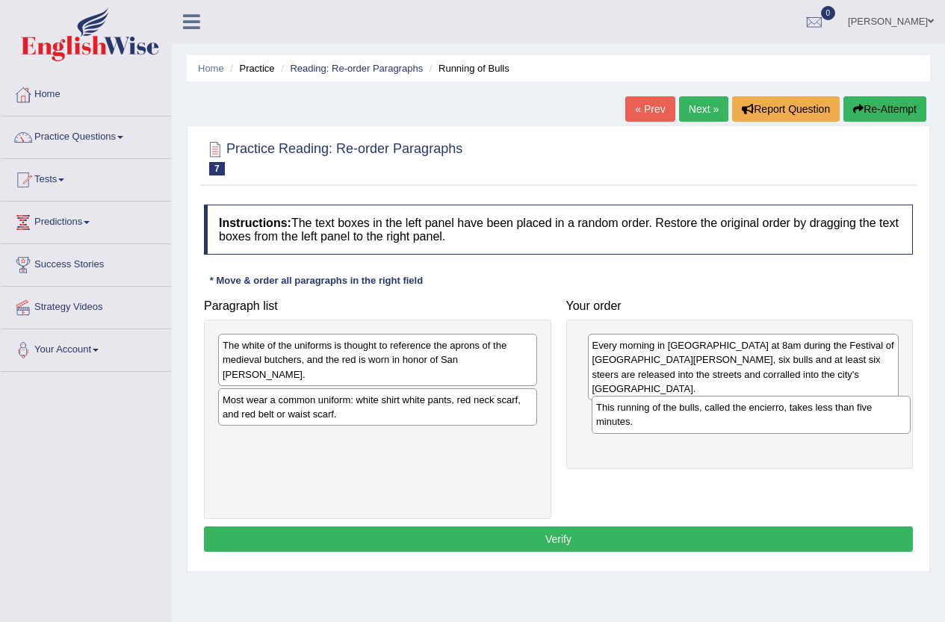
drag, startPoint x: 330, startPoint y: 357, endPoint x: 704, endPoint y: 419, distance: 378.7
click at [704, 419] on div "This running of the bulls, called the encierro, takes less than five minutes." at bounding box center [751, 414] width 319 height 37
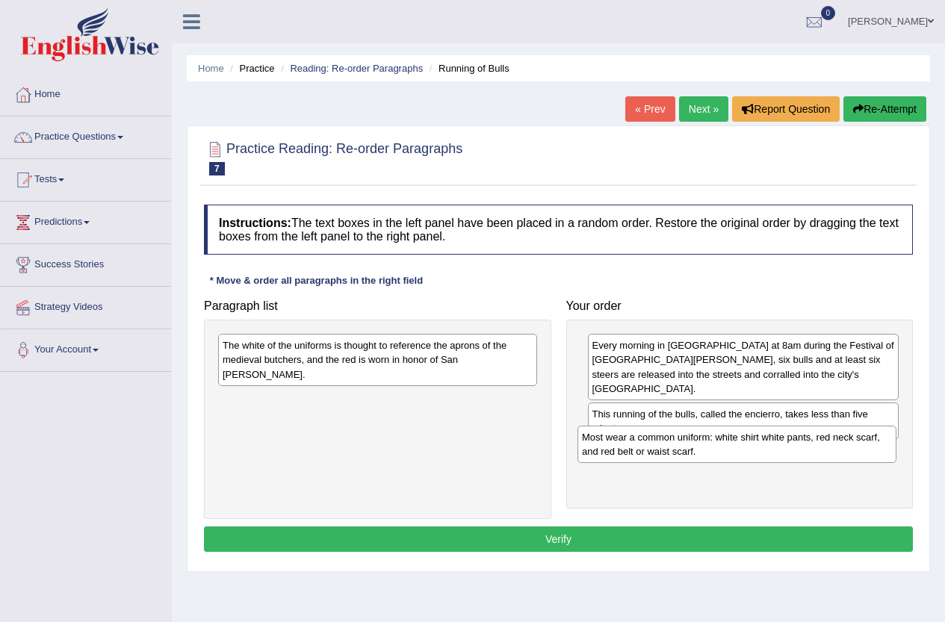
drag, startPoint x: 313, startPoint y: 392, endPoint x: 674, endPoint y: 444, distance: 364.6
click at [674, 444] on div "Most wear a common uniform: white shirt white pants, red neck scarf, and red be…" at bounding box center [737, 444] width 319 height 37
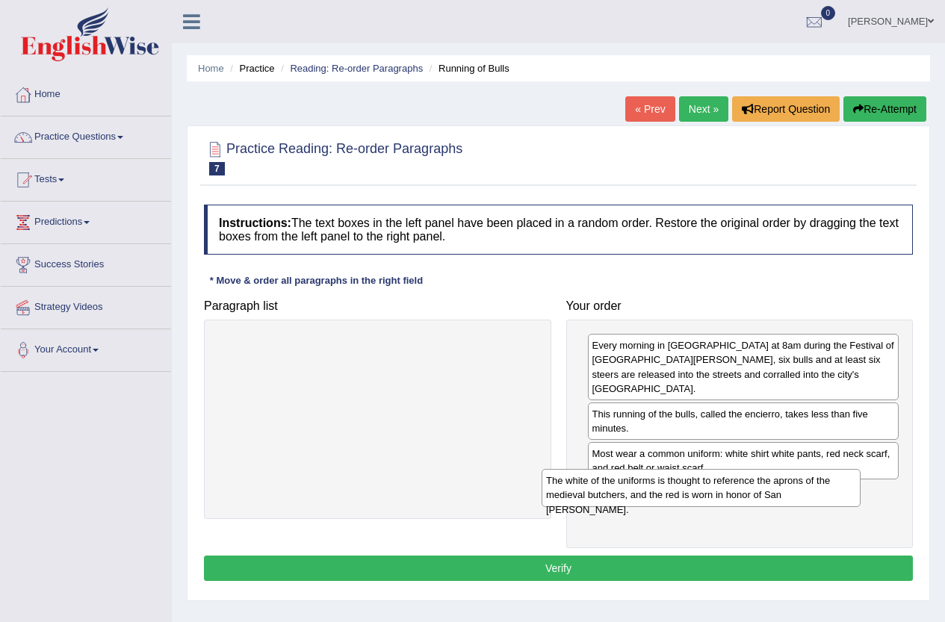
drag, startPoint x: 332, startPoint y: 353, endPoint x: 657, endPoint y: 488, distance: 352.1
click at [657, 488] on div "The white of the uniforms is thought to reference the aprons of the medieval bu…" at bounding box center [701, 487] width 319 height 37
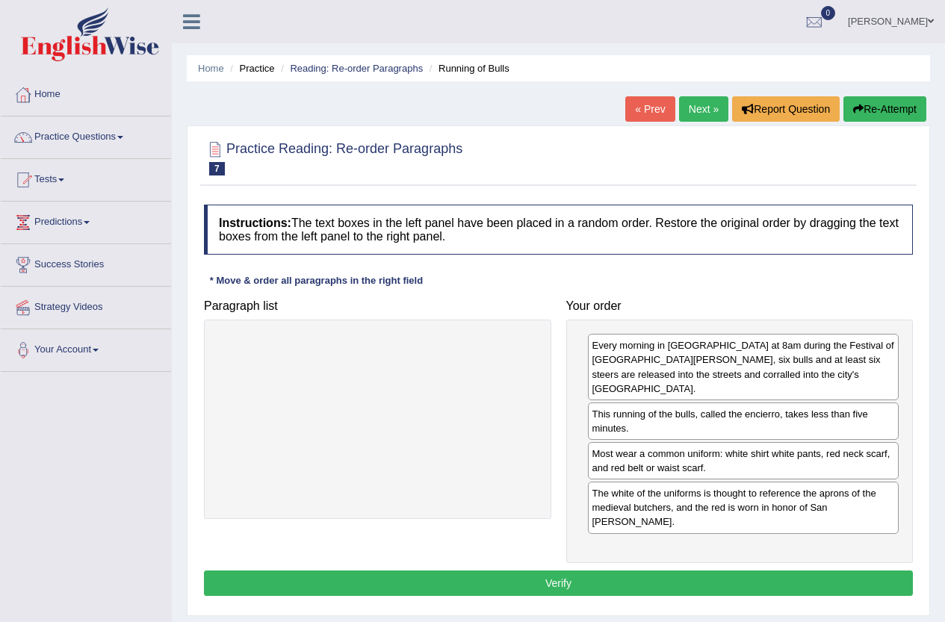
click at [558, 571] on button "Verify" at bounding box center [558, 583] width 709 height 25
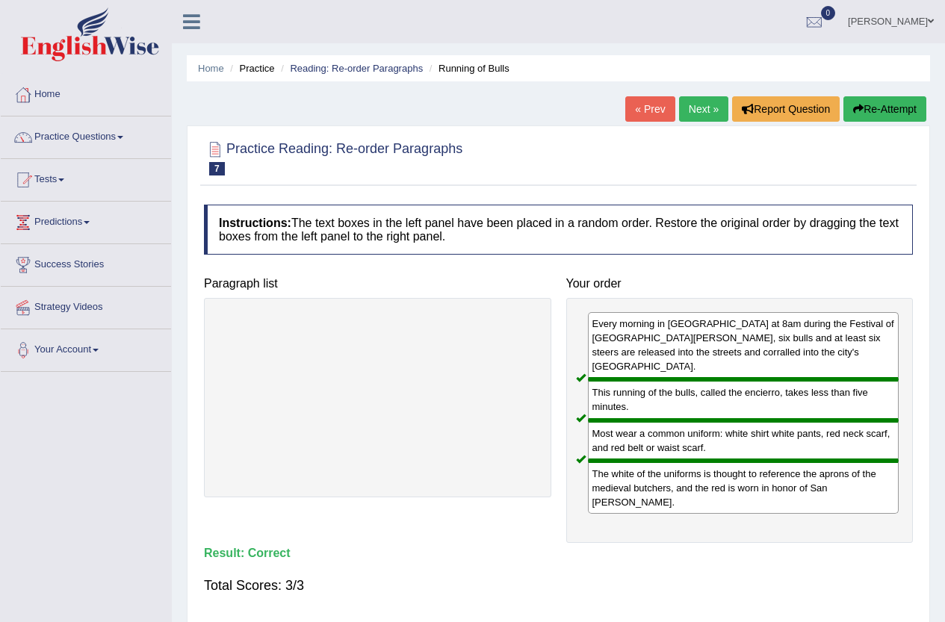
click at [687, 112] on link "Next »" at bounding box center [703, 108] width 49 height 25
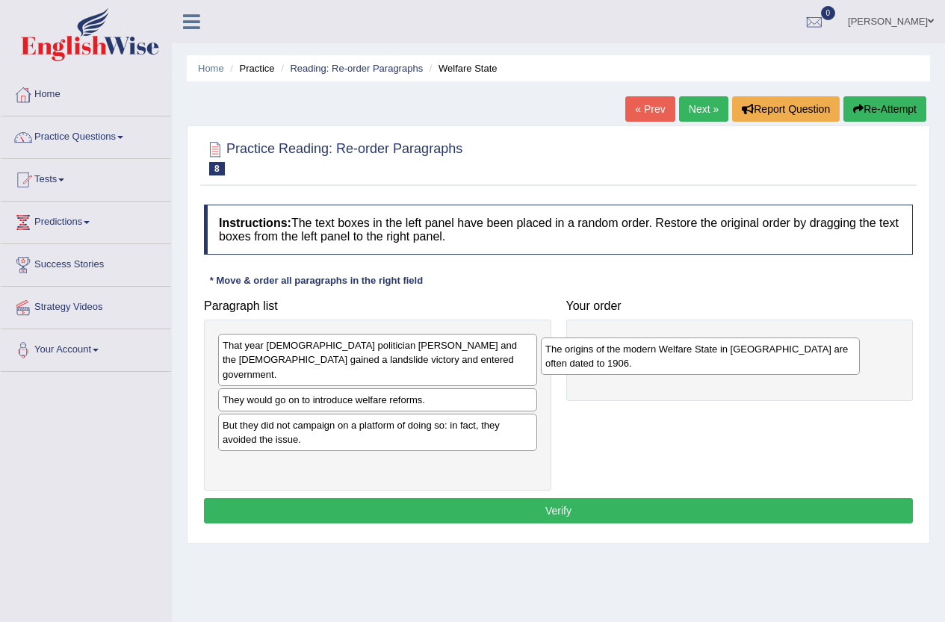
drag, startPoint x: 432, startPoint y: 399, endPoint x: 755, endPoint y: 362, distance: 324.9
click at [755, 362] on div "The origins of the modern Welfare State in [GEOGRAPHIC_DATA] are often dated to…" at bounding box center [700, 356] width 319 height 37
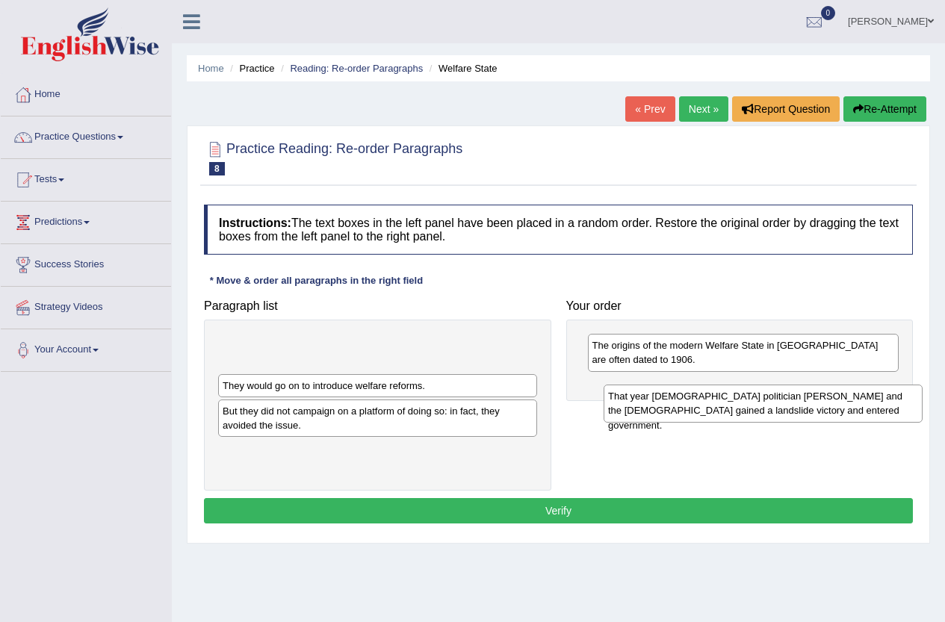
drag, startPoint x: 437, startPoint y: 350, endPoint x: 805, endPoint y: 393, distance: 370.1
click at [806, 396] on div "That year [DEMOGRAPHIC_DATA] politician [PERSON_NAME] and the [DEMOGRAPHIC_DATA…" at bounding box center [763, 403] width 319 height 37
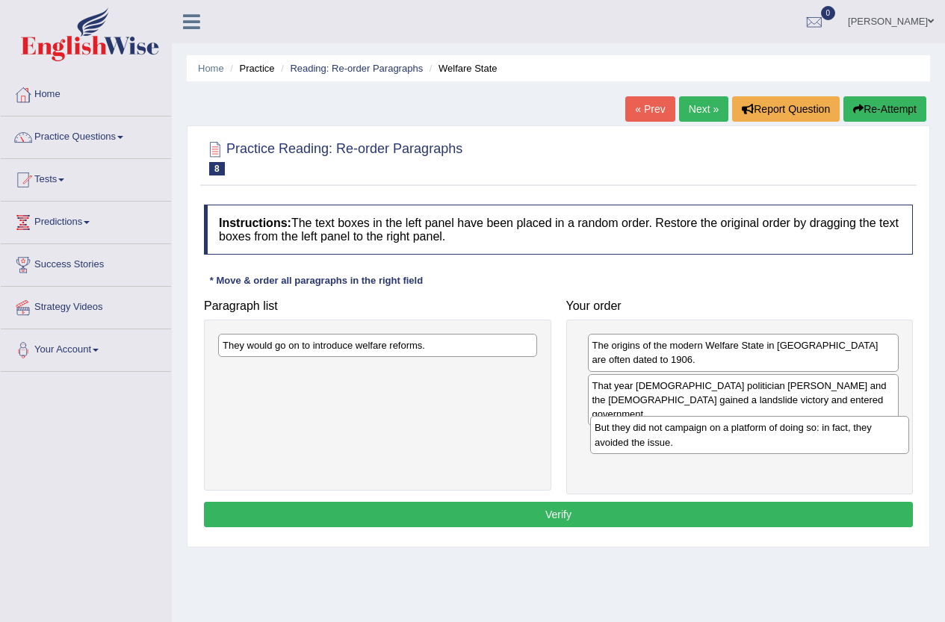
drag, startPoint x: 308, startPoint y: 380, endPoint x: 649, endPoint y: 420, distance: 343.0
click at [680, 436] on div "But they did not campaign on a platform of doing so: in fact, they avoided the …" at bounding box center [749, 434] width 319 height 37
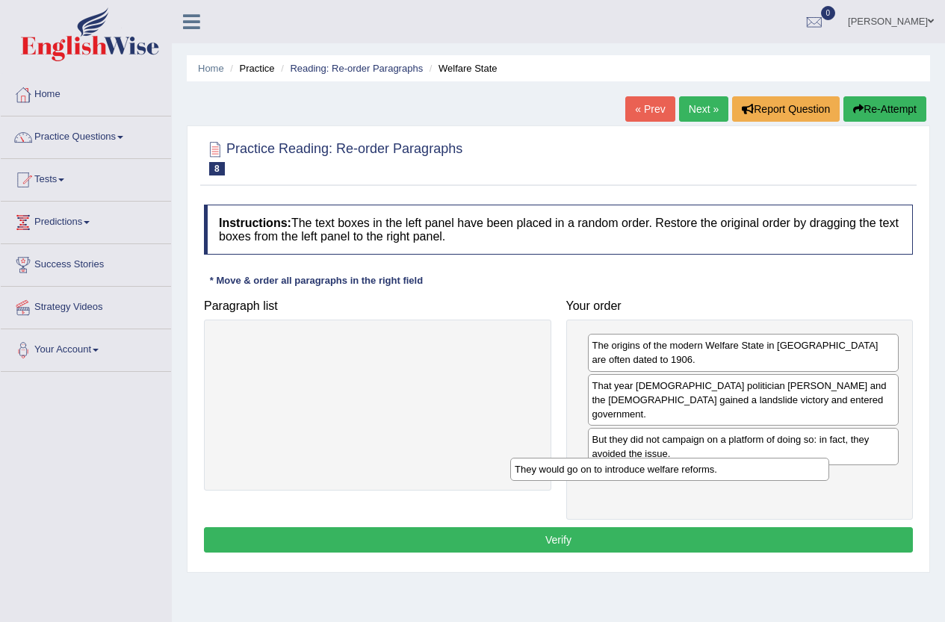
drag, startPoint x: 361, startPoint y: 351, endPoint x: 653, endPoint y: 475, distance: 317.4
click at [653, 475] on div "They would go on to introduce welfare reforms." at bounding box center [669, 469] width 319 height 23
drag, startPoint x: 578, startPoint y: 526, endPoint x: 565, endPoint y: 524, distance: 13.6
click at [578, 528] on button "Verify" at bounding box center [558, 540] width 709 height 25
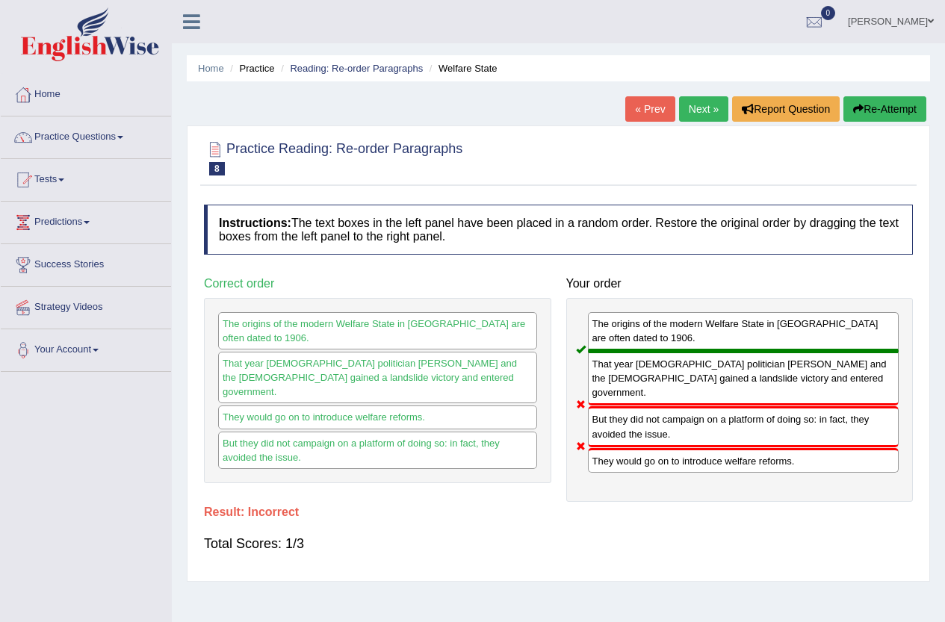
click at [892, 114] on button "Re-Attempt" at bounding box center [885, 108] width 83 height 25
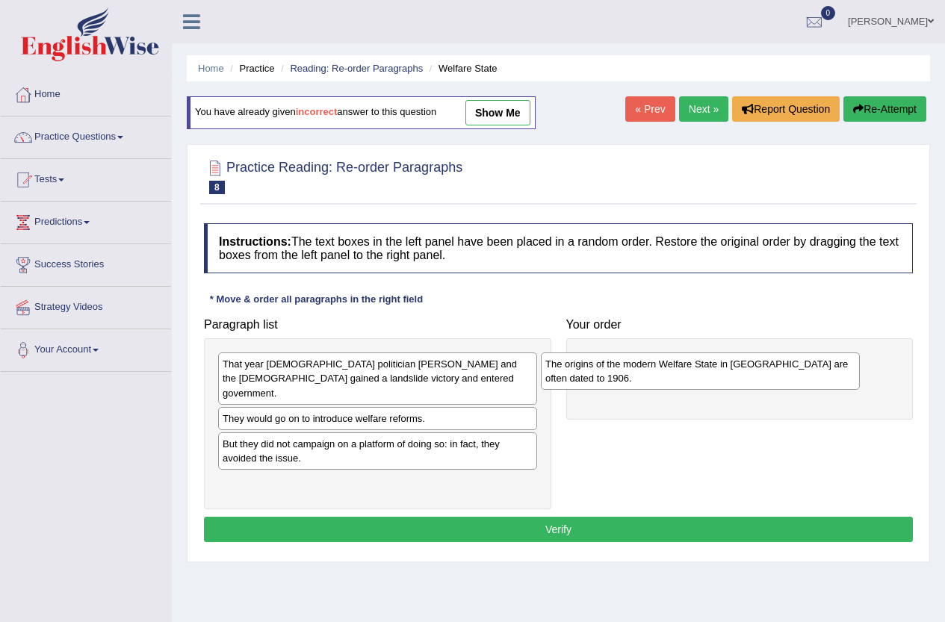
drag, startPoint x: 285, startPoint y: 413, endPoint x: 520, endPoint y: 374, distance: 238.0
click at [608, 372] on div "The origins of the modern Welfare State in [GEOGRAPHIC_DATA] are often dated to…" at bounding box center [700, 371] width 319 height 37
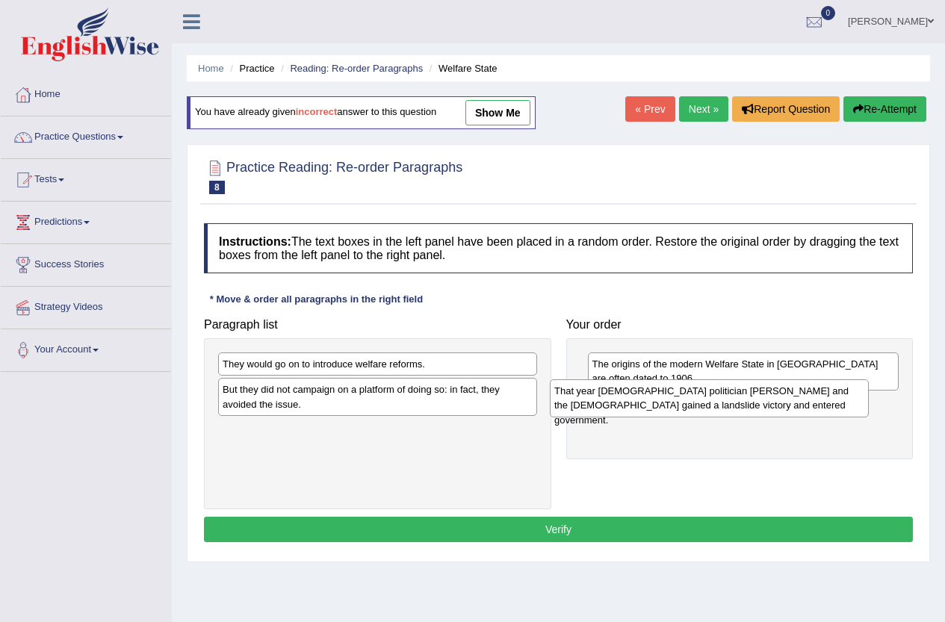
drag, startPoint x: 360, startPoint y: 370, endPoint x: 633, endPoint y: 401, distance: 274.6
click at [693, 397] on div "That year [DEMOGRAPHIC_DATA] politician [PERSON_NAME] and the [DEMOGRAPHIC_DATA…" at bounding box center [709, 398] width 319 height 37
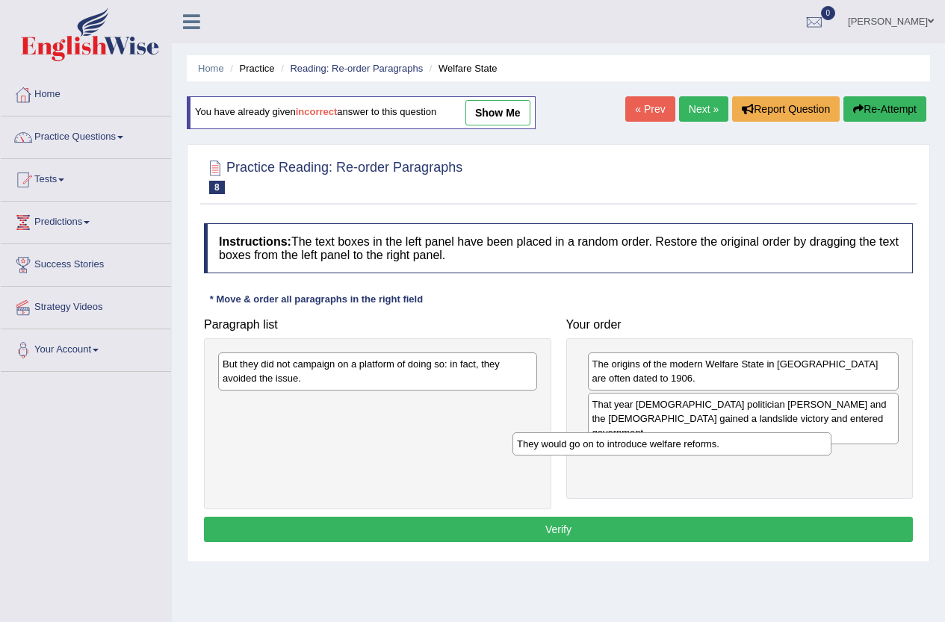
drag, startPoint x: 393, startPoint y: 369, endPoint x: 687, endPoint y: 449, distance: 305.1
click at [687, 449] on div "They would go on to introduce welfare reforms." at bounding box center [672, 444] width 319 height 23
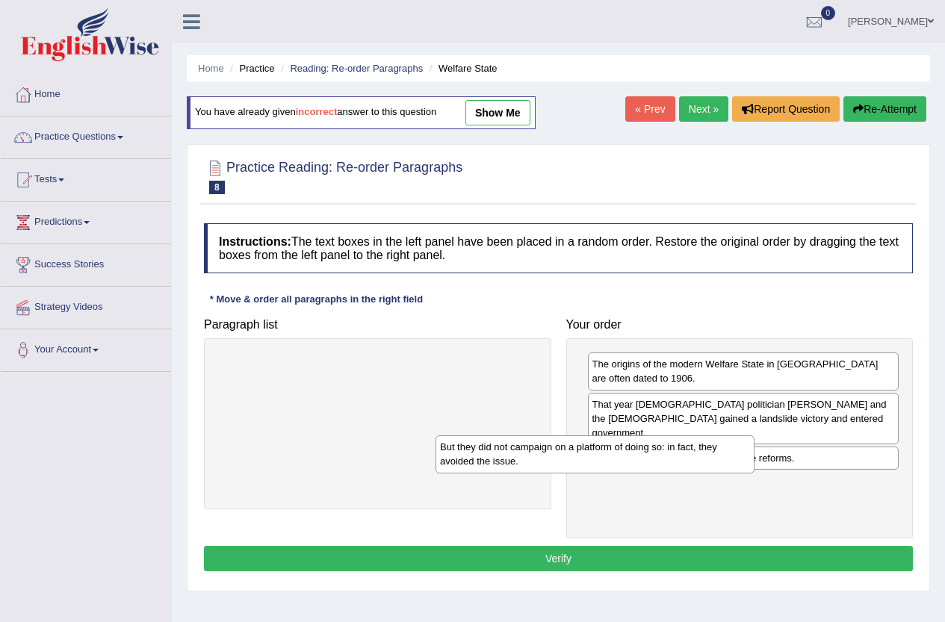
drag, startPoint x: 467, startPoint y: 374, endPoint x: 762, endPoint y: 468, distance: 309.8
click at [755, 468] on div "But they did not campaign on a platform of doing so: in fact, they avoided the …" at bounding box center [595, 454] width 319 height 37
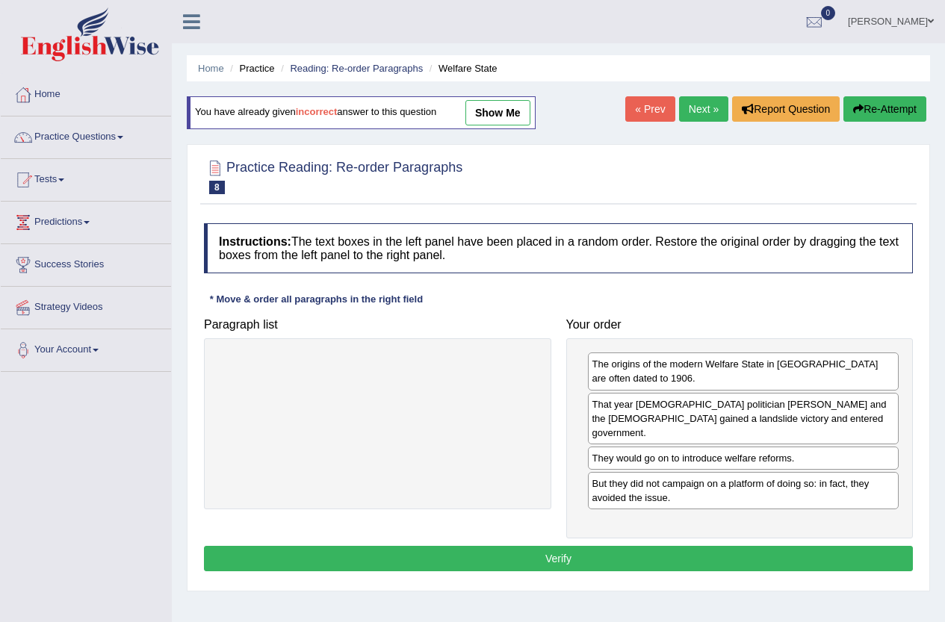
click at [611, 546] on button "Verify" at bounding box center [558, 558] width 709 height 25
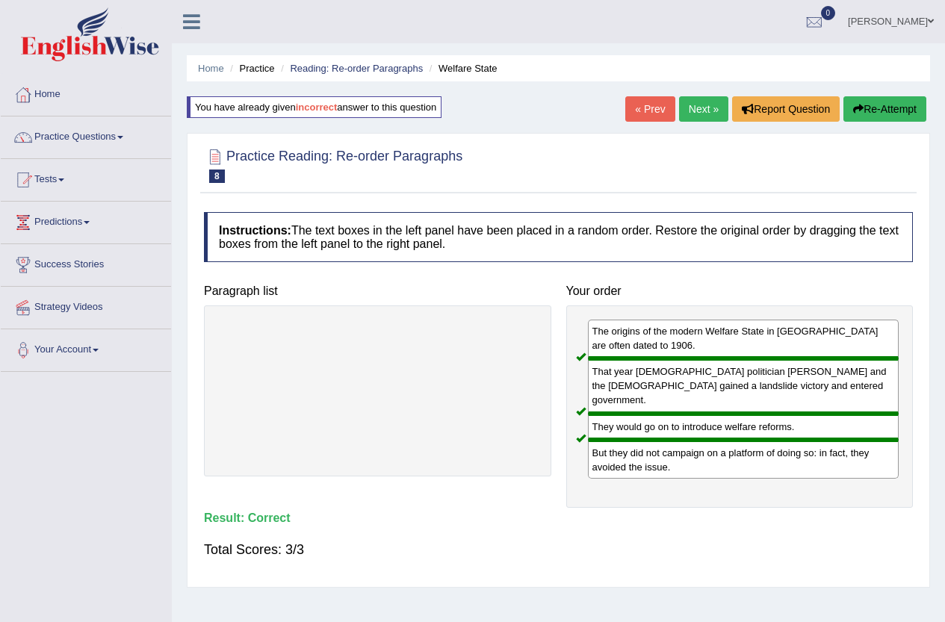
click at [686, 113] on link "Next »" at bounding box center [703, 108] width 49 height 25
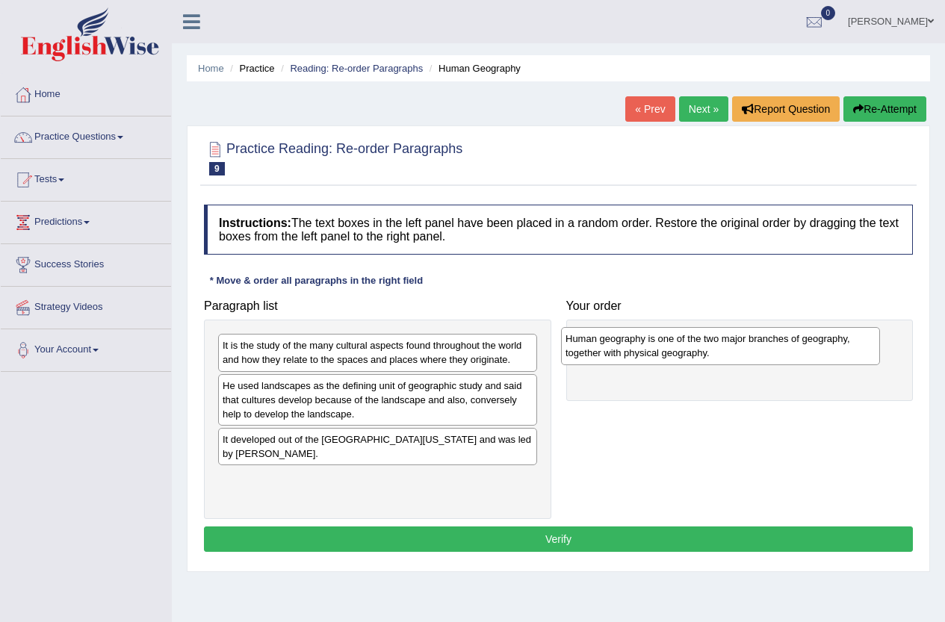
drag, startPoint x: 329, startPoint y: 351, endPoint x: 672, endPoint y: 344, distance: 343.1
click at [672, 344] on div "Human geography is one of the two major branches of geography, together with ph…" at bounding box center [720, 345] width 319 height 37
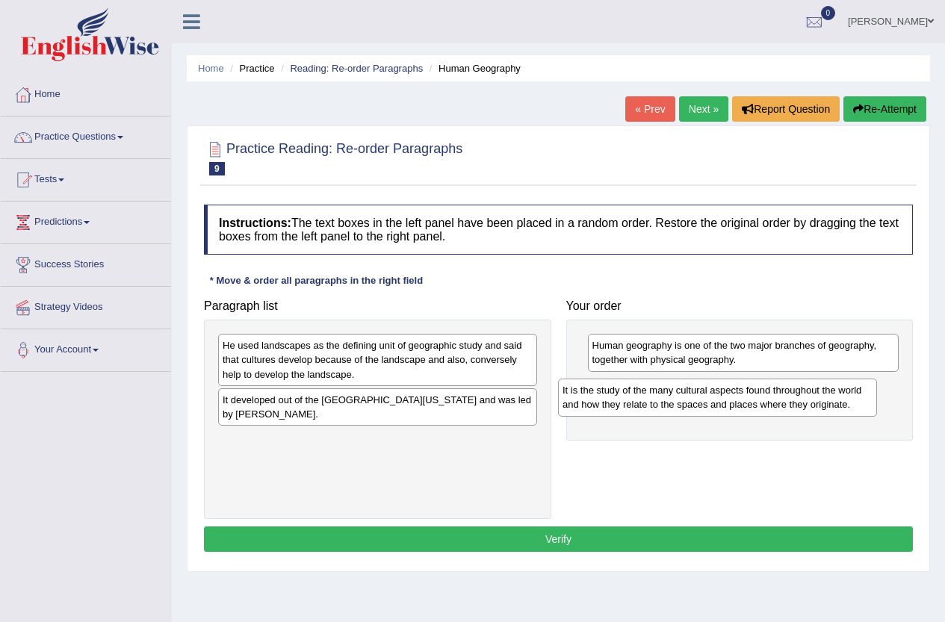
drag, startPoint x: 377, startPoint y: 372, endPoint x: 697, endPoint y: 403, distance: 322.0
click at [697, 403] on div "It is the study of the many cultural aspects found throughout the world and how…" at bounding box center [717, 397] width 319 height 37
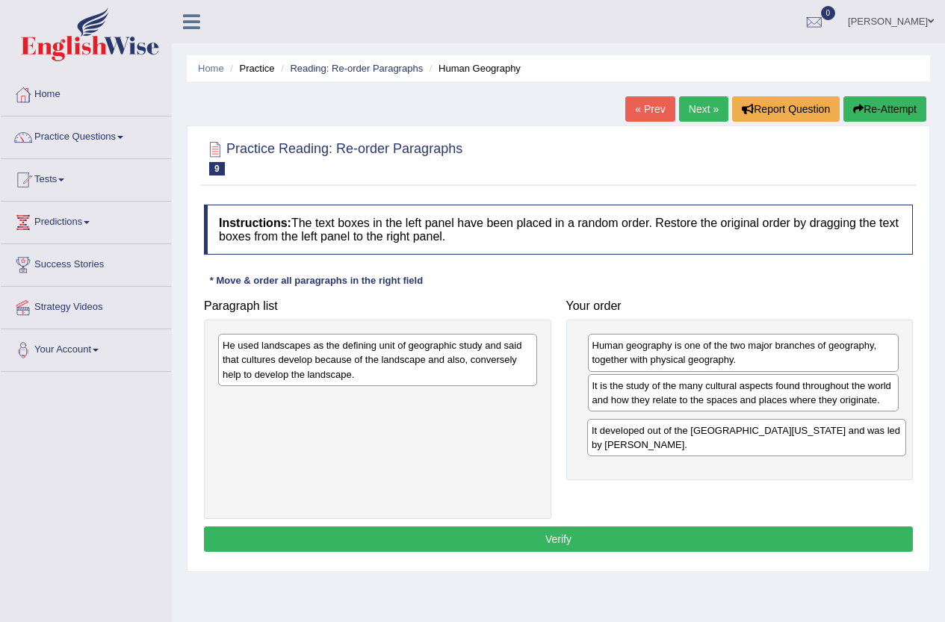
drag, startPoint x: 404, startPoint y: 433, endPoint x: 701, endPoint y: 444, distance: 297.6
click at [701, 444] on div "It developed out of the University of California, Berkeley and was led by Profe…" at bounding box center [746, 437] width 319 height 37
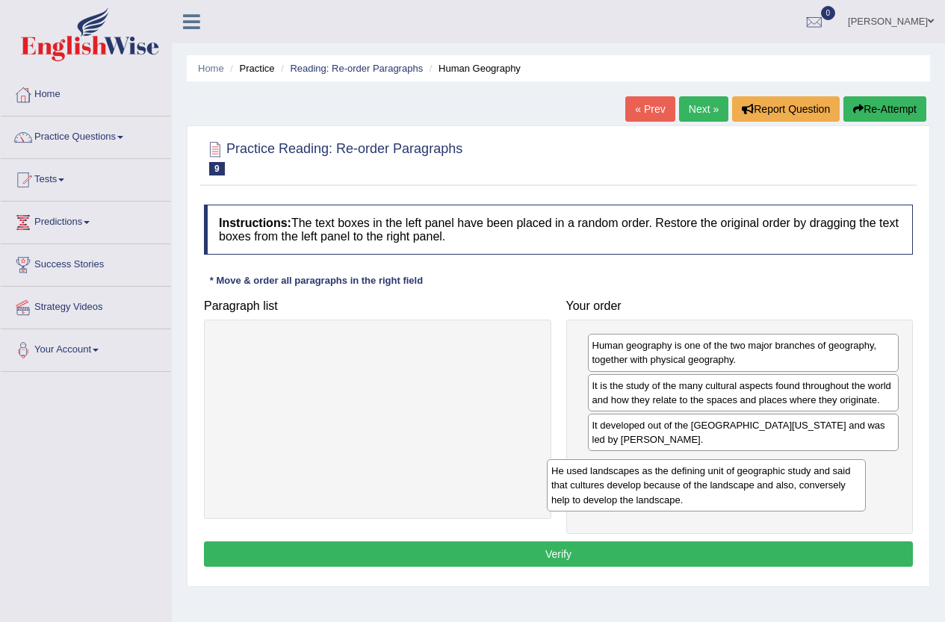
drag, startPoint x: 375, startPoint y: 371, endPoint x: 703, endPoint y: 497, distance: 351.3
click at [703, 497] on div "He used landscapes as the defining unit of geographic study and said that cultu…" at bounding box center [706, 486] width 319 height 52
click at [596, 552] on button "Verify" at bounding box center [558, 554] width 709 height 25
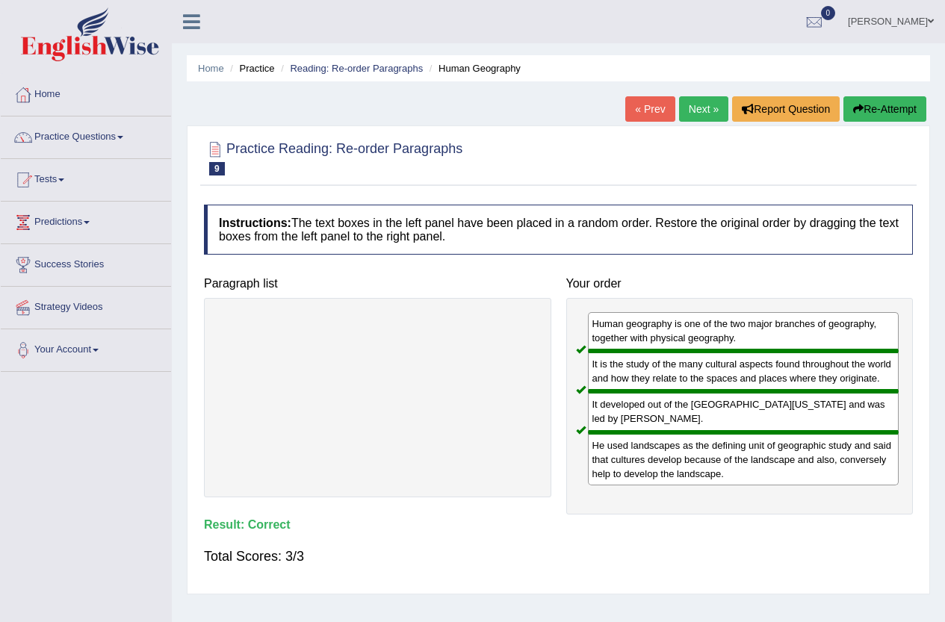
click at [688, 112] on link "Next »" at bounding box center [703, 108] width 49 height 25
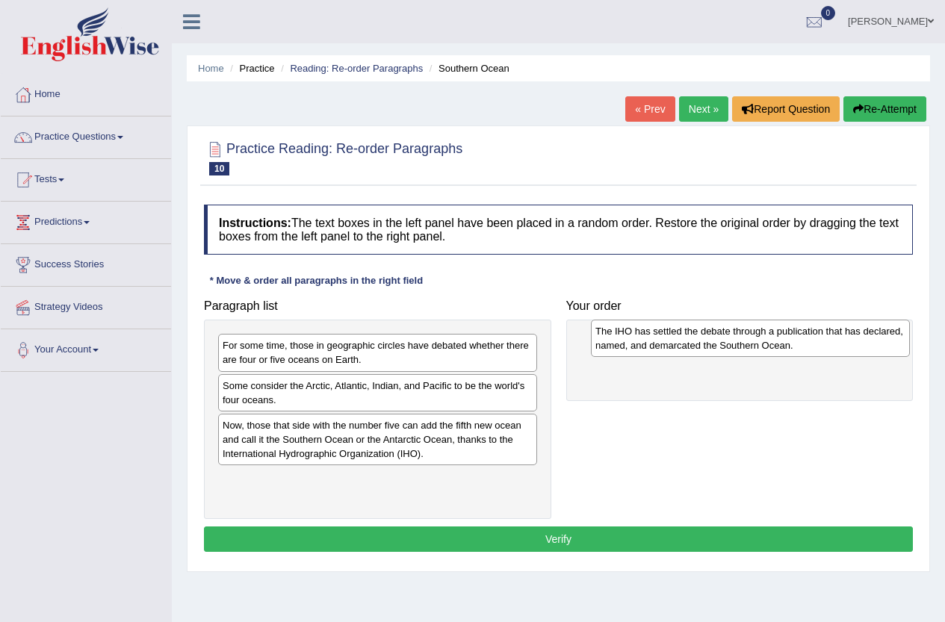
drag, startPoint x: 300, startPoint y: 406, endPoint x: 673, endPoint y: 351, distance: 376.9
click at [673, 351] on div "The IHO has settled the debate through a publication that has declared, named, …" at bounding box center [750, 338] width 319 height 37
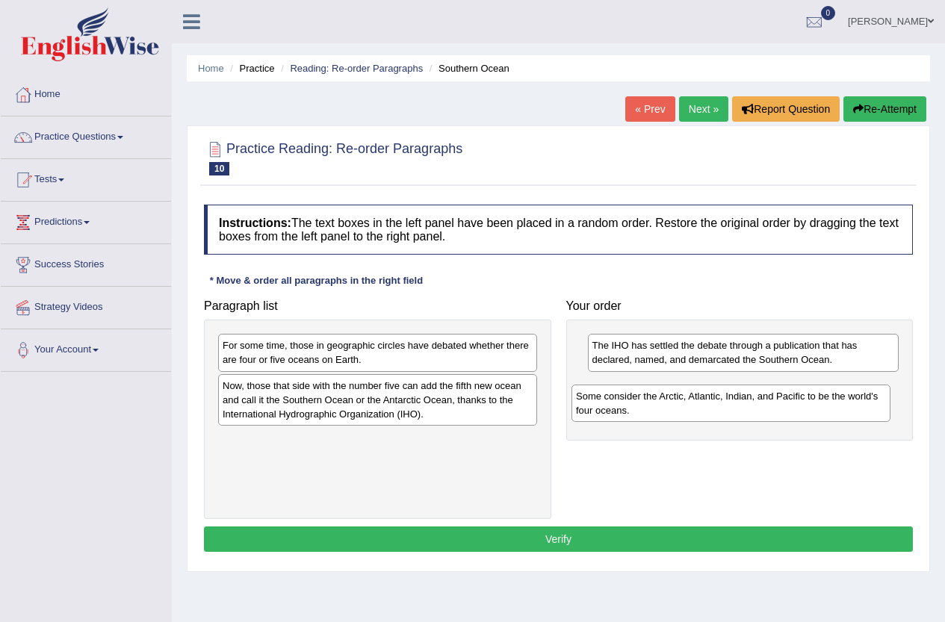
drag, startPoint x: 368, startPoint y: 394, endPoint x: 722, endPoint y: 404, distance: 353.6
click at [722, 404] on div "Some consider the Arctic, Atlantic, Indian, and Pacific to be the world's four …" at bounding box center [731, 403] width 319 height 37
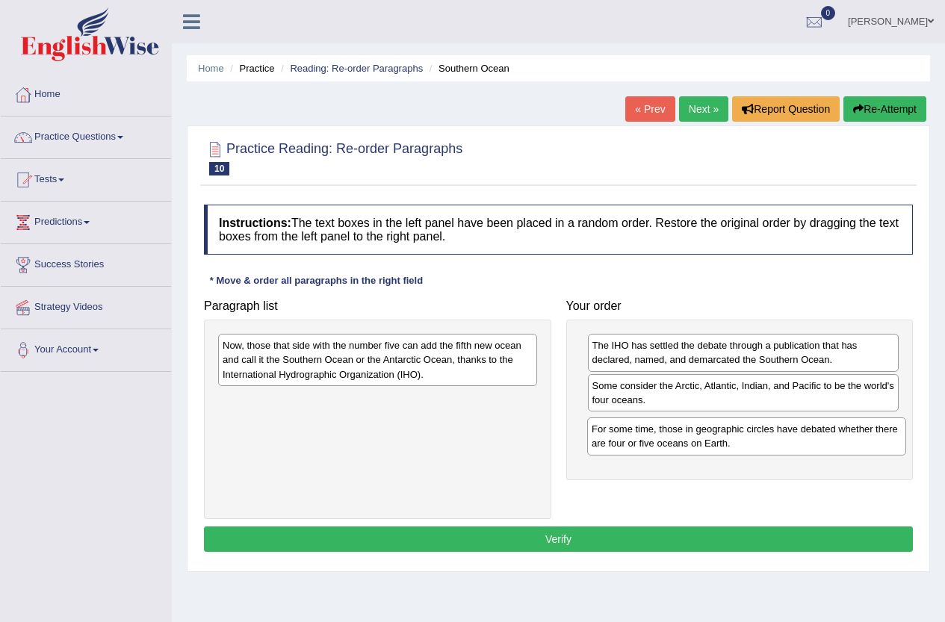
drag, startPoint x: 383, startPoint y: 356, endPoint x: 728, endPoint y: 430, distance: 352.5
click at [753, 439] on div "For some time, those in geographic circles have debated whether there are four …" at bounding box center [746, 436] width 319 height 37
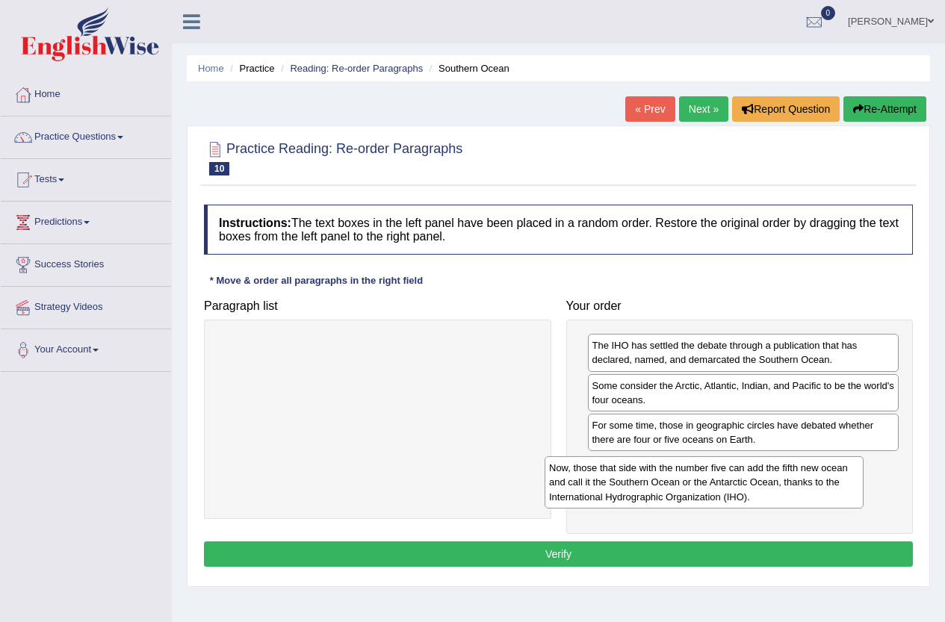
drag, startPoint x: 439, startPoint y: 365, endPoint x: 765, endPoint y: 488, distance: 348.8
click at [765, 488] on div "Now, those that side with the number five can add the fifth new ocean and call …" at bounding box center [704, 483] width 319 height 52
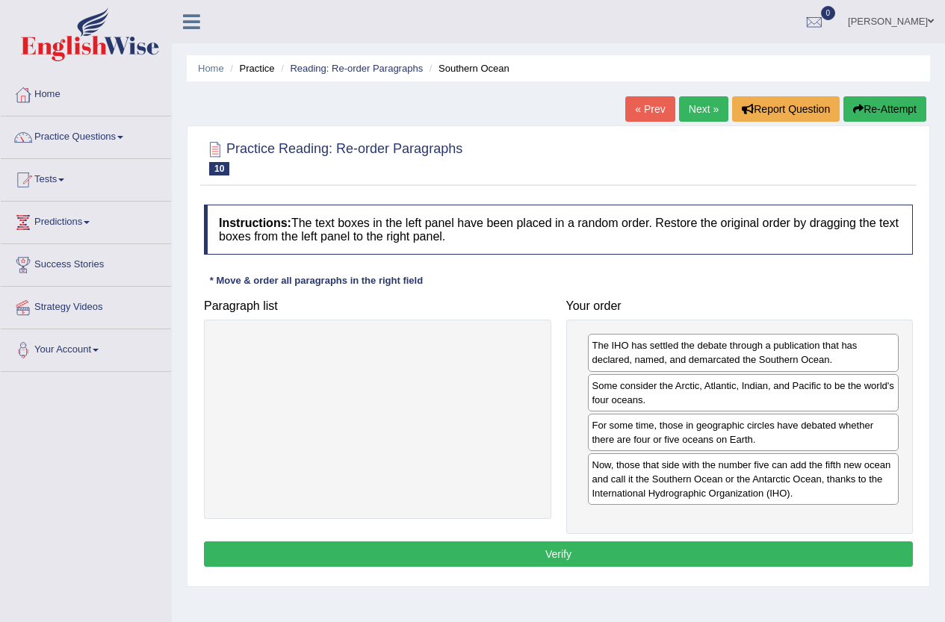
click at [642, 543] on button "Verify" at bounding box center [558, 554] width 709 height 25
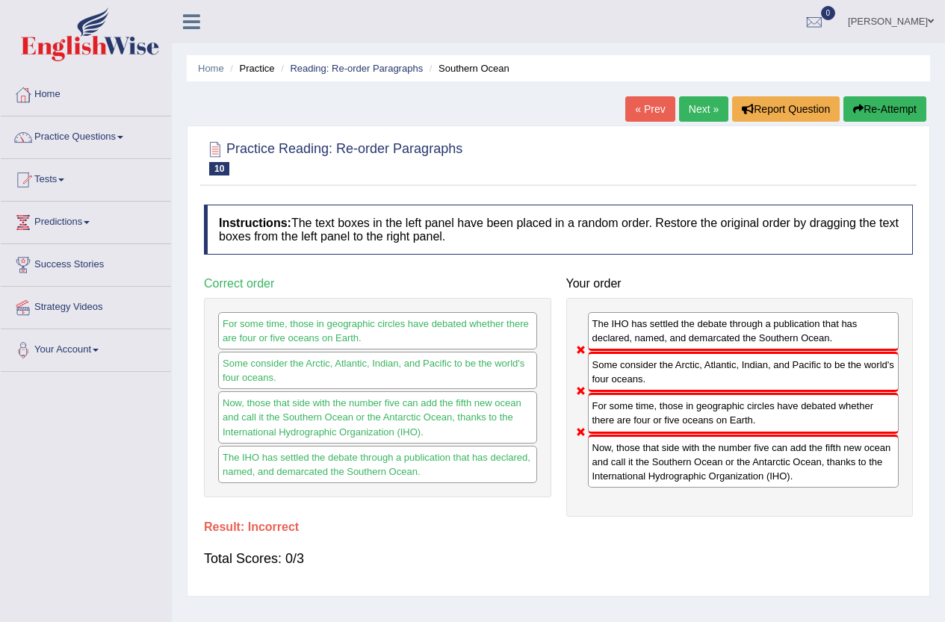
click at [858, 116] on button "Re-Attempt" at bounding box center [885, 108] width 83 height 25
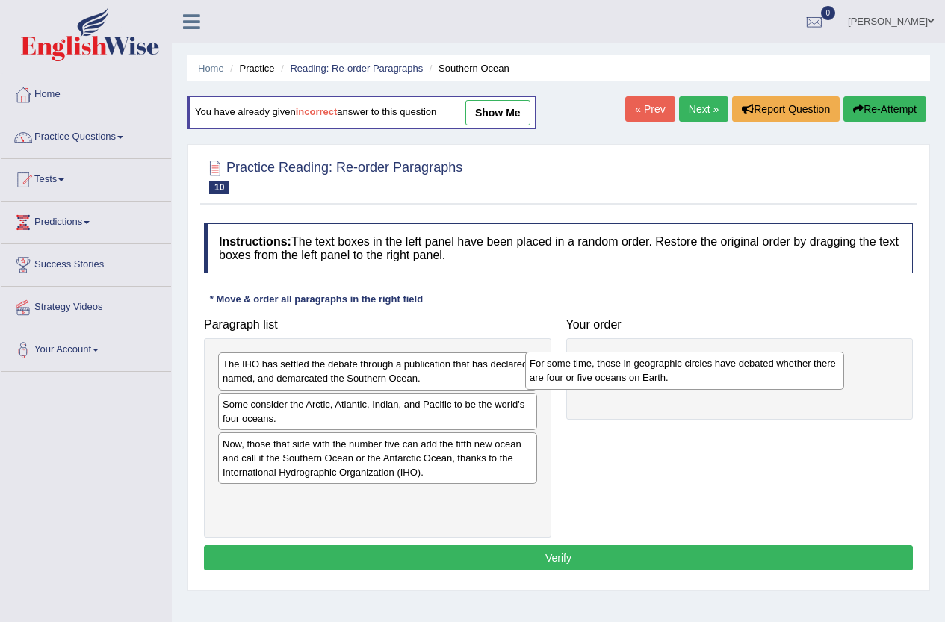
drag, startPoint x: 352, startPoint y: 378, endPoint x: 657, endPoint y: 374, distance: 304.9
click at [657, 374] on div "For some time, those in geographic circles have debated whether there are four …" at bounding box center [684, 370] width 319 height 37
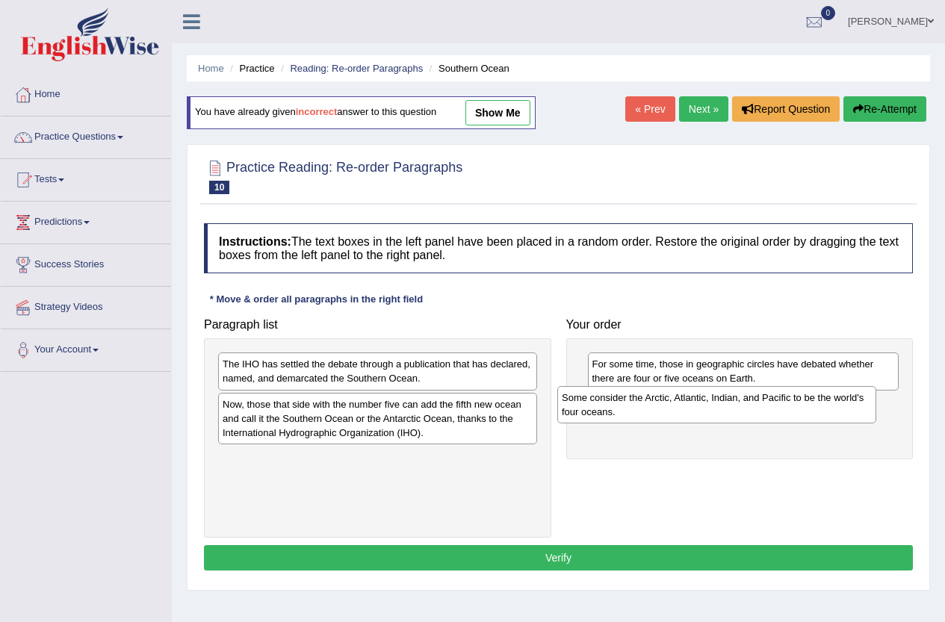
drag, startPoint x: 368, startPoint y: 418, endPoint x: 710, endPoint y: 411, distance: 342.3
click at [710, 411] on div "Some consider the Arctic, Atlantic, Indian, and Pacific to be the world's four …" at bounding box center [716, 404] width 319 height 37
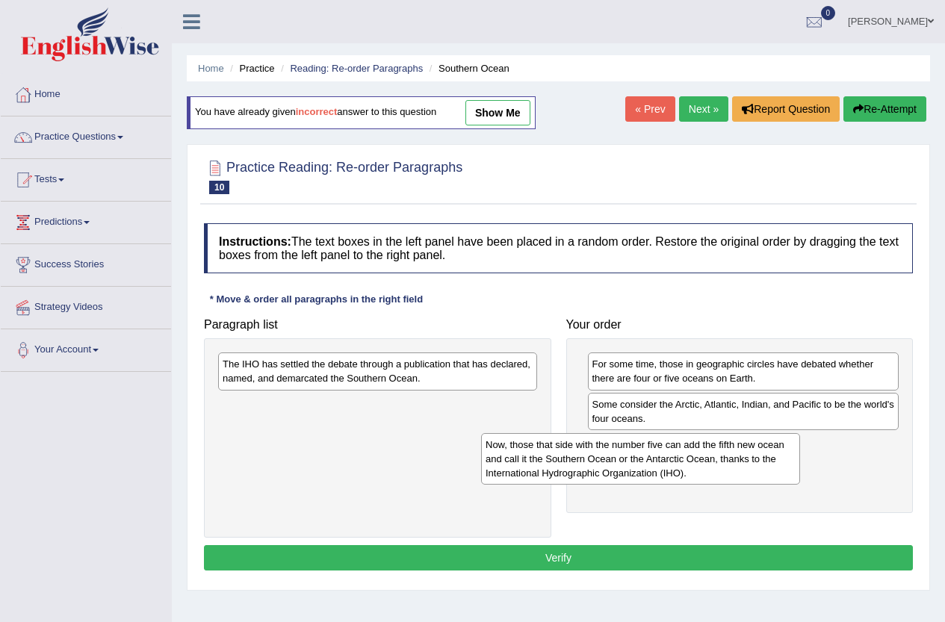
drag, startPoint x: 675, startPoint y: 457, endPoint x: 777, endPoint y: 454, distance: 102.4
click at [777, 454] on div "Now, those that side with the number five can add the fifth new ocean and call …" at bounding box center [640, 459] width 319 height 52
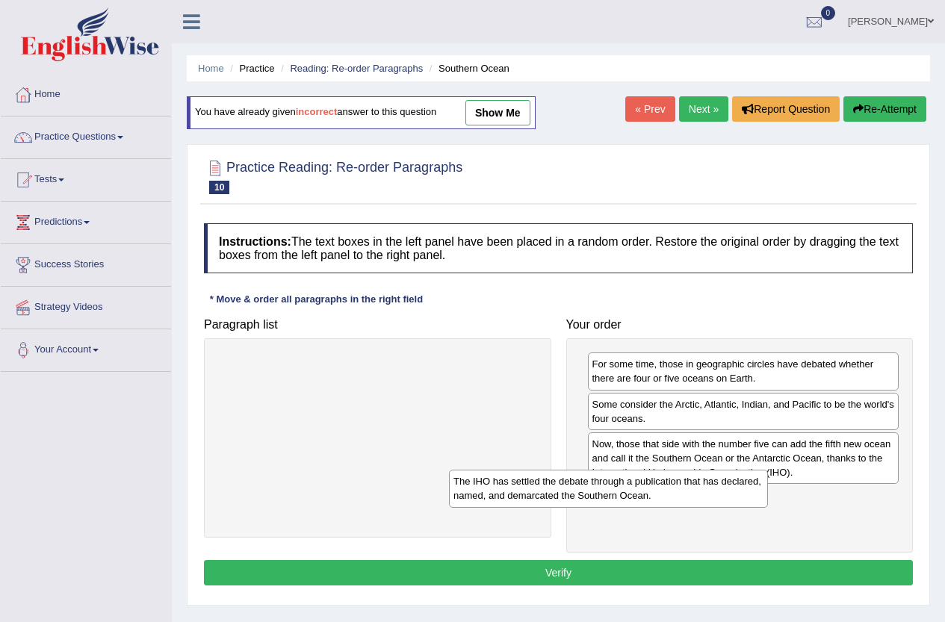
drag, startPoint x: 392, startPoint y: 372, endPoint x: 699, endPoint y: 503, distance: 334.5
click at [699, 503] on div "The IHO has settled the debate through a publication that has declared, named, …" at bounding box center [608, 488] width 319 height 37
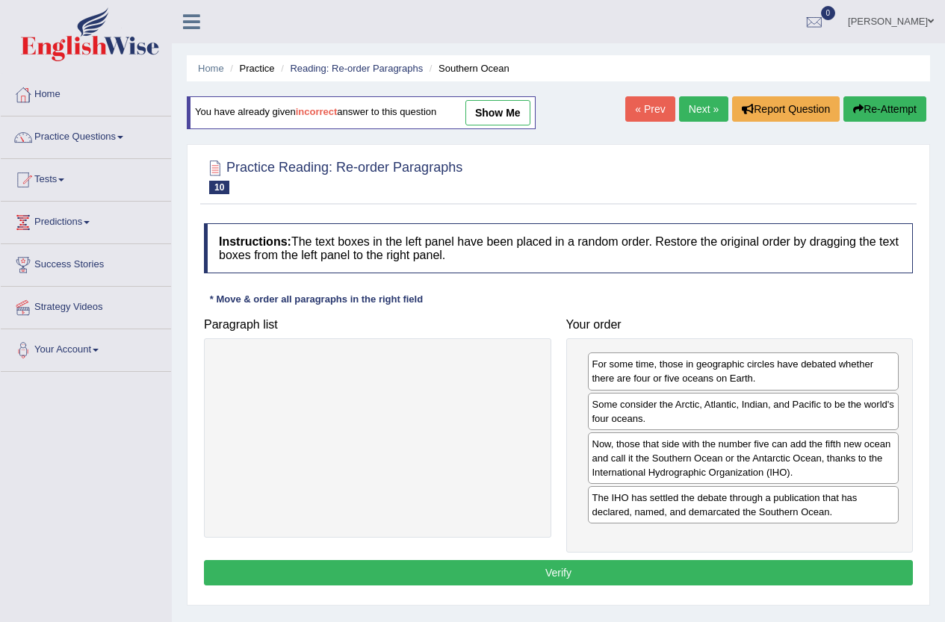
click at [587, 567] on button "Verify" at bounding box center [558, 572] width 709 height 25
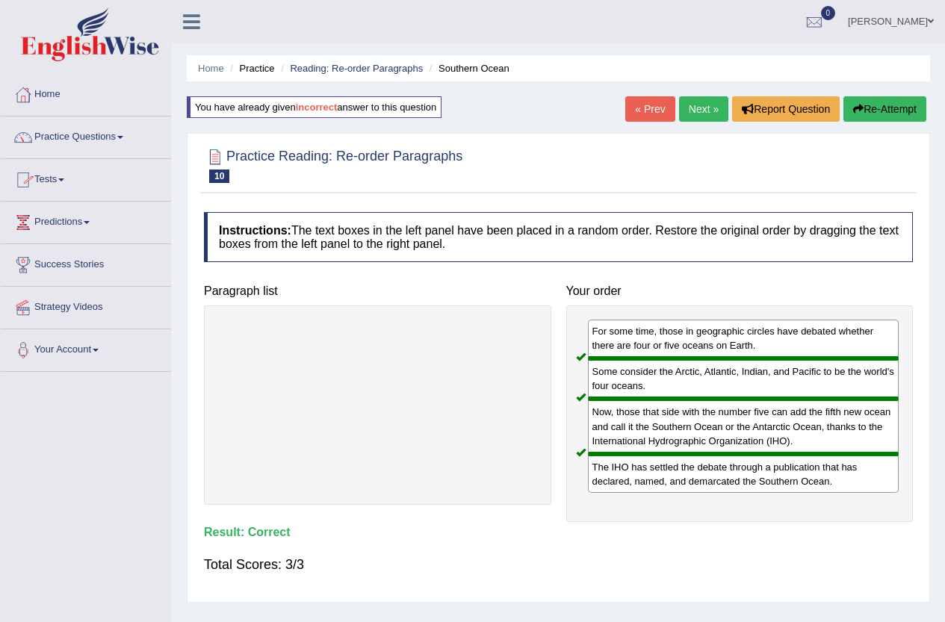
click at [76, 127] on link "Practice Questions" at bounding box center [86, 135] width 170 height 37
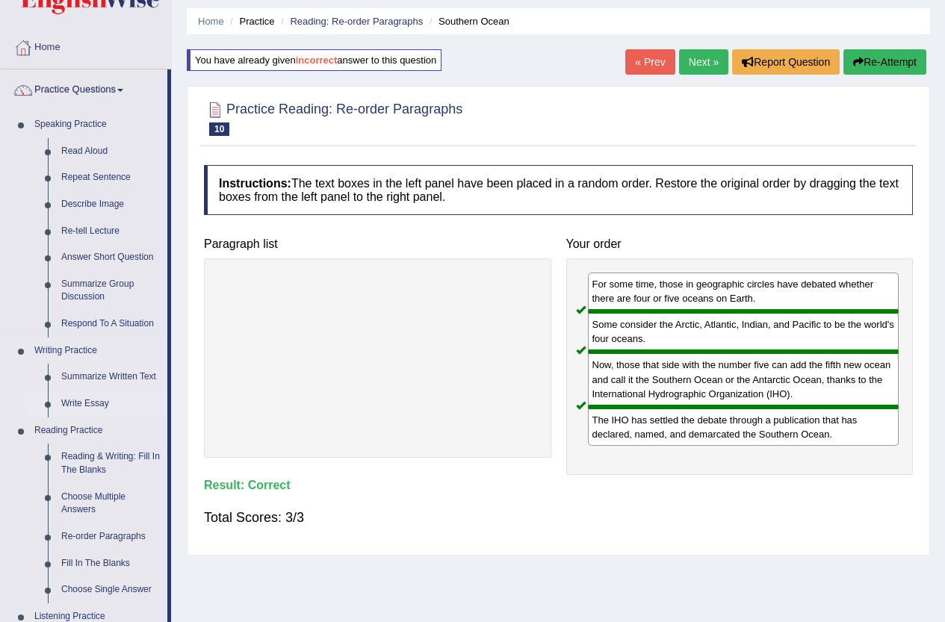
scroll to position [224, 0]
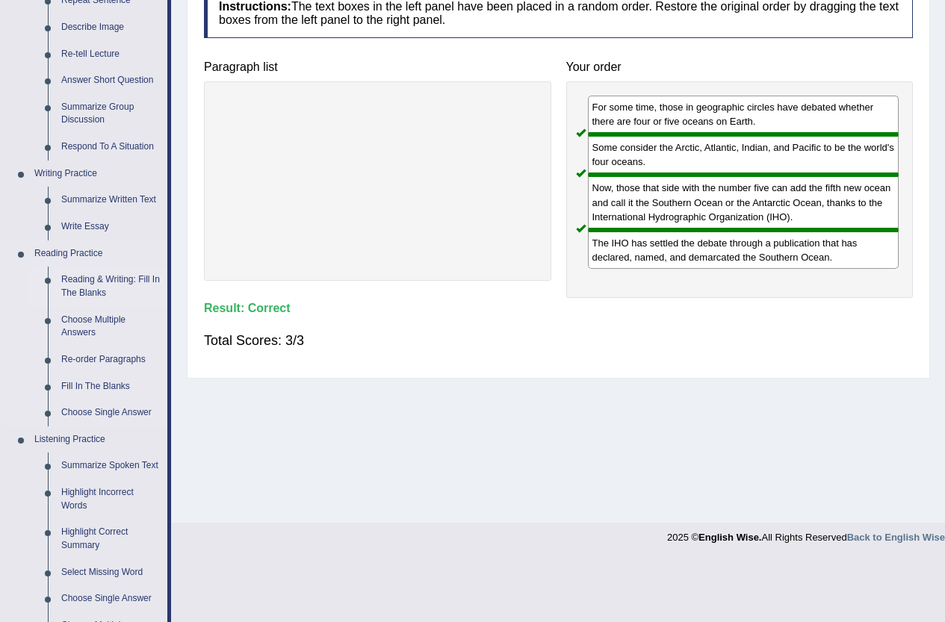
click at [118, 276] on link "Reading & Writing: Fill In The Blanks" at bounding box center [111, 287] width 113 height 40
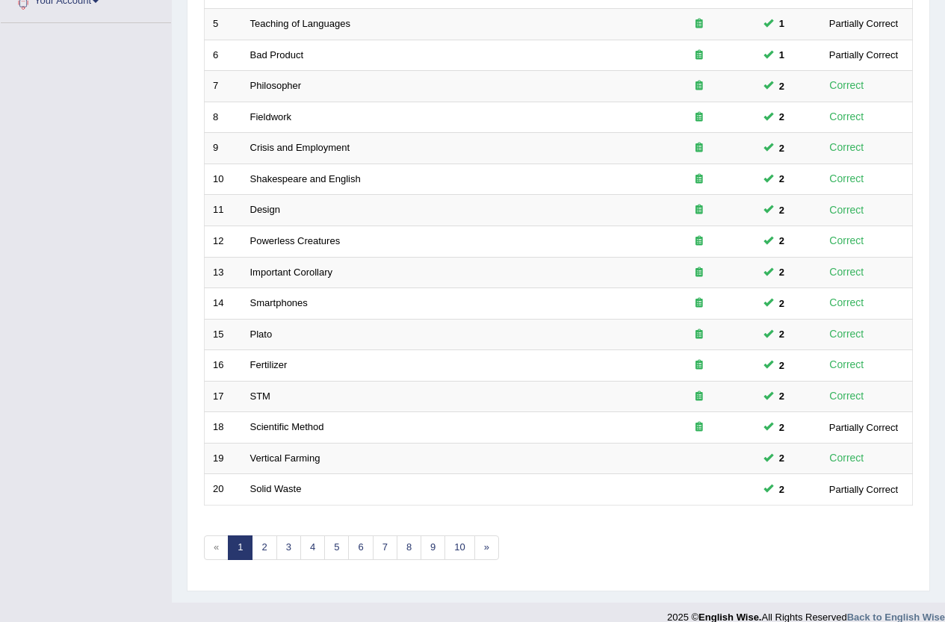
scroll to position [367, 0]
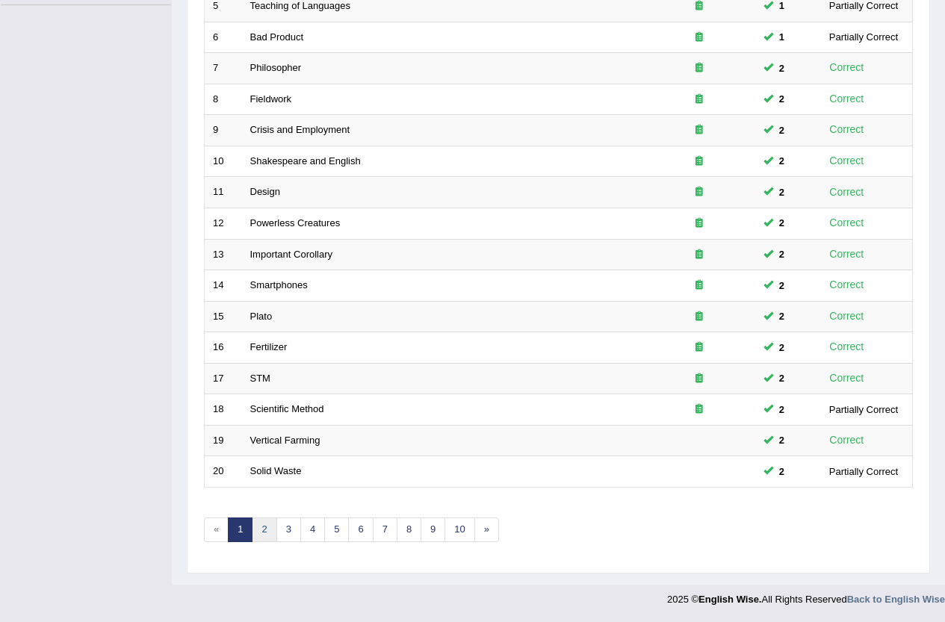
click at [257, 533] on link "2" at bounding box center [264, 530] width 25 height 25
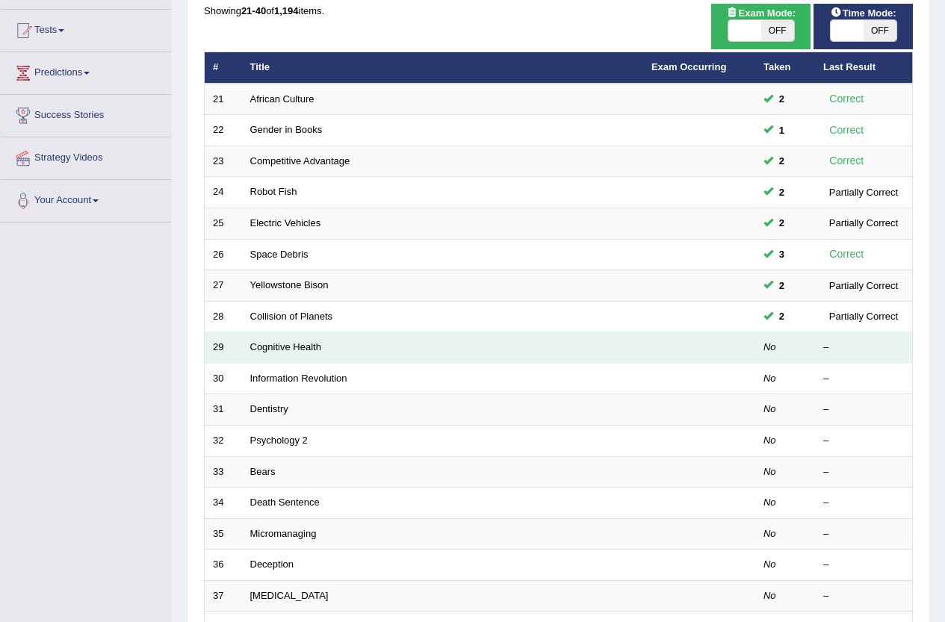
scroll to position [149, 0]
click at [269, 344] on link "Cognitive Health" at bounding box center [285, 347] width 71 height 11
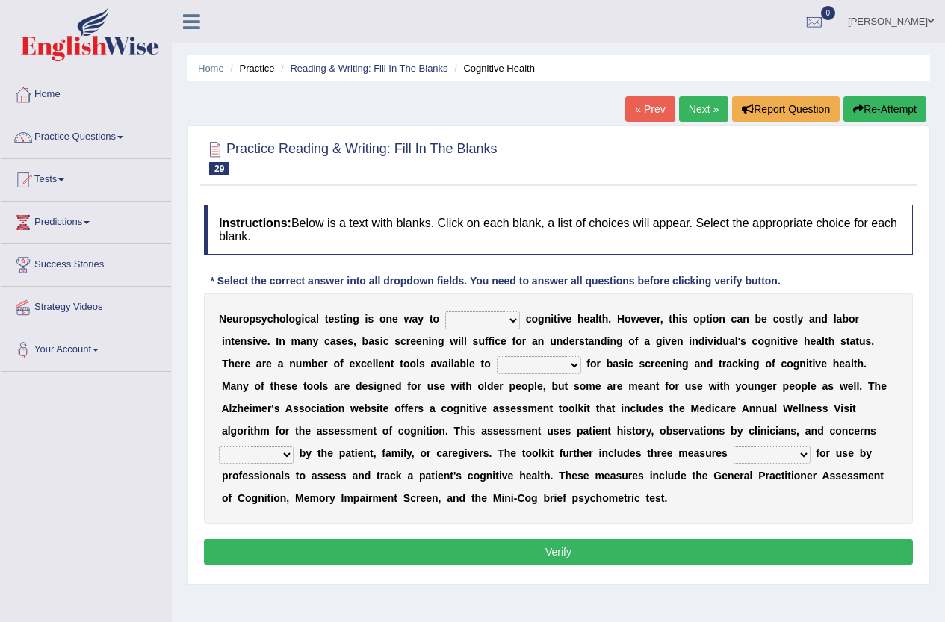
click at [464, 321] on select "obsess assess possess access" at bounding box center [482, 321] width 75 height 18
click at [883, 22] on link "Vanessa Franco" at bounding box center [891, 19] width 108 height 39
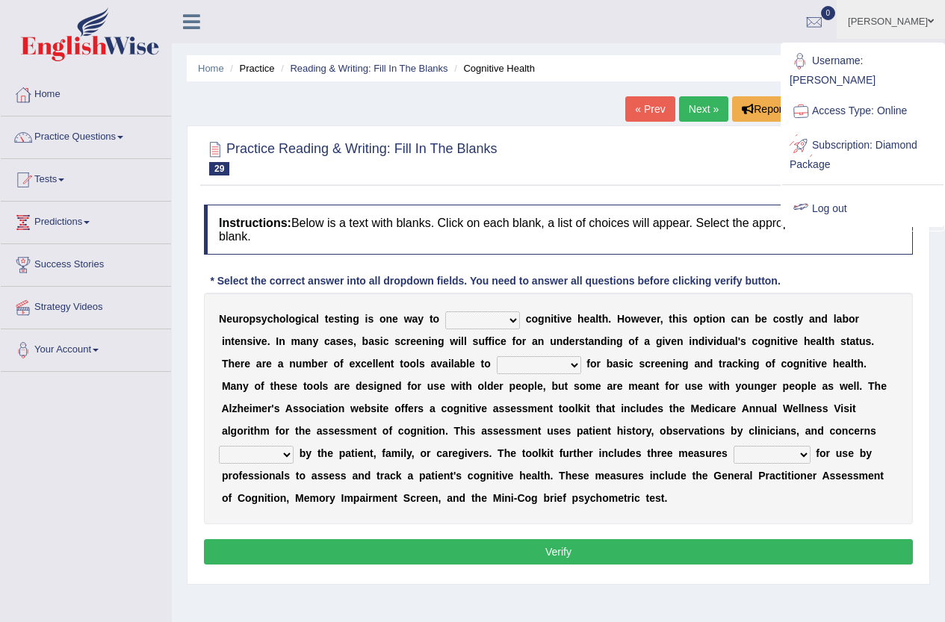
click at [815, 192] on link "Log out" at bounding box center [862, 209] width 161 height 34
